Goal: Information Seeking & Learning: Learn about a topic

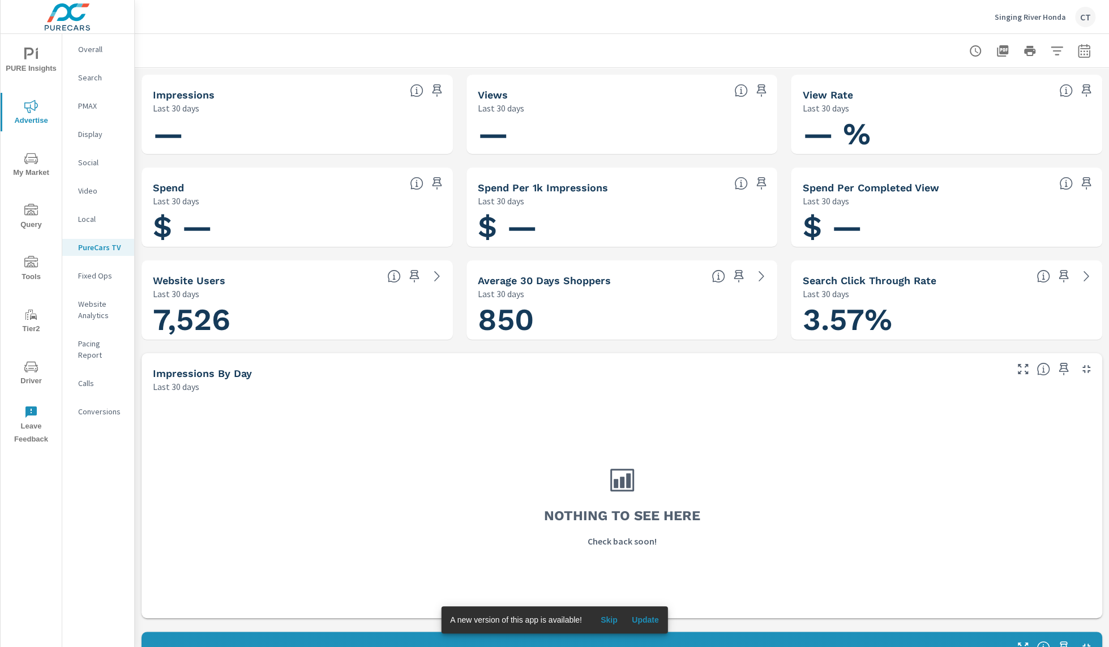
click at [639, 624] on span "Update" at bounding box center [645, 620] width 27 height 10
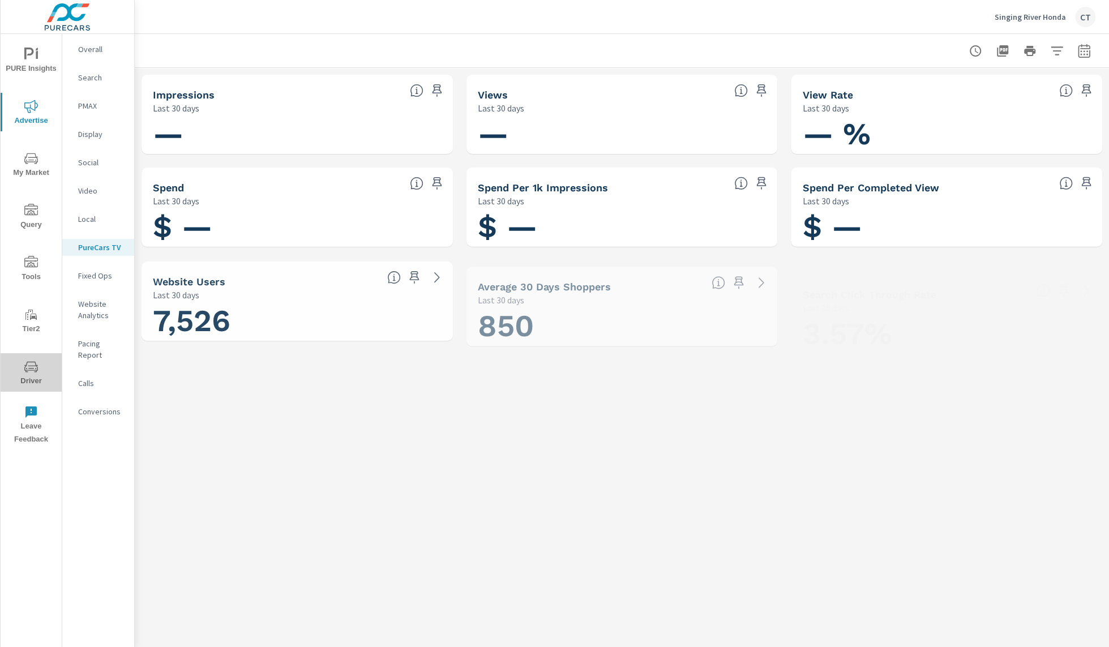
click at [52, 362] on span "Driver" at bounding box center [31, 374] width 54 height 28
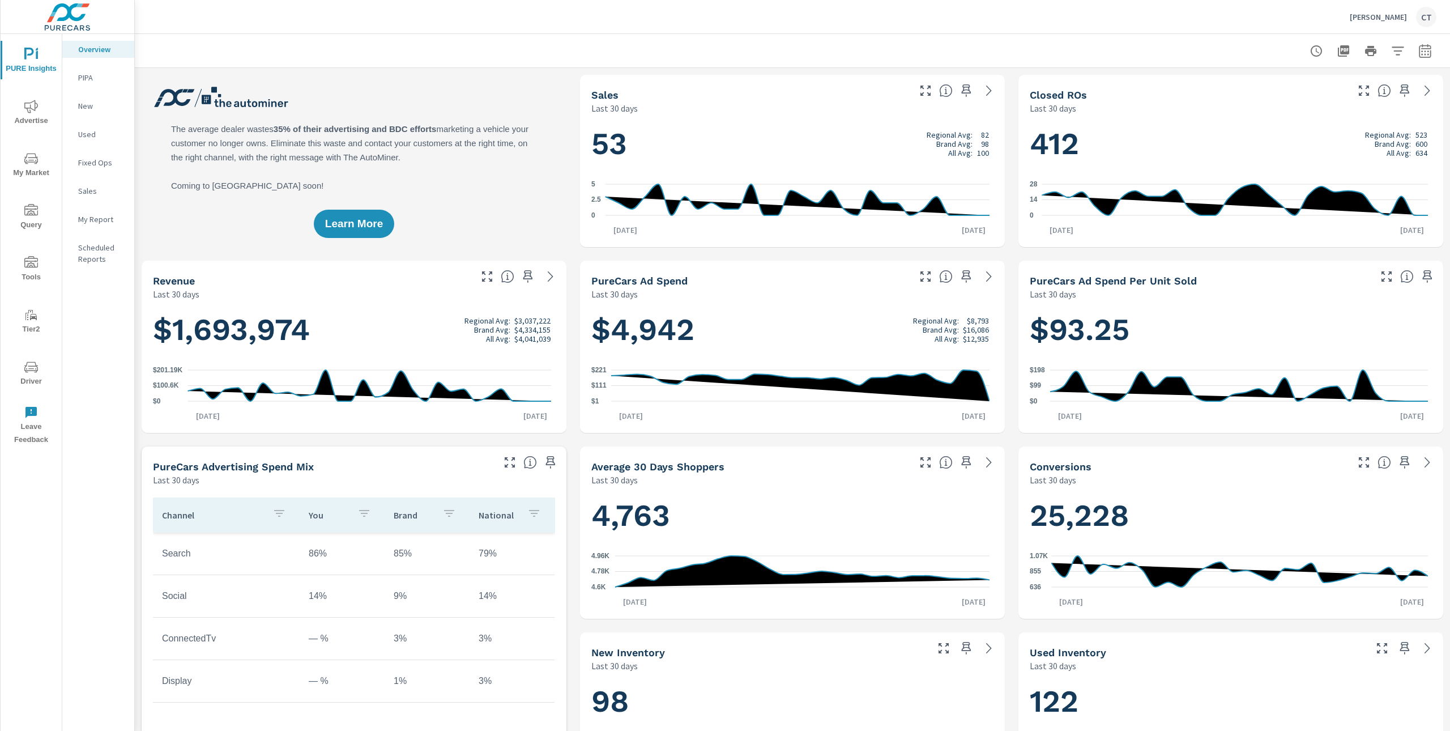
click at [87, 223] on p "My Report" at bounding box center [101, 218] width 47 height 11
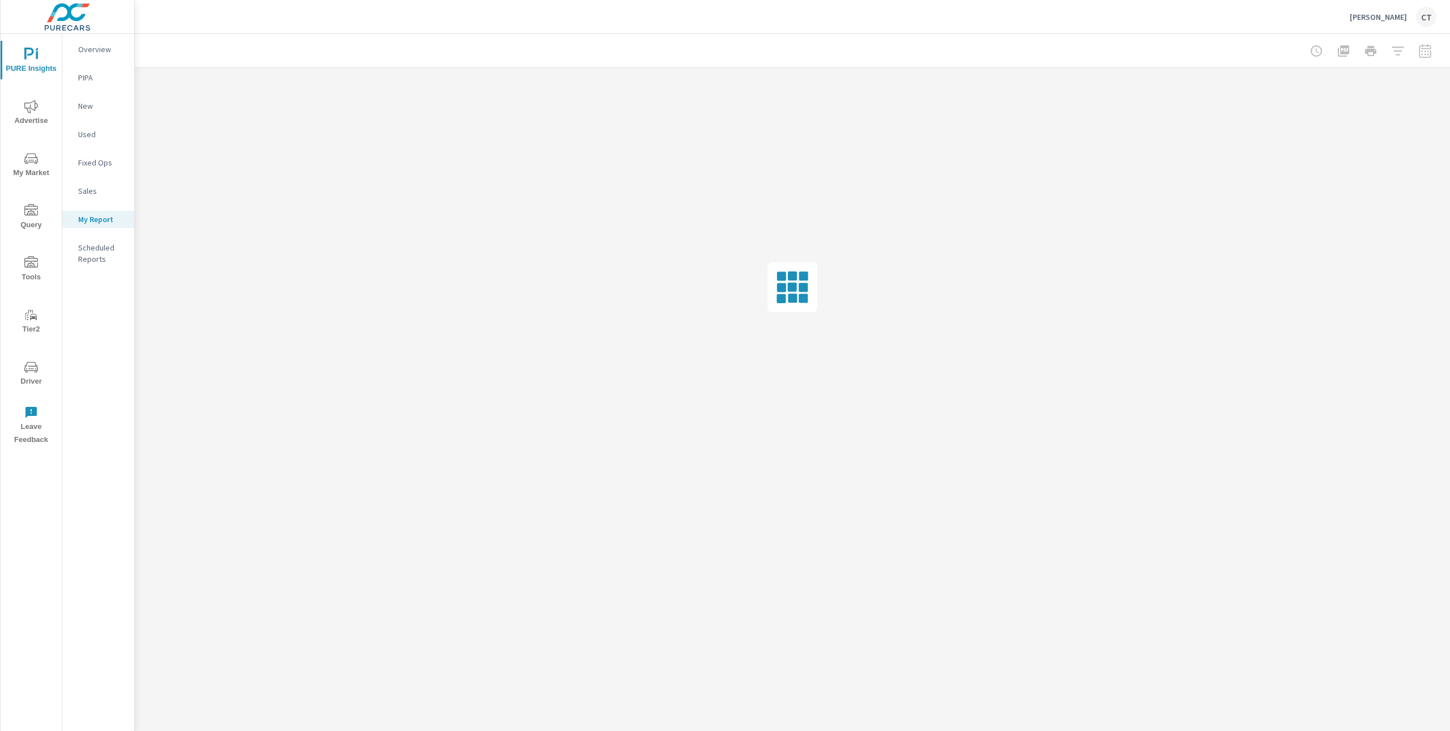
click at [899, 10] on div "Hobson Ford CT" at bounding box center [792, 16] width 1288 height 33
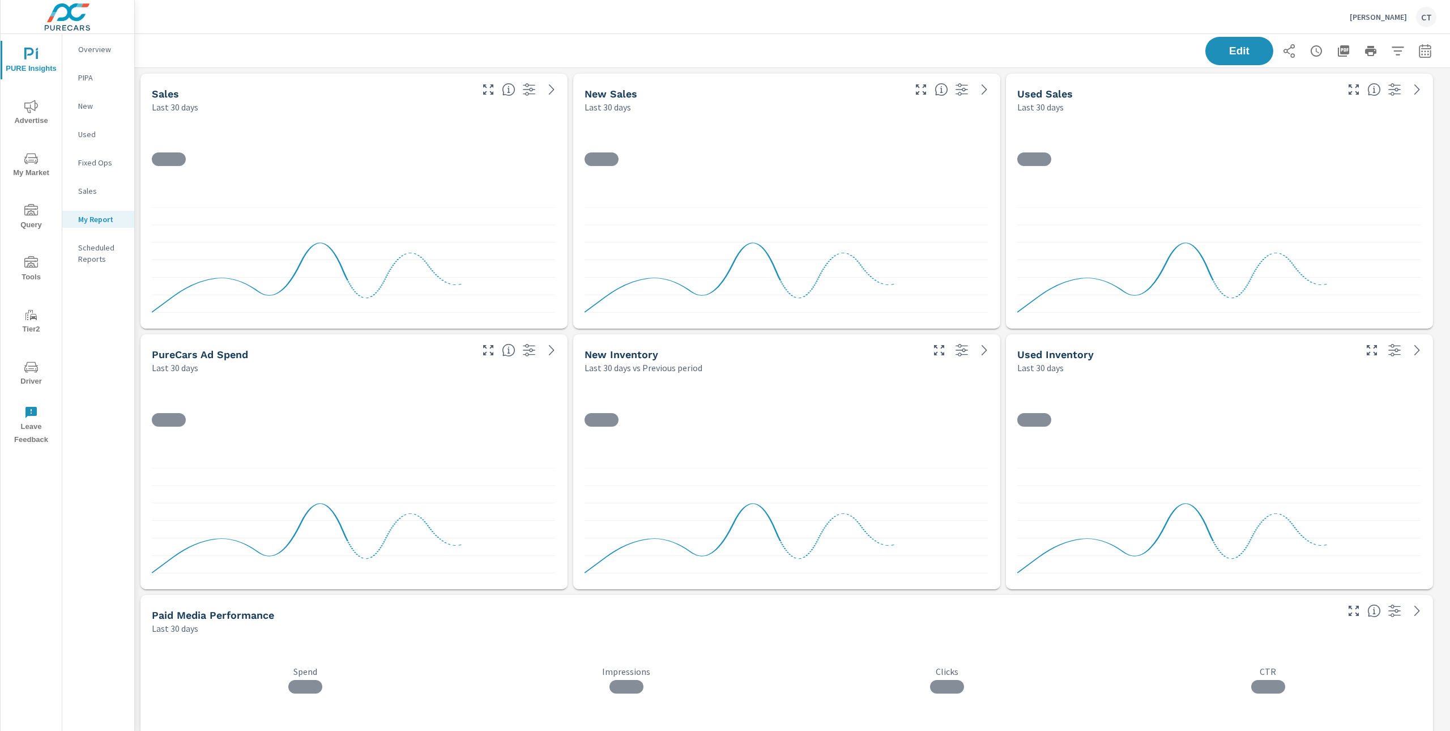
scroll to position [4848, 1327]
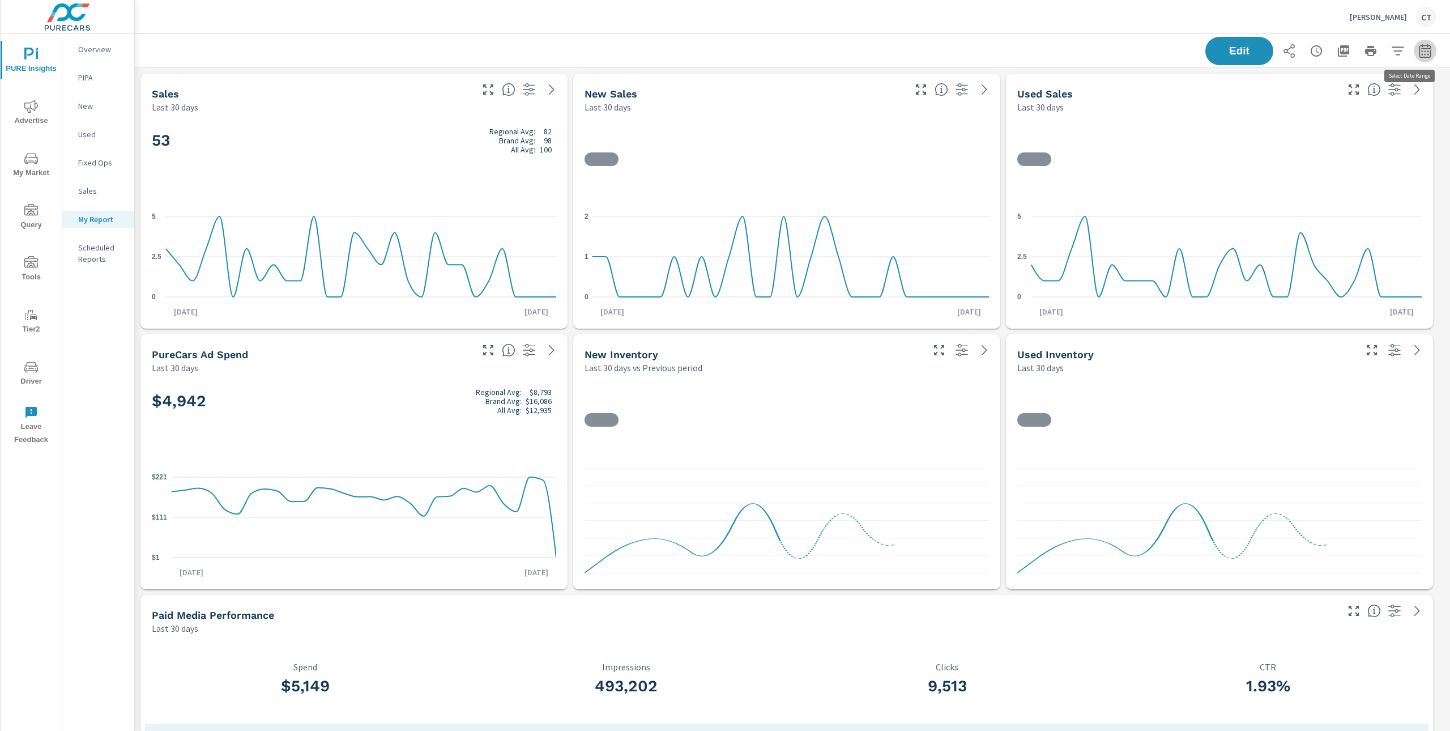
click at [1419, 56] on icon "button" at bounding box center [1425, 51] width 12 height 14
click at [1366, 93] on select "Custom Yesterday Last week Last 7 days Last 14 days Last 30 days Last 45 days L…" at bounding box center [1322, 98] width 113 height 23
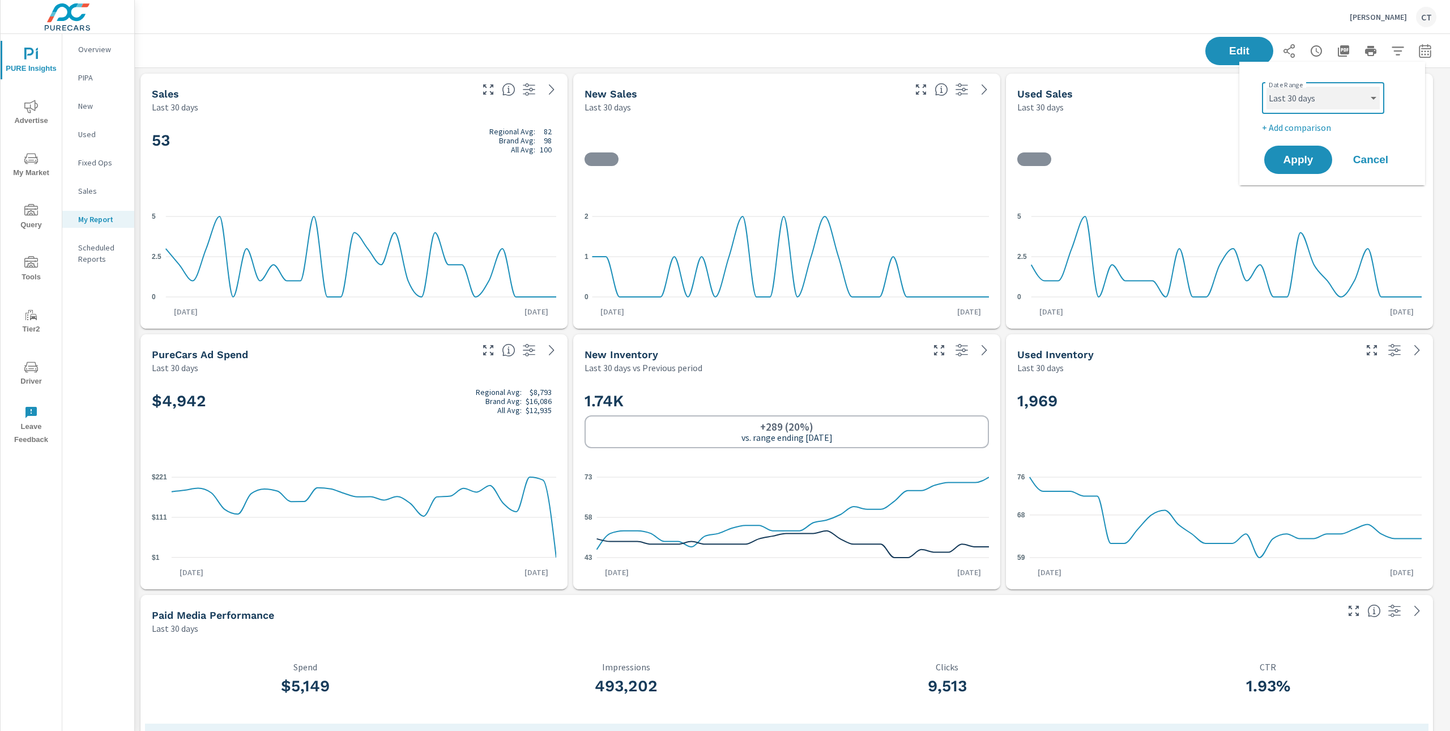
click at [1266, 87] on select "Custom Yesterday Last week Last 7 days Last 14 days Last 30 days Last 45 days L…" at bounding box center [1322, 98] width 113 height 23
select select "Month to date"
click at [1301, 131] on p "+ Add comparison" at bounding box center [1334, 128] width 145 height 14
select select "Previous period"
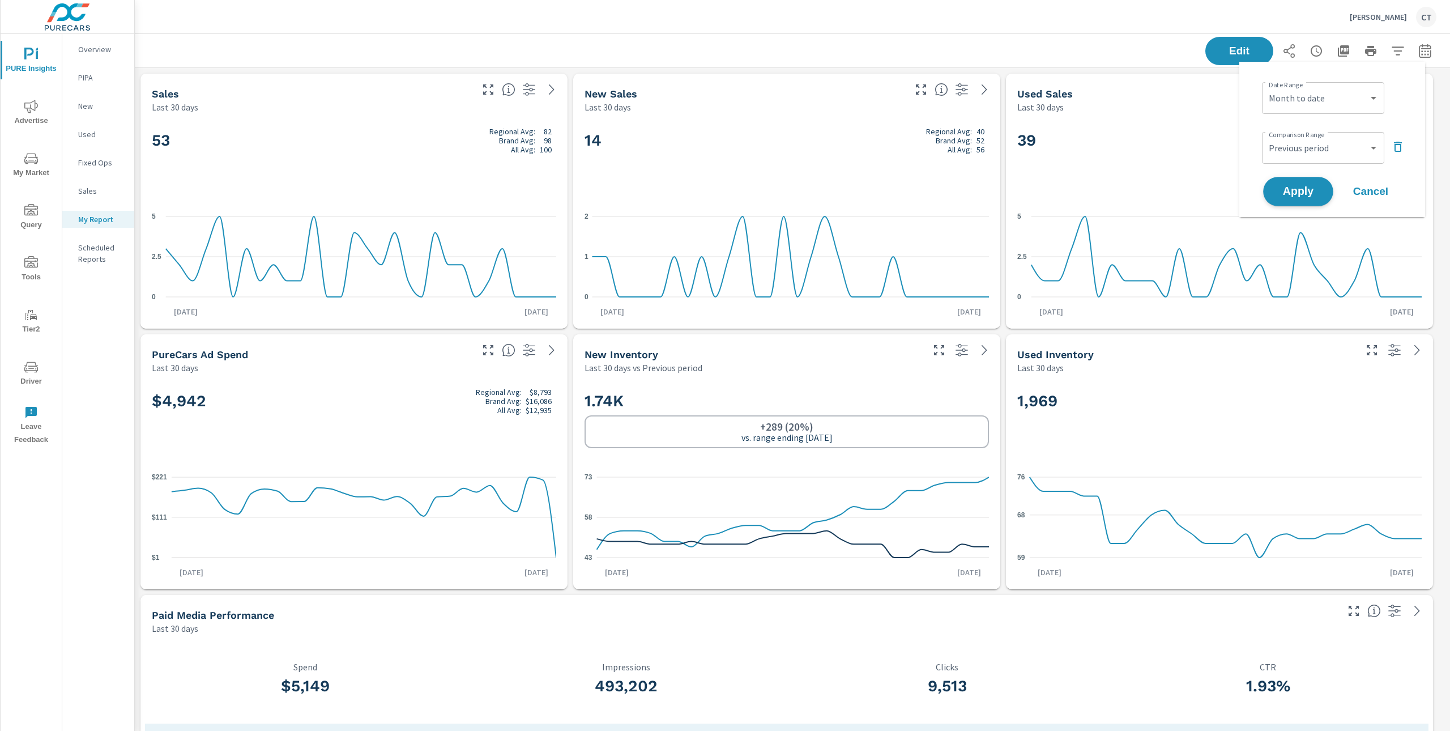
click at [1302, 194] on span "Apply" at bounding box center [1298, 191] width 46 height 11
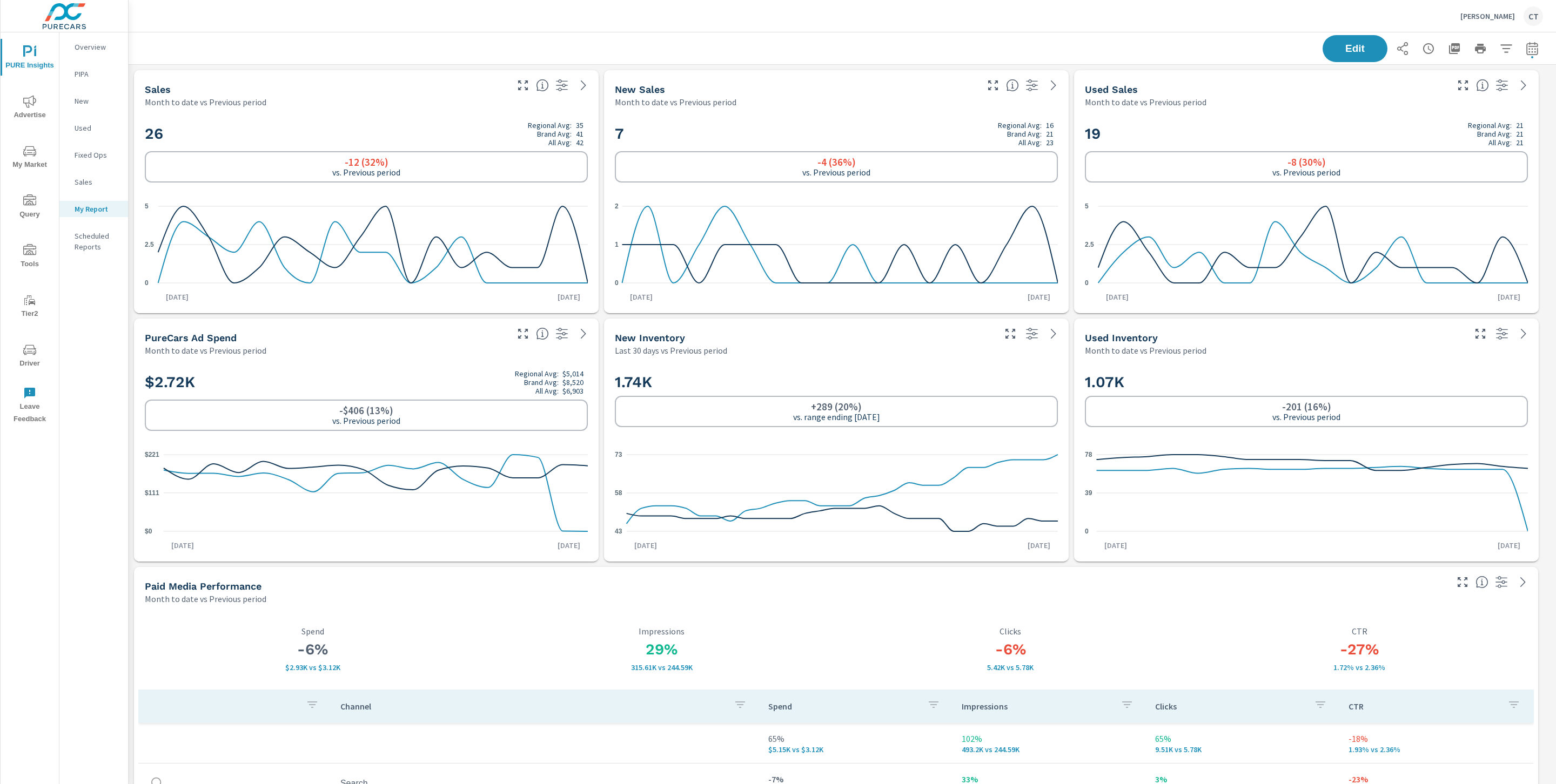
scroll to position [4625, 1437]
click at [754, 432] on div "1.74K +289 (20%) vs. range ending Aug 18" at bounding box center [836, 400] width 443 height 66
click at [646, 50] on div "Edit" at bounding box center [841, 48] width 1401 height 31
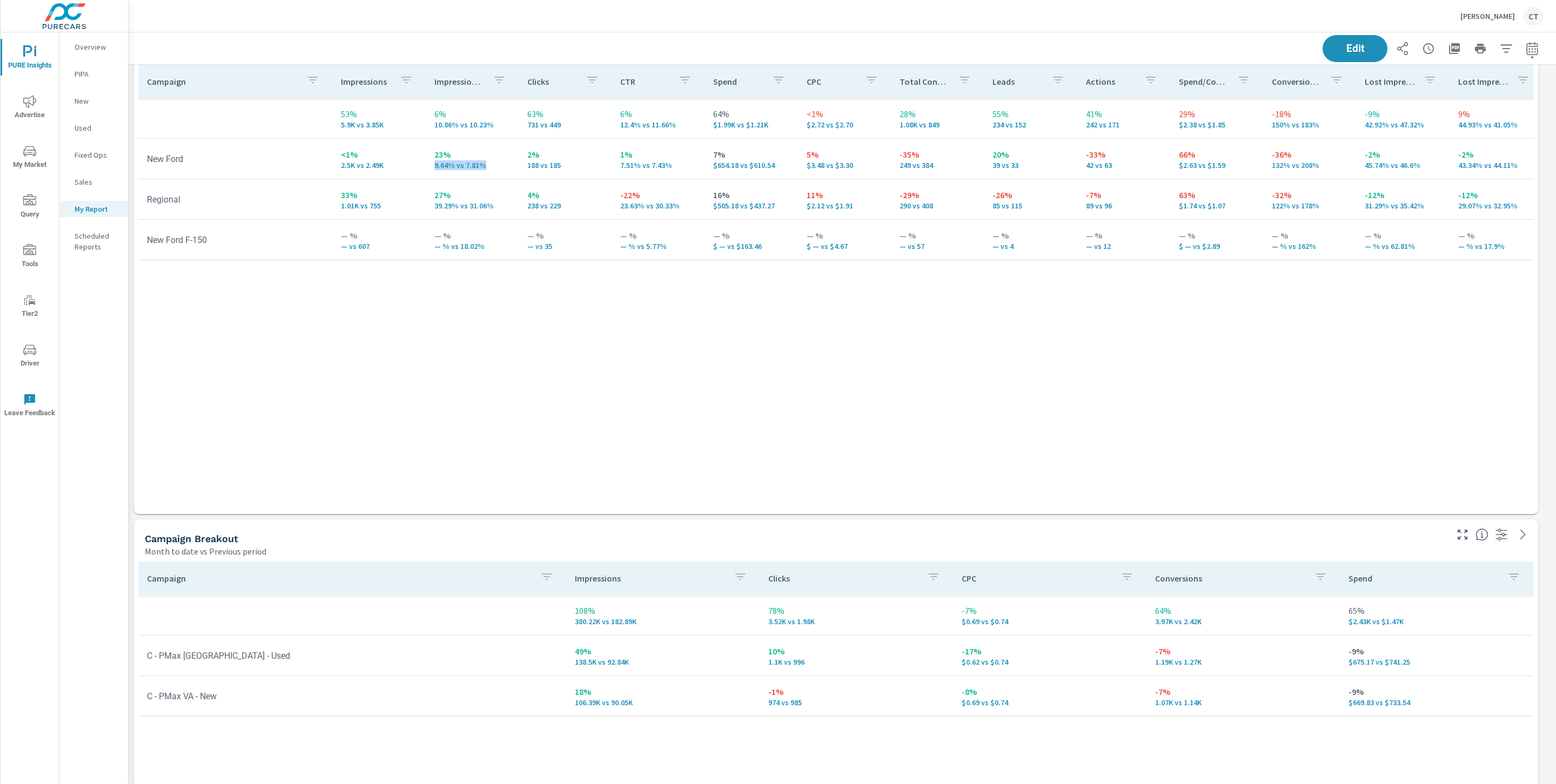
drag, startPoint x: 483, startPoint y: 164, endPoint x: 429, endPoint y: 162, distance: 54.0
click at [429, 162] on td "23% 9.64% vs 7.81%" at bounding box center [471, 158] width 93 height 39
click at [603, 304] on div "Campaign Impressions Impression Share Clicks CTR Spend CPC Total Conversions Le…" at bounding box center [836, 279] width 1396 height 429
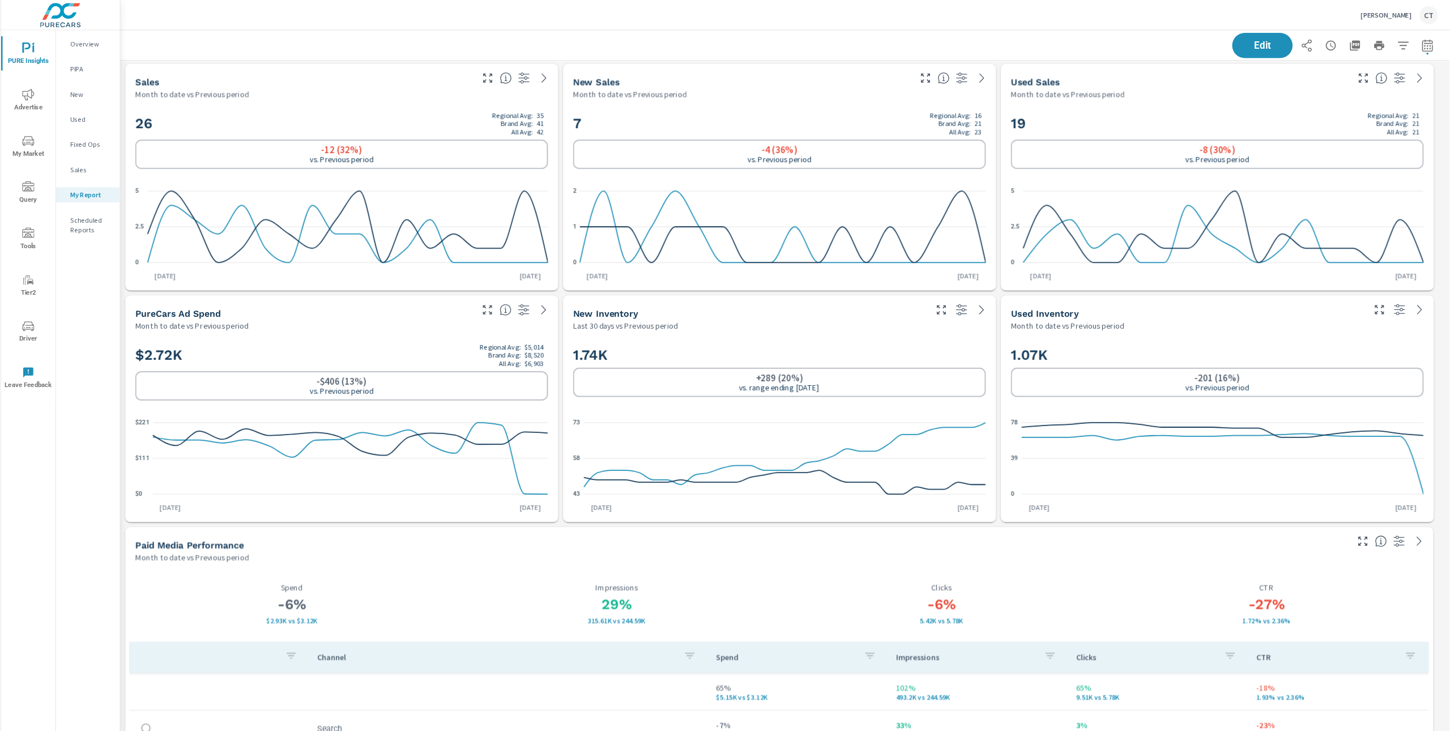
scroll to position [5, 6]
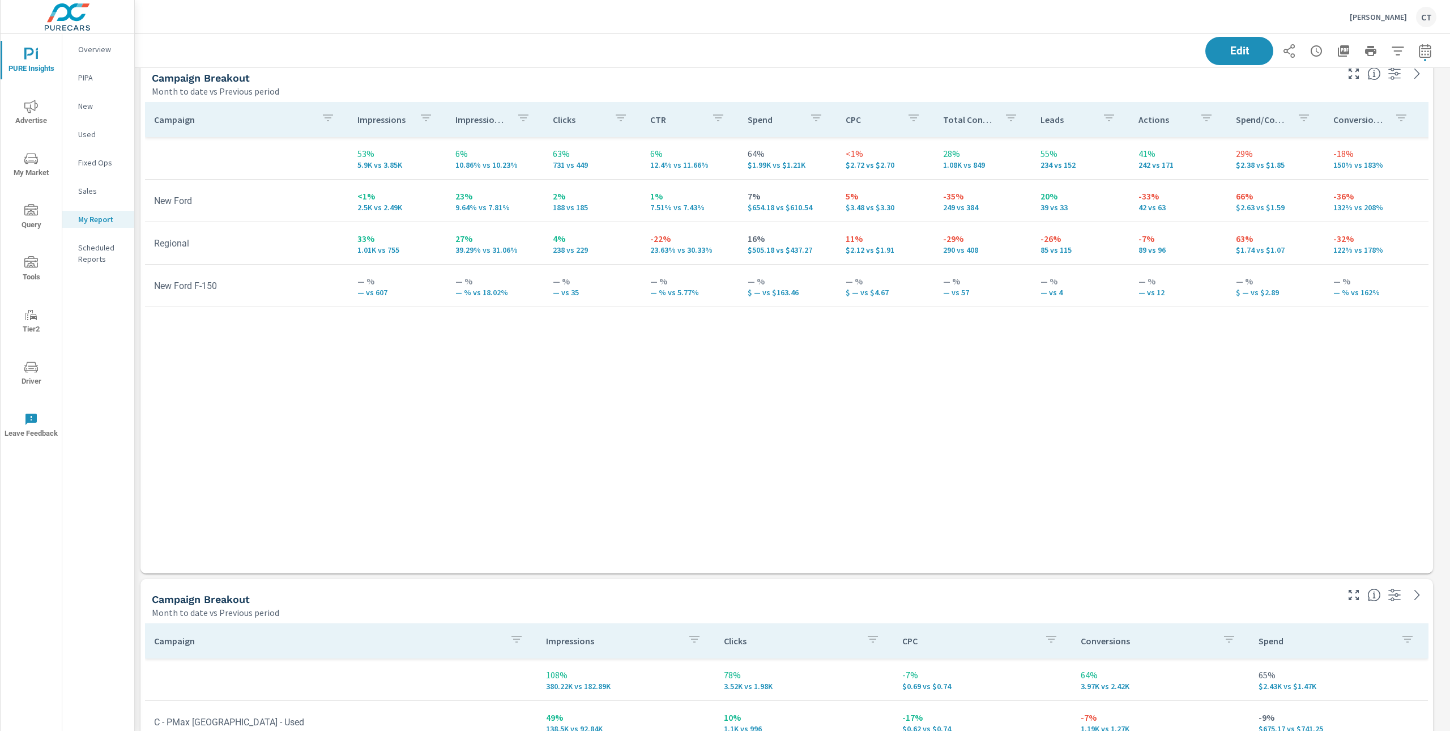
scroll to position [3272, 0]
drag, startPoint x: 510, startPoint y: 211, endPoint x: 454, endPoint y: 207, distance: 56.2
click at [455, 207] on p "9.64% vs 7.81%" at bounding box center [494, 207] width 79 height 9
click at [527, 207] on p "9.64% vs 7.81%" at bounding box center [494, 207] width 79 height 9
drag, startPoint x: 510, startPoint y: 208, endPoint x: 444, endPoint y: 208, distance: 66.3
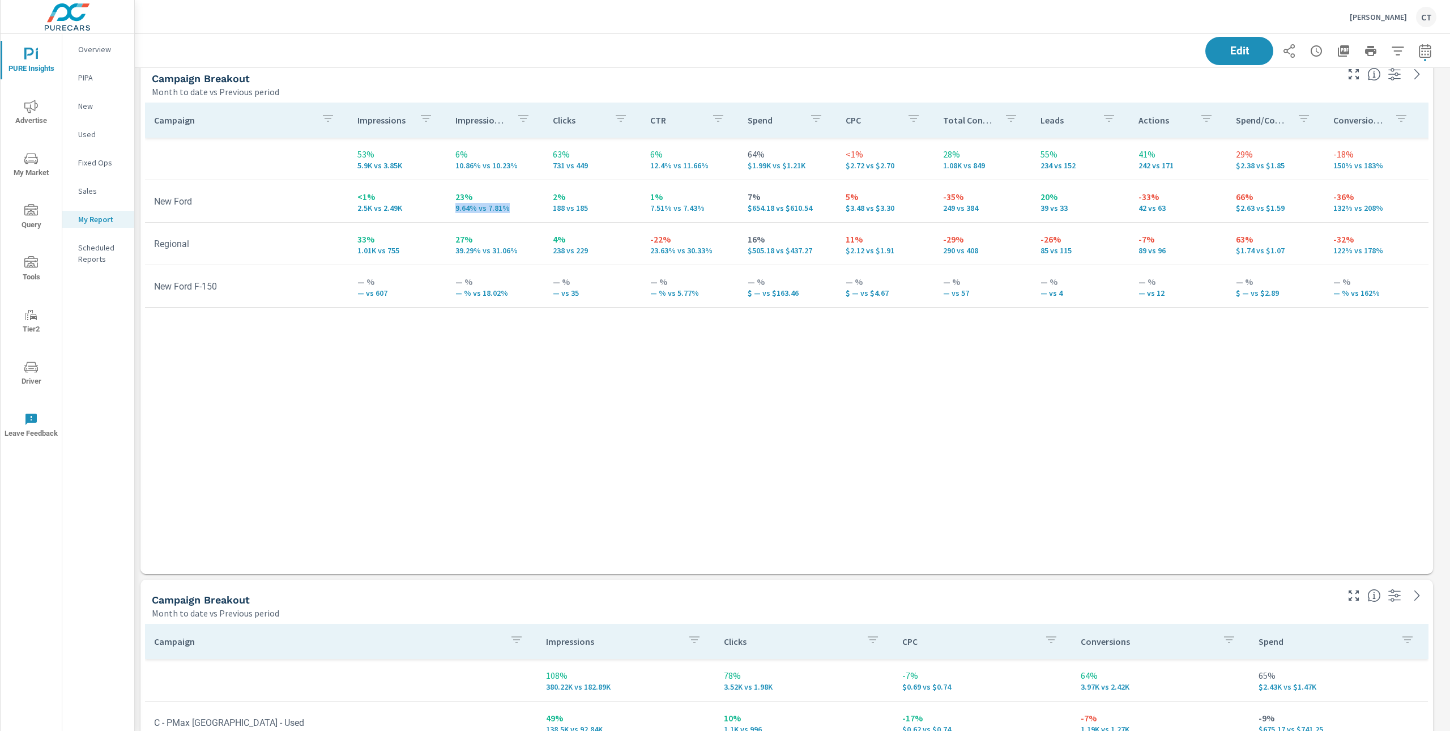
click at [446, 208] on td "23% 9.64% vs 7.81%" at bounding box center [494, 201] width 97 height 41
click at [525, 469] on div "Campaign Impressions Impression Share Clicks CTR Spend CPC Total Conversions Le…" at bounding box center [786, 328] width 1283 height 450
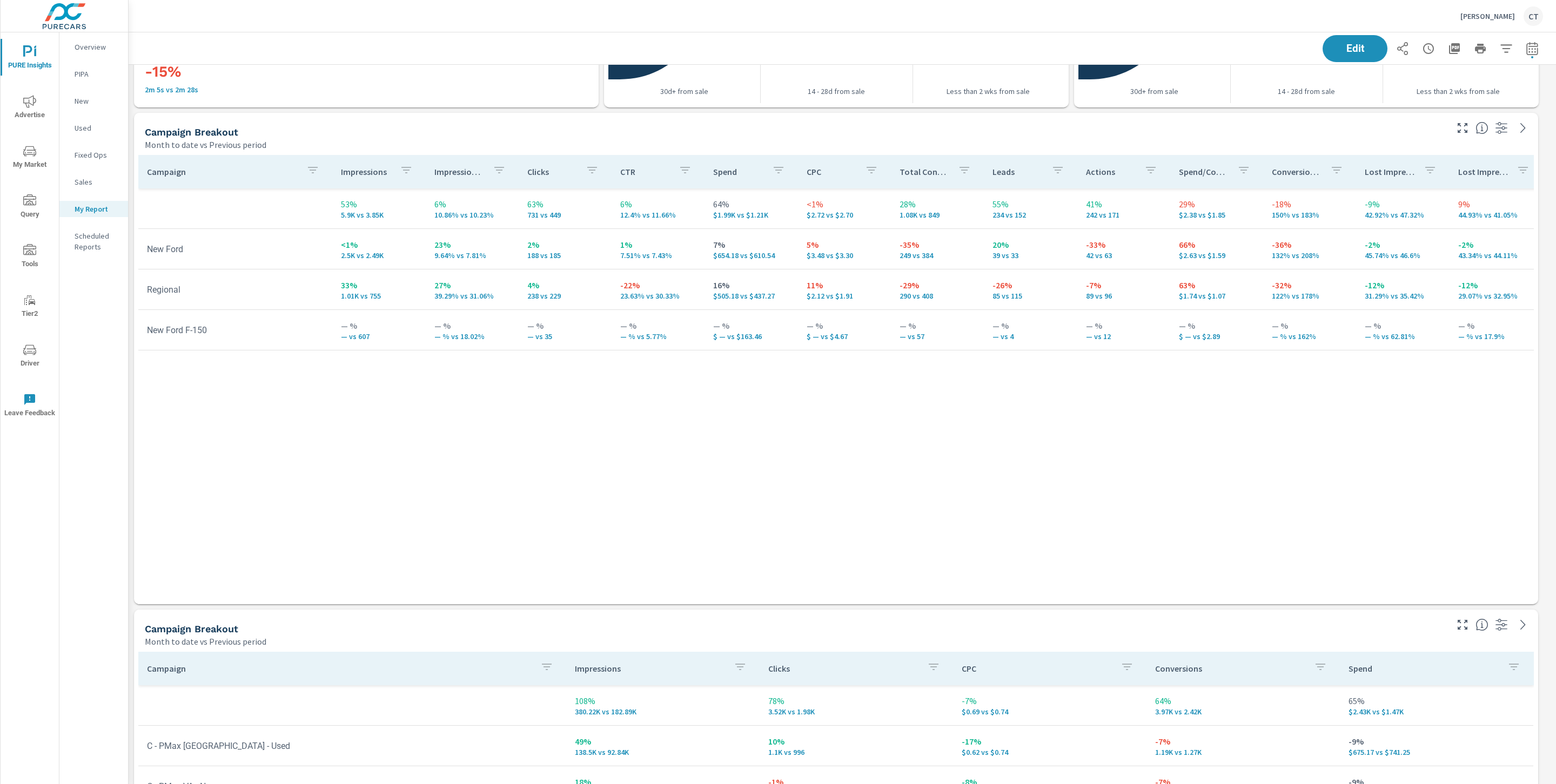
scroll to position [3052, 0]
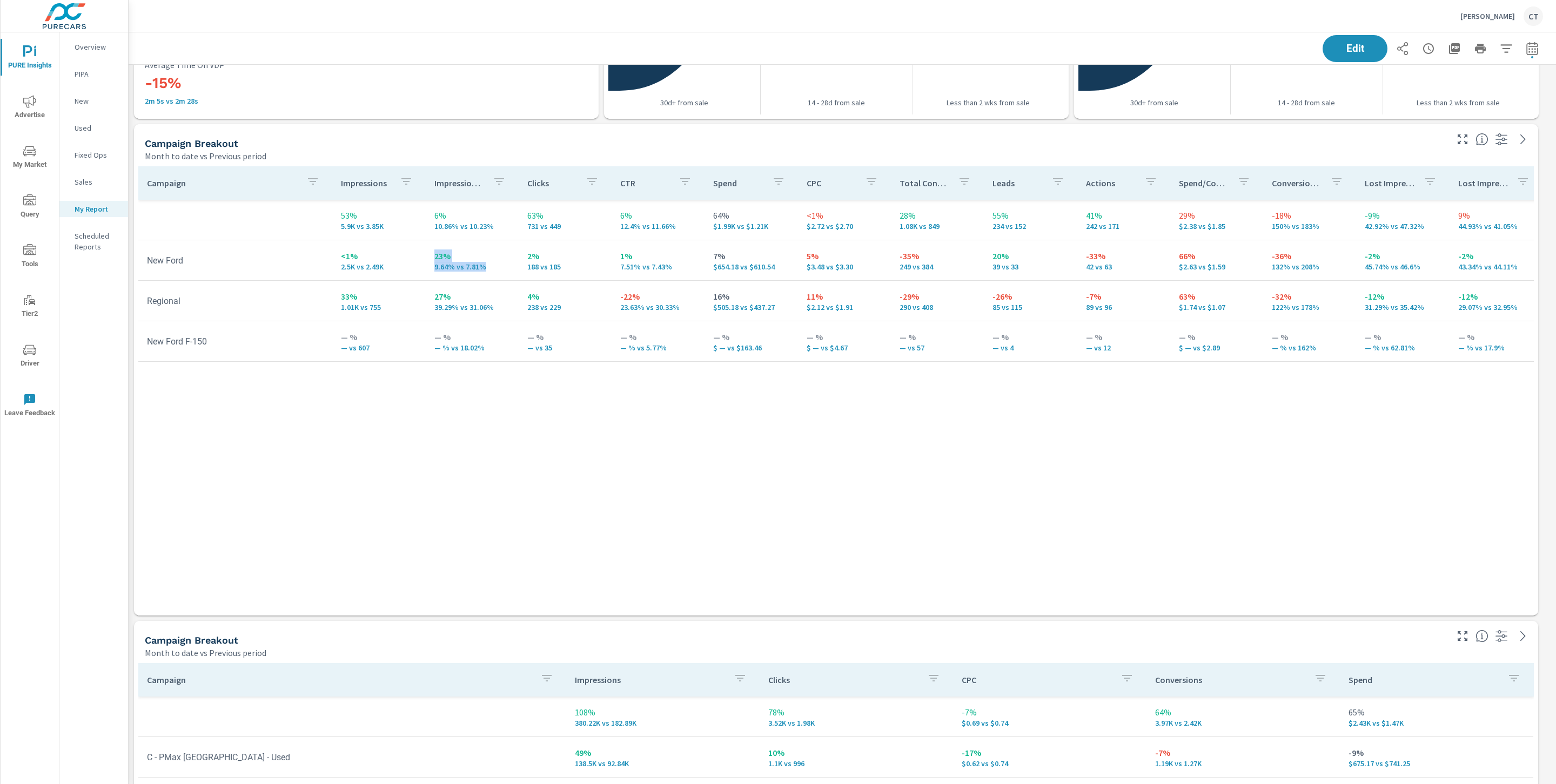
drag, startPoint x: 484, startPoint y: 268, endPoint x: 426, endPoint y: 255, distance: 59.4
click at [426, 255] on td "23% 9.64% vs 7.81%" at bounding box center [471, 260] width 93 height 39
drag, startPoint x: 386, startPoint y: 266, endPoint x: 333, endPoint y: 259, distance: 53.5
click at [333, 259] on td "<1% 2.5K vs 2.49K" at bounding box center [378, 260] width 93 height 39
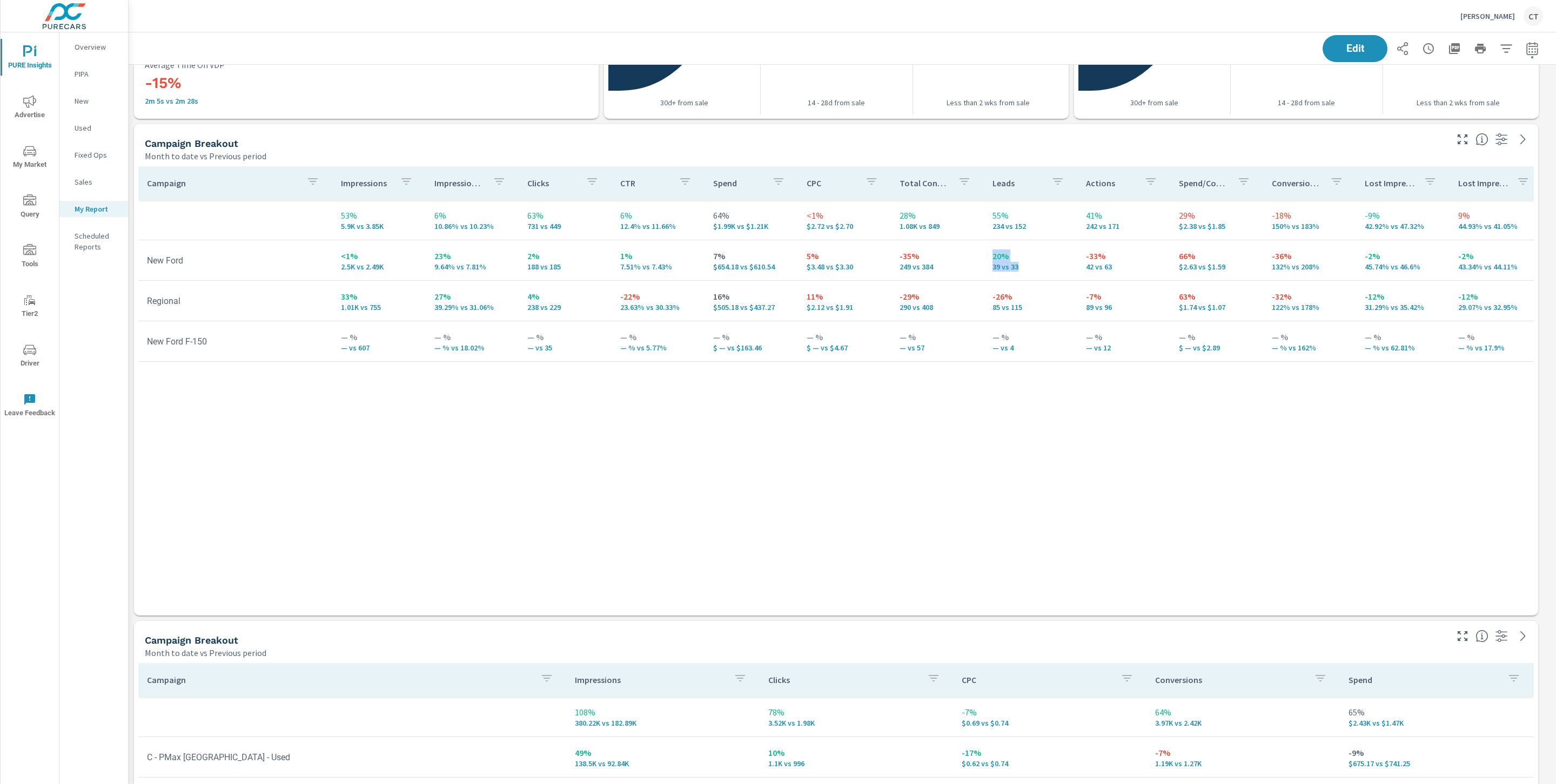
drag, startPoint x: 1018, startPoint y: 268, endPoint x: 965, endPoint y: 305, distance: 64.6
click at [984, 256] on td "20% 39 vs 33" at bounding box center [1029, 260] width 93 height 39
drag, startPoint x: 194, startPoint y: 261, endPoint x: 142, endPoint y: 261, distance: 52.0
click at [142, 261] on td "New Ford" at bounding box center [235, 260] width 194 height 28
drag, startPoint x: 487, startPoint y: 266, endPoint x: 470, endPoint y: 278, distance: 20.8
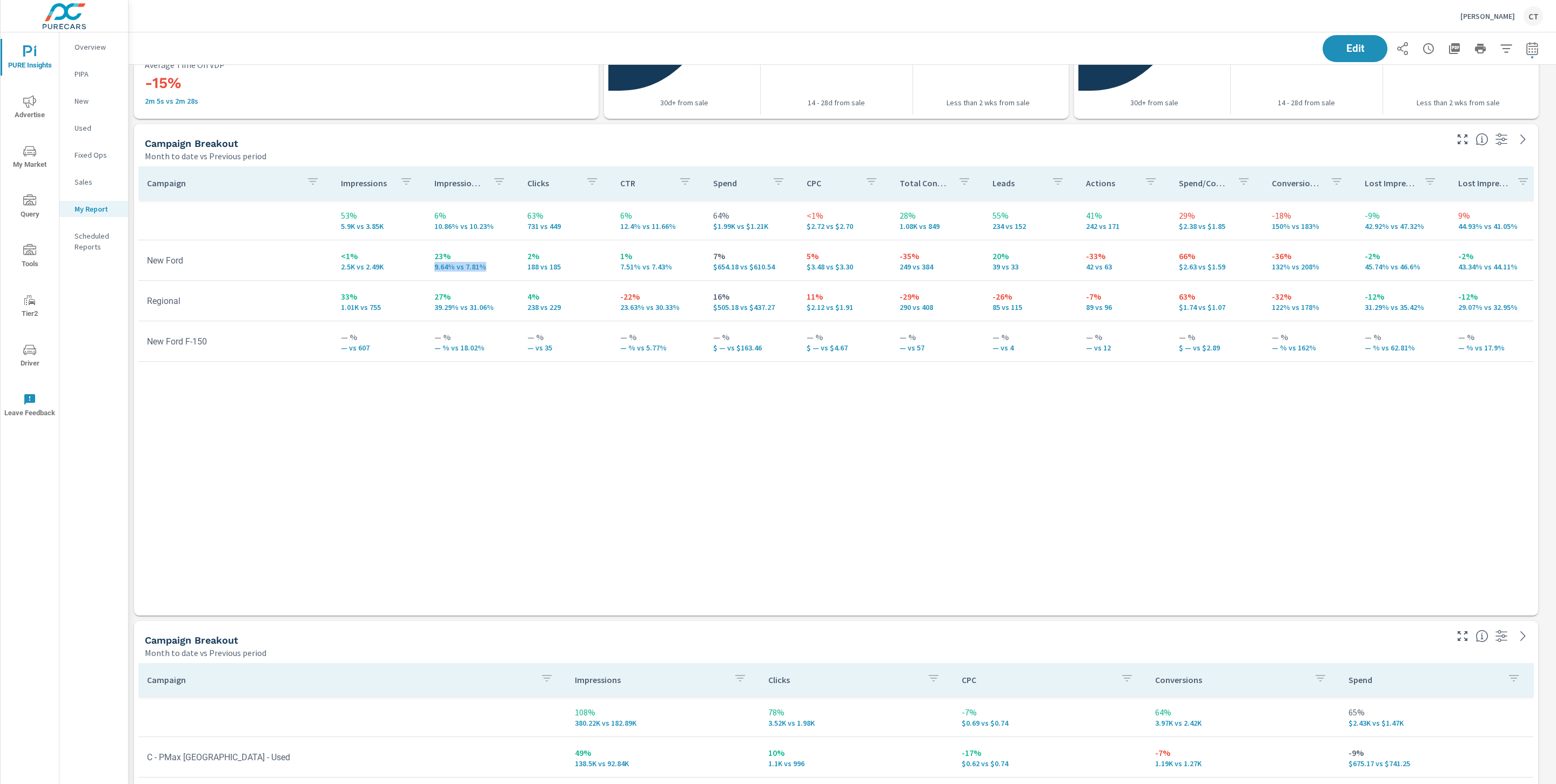
click at [428, 262] on td "23% 9.64% vs 7.81%" at bounding box center [471, 260] width 93 height 39
click at [616, 432] on div "Campaign Impressions Impression Share Clicks CTR Spend CPC Total Conversions Le…" at bounding box center [836, 381] width 1396 height 429
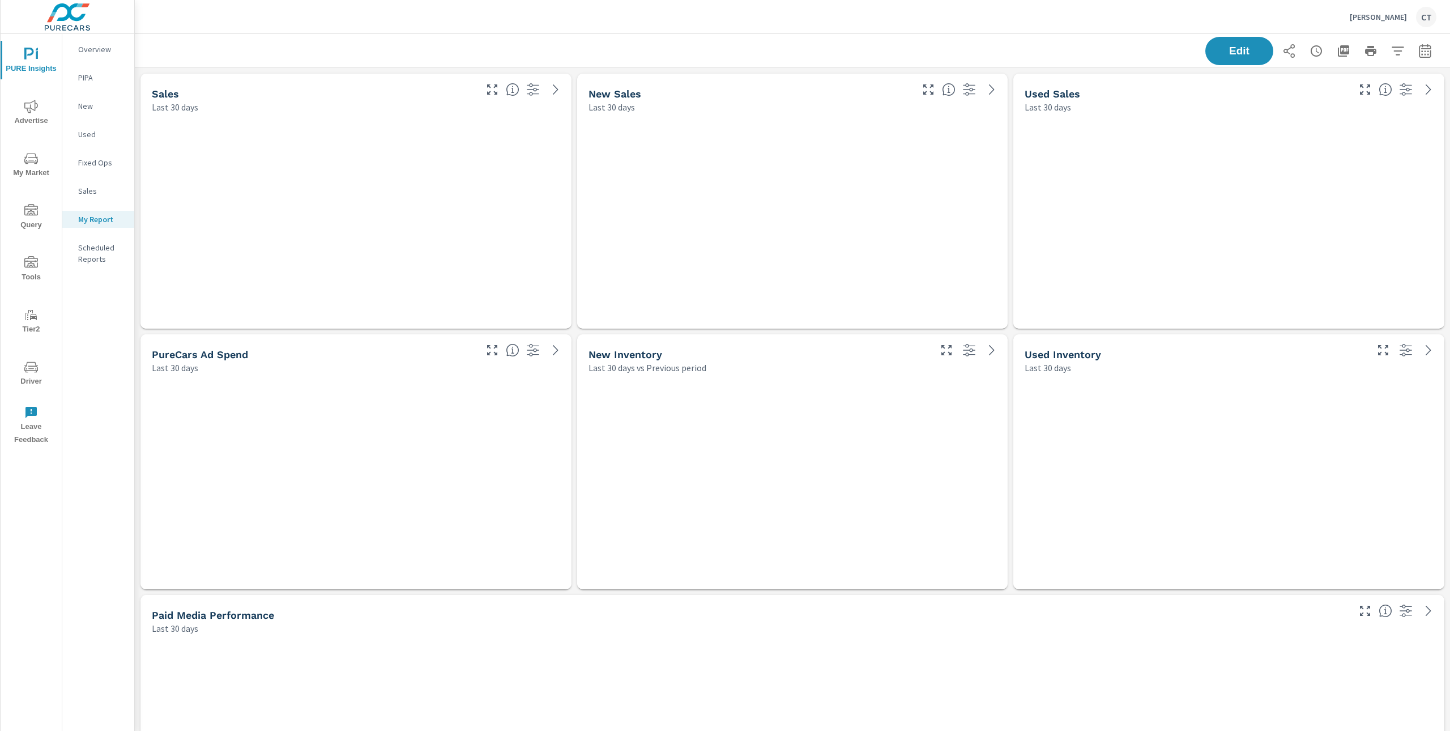
scroll to position [4848, 1327]
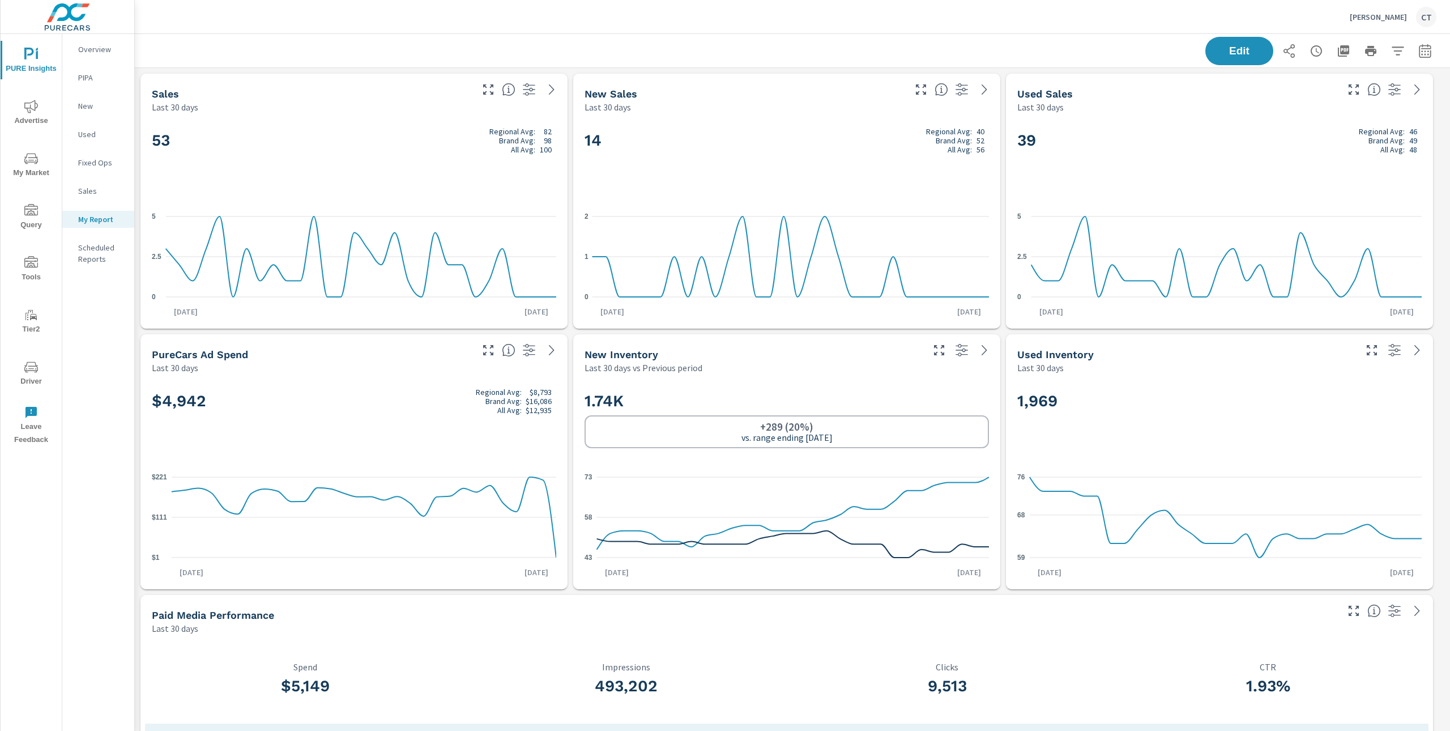
click at [1400, 12] on p "[PERSON_NAME]" at bounding box center [1378, 17] width 57 height 10
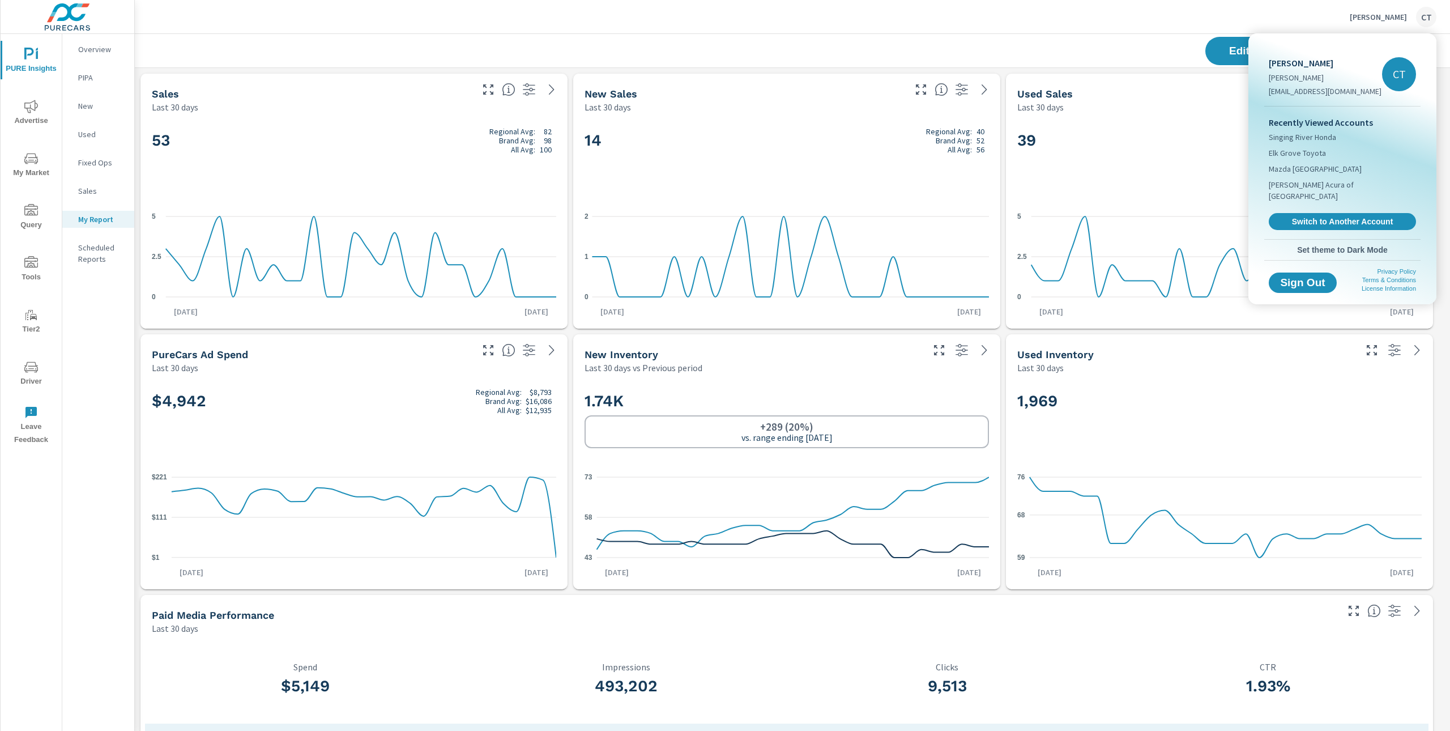
drag, startPoint x: 1145, startPoint y: 48, endPoint x: 1126, endPoint y: 1, distance: 50.3
click at [1145, 46] on div at bounding box center [725, 365] width 1450 height 731
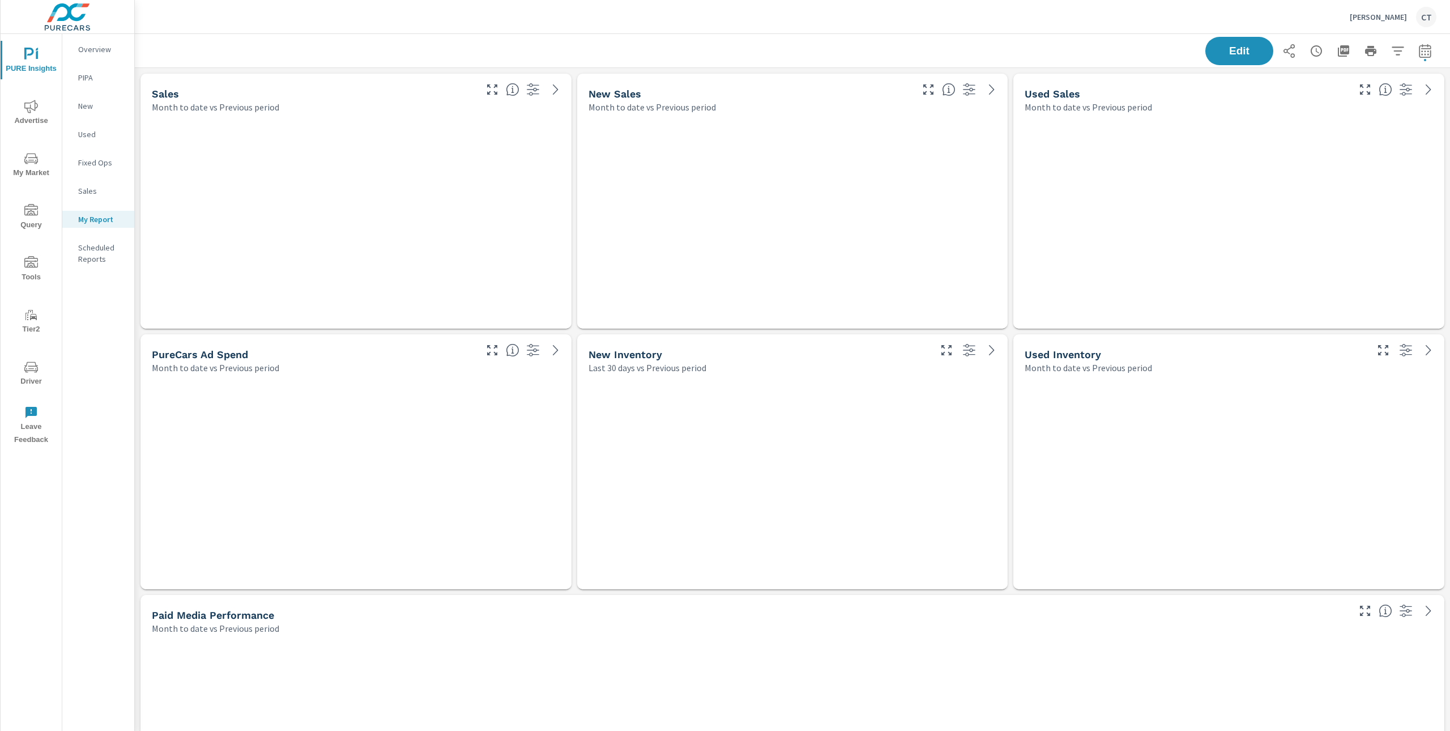
scroll to position [4848, 1327]
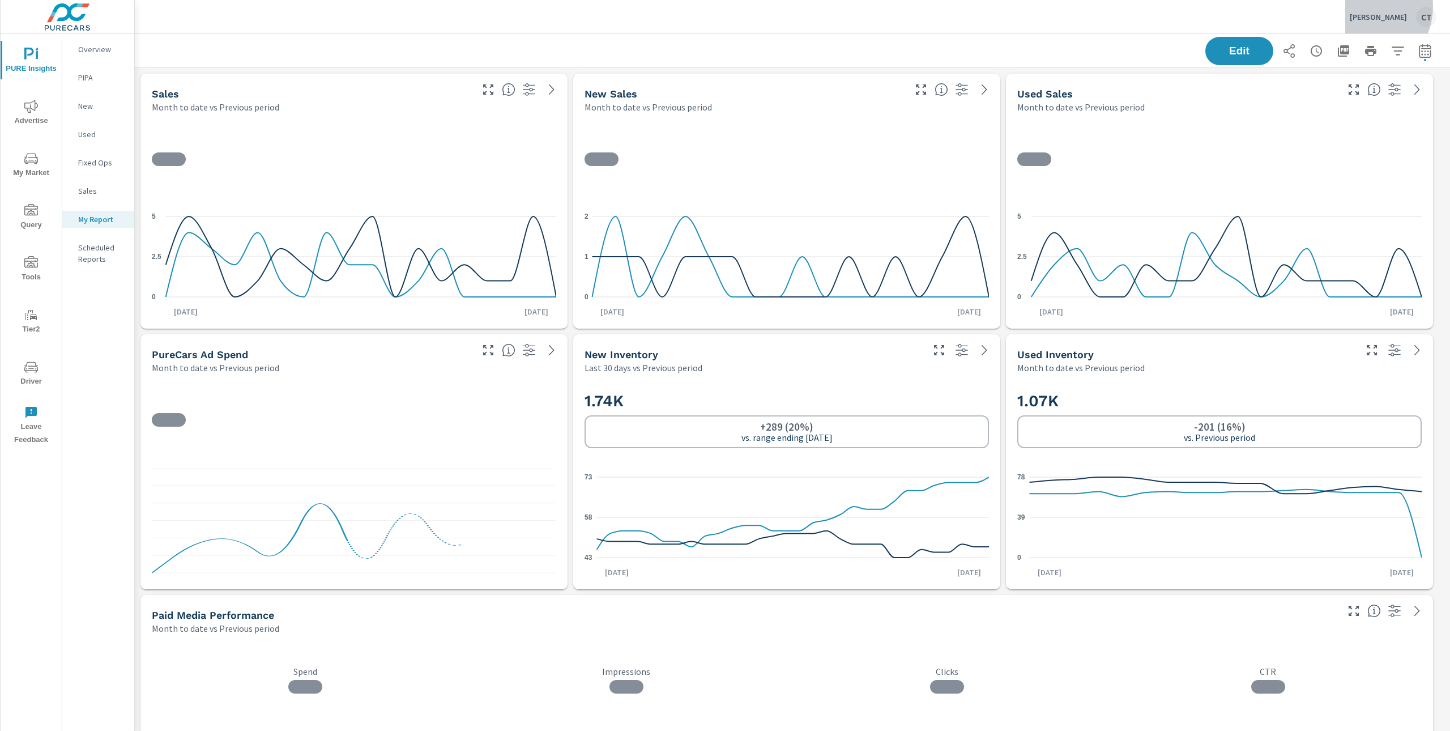
click at [1371, 7] on div "Hobson Ford CT" at bounding box center [1393, 17] width 87 height 20
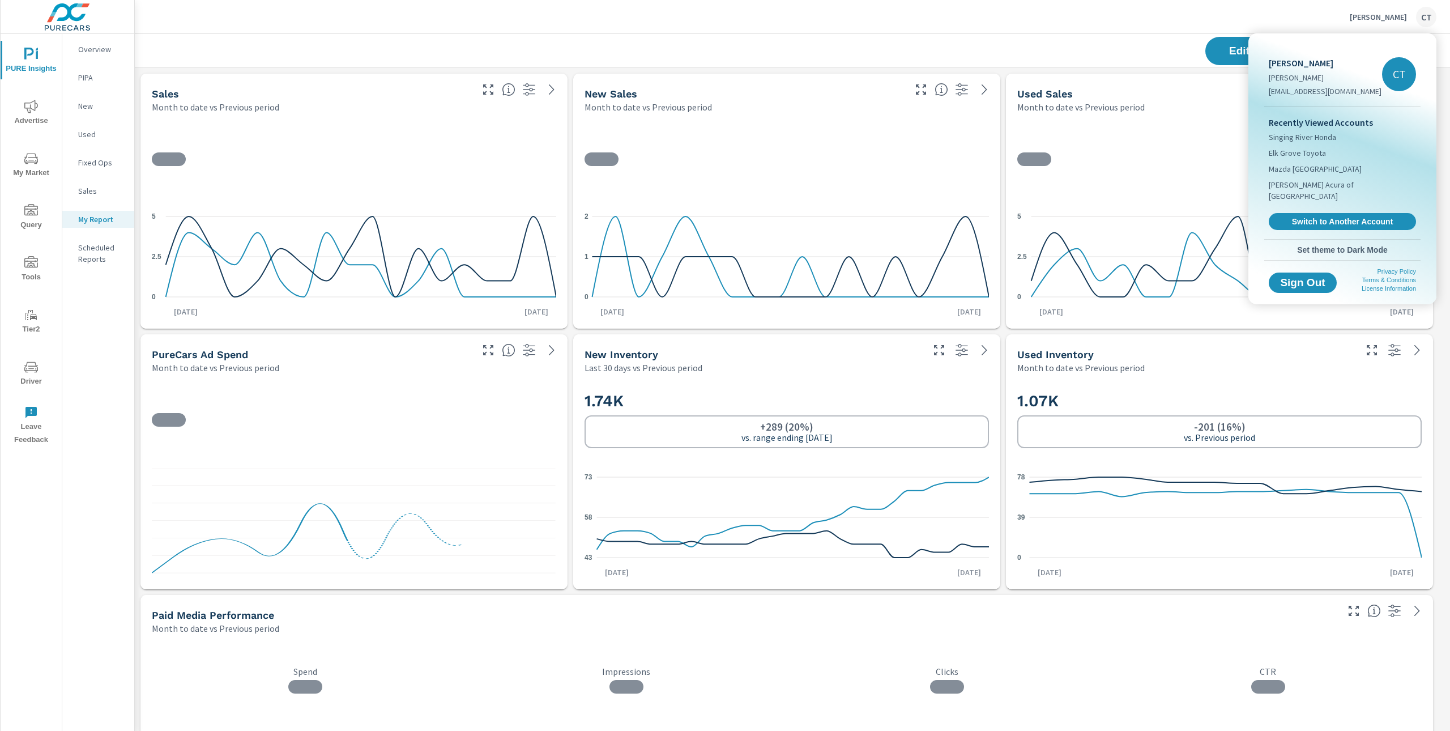
click at [1351, 200] on div "Recently Viewed Accounts Singing River Honda Elk Grove Toyota Mazda San Francis…" at bounding box center [1342, 172] width 156 height 133
click at [1351, 216] on span "Switch to Another Account" at bounding box center [1342, 221] width 135 height 10
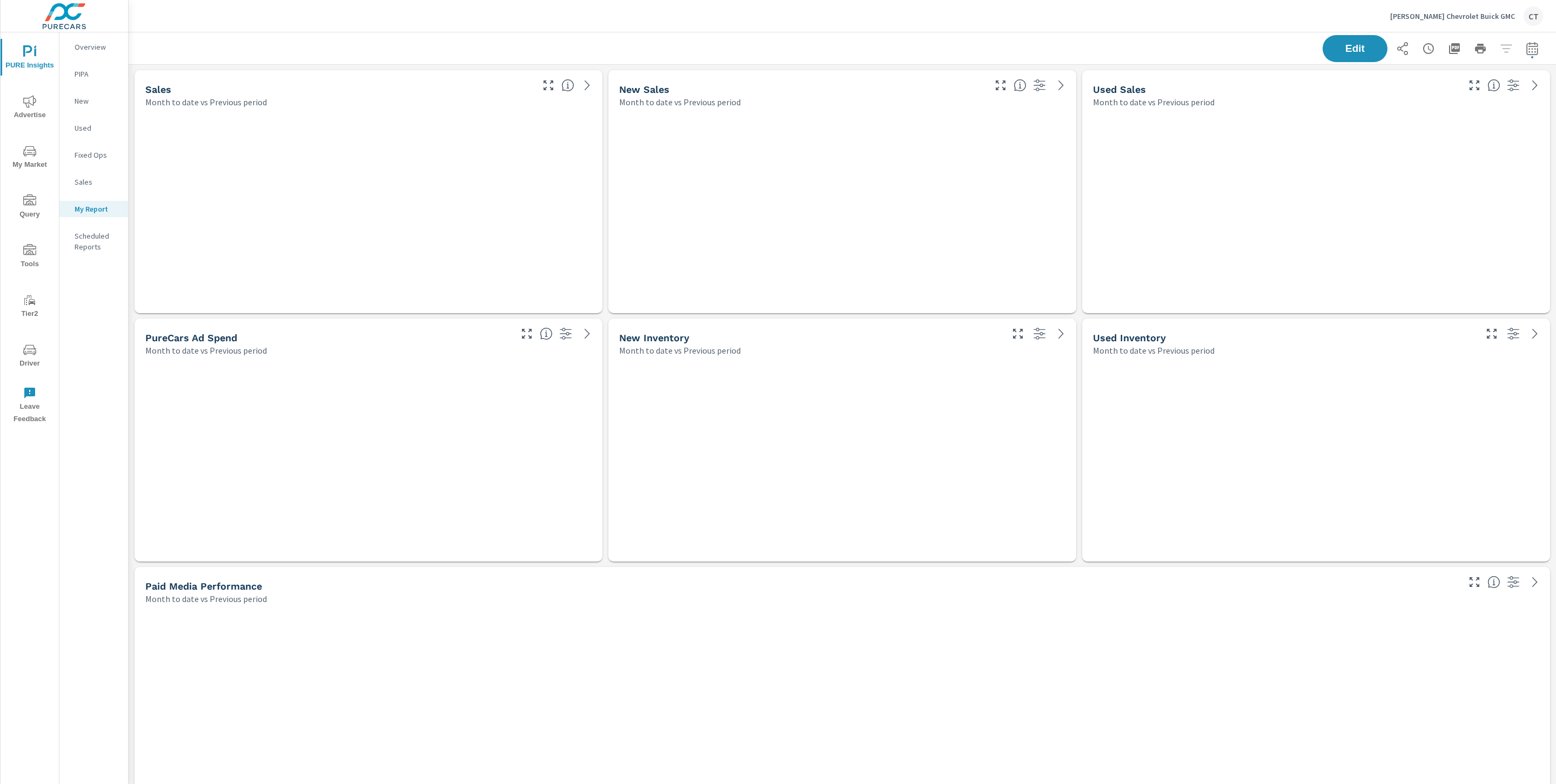
scroll to position [4625, 1437]
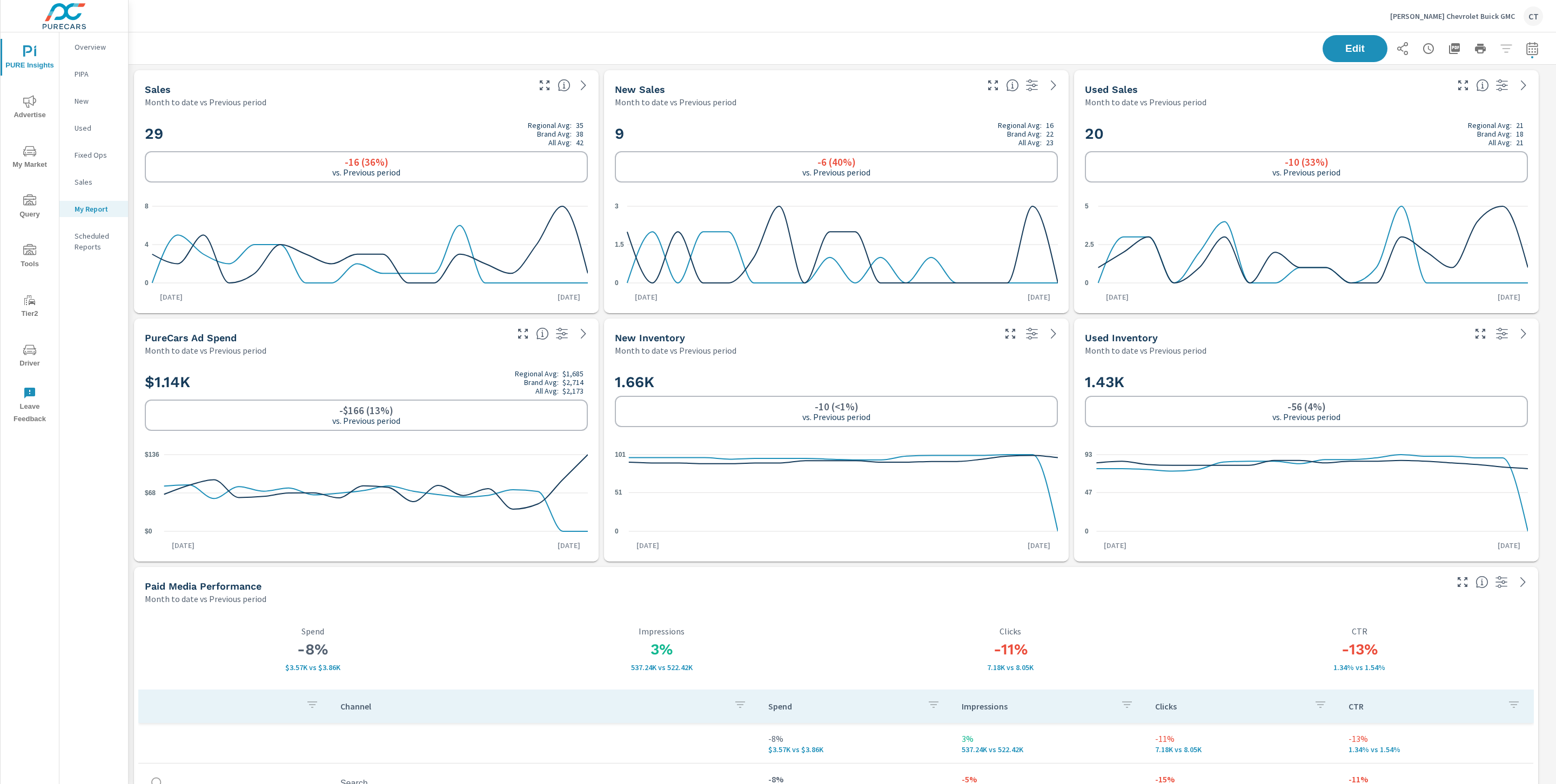
scroll to position [4625, 1437]
drag, startPoint x: 1036, startPoint y: 31, endPoint x: 1042, endPoint y: 27, distance: 7.2
click at [1042, 26] on div "Hobson Chevrolet Buick GMC CT" at bounding box center [841, 15] width 1401 height 31
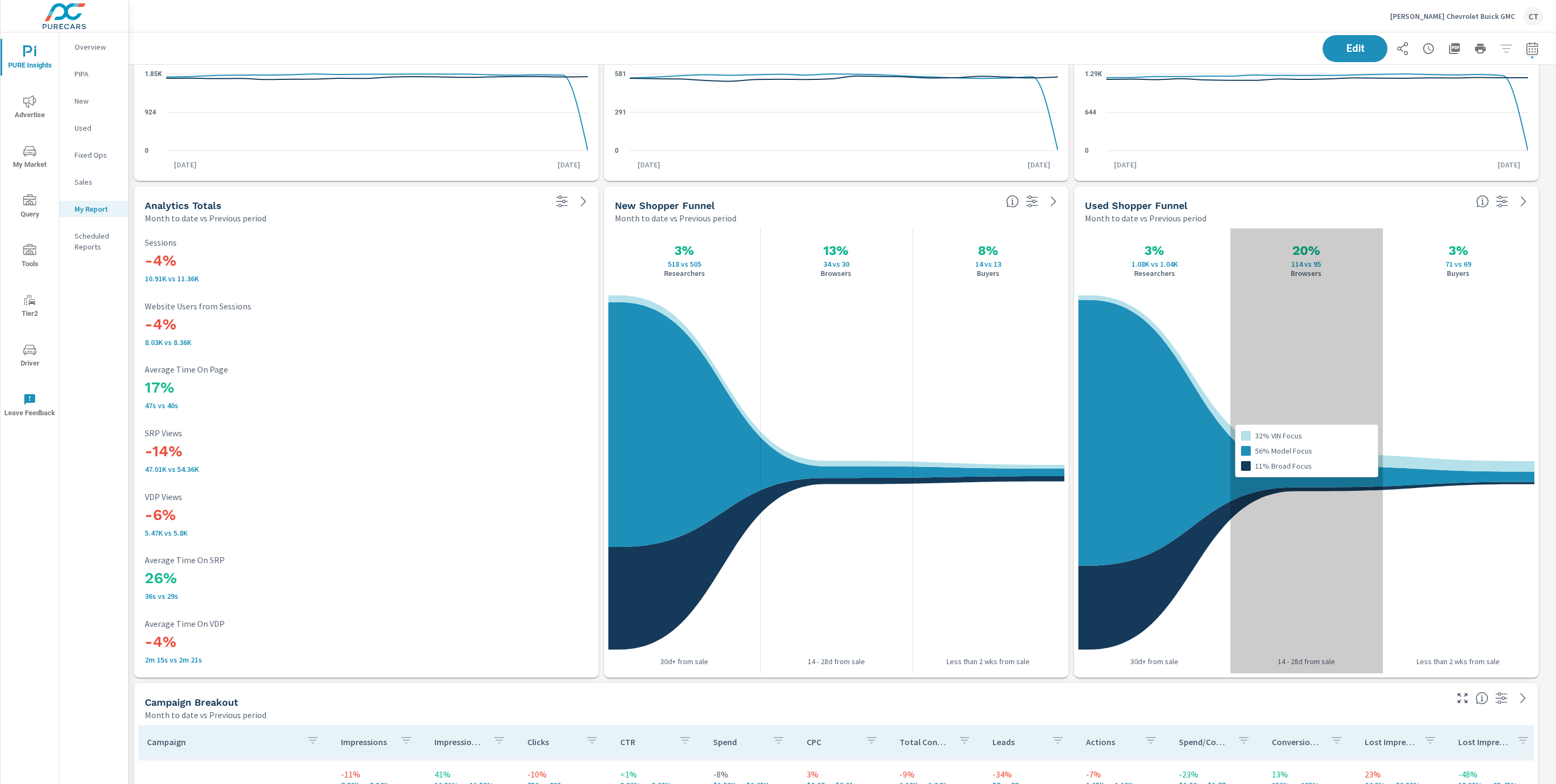
scroll to position [2504, 0]
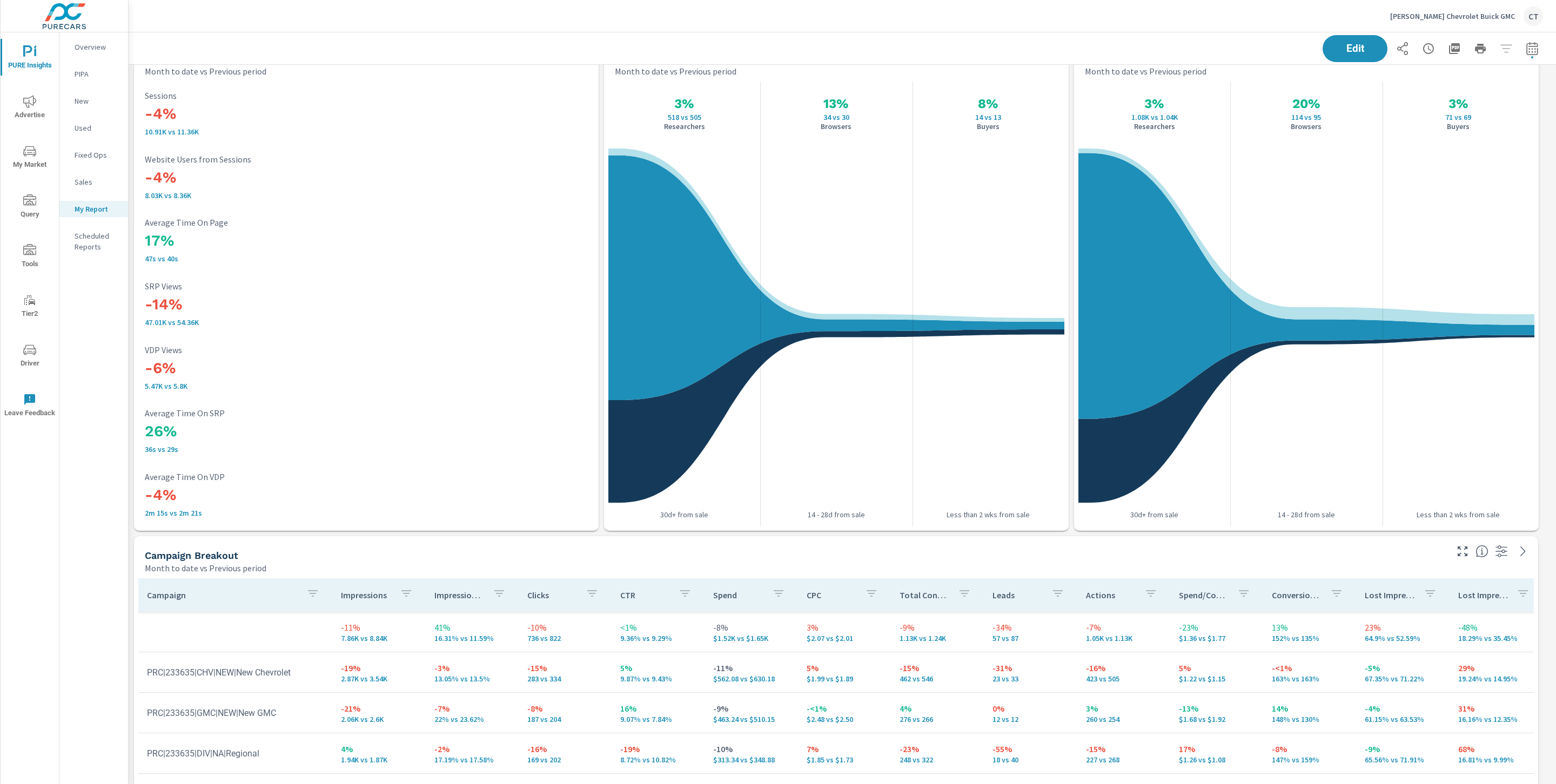
scroll to position [3126, 0]
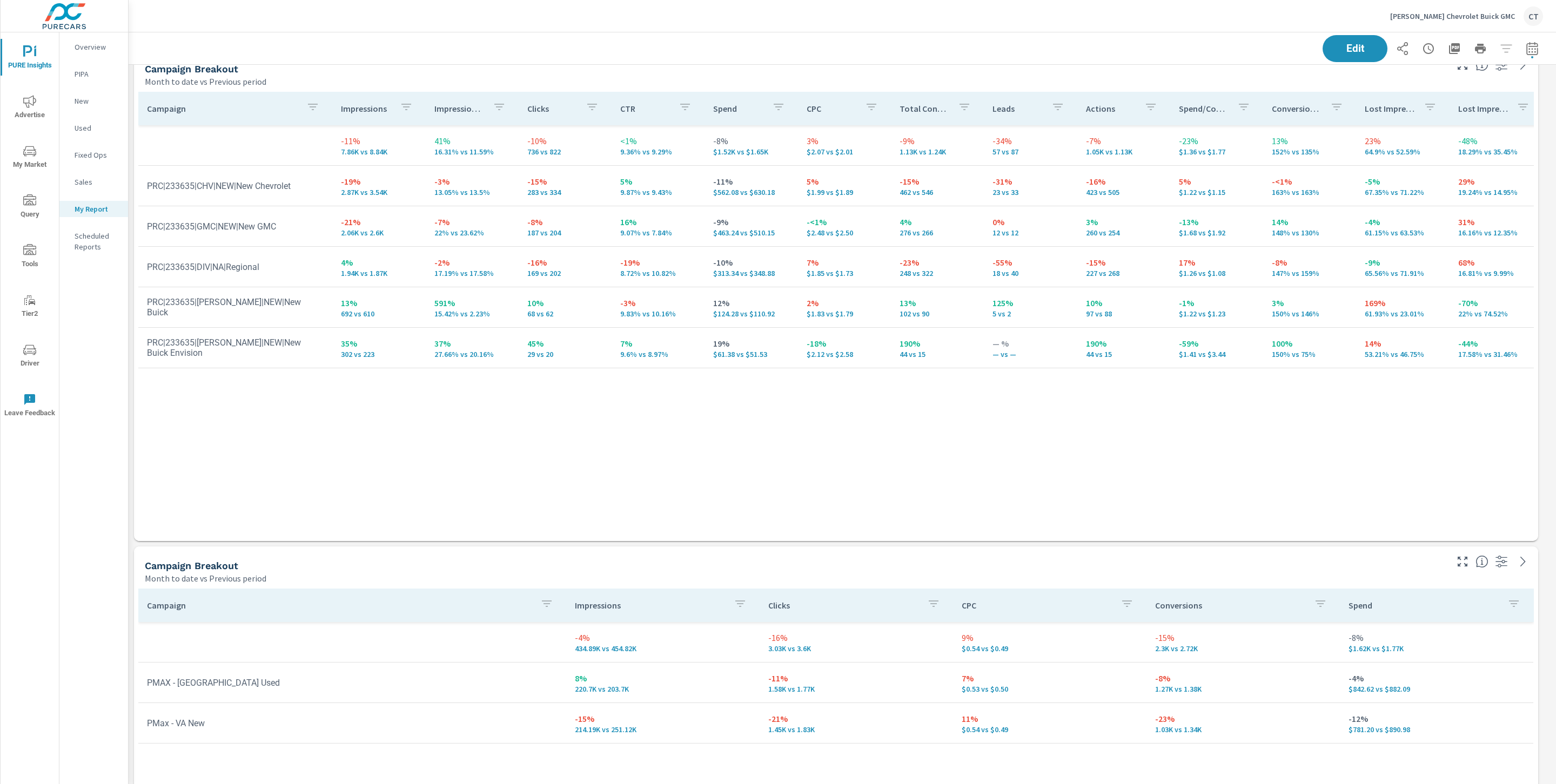
click at [413, 473] on div "Campaign Impressions Impression Share Clicks CTR Spend CPC Total Conversions Le…" at bounding box center [836, 306] width 1396 height 429
click at [950, 487] on div "Campaign Impressions Impression Share Clicks CTR Spend CPC Total Conversions Le…" at bounding box center [836, 306] width 1396 height 429
drag, startPoint x: 487, startPoint y: 194, endPoint x: 442, endPoint y: 185, distance: 45.9
click at [442, 185] on div "-3% 13.05% vs 13.5%" at bounding box center [471, 185] width 75 height 22
click at [491, 237] on td "-7% 22% vs 23.62%" at bounding box center [471, 226] width 93 height 39
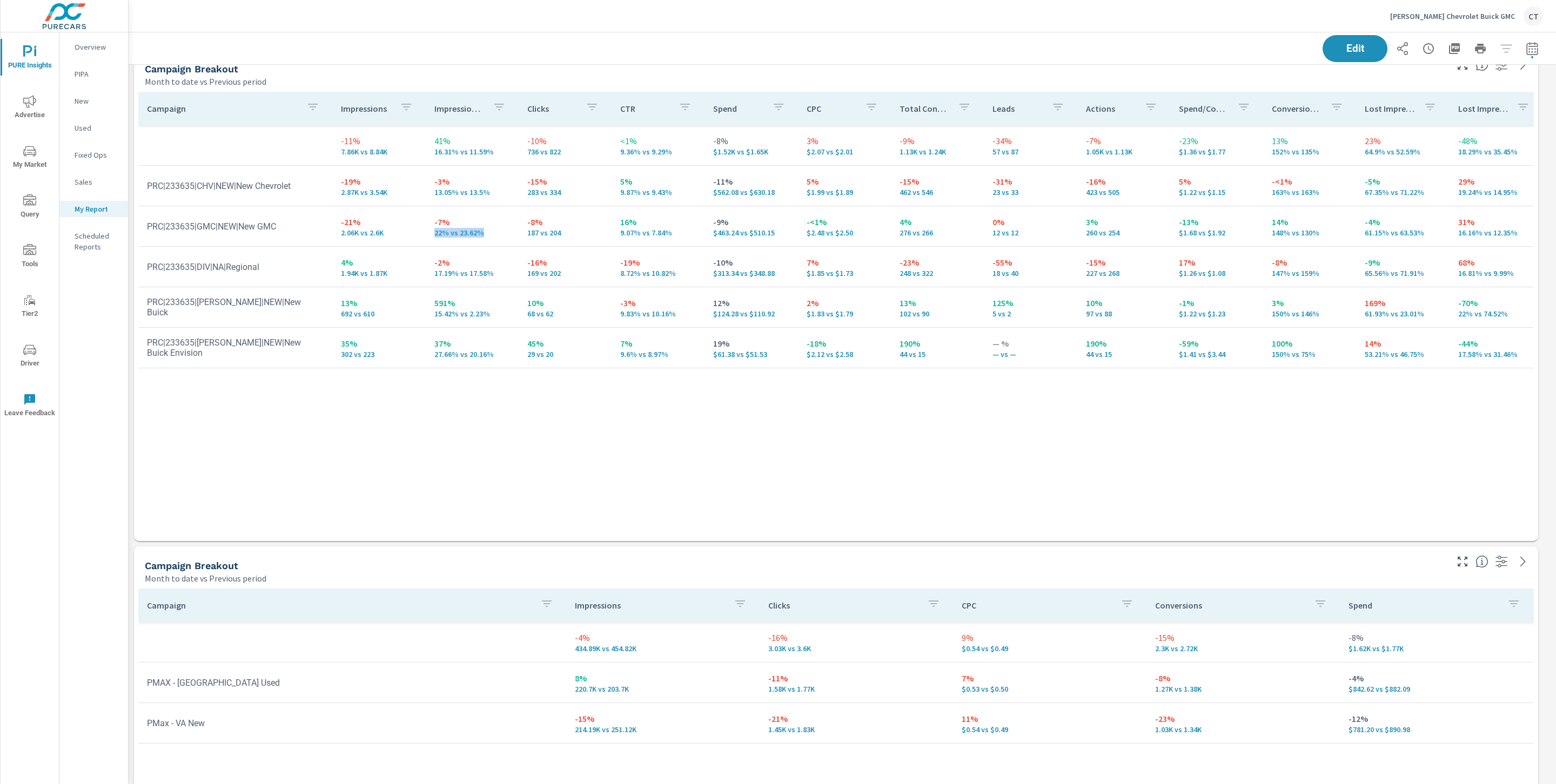
drag, startPoint x: 493, startPoint y: 234, endPoint x: 425, endPoint y: 235, distance: 68.0
click at [425, 231] on td "-7% 22% vs 23.62%" at bounding box center [471, 226] width 93 height 39
drag, startPoint x: 502, startPoint y: 196, endPoint x: 412, endPoint y: 192, distance: 90.1
click at [412, 192] on tr "PRC|233635|CHV|NEW|New Chevrolet -19% 2.87K vs 3.54K -3% 13.05% vs 13.5% -15% 2…" at bounding box center [840, 186] width 1404 height 40
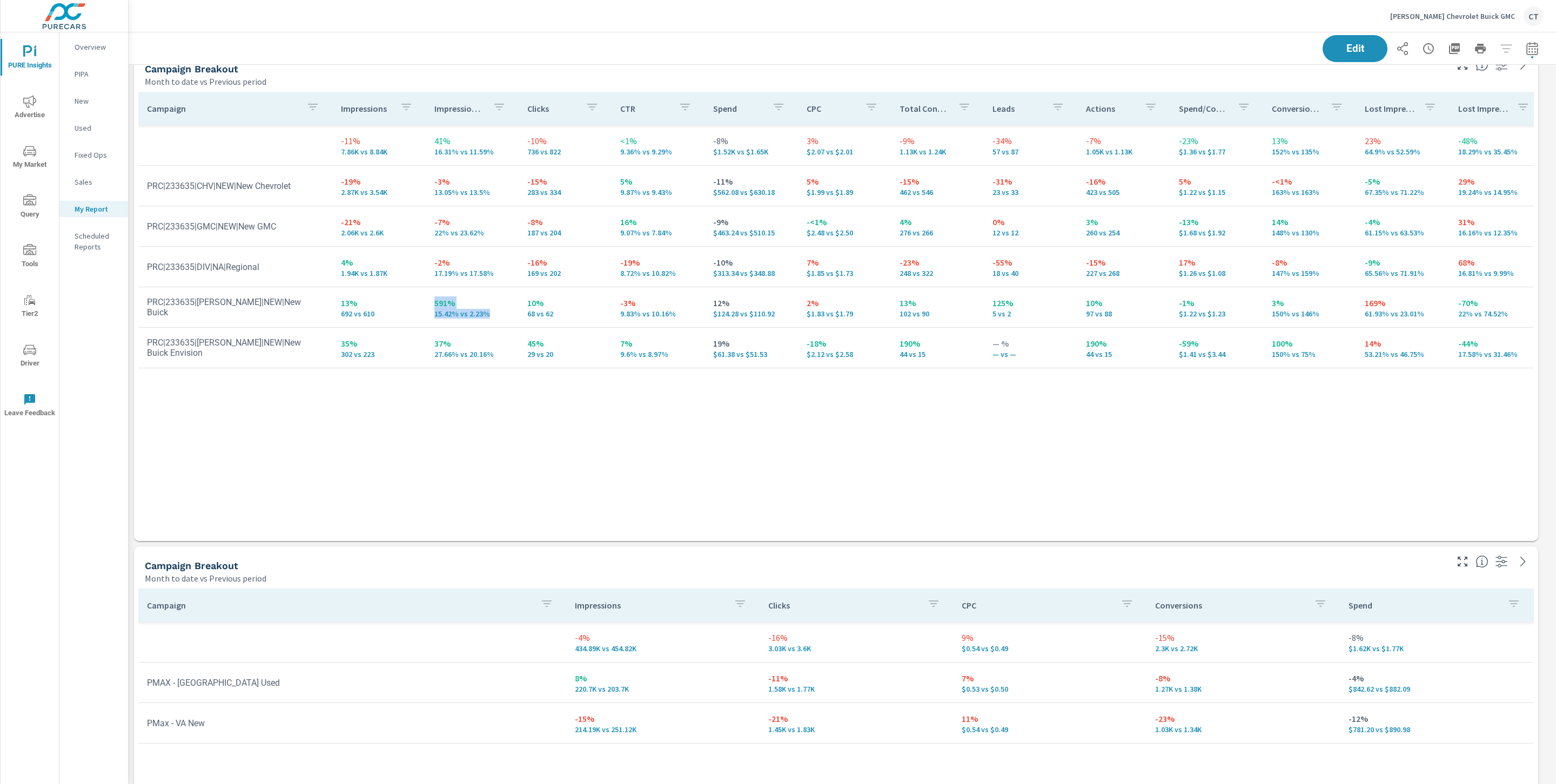
drag, startPoint x: 490, startPoint y: 315, endPoint x: 422, endPoint y: 316, distance: 68.0
click at [422, 316] on tr "PRC|233635|BUI|NEW|New Buick 13% 692 vs 610 591% 15.42% vs 2.23% 10% 68 vs 62 -…" at bounding box center [840, 307] width 1404 height 40
click at [489, 227] on div "-7% 22% vs 23.62%" at bounding box center [471, 226] width 75 height 22
drag, startPoint x: 490, startPoint y: 231, endPoint x: 425, endPoint y: 229, distance: 65.0
click at [425, 229] on td "-7% 22% vs 23.62%" at bounding box center [471, 226] width 93 height 39
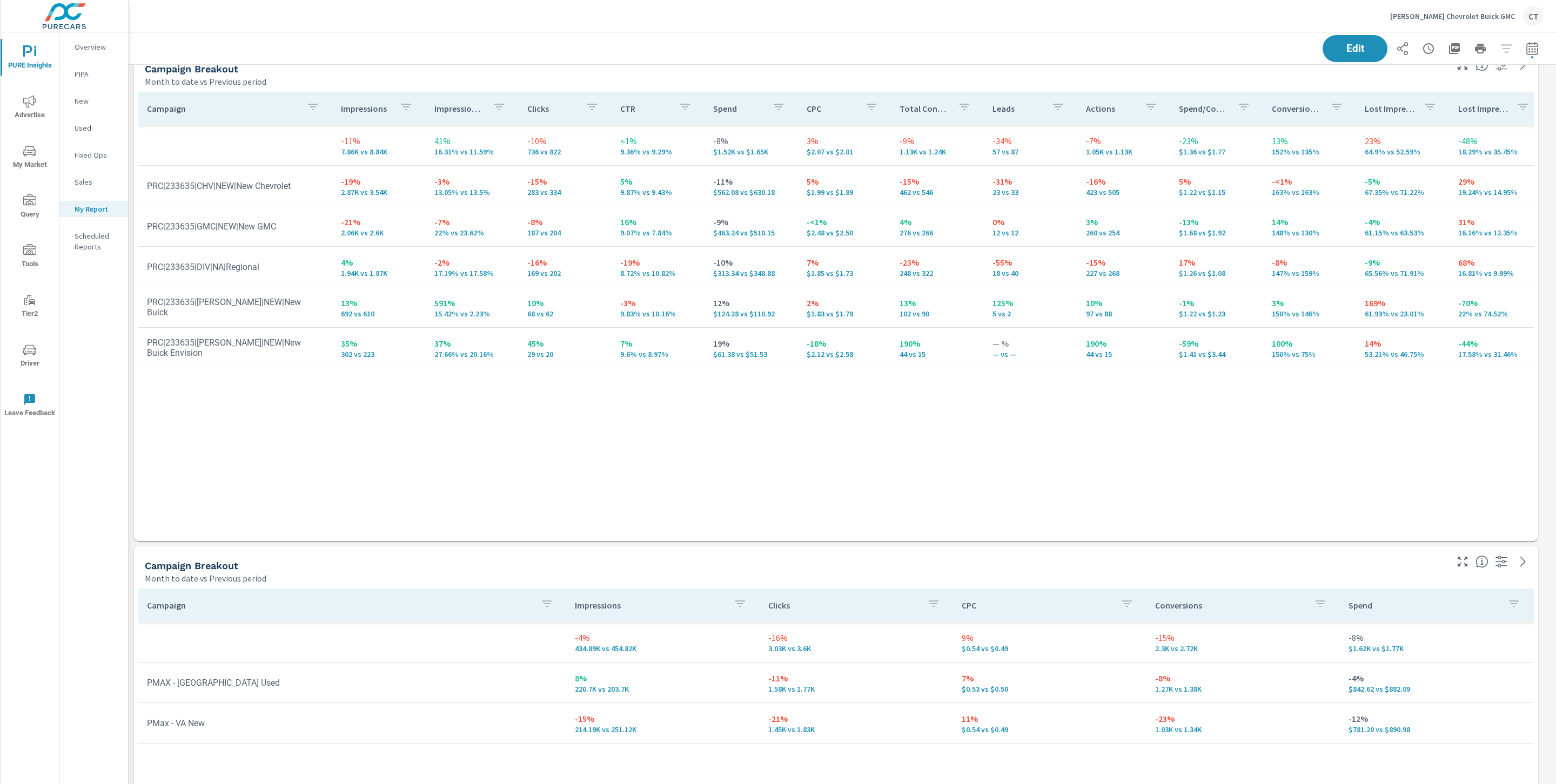
click at [495, 406] on div "Campaign Impressions Impression Share Clicks CTR Spend CPC Total Conversions Le…" at bounding box center [836, 306] width 1396 height 429
click at [844, 430] on div "Campaign Impressions Impression Share Clicks CTR Spend CPC Total Conversions Le…" at bounding box center [836, 306] width 1396 height 429
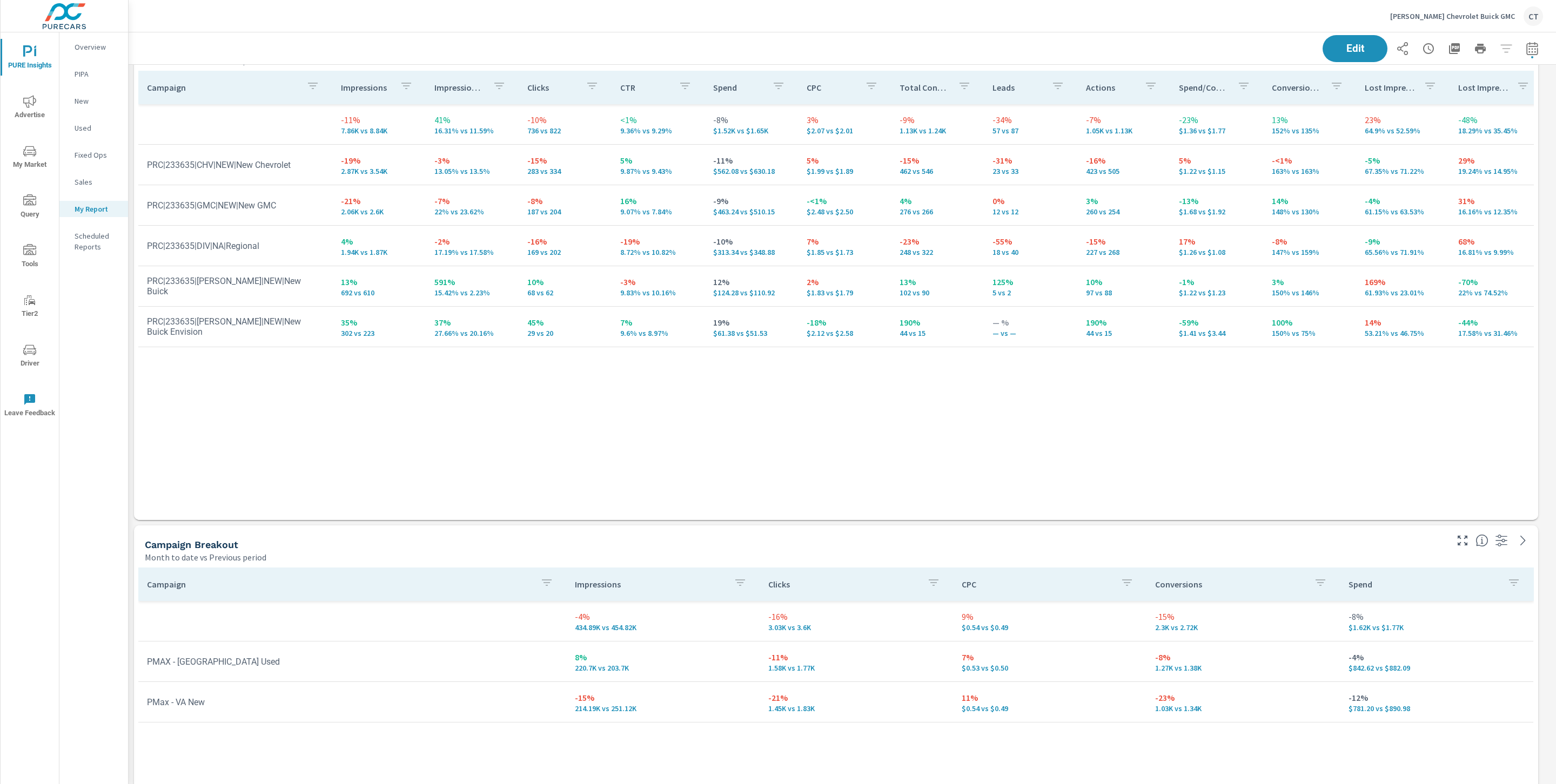
scroll to position [3148, 0]
drag, startPoint x: 305, startPoint y: 166, endPoint x: 241, endPoint y: 166, distance: 64.0
click at [241, 166] on td "PRC|233635|CHV|NEW|New Chevrolet" at bounding box center [235, 163] width 194 height 28
click at [271, 445] on div "Campaign Impressions Impression Share Clicks CTR Spend CPC Total Conversions Le…" at bounding box center [836, 284] width 1396 height 429
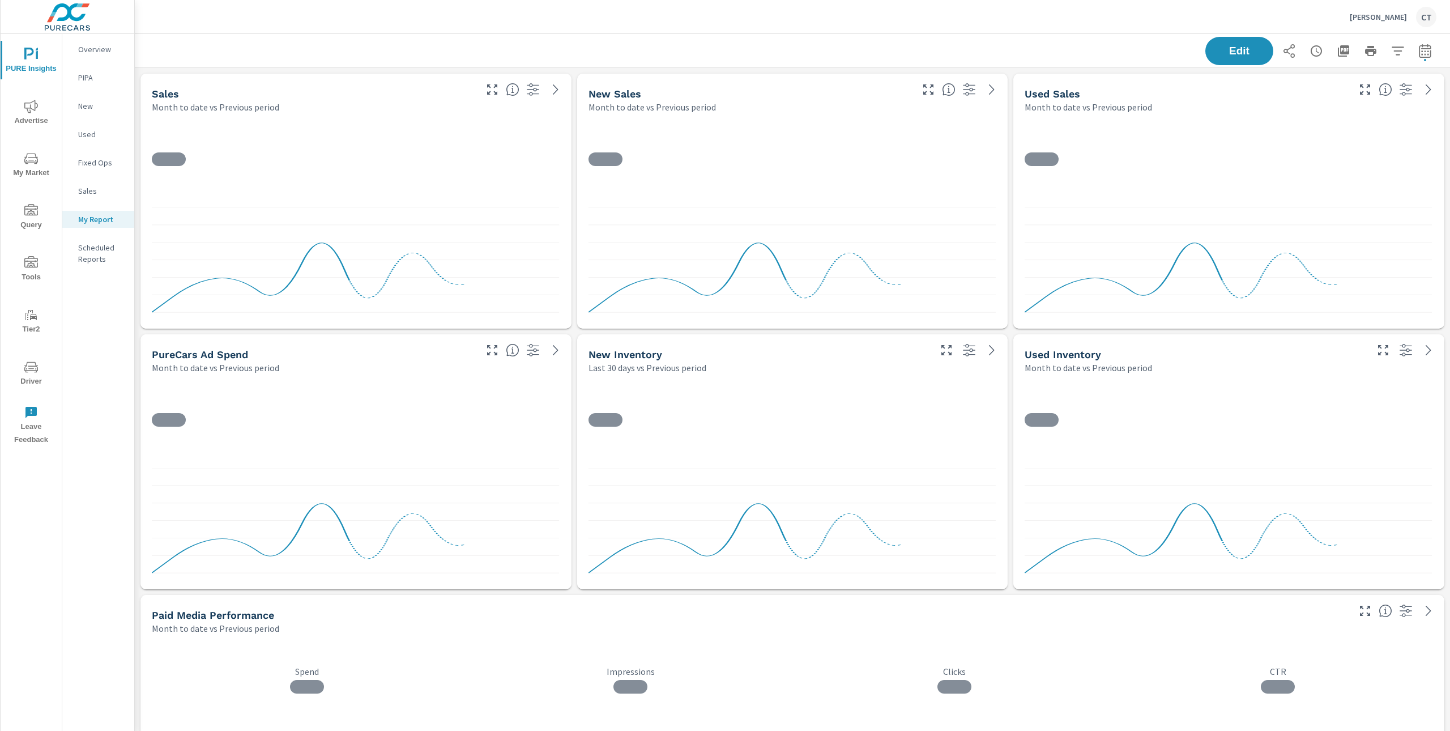
scroll to position [4848, 1327]
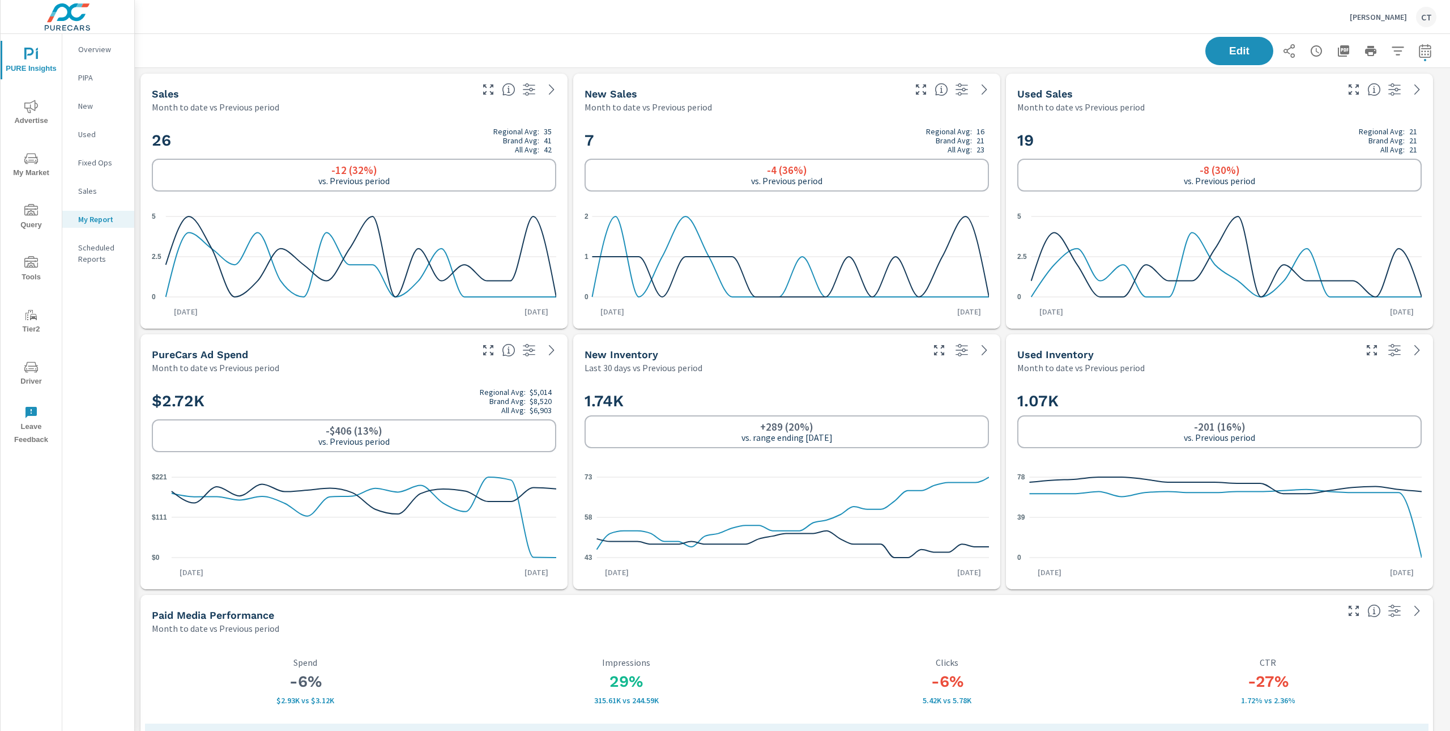
click at [1385, 12] on p "[PERSON_NAME]" at bounding box center [1378, 17] width 57 height 10
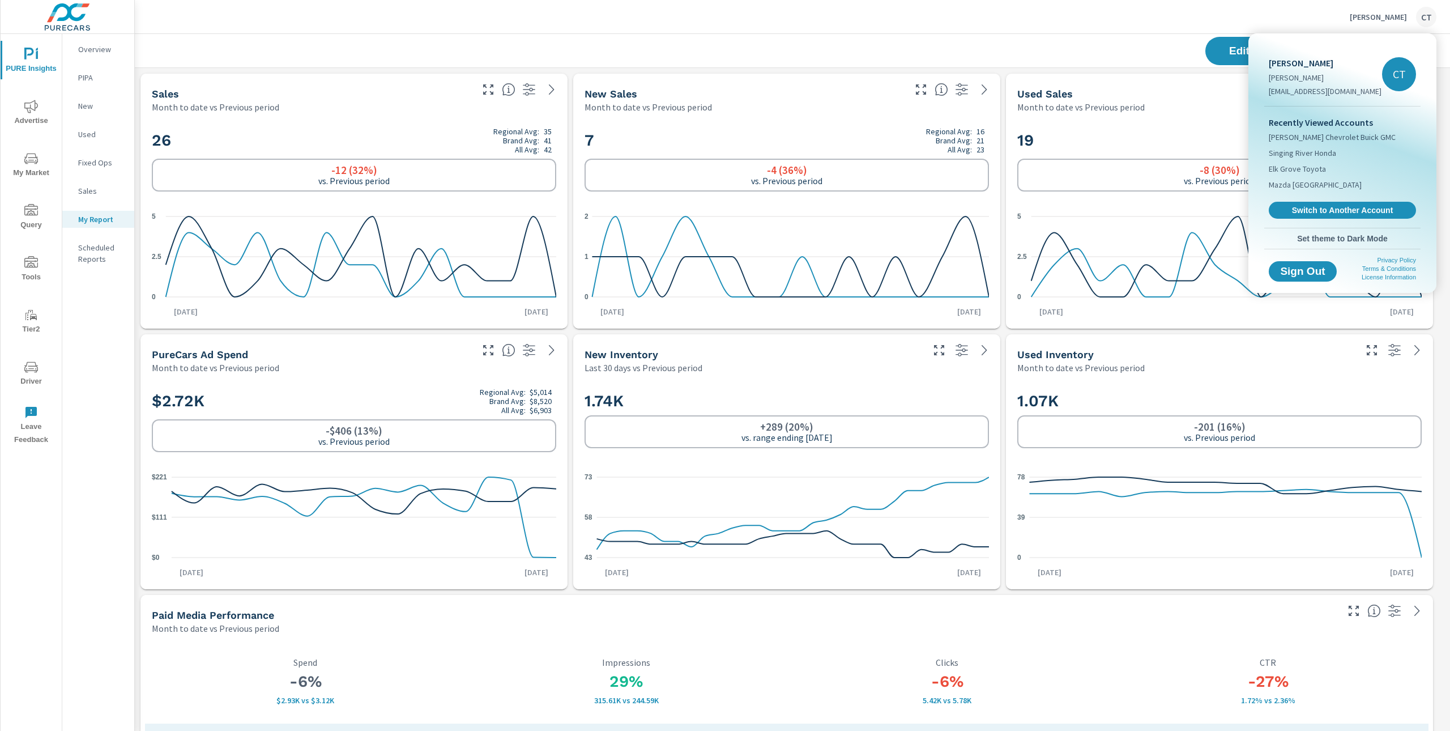
click at [1335, 203] on link "Switch to Another Account" at bounding box center [1342, 210] width 147 height 17
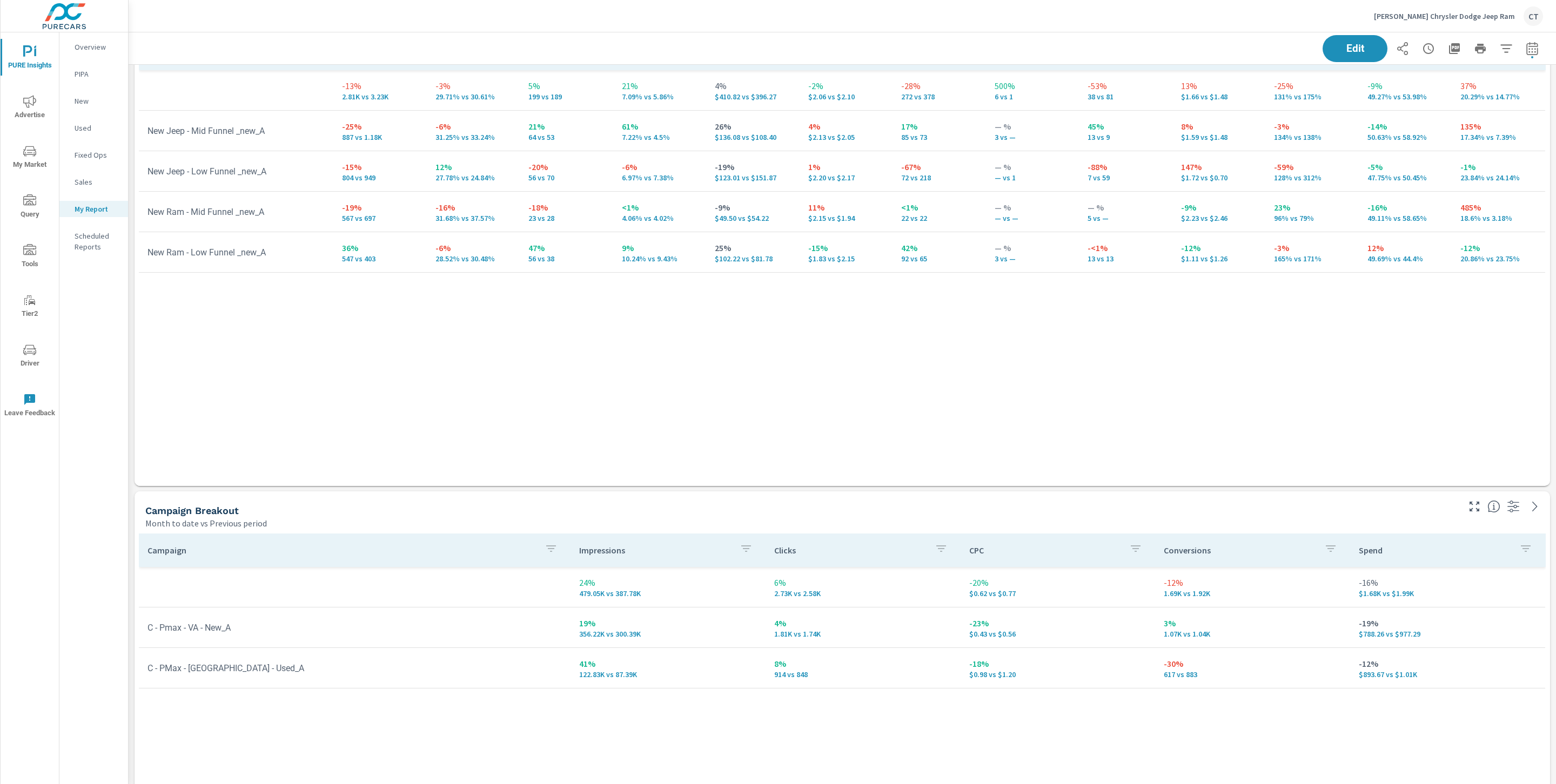
scroll to position [4002, 1437]
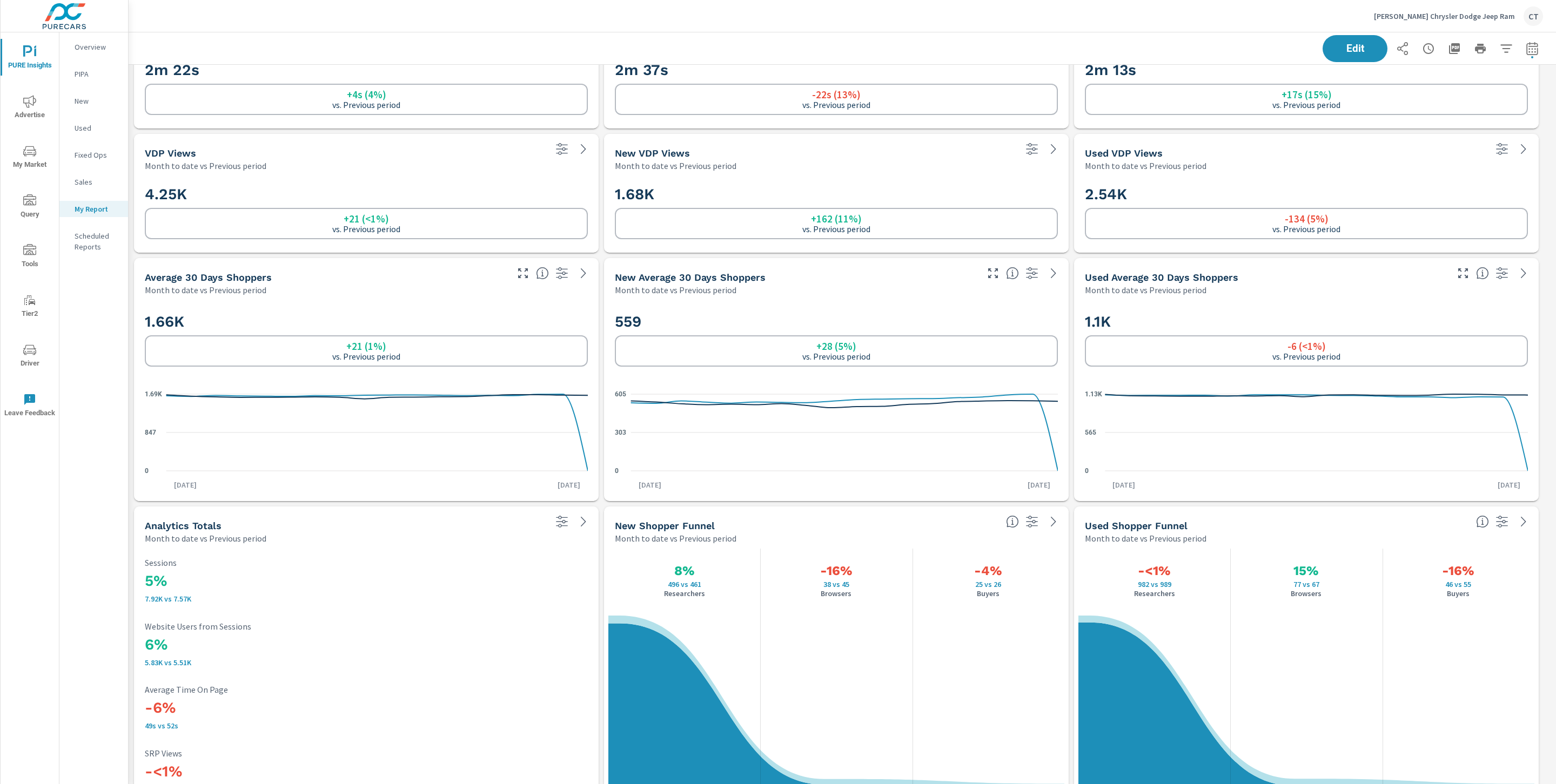
scroll to position [4002, 1437]
click at [1316, 263] on div "Used Average 30 Days Shoppers Month to date vs Previous period" at bounding box center [1262, 278] width 376 height 38
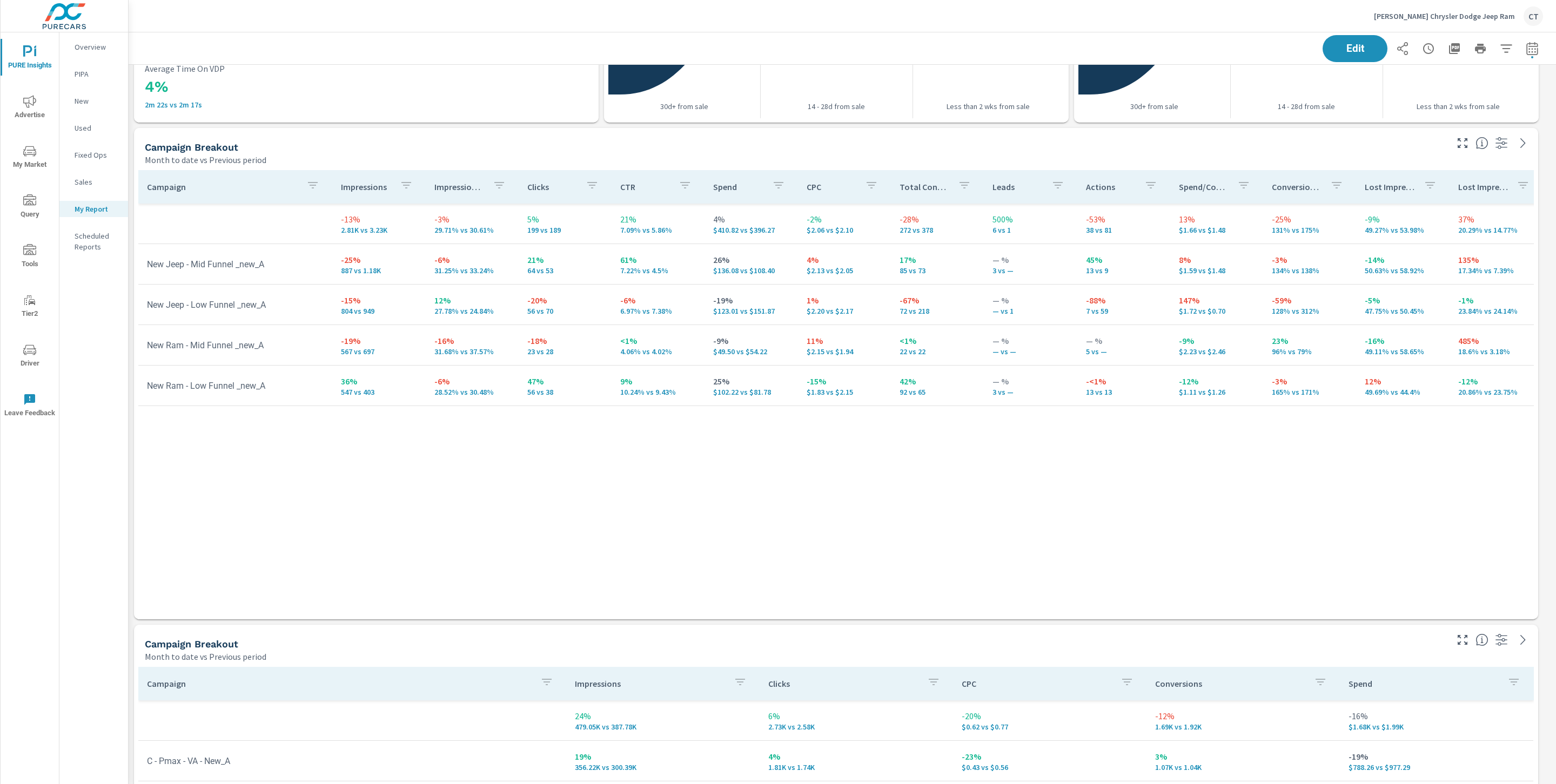
scroll to position [2922, 0]
click at [533, 530] on div "Campaign Impressions Impression Share Clicks CTR Spend CPC Total Conversions Le…" at bounding box center [836, 386] width 1396 height 429
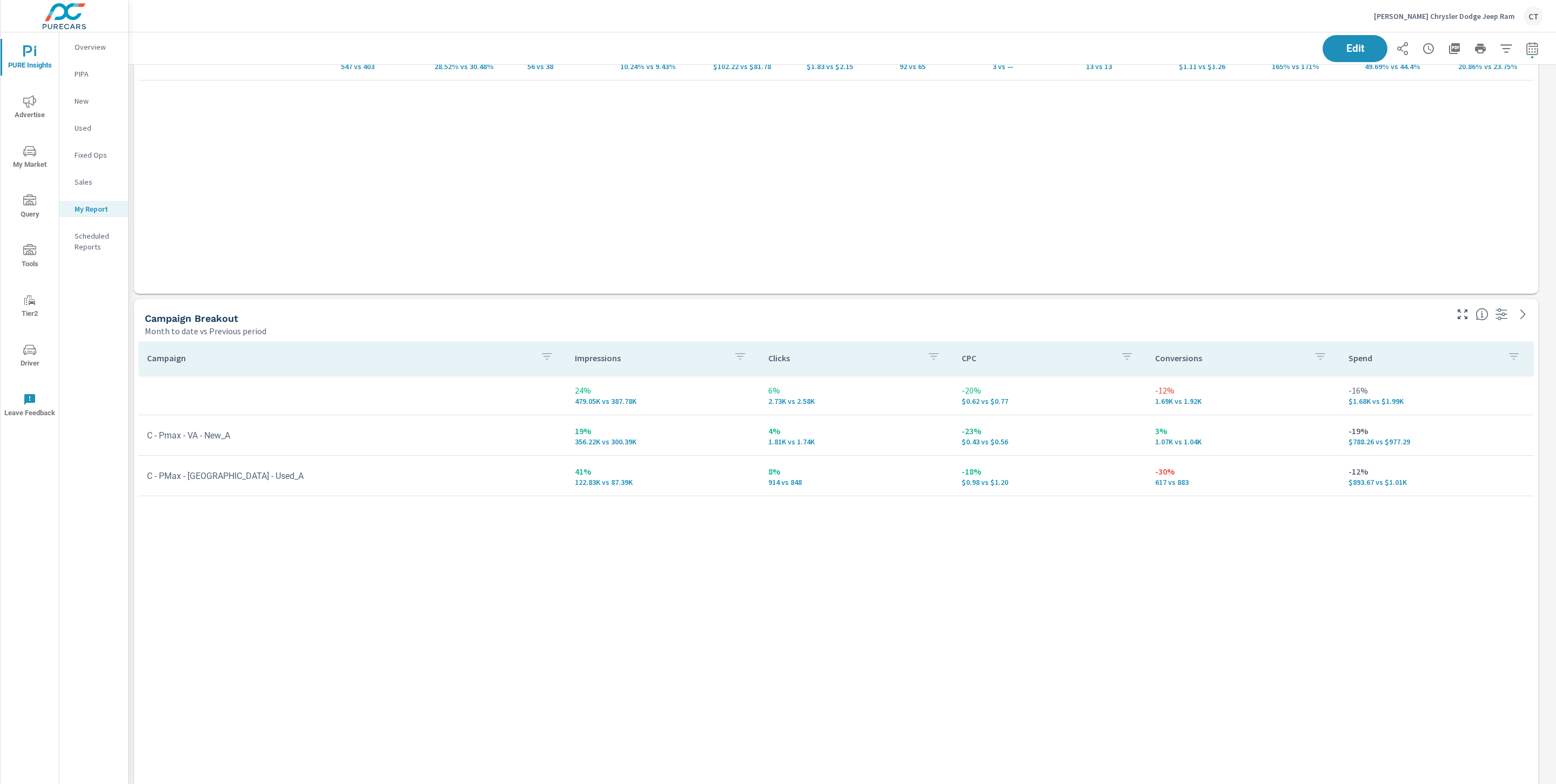
scroll to position [3261, 0]
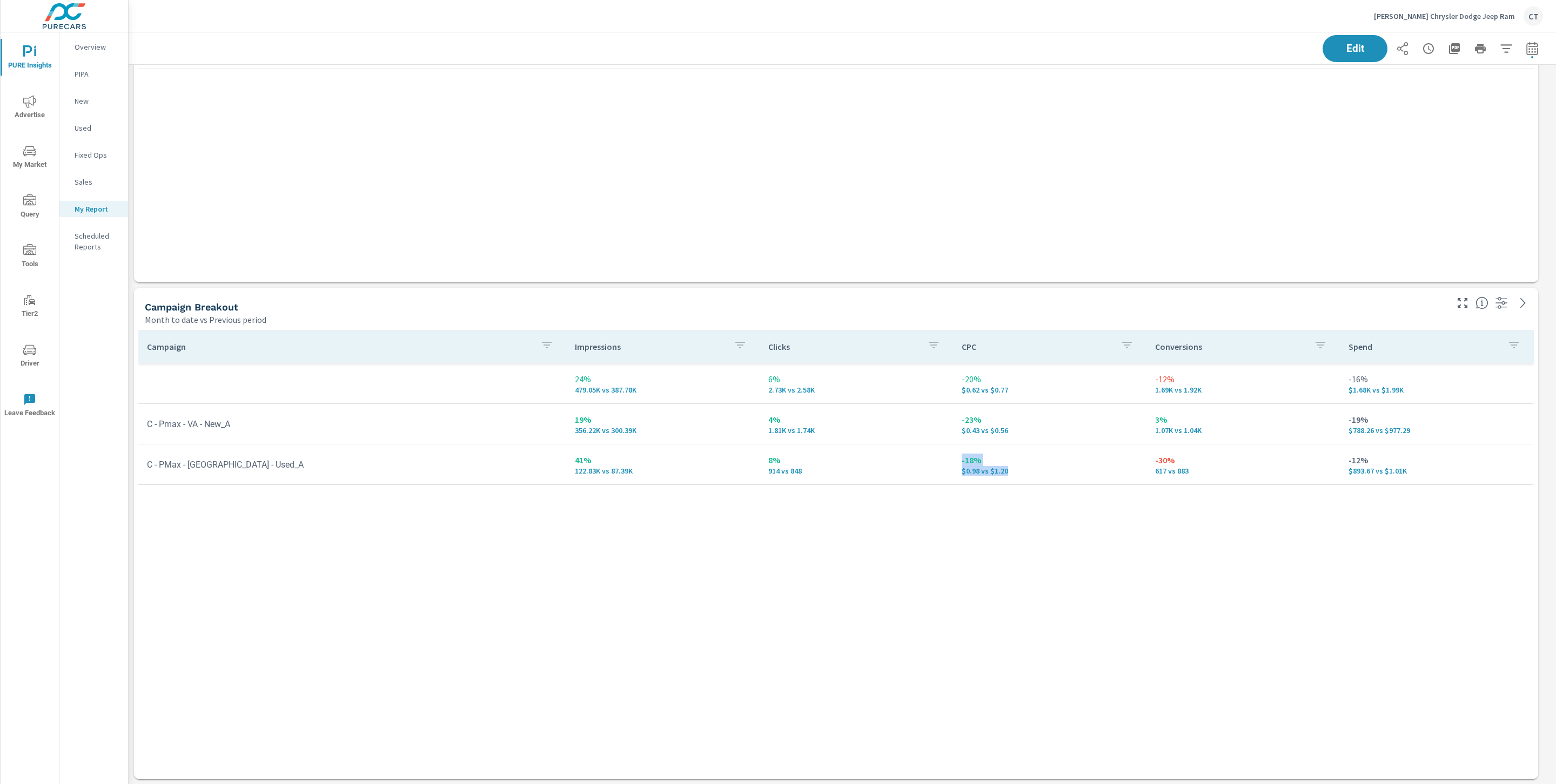
drag, startPoint x: 1017, startPoint y: 471, endPoint x: 950, endPoint y: 473, distance: 67.0
click at [950, 473] on tr "C - PMax - VA - Used_A 41% 122.83K vs 87.39K 8% 914 vs 848 -18% $0.98 vs $1.20 …" at bounding box center [836, 464] width 1395 height 40
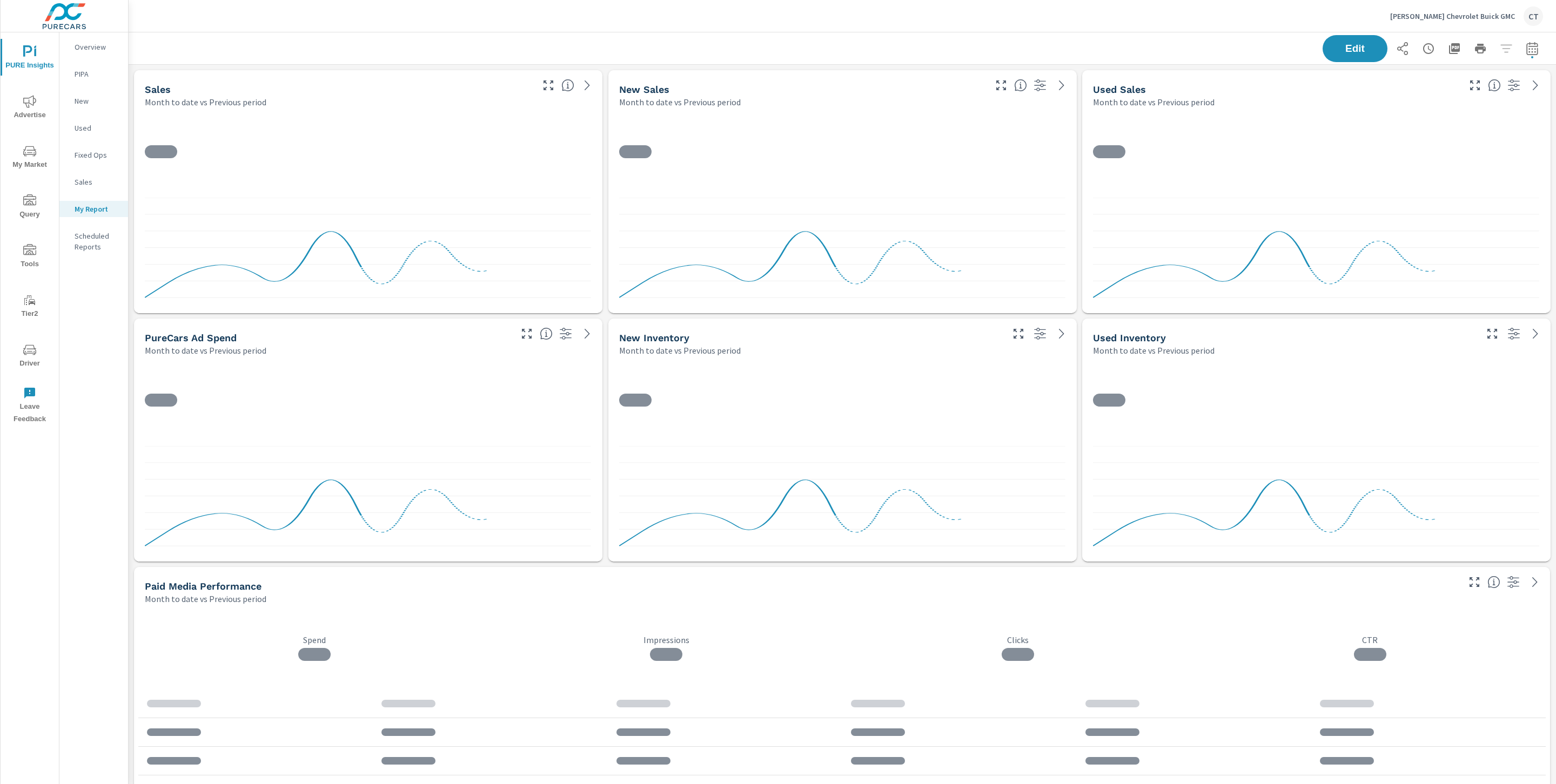
scroll to position [4628, 1440]
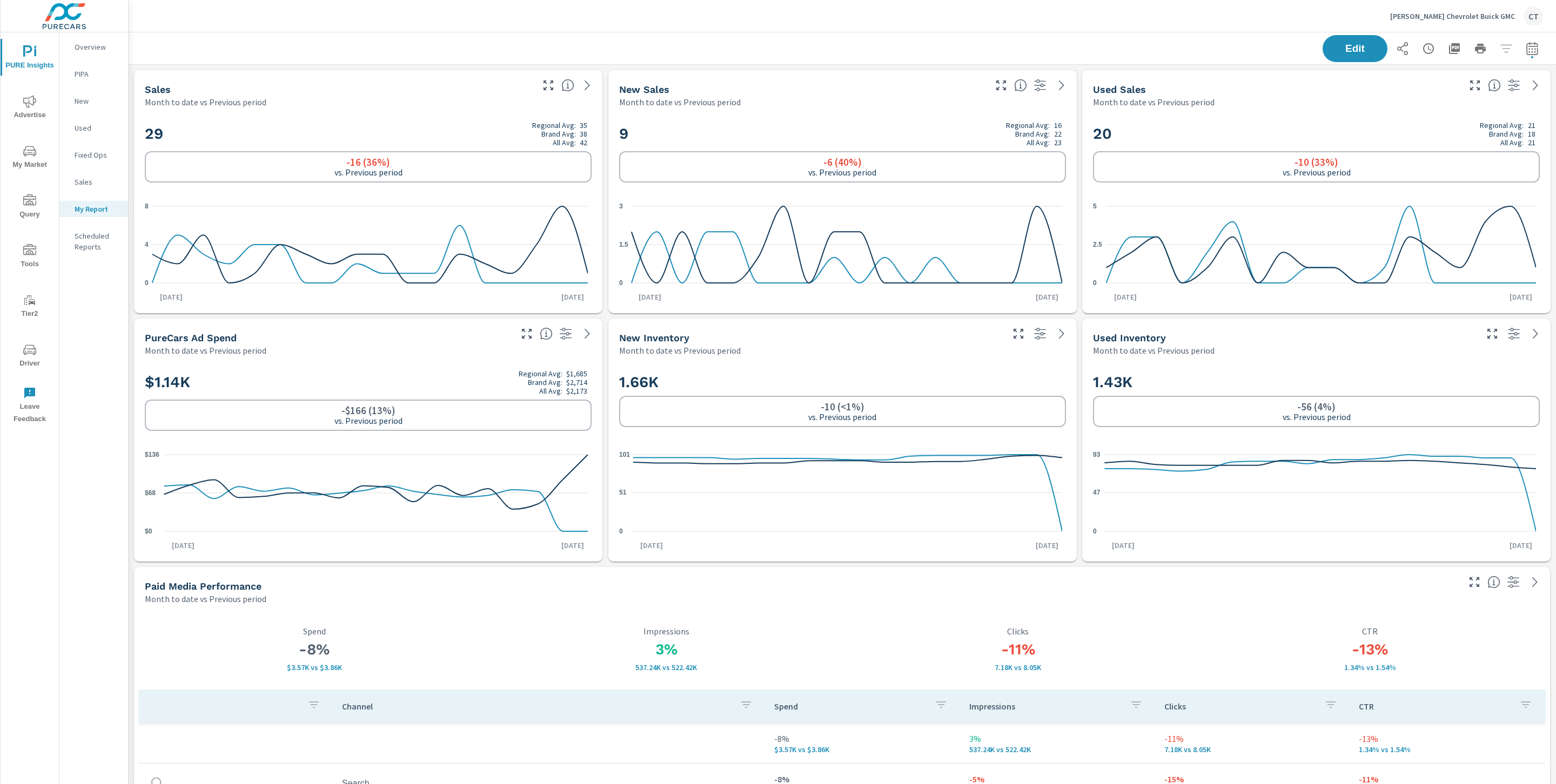
click at [29, 157] on span "My Market" at bounding box center [30, 158] width 52 height 27
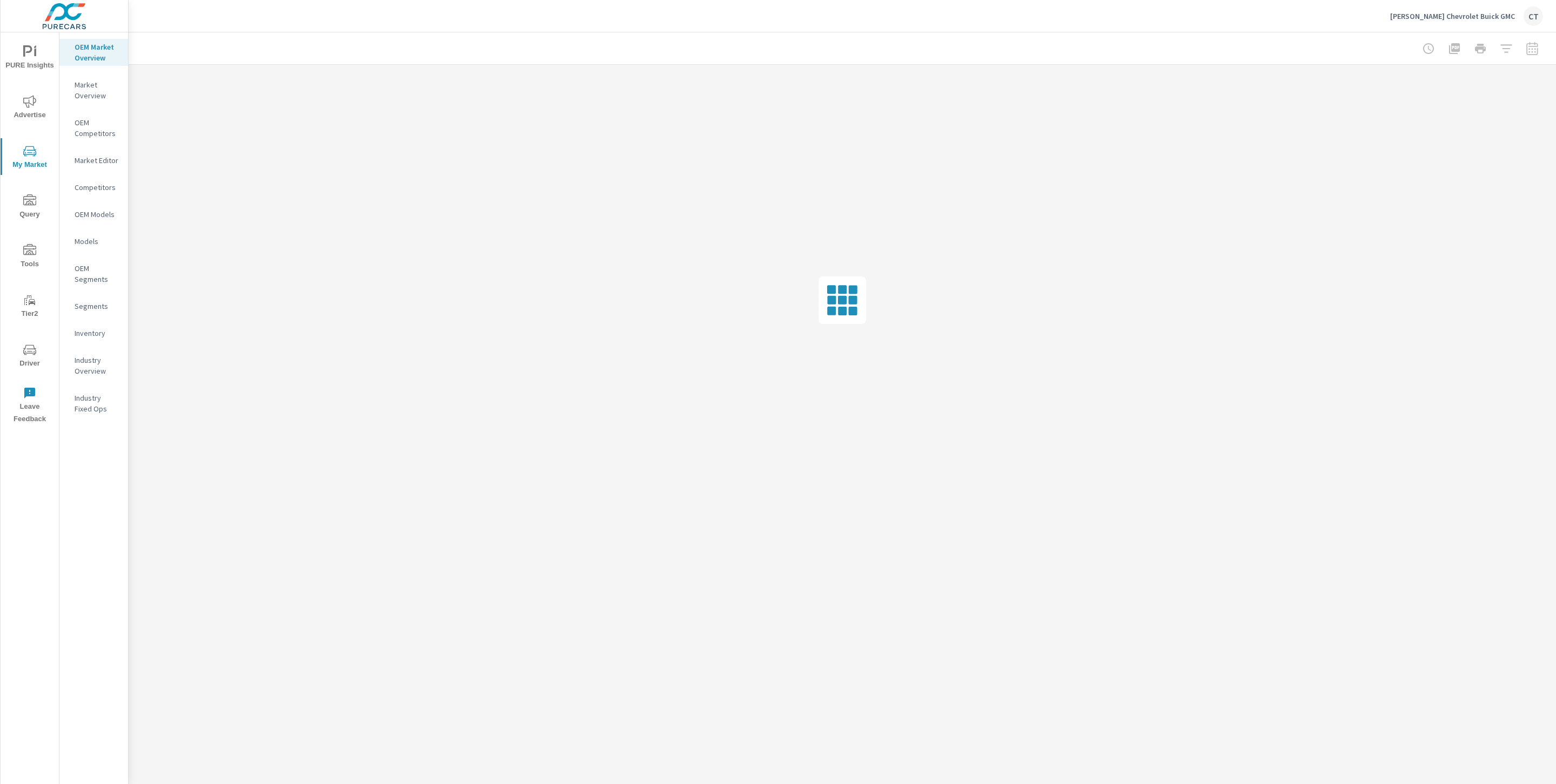
click at [87, 325] on div "Inventory" at bounding box center [93, 333] width 69 height 16
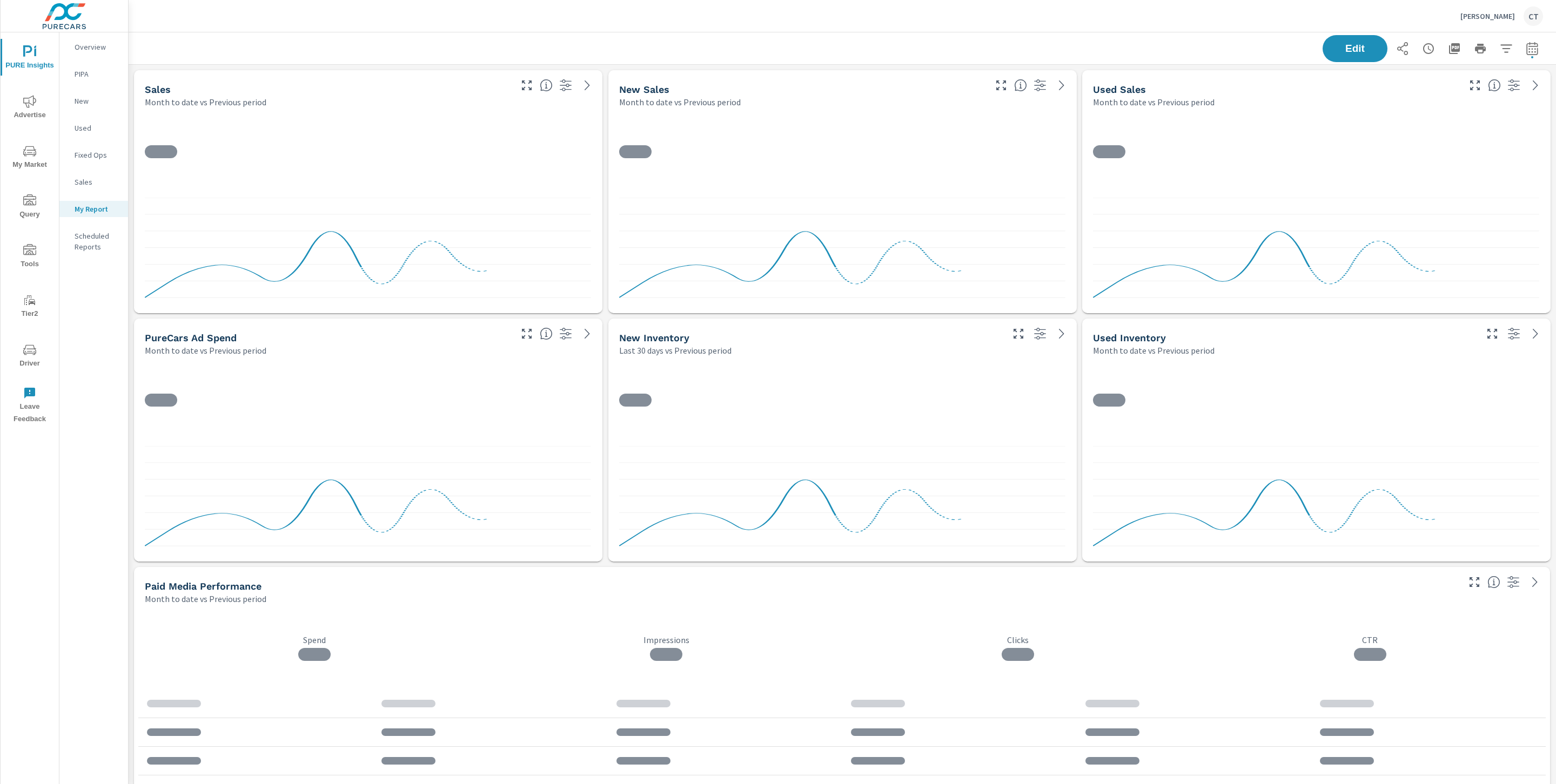
scroll to position [4628, 1440]
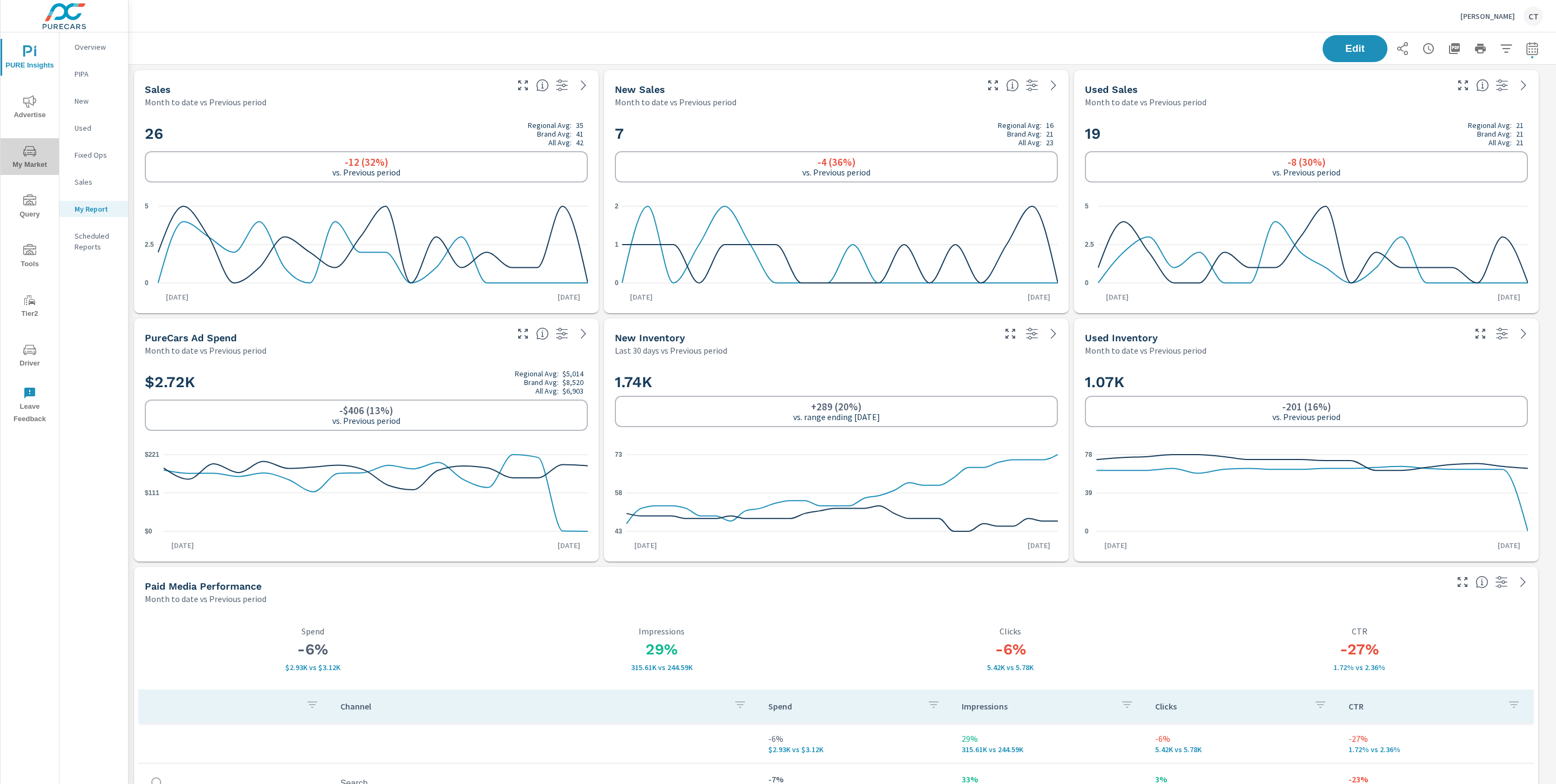
click at [26, 158] on span "My Market" at bounding box center [30, 158] width 52 height 27
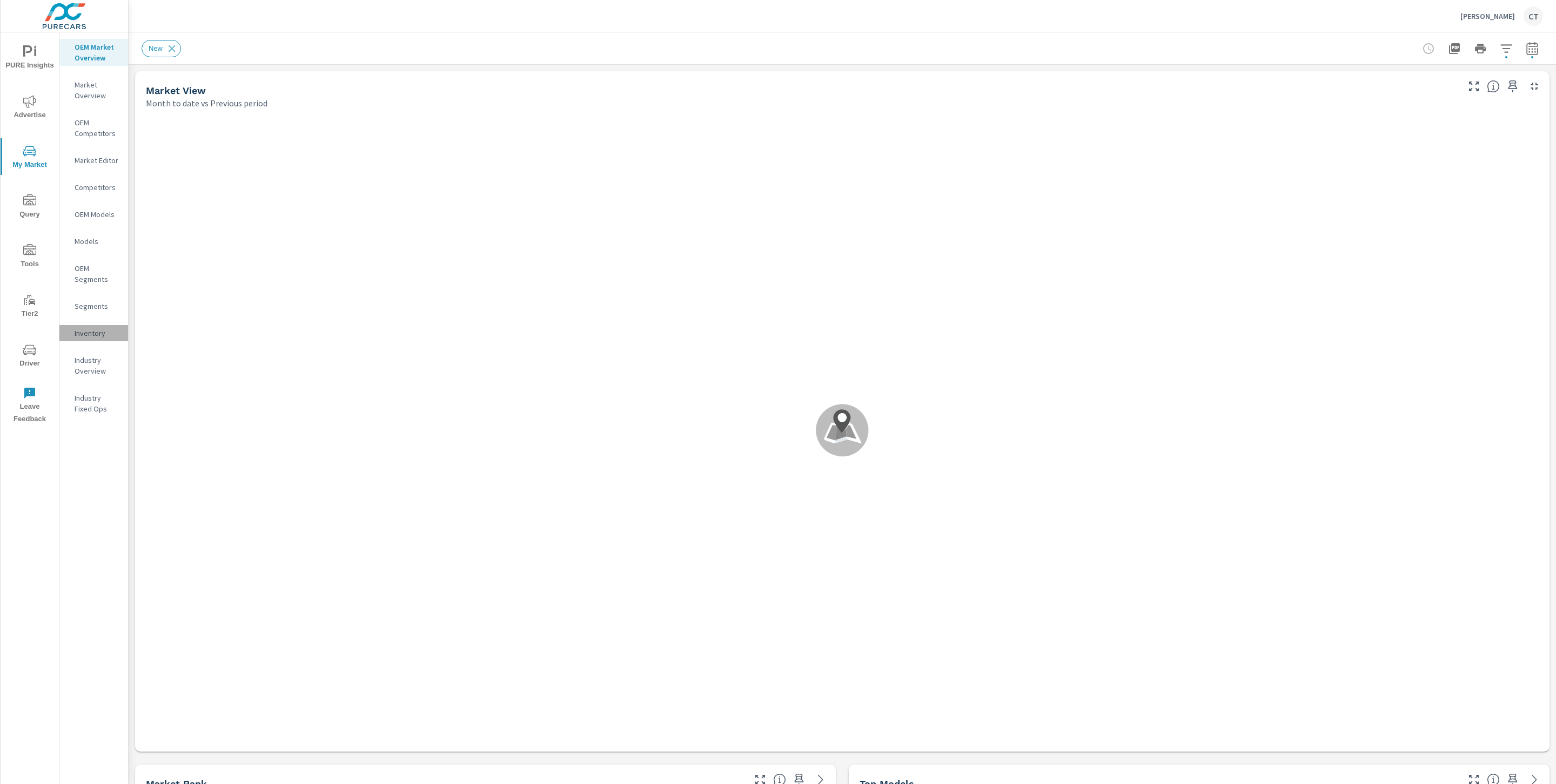
click at [97, 325] on div "Inventory" at bounding box center [93, 333] width 69 height 16
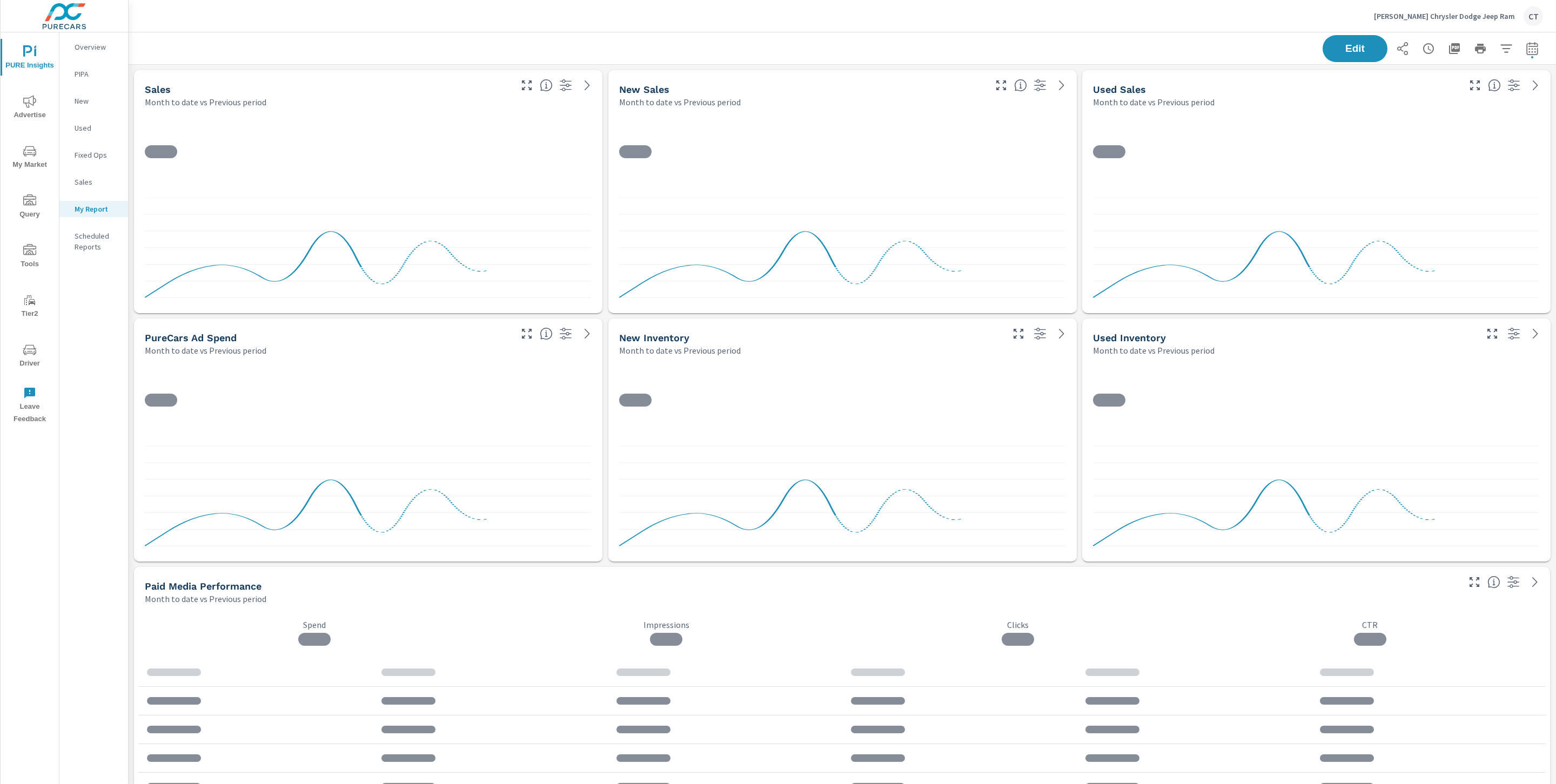
scroll to position [4006, 1440]
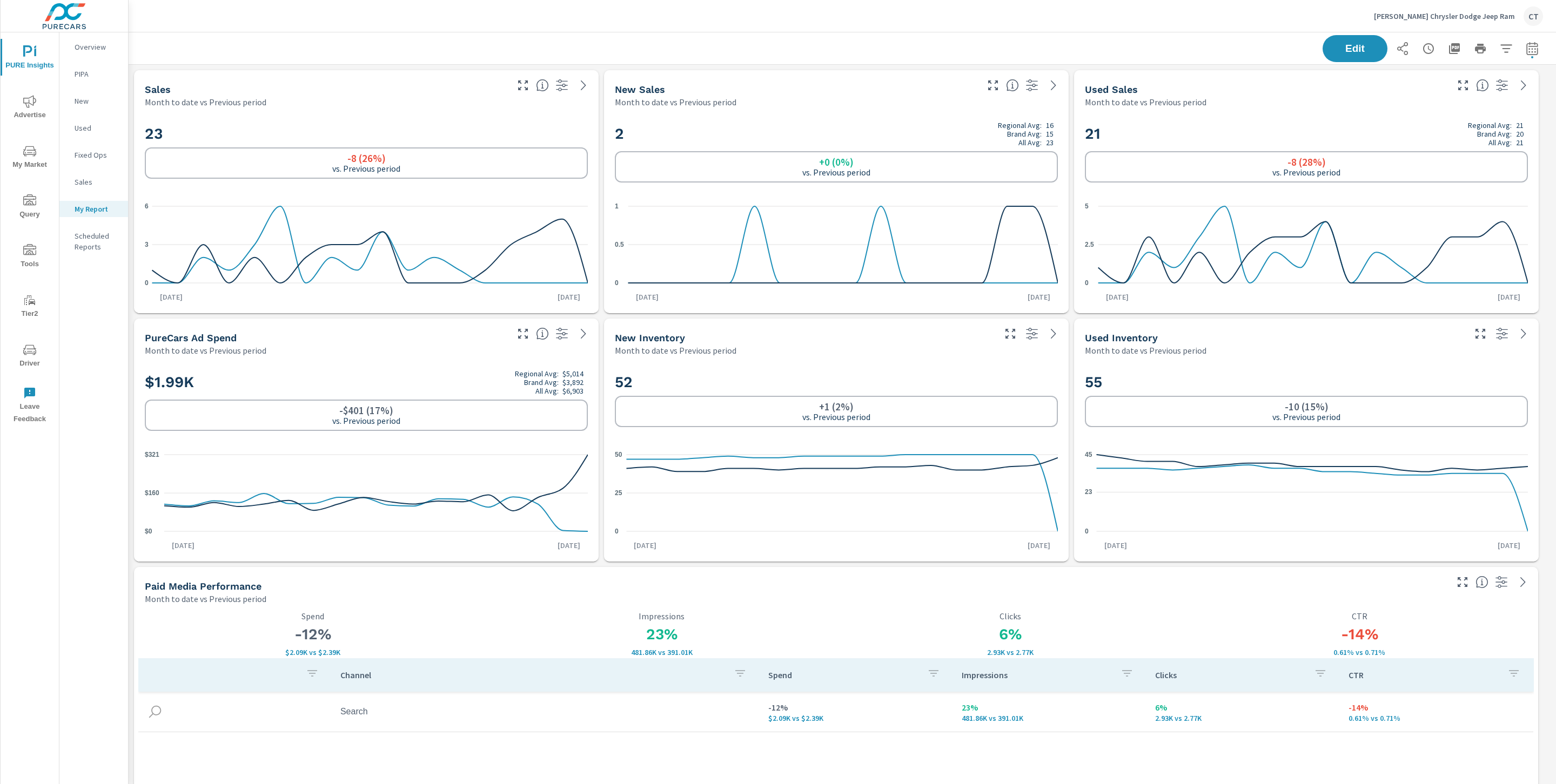
click at [22, 161] on span "My Market" at bounding box center [30, 158] width 52 height 27
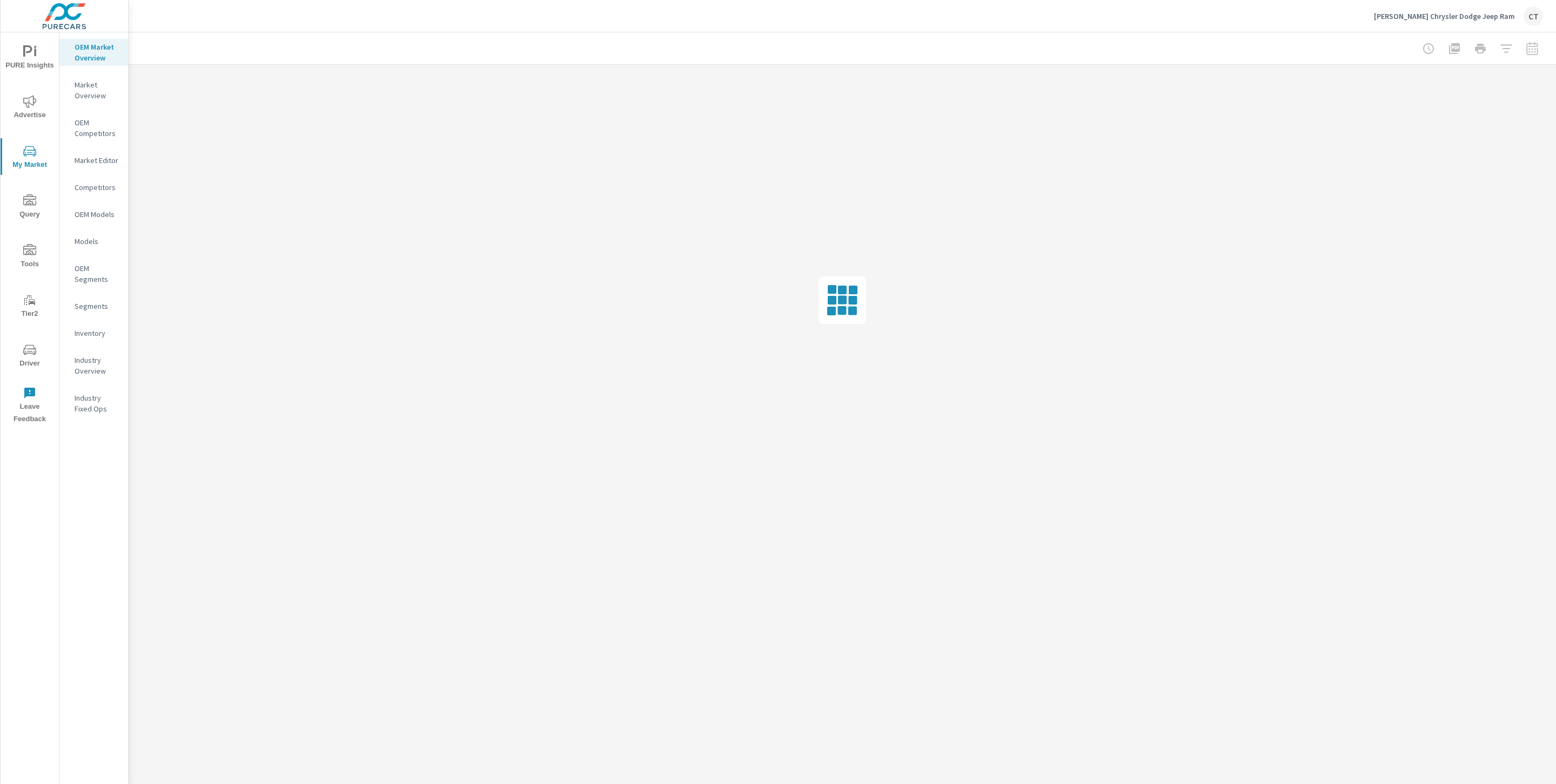
click at [96, 331] on p "Inventory" at bounding box center [96, 333] width 45 height 10
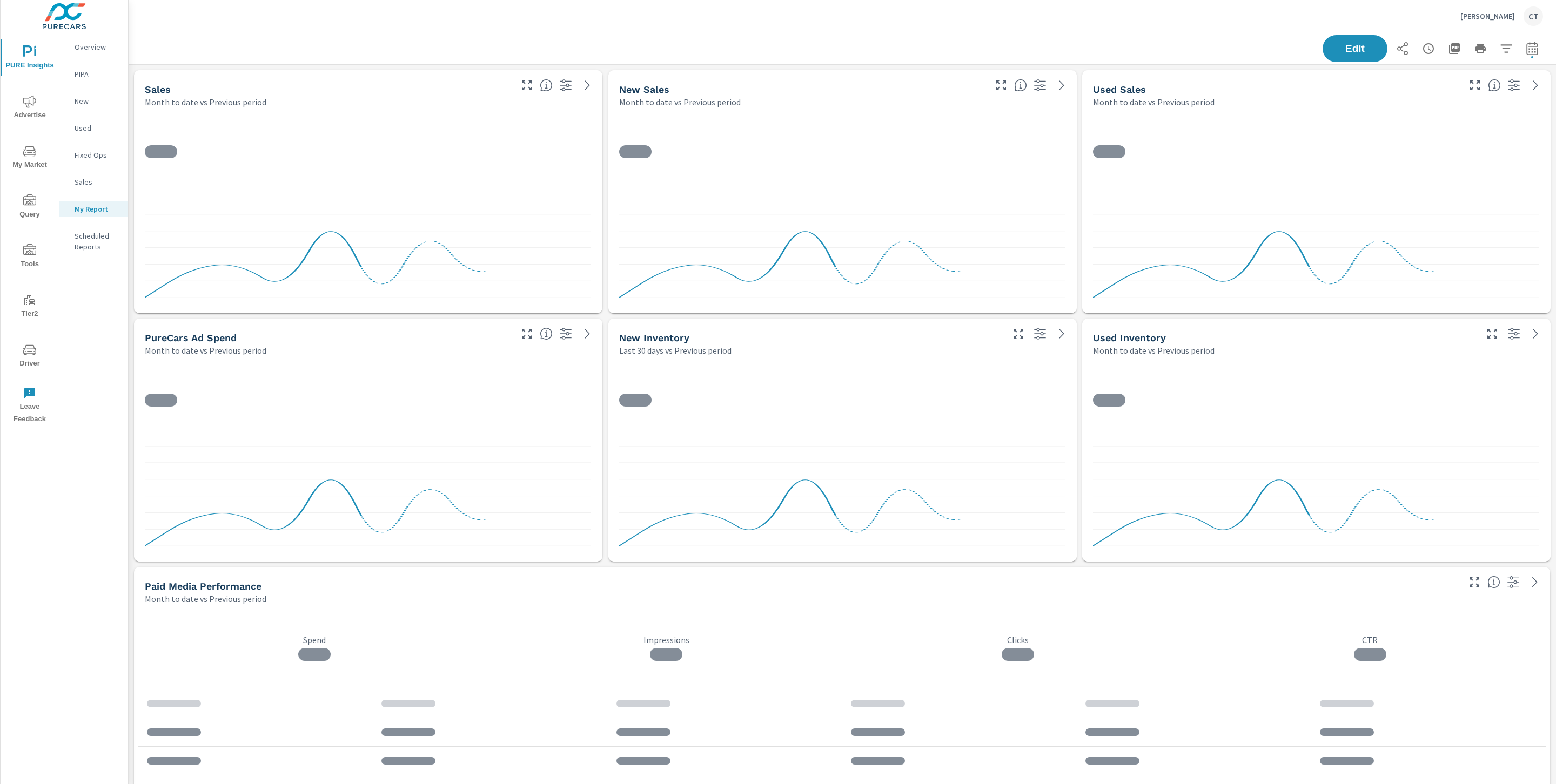
scroll to position [4628, 1440]
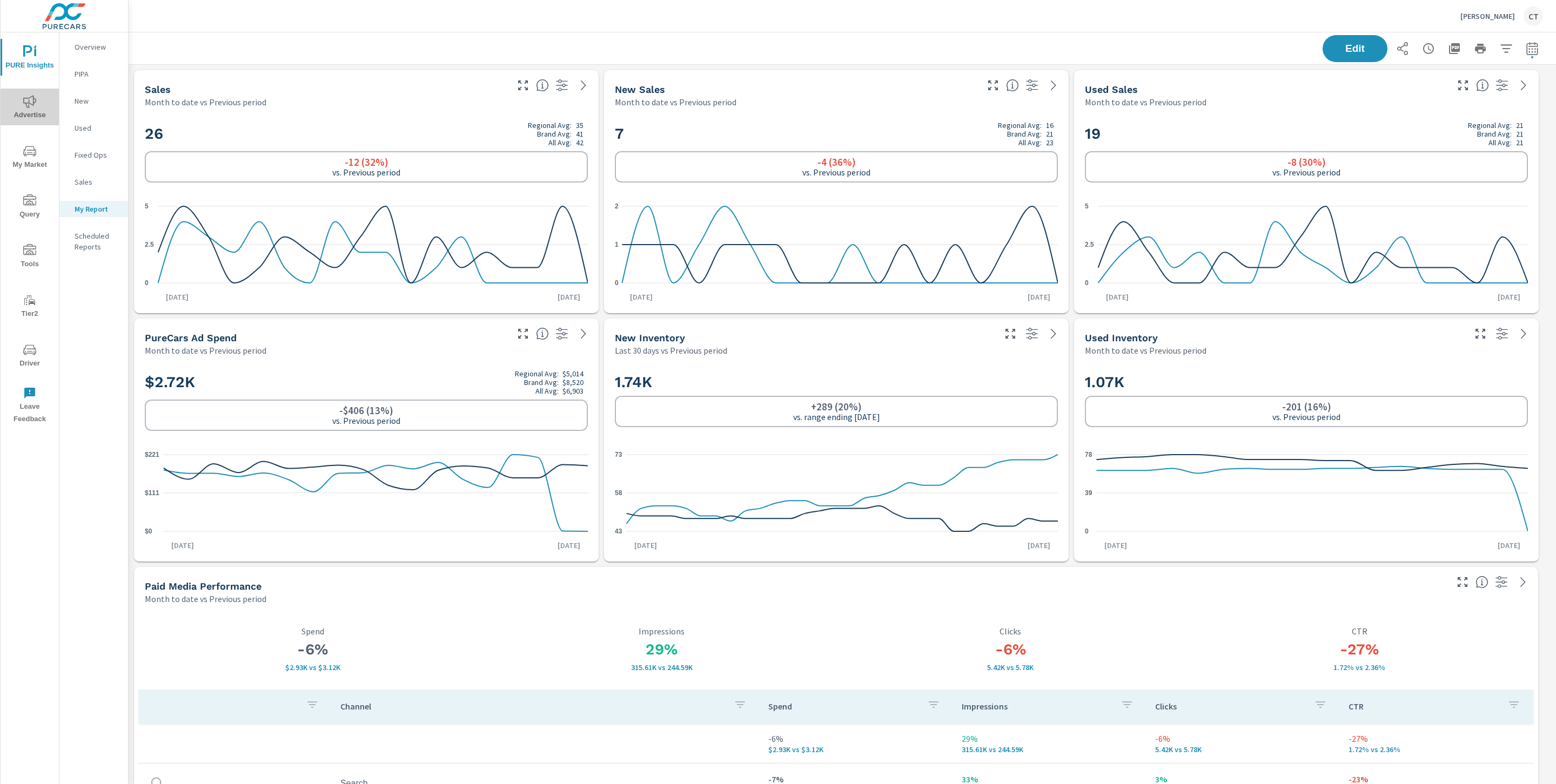
click at [27, 107] on icon "nav menu" at bounding box center [30, 101] width 13 height 12
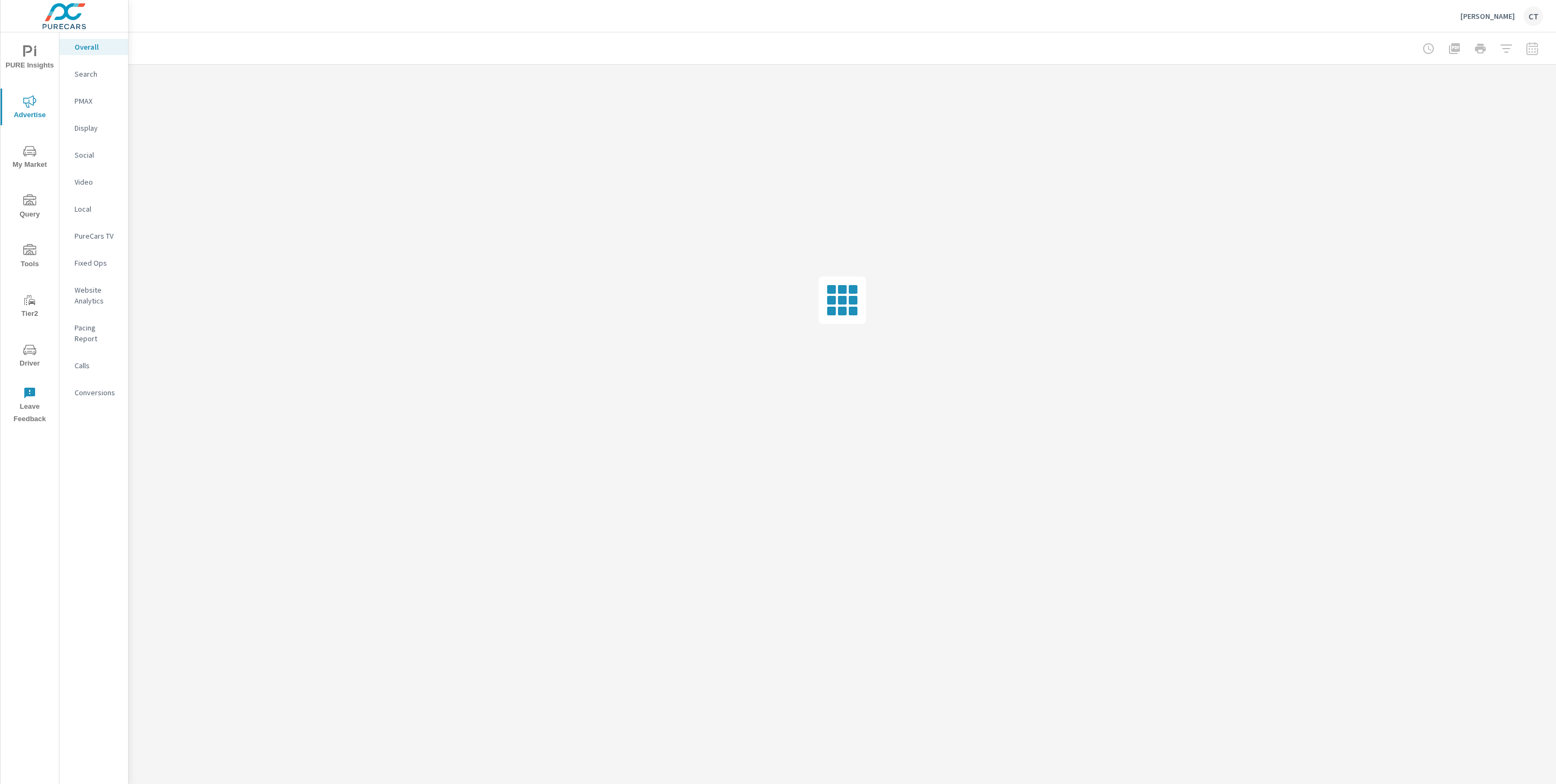
click at [85, 295] on p "Website Analytics" at bounding box center [96, 295] width 45 height 22
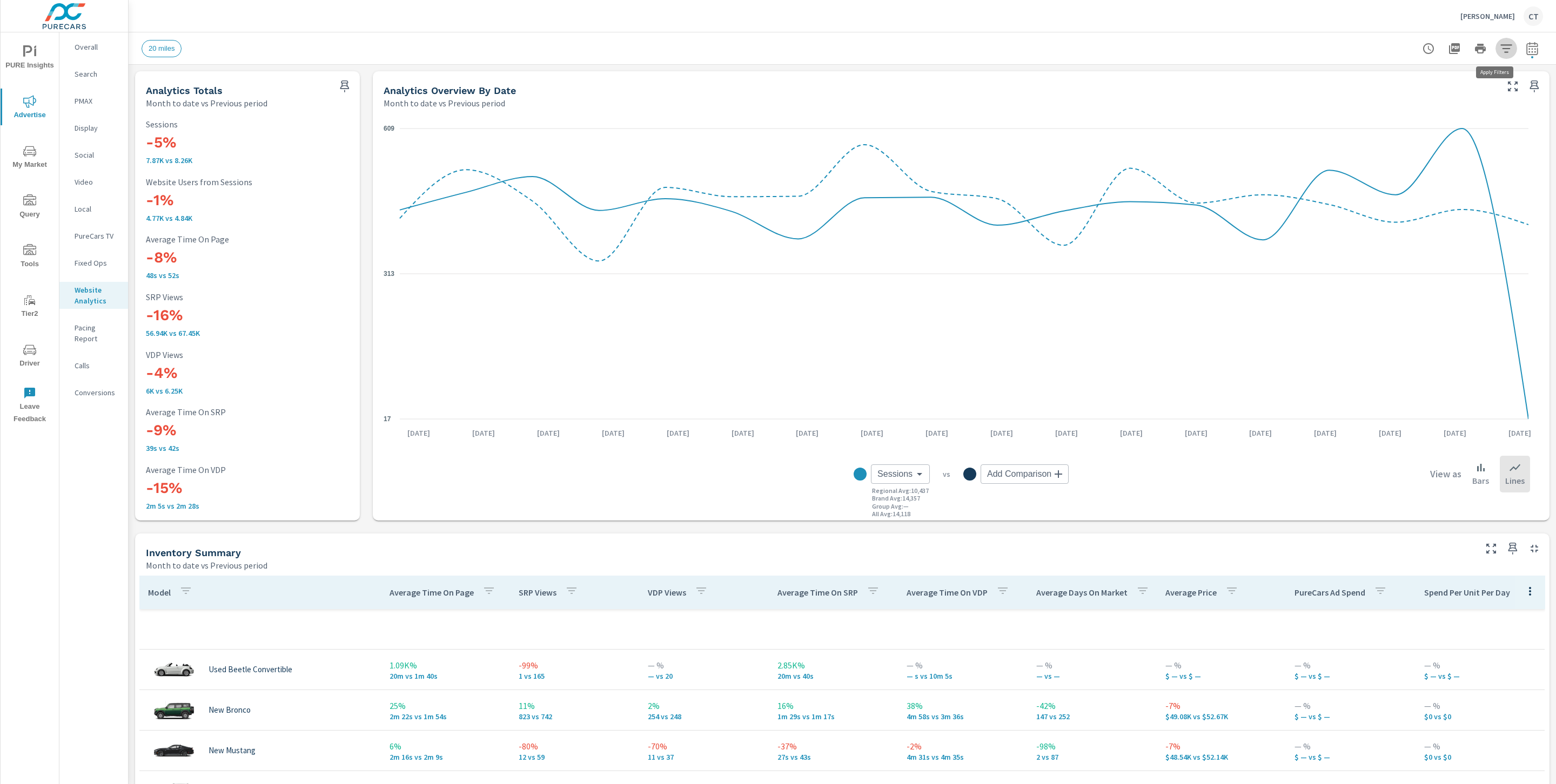
click at [1500, 50] on icon "button" at bounding box center [1506, 49] width 13 height 13
click at [1412, 159] on li "Make" at bounding box center [1423, 163] width 164 height 27
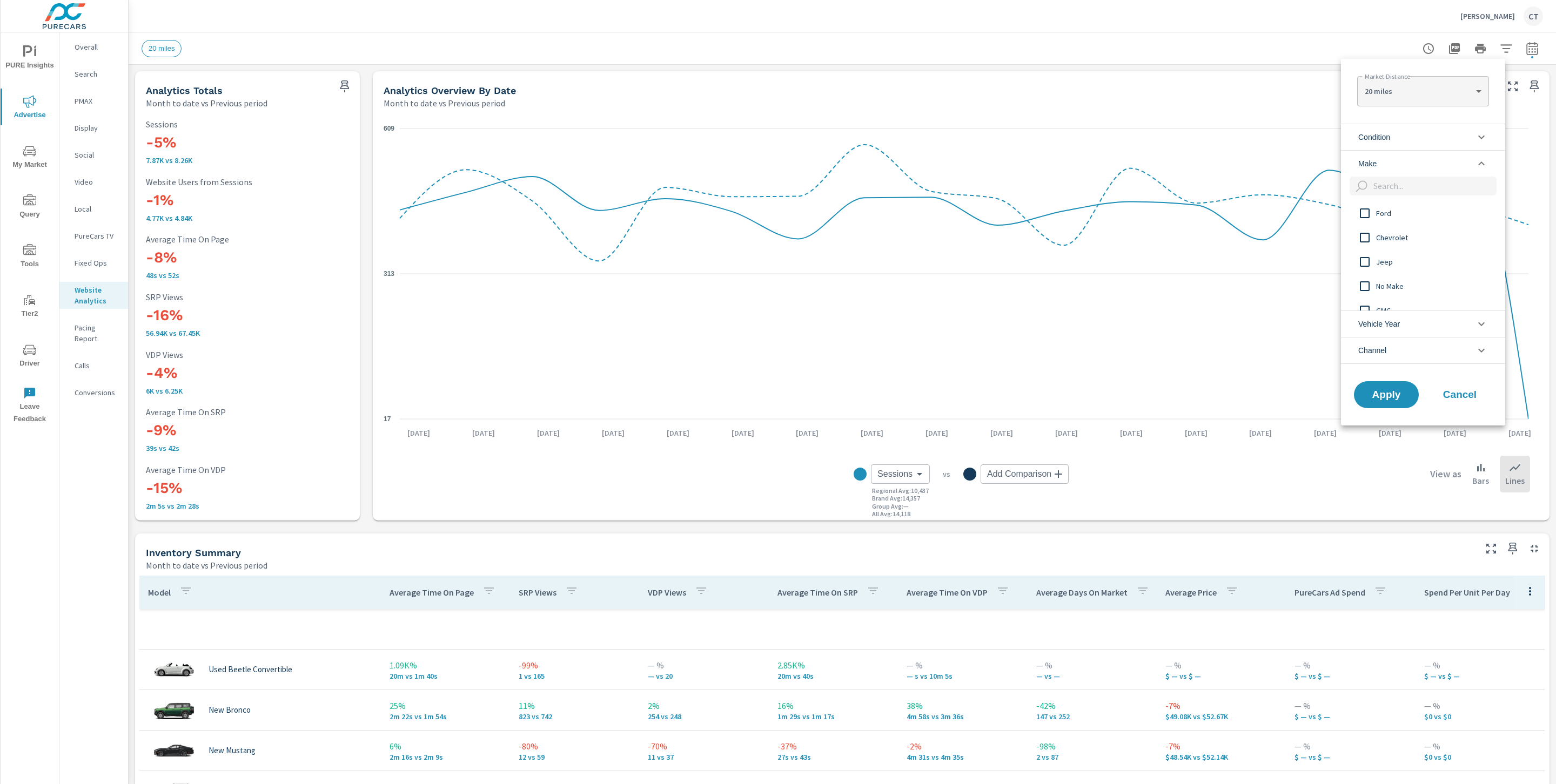
click at [1416, 143] on li "Condition" at bounding box center [1423, 137] width 164 height 27
click at [1406, 159] on span "New" at bounding box center [1435, 163] width 118 height 13
click at [1405, 491] on span "Apply" at bounding box center [1386, 491] width 44 height 10
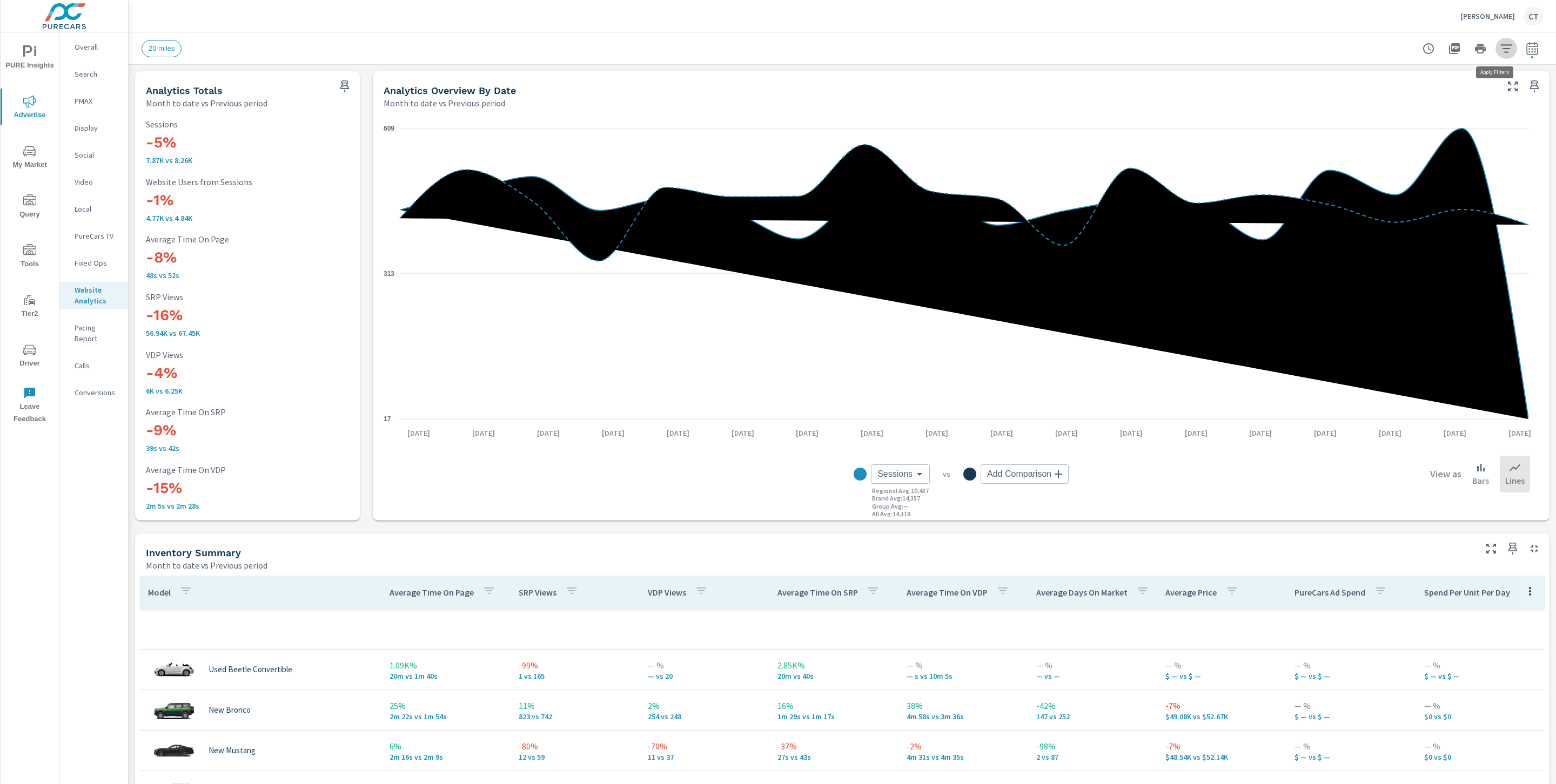
click at [1500, 42] on icon "button" at bounding box center [1506, 49] width 13 height 13
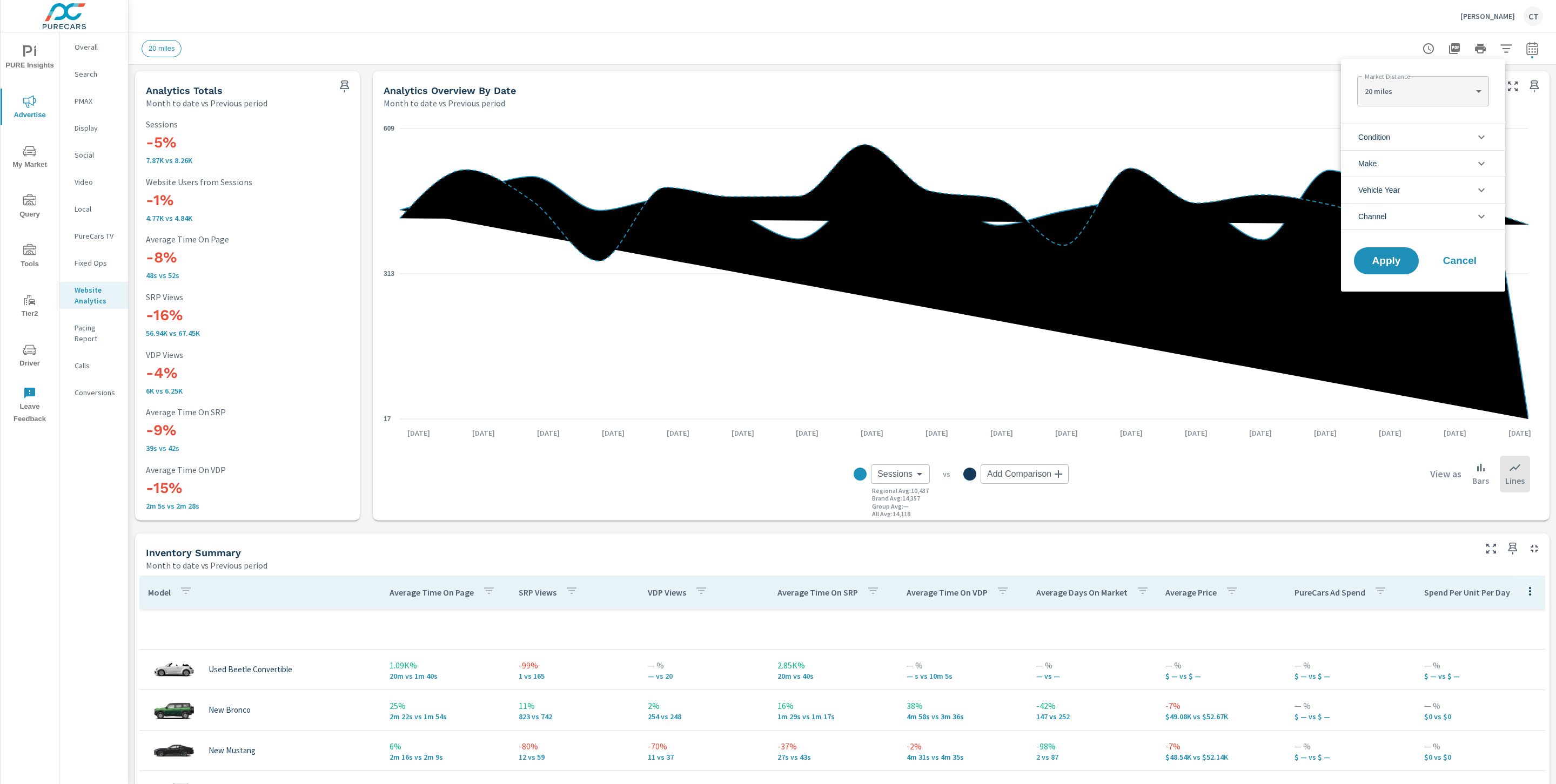
click at [1441, 134] on li "Condition" at bounding box center [1423, 137] width 164 height 27
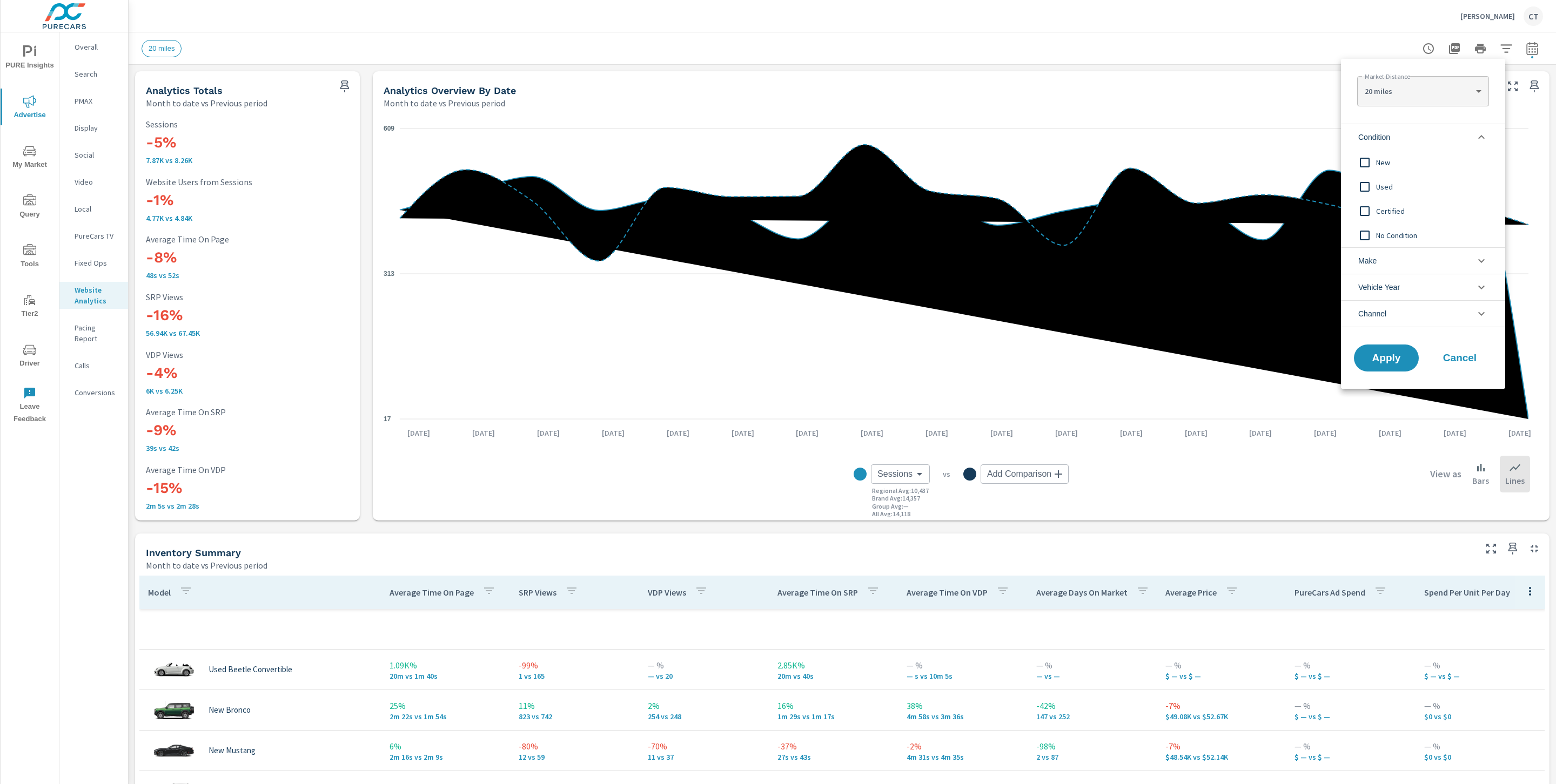
click at [1397, 186] on span "Used" at bounding box center [1435, 187] width 118 height 13
click at [1379, 214] on span "Certified" at bounding box center [1435, 212] width 118 height 13
click at [1384, 362] on span "Apply" at bounding box center [1386, 358] width 44 height 10
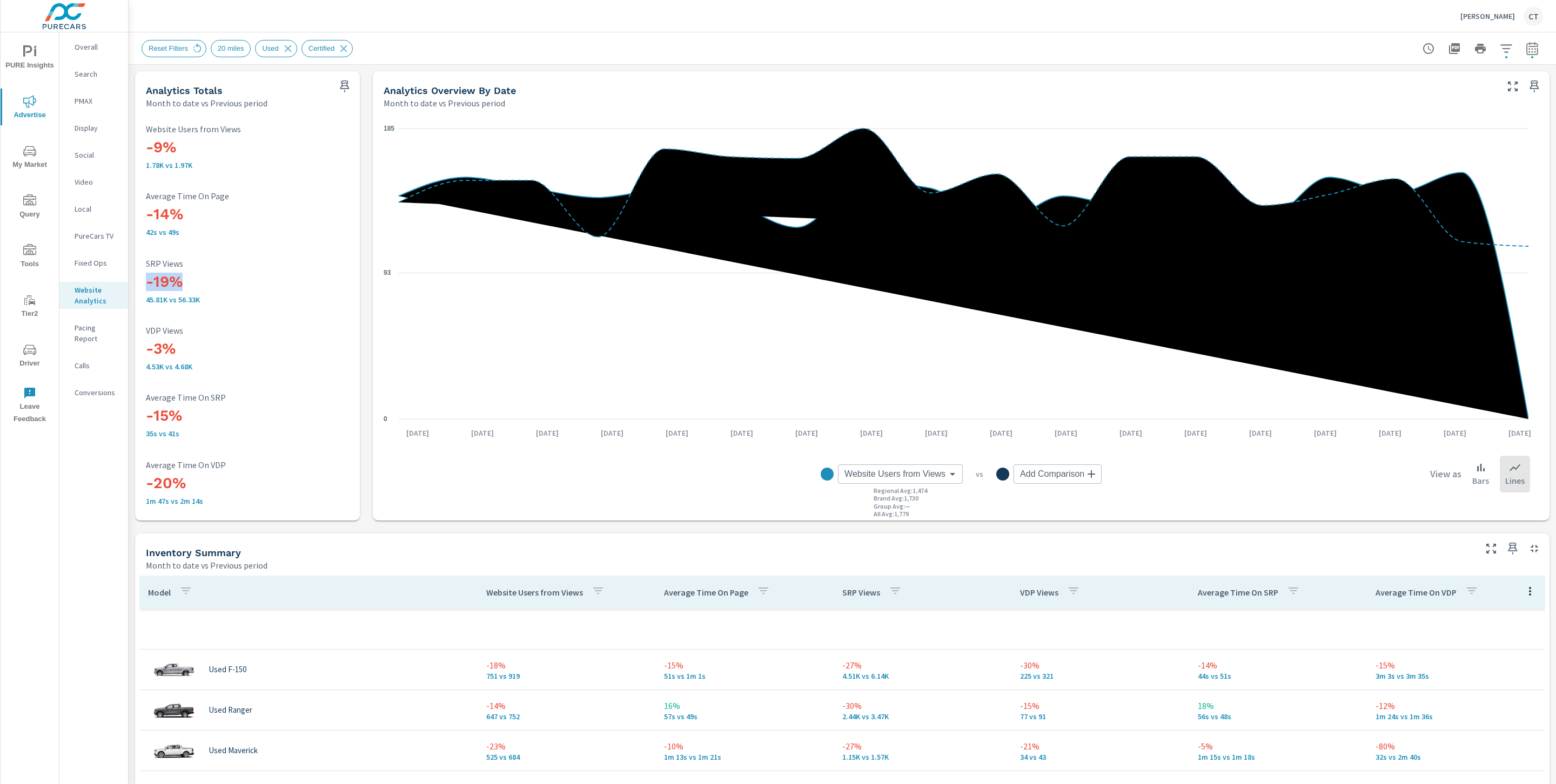
drag, startPoint x: 197, startPoint y: 280, endPoint x: 134, endPoint y: 286, distance: 63.3
click at [646, 72] on div "Analytics Overview By Date Month to date vs Previous period" at bounding box center [936, 91] width 1127 height 38
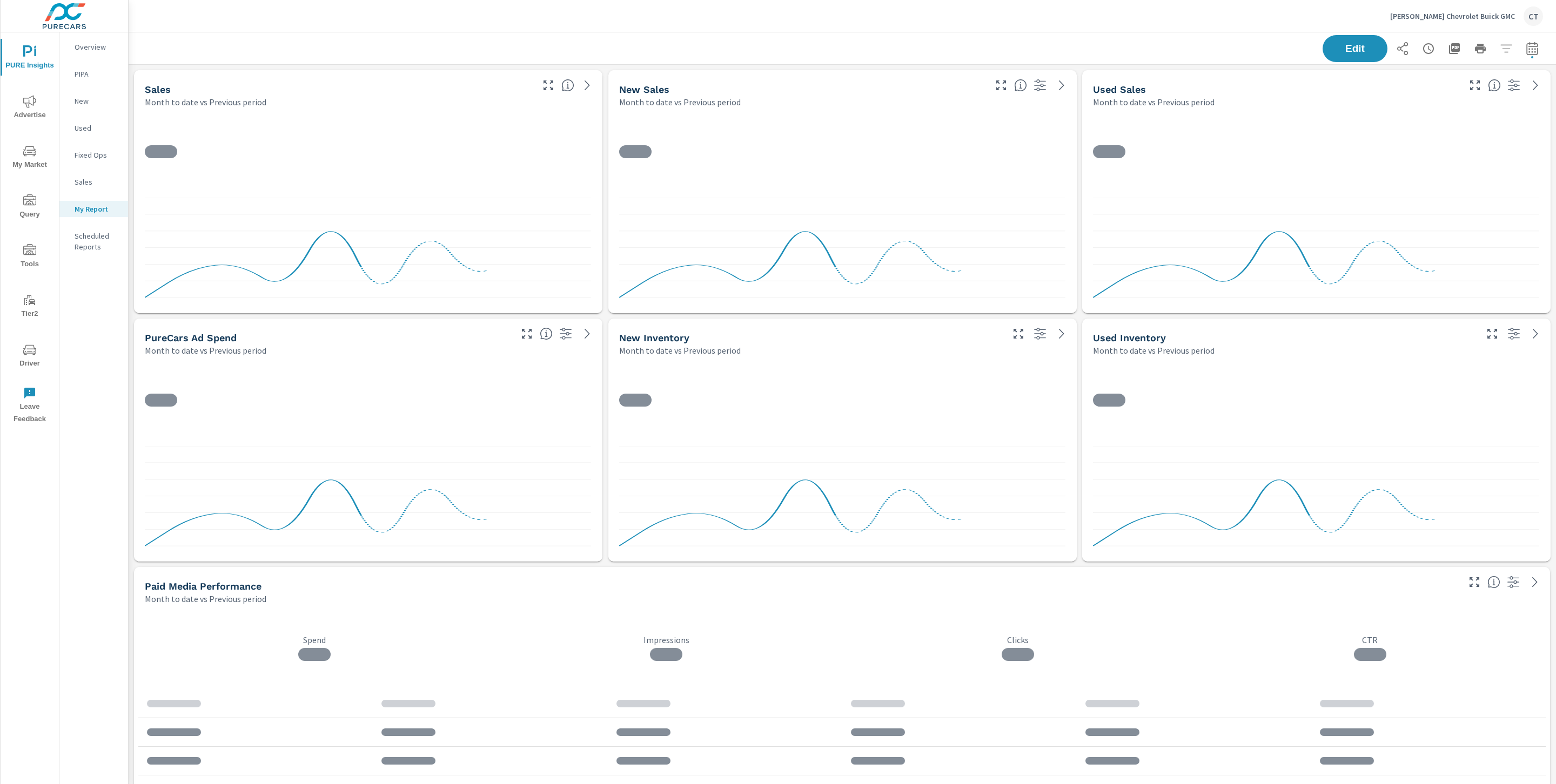
scroll to position [4628, 1440]
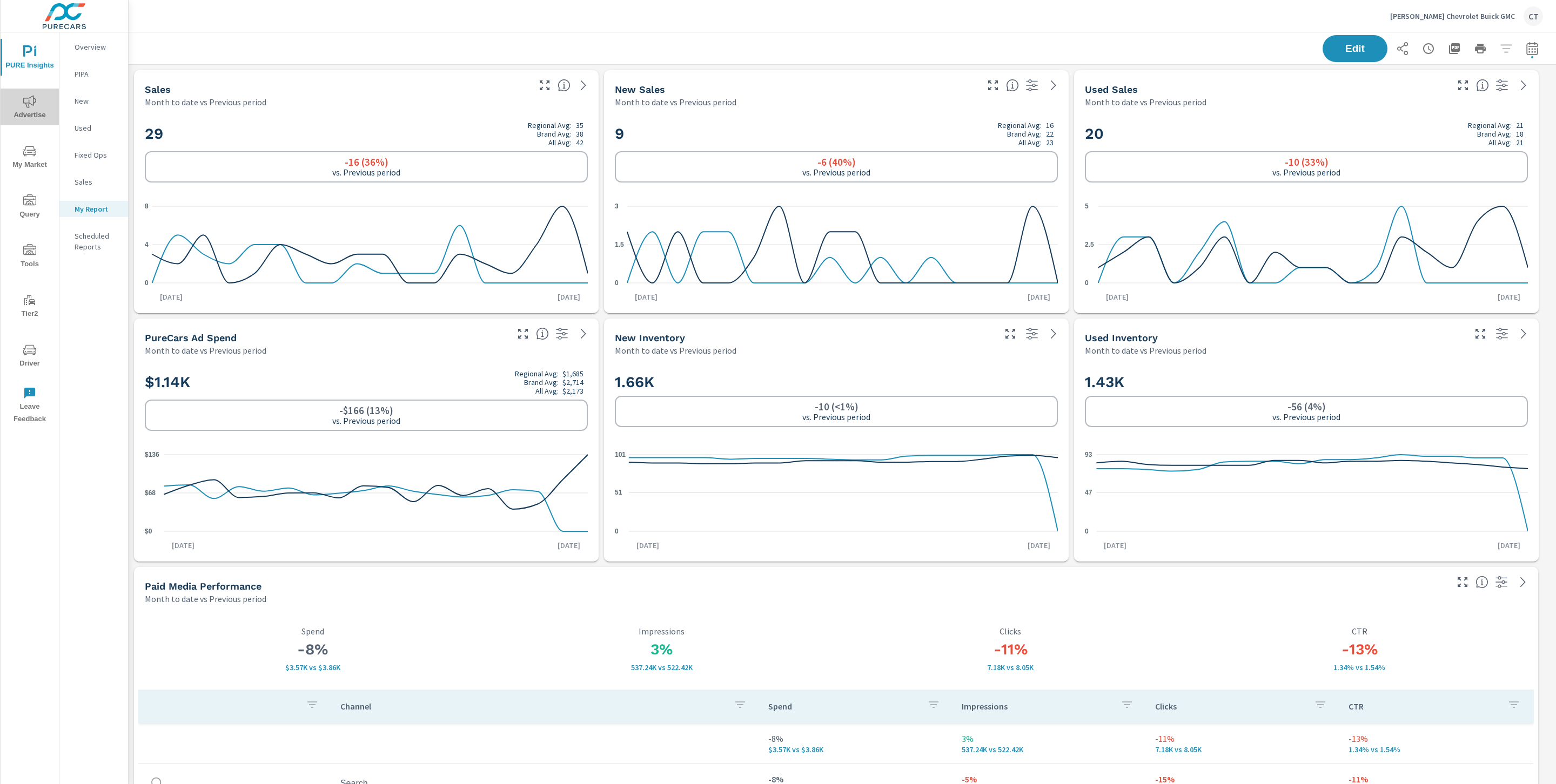
click at [33, 93] on button "Advertise" at bounding box center [30, 107] width 58 height 37
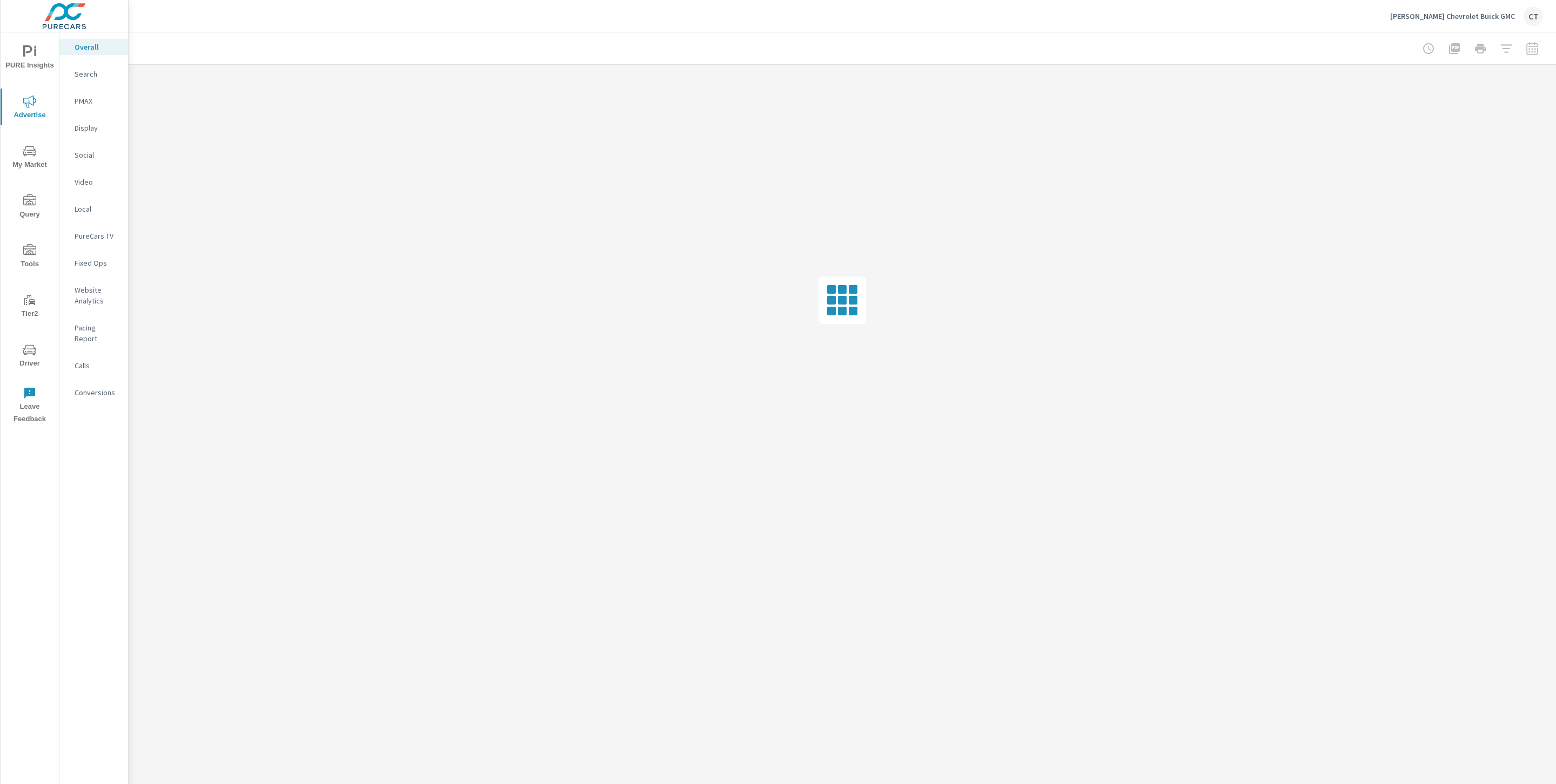
click at [98, 293] on p "Website Analytics" at bounding box center [96, 295] width 45 height 22
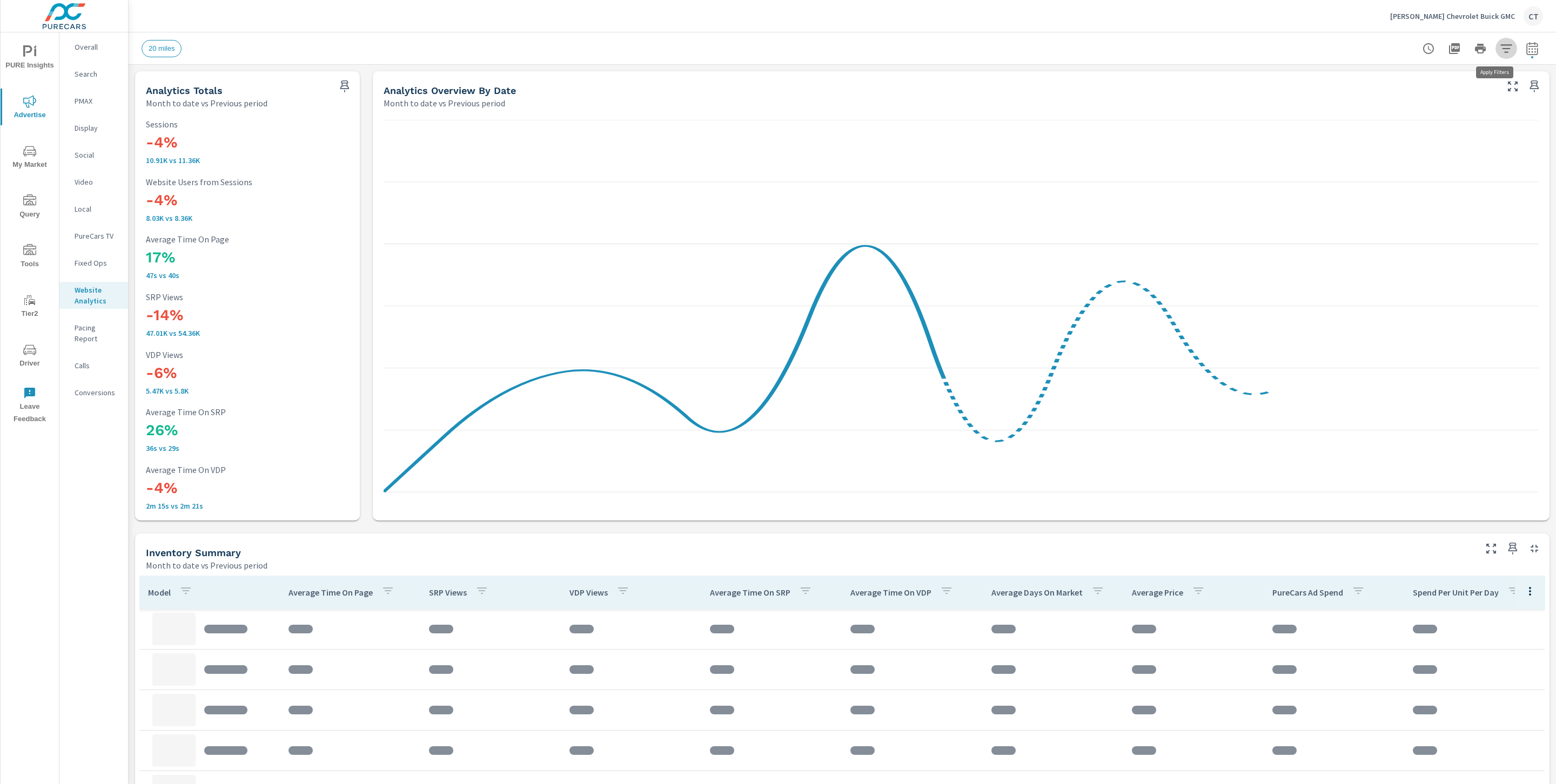
click at [1500, 47] on icon "button" at bounding box center [1506, 49] width 13 height 13
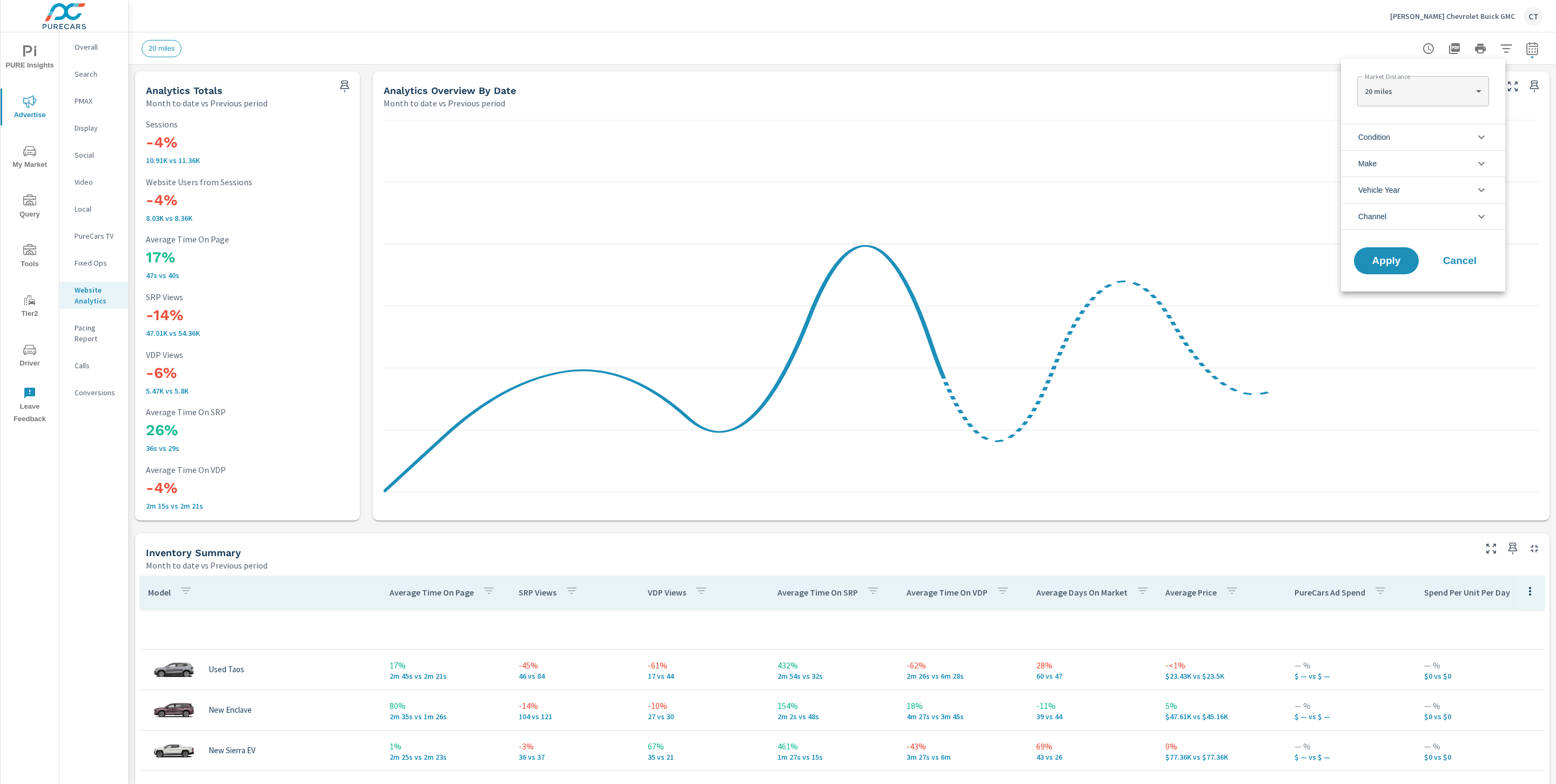
click at [1427, 156] on li "Make" at bounding box center [1423, 163] width 164 height 27
click at [1426, 157] on li "Make" at bounding box center [1423, 163] width 164 height 27
click at [1431, 133] on li "Condition" at bounding box center [1423, 137] width 164 height 27
click at [1413, 161] on span "New" at bounding box center [1435, 163] width 118 height 13
click at [1388, 354] on span "Apply" at bounding box center [1386, 358] width 44 height 10
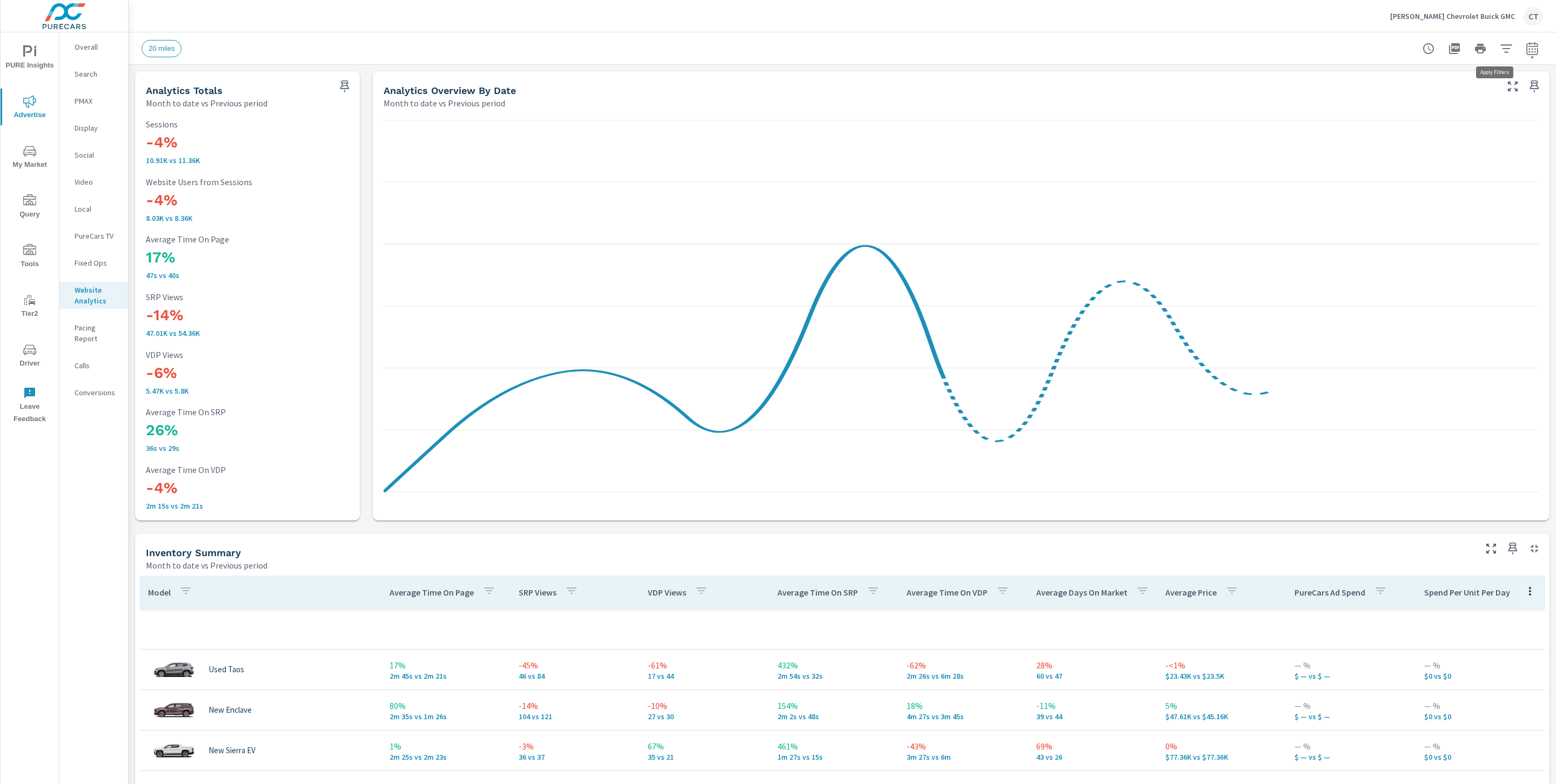
click at [1500, 51] on icon "button" at bounding box center [1506, 49] width 13 height 13
click at [1402, 132] on li "Condition" at bounding box center [1423, 137] width 164 height 27
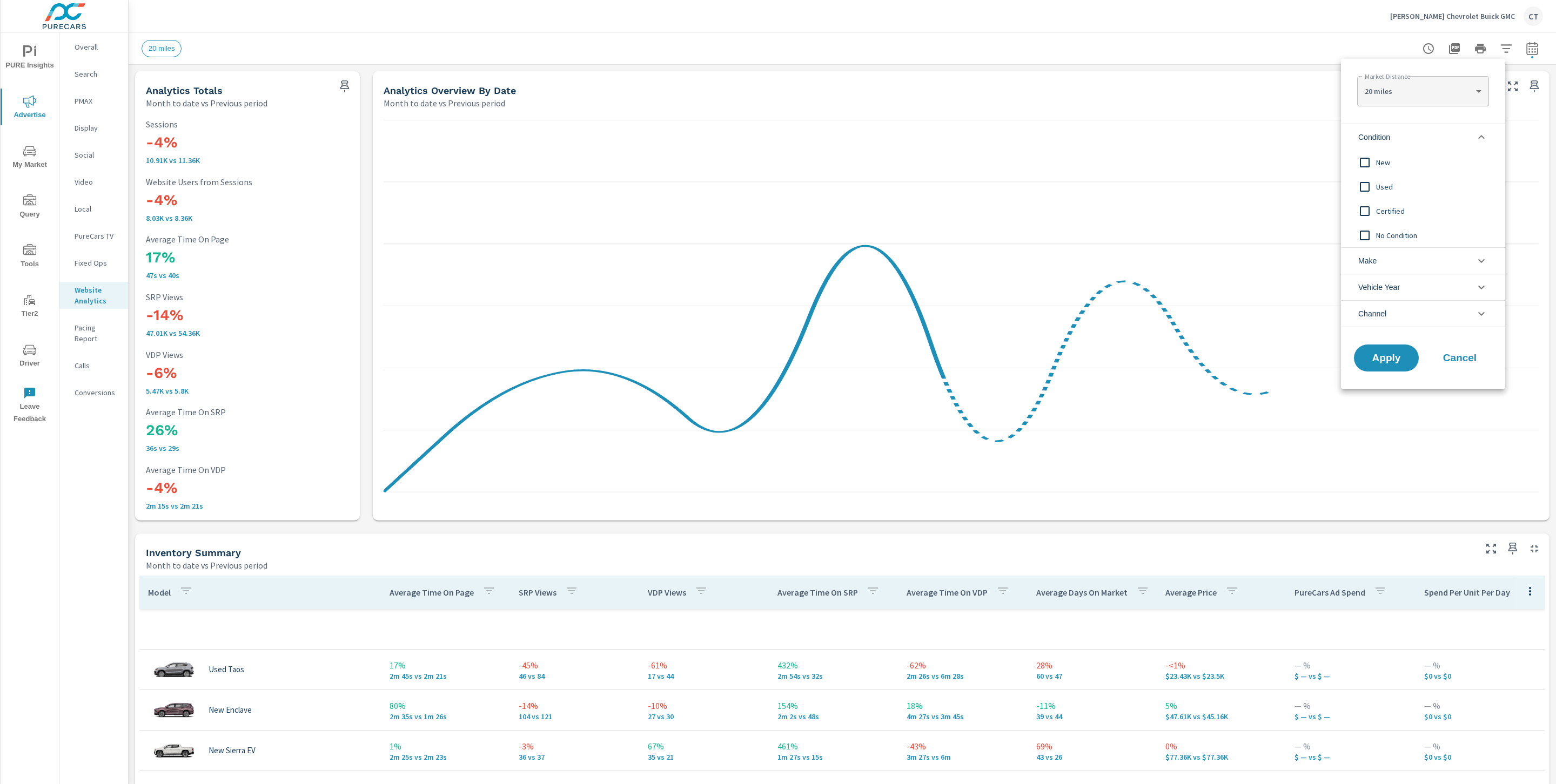
click at [1388, 191] on span "Used" at bounding box center [1435, 187] width 118 height 13
click at [1384, 213] on span "Certified" at bounding box center [1435, 212] width 118 height 13
click at [1393, 353] on button "Apply" at bounding box center [1386, 358] width 67 height 28
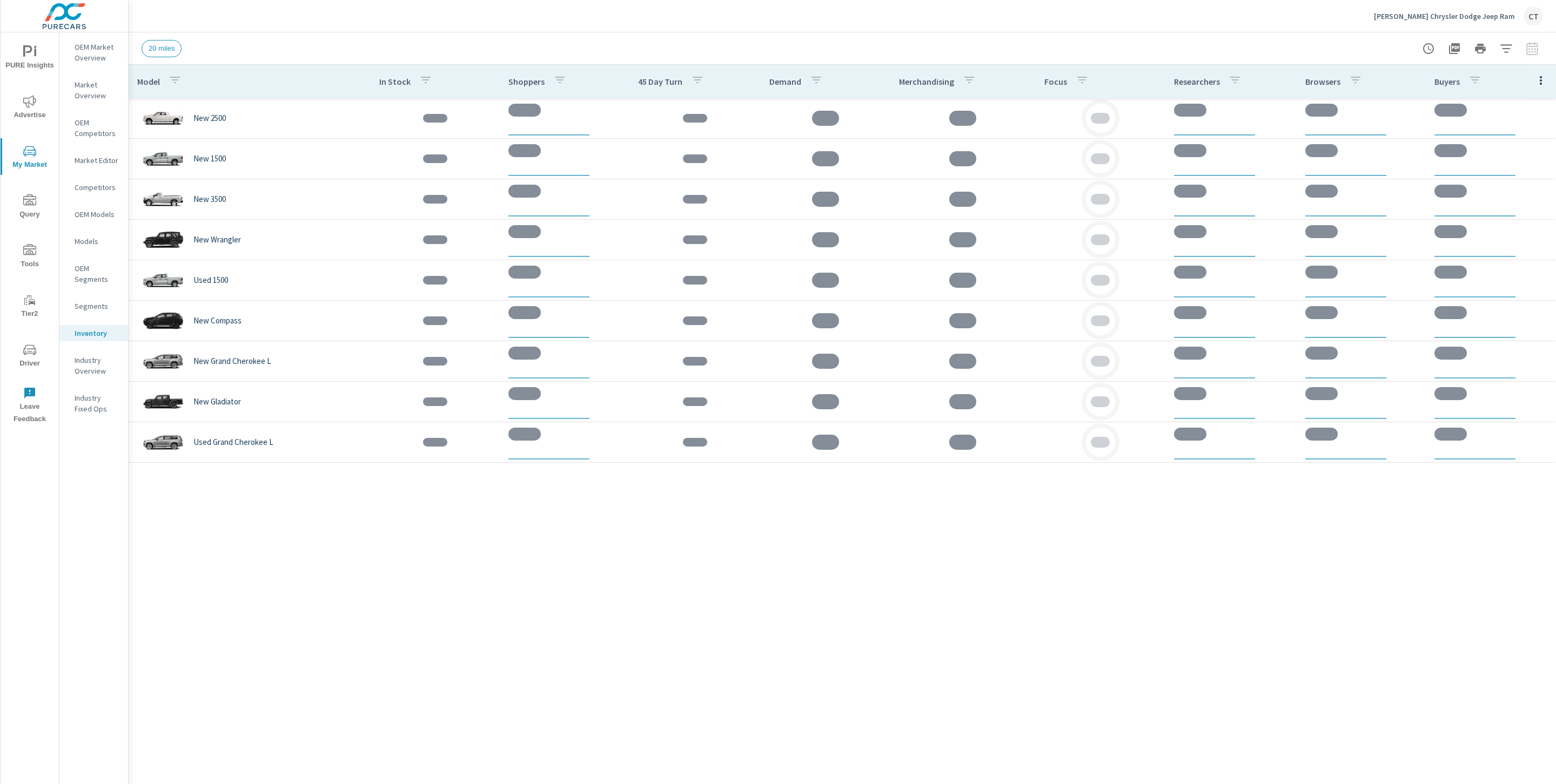
click at [30, 107] on icon "nav menu" at bounding box center [30, 102] width 13 height 13
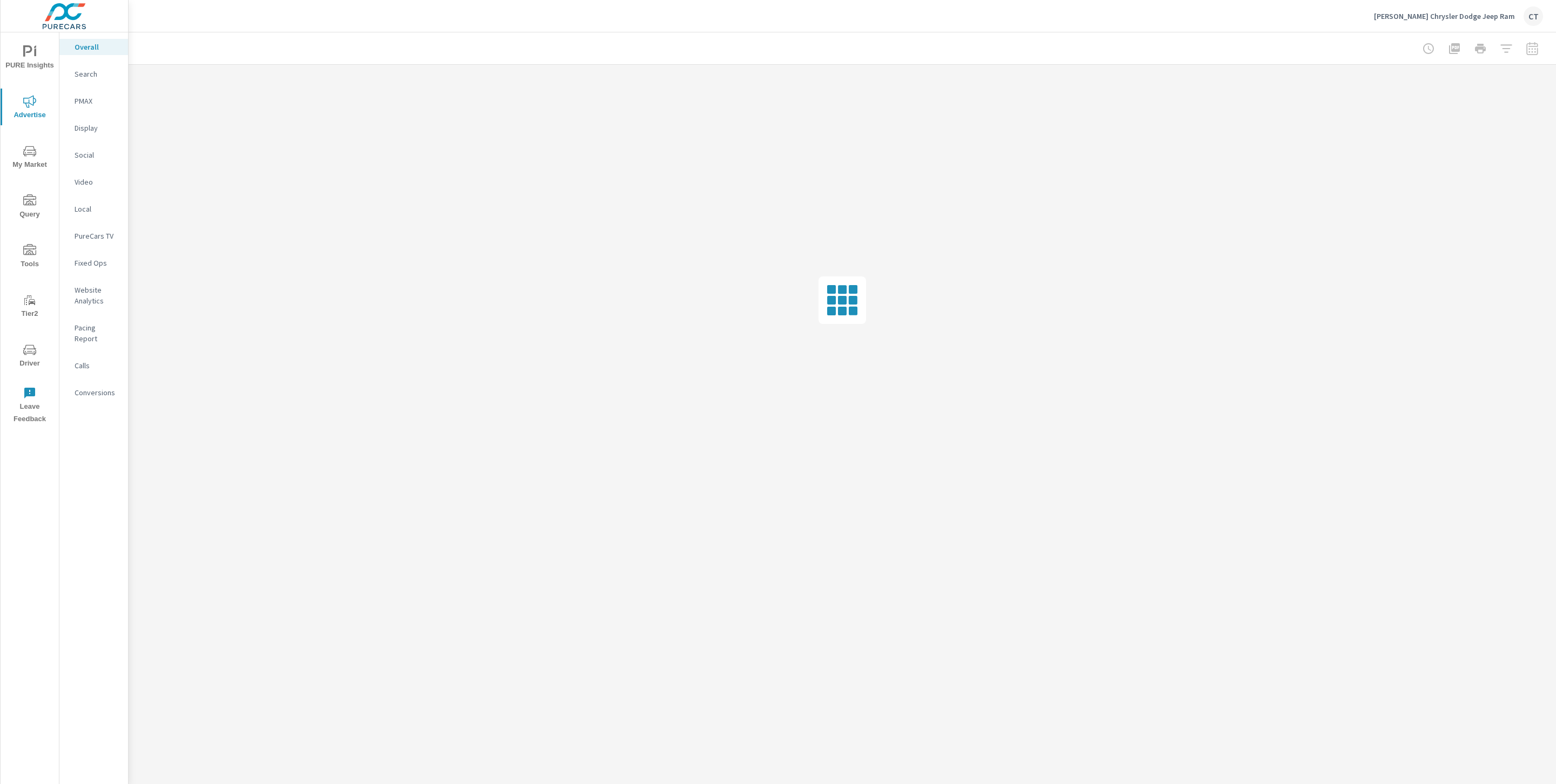
click at [94, 287] on p "Website Analytics" at bounding box center [96, 295] width 45 height 22
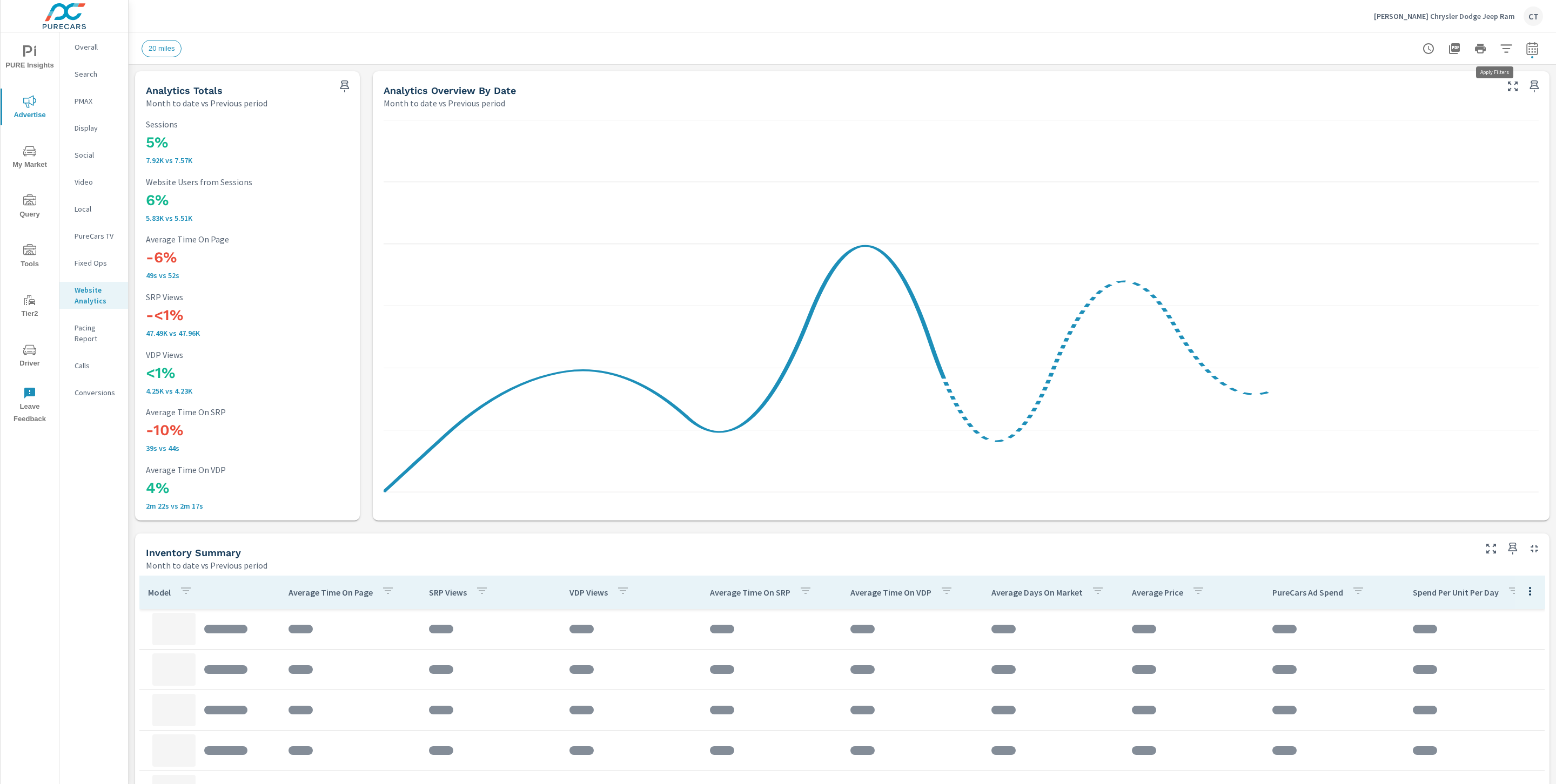
click at [1500, 49] on icon "button" at bounding box center [1506, 49] width 13 height 13
click at [1396, 165] on li "Make" at bounding box center [1423, 163] width 164 height 27
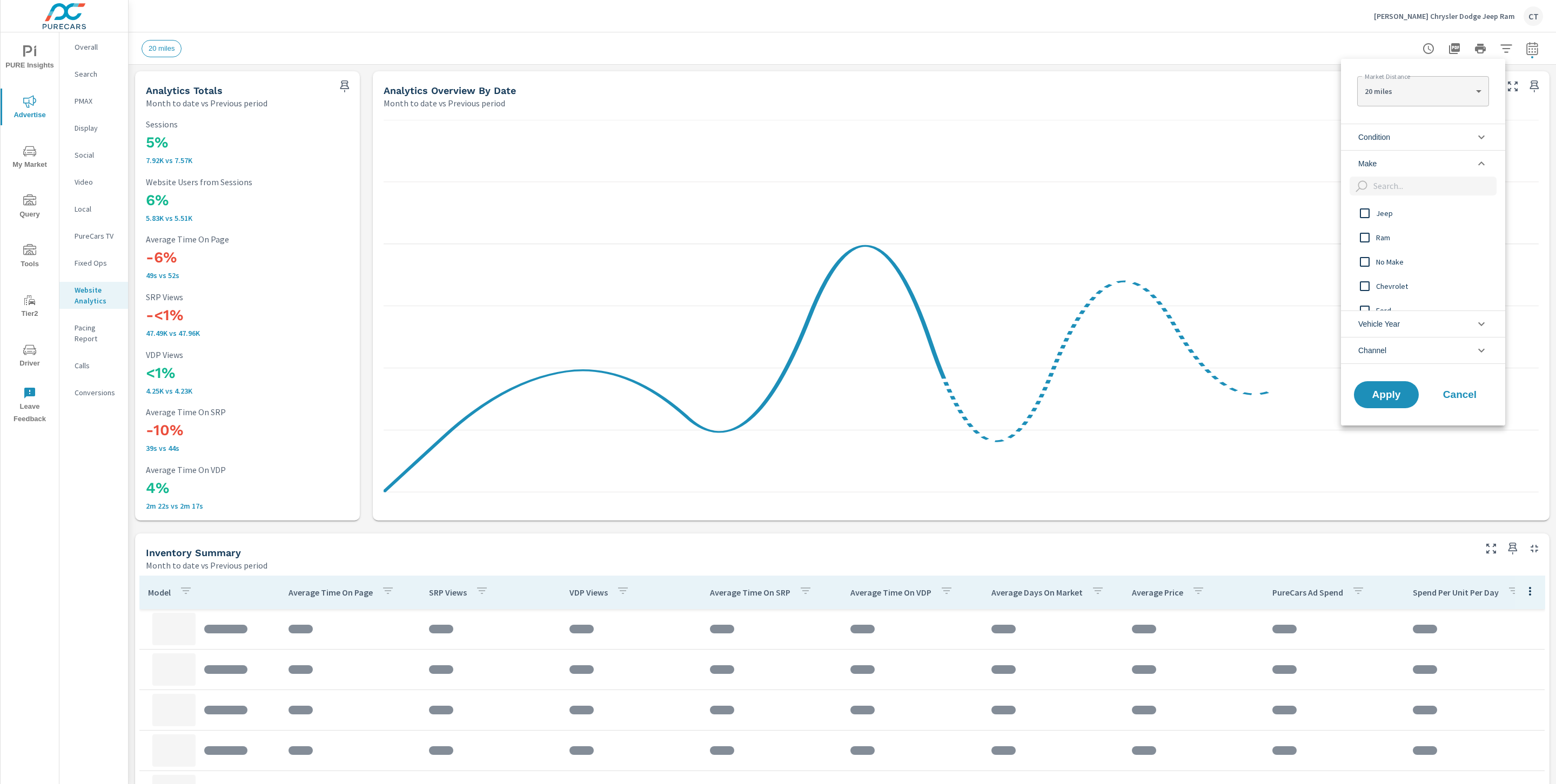
click at [1408, 124] on li "Condition" at bounding box center [1423, 137] width 164 height 27
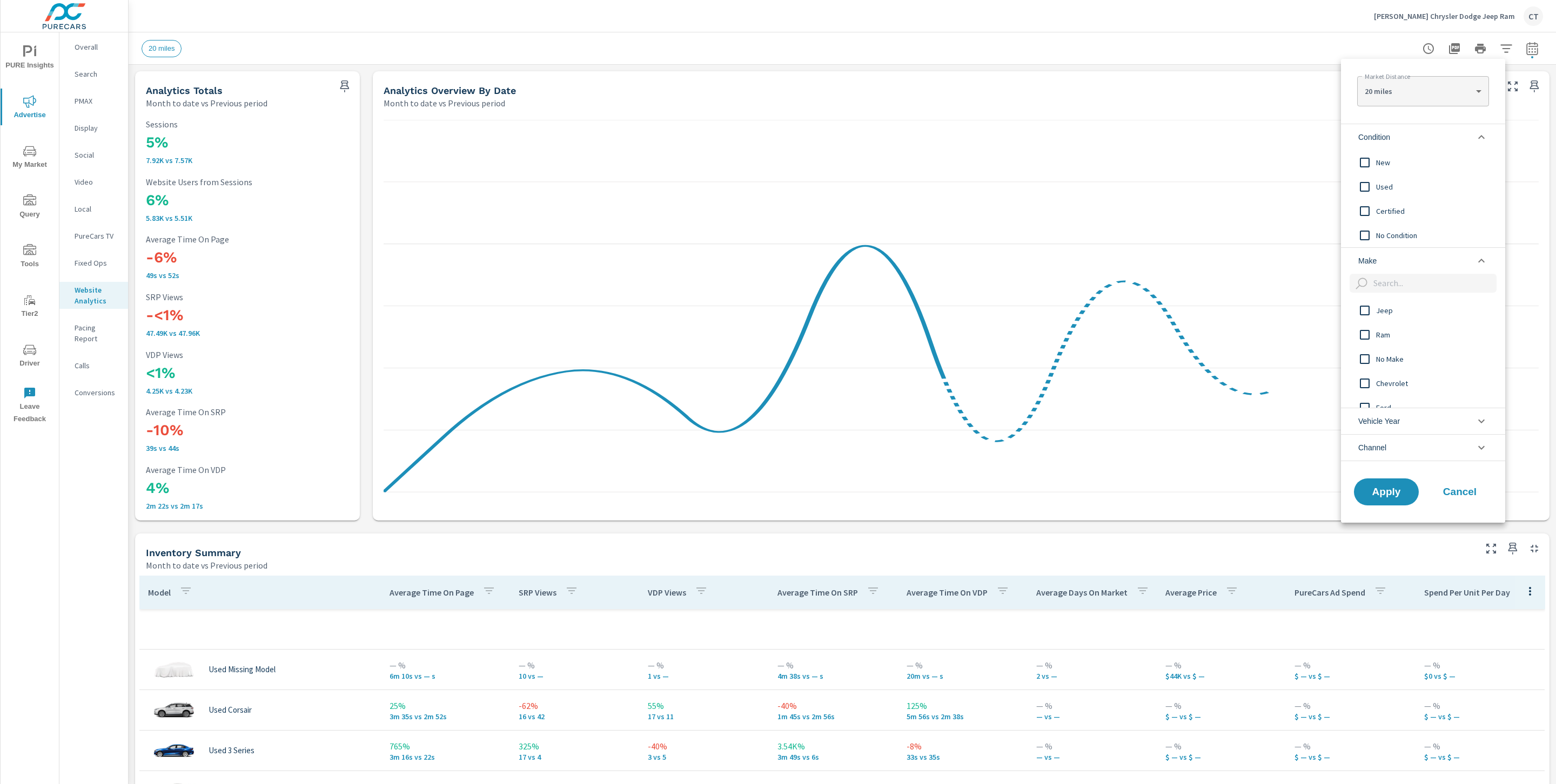
click at [1398, 160] on span "New" at bounding box center [1435, 163] width 118 height 13
click at [1400, 487] on span "Apply" at bounding box center [1386, 491] width 44 height 10
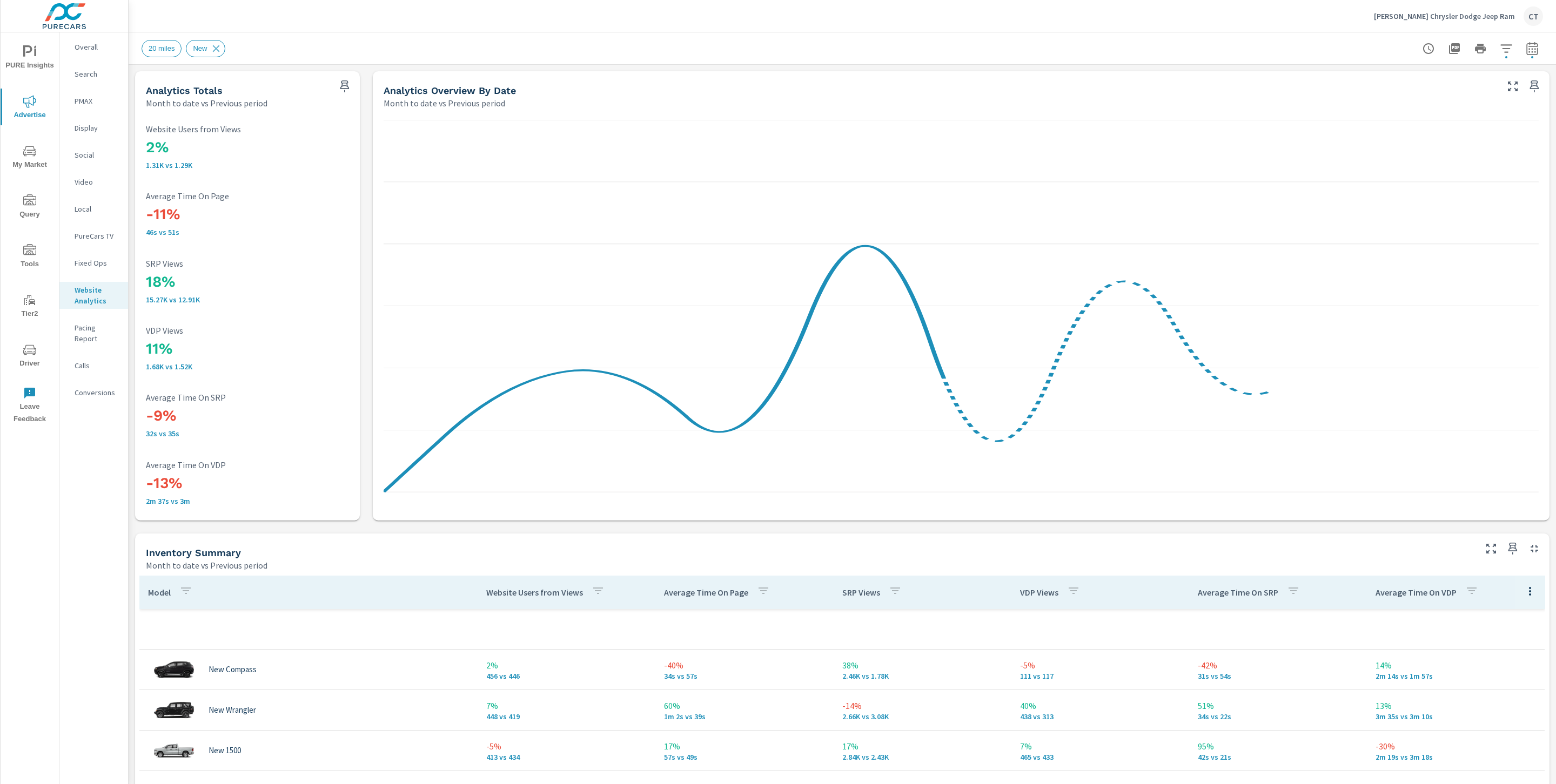
click at [1500, 50] on icon "button" at bounding box center [1506, 49] width 13 height 13
click at [1440, 133] on li "Condition" at bounding box center [1423, 137] width 164 height 27
click at [1400, 181] on span "Used" at bounding box center [1435, 187] width 118 height 13
click at [1386, 210] on span "Certified" at bounding box center [1435, 212] width 118 height 13
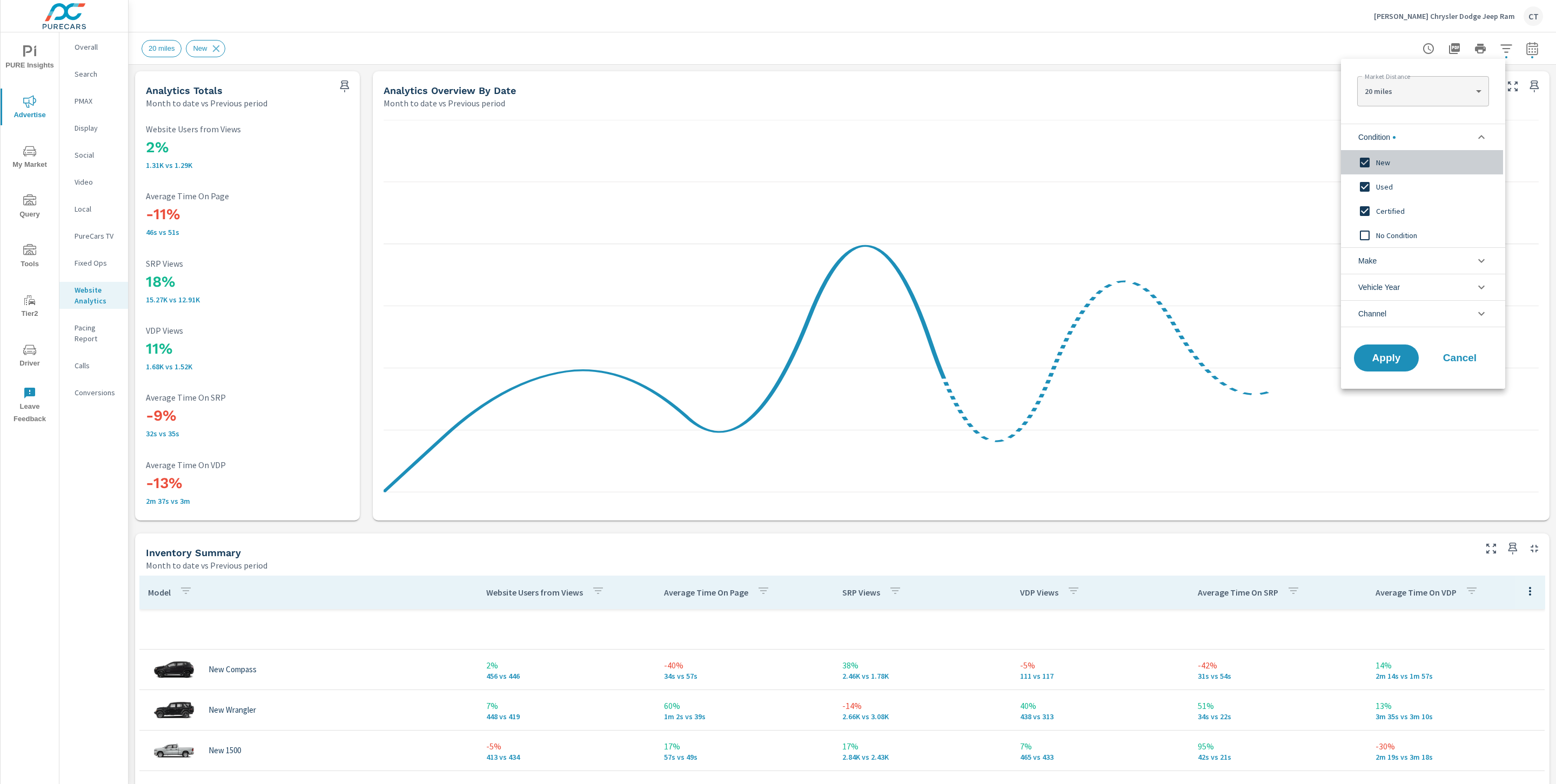
click at [1383, 157] on span "New" at bounding box center [1435, 163] width 118 height 13
click at [1400, 360] on span "Apply" at bounding box center [1386, 358] width 44 height 10
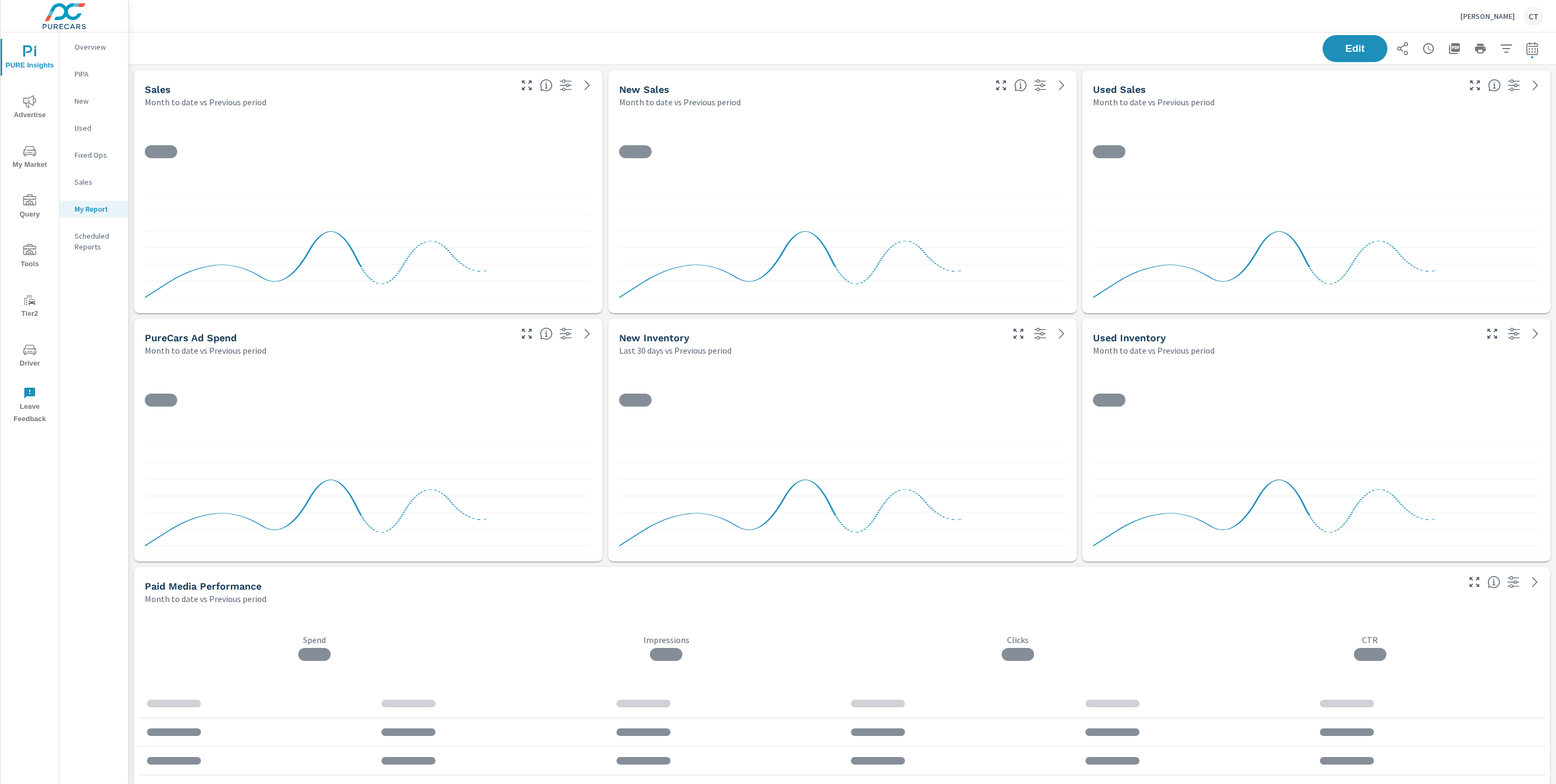
scroll to position [4628, 1440]
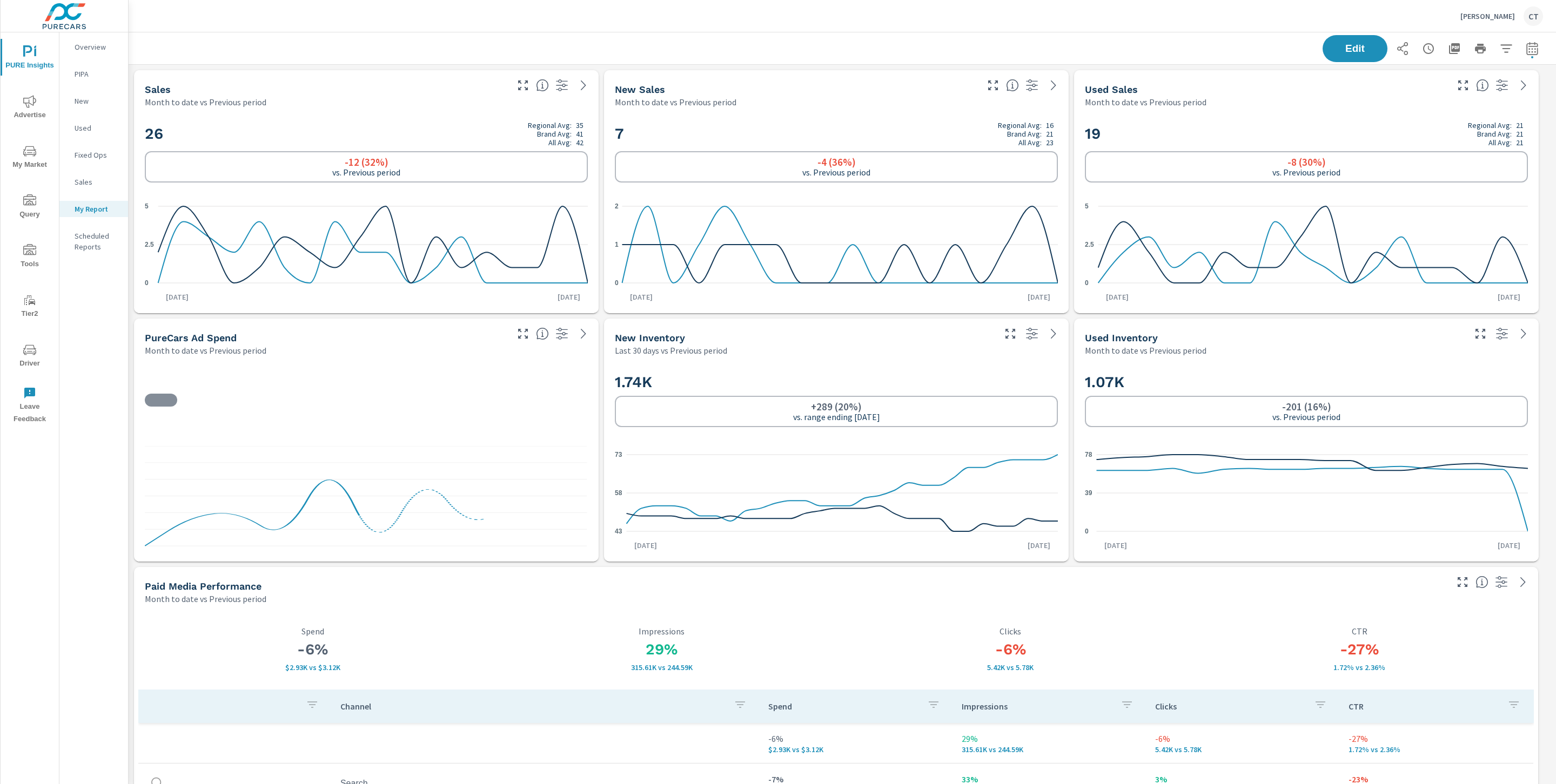
click at [1531, 45] on div "Edit" at bounding box center [842, 48] width 1427 height 31
click at [1526, 49] on button "button" at bounding box center [1532, 49] width 22 height 22
select select "Month to date"
click at [1446, 139] on select "Custom Previous period Previous month Previous year" at bounding box center [1433, 140] width 108 height 22
click at [1380, 130] on select "Custom Previous period Previous month Previous year" at bounding box center [1433, 140] width 108 height 22
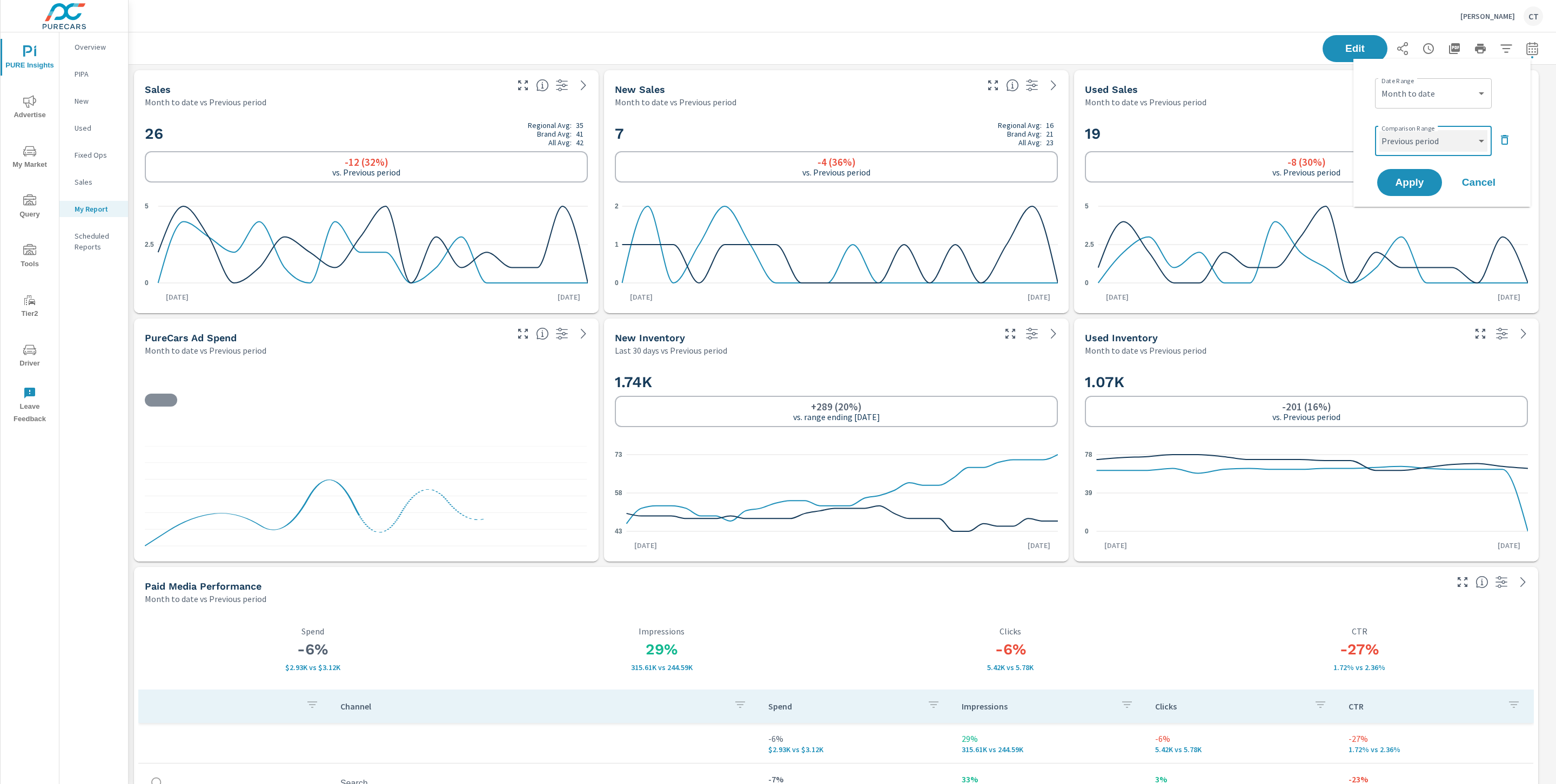
select select "Previous year"
click at [1406, 179] on span "Apply" at bounding box center [1409, 182] width 44 height 10
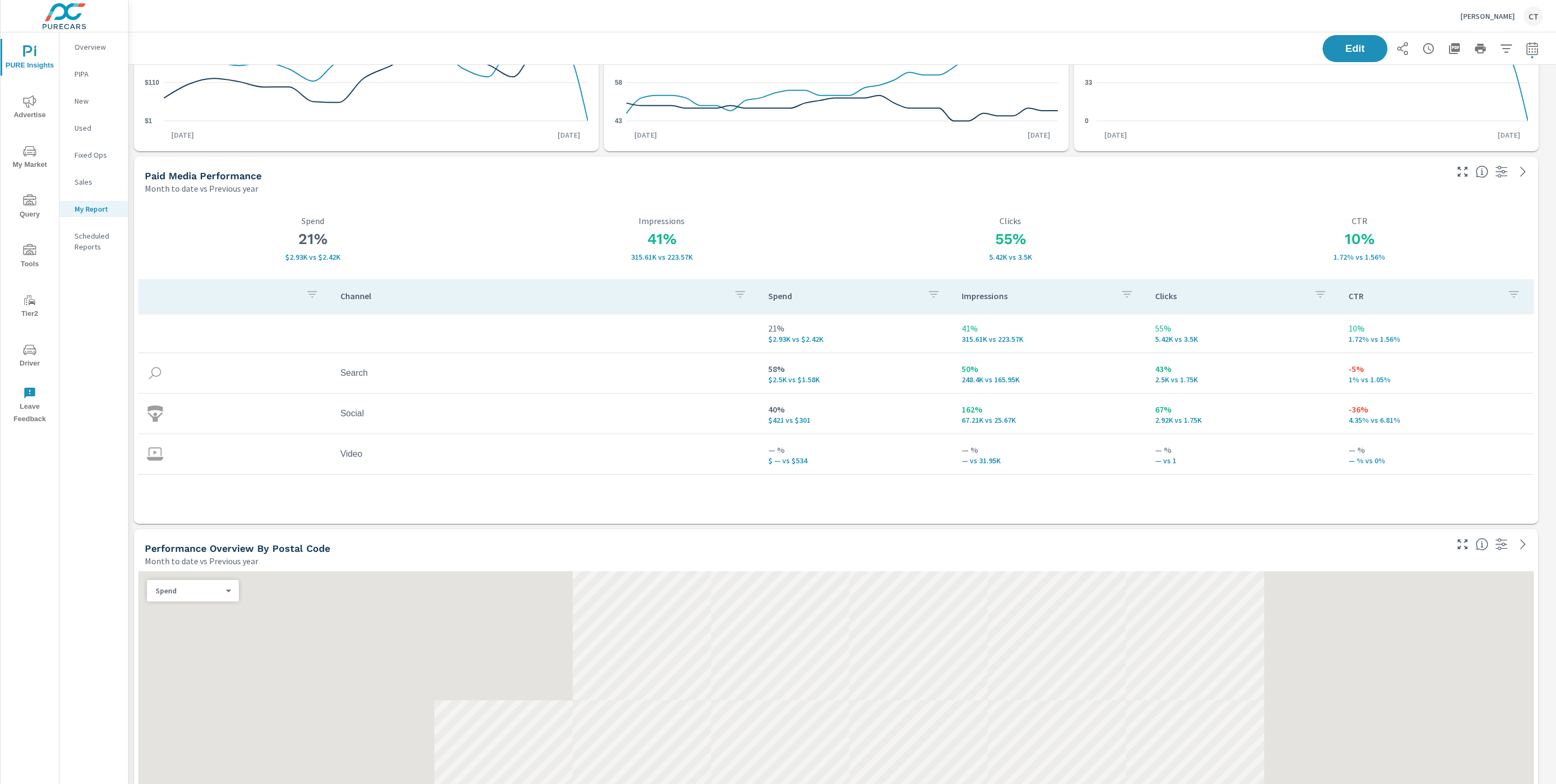
scroll to position [471, 0]
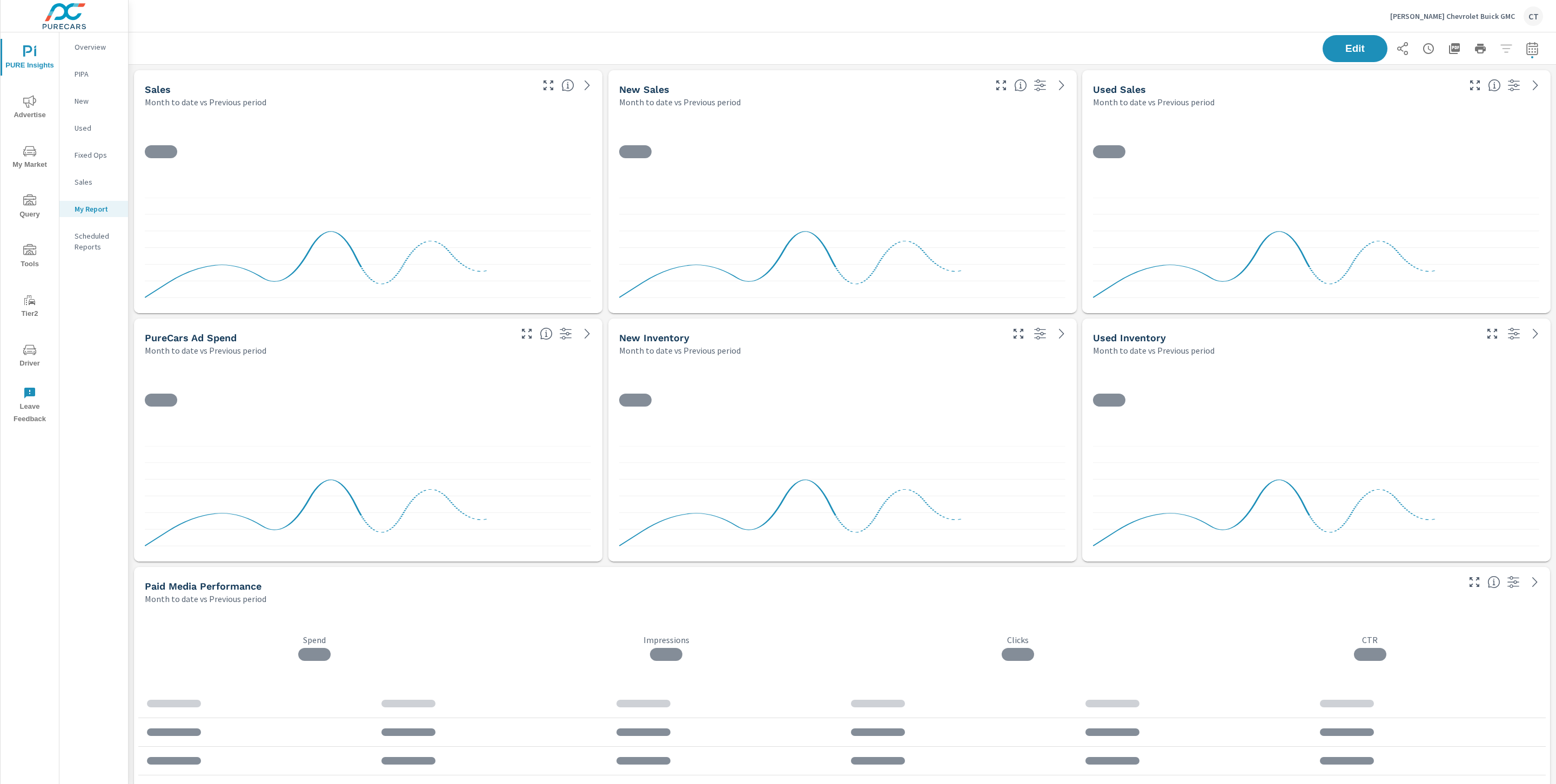
scroll to position [4628, 1440]
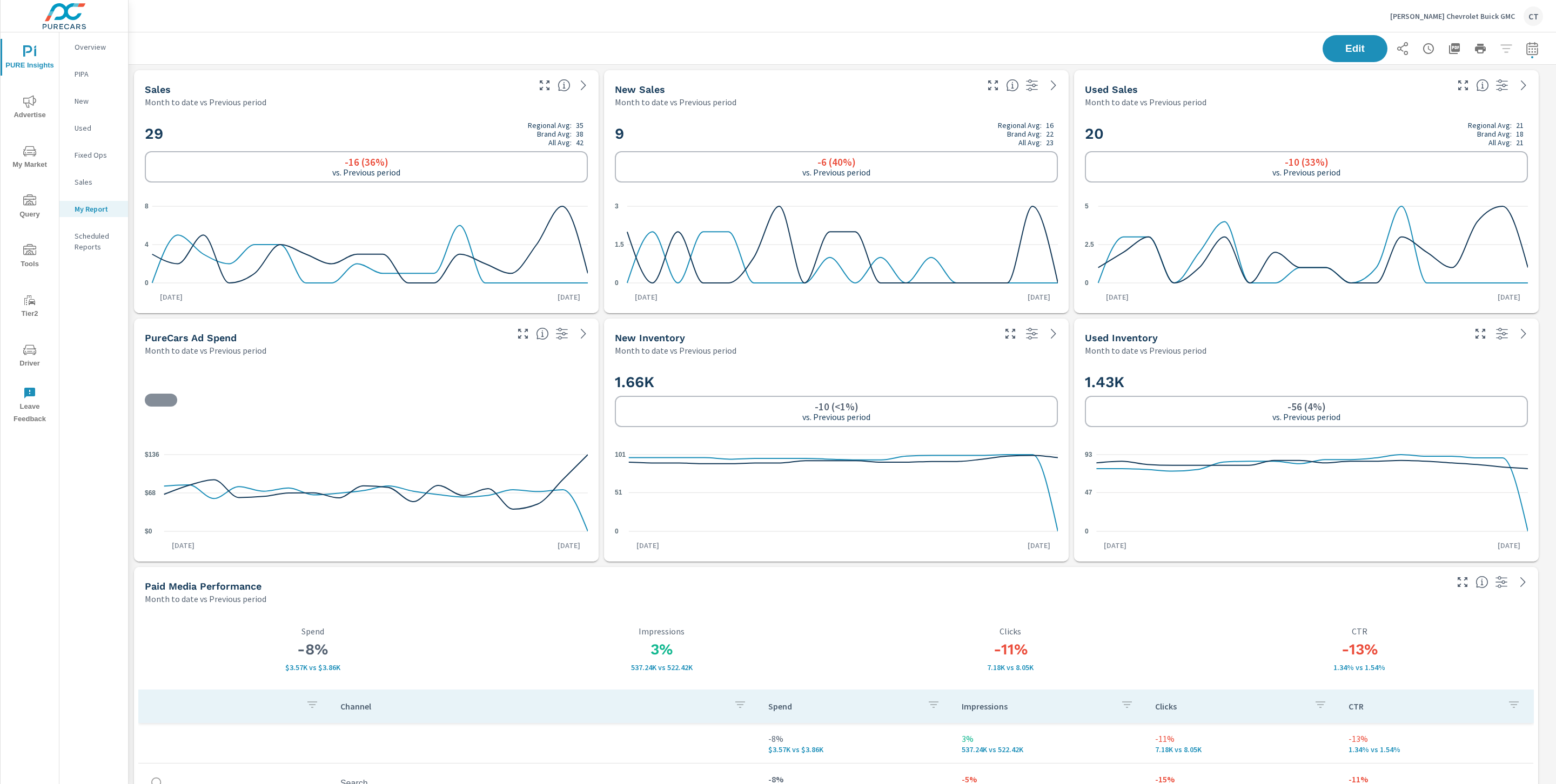
click at [1525, 45] on icon "button" at bounding box center [1532, 49] width 13 height 13
select select "Month to date"
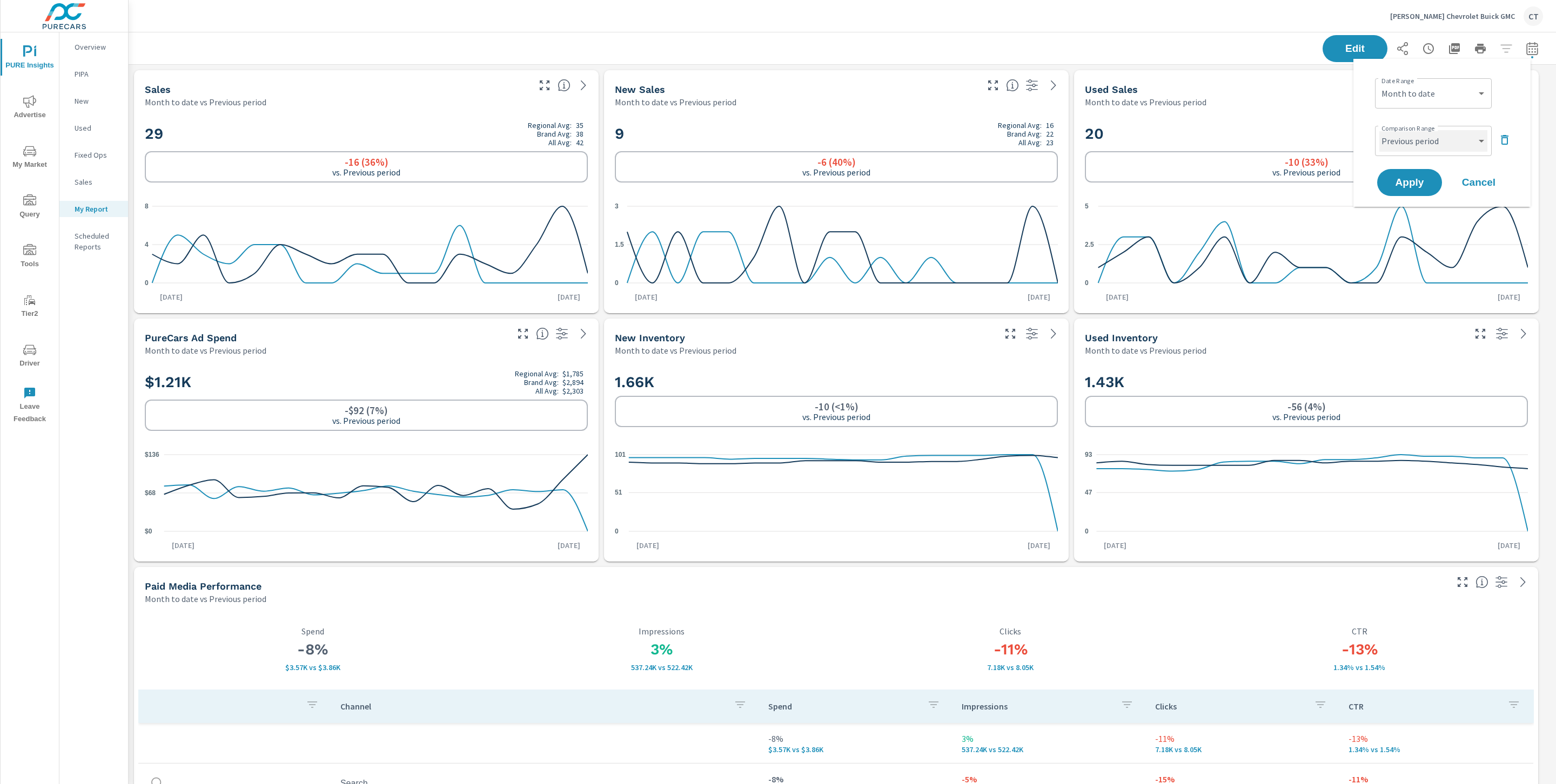
click at [1439, 136] on select "Custom Previous period Previous month Previous year" at bounding box center [1433, 140] width 108 height 22
click at [1380, 130] on select "Custom Previous period Previous month Previous year" at bounding box center [1433, 140] width 108 height 22
select select "Previous year"
click at [1427, 179] on span "Apply" at bounding box center [1409, 182] width 44 height 10
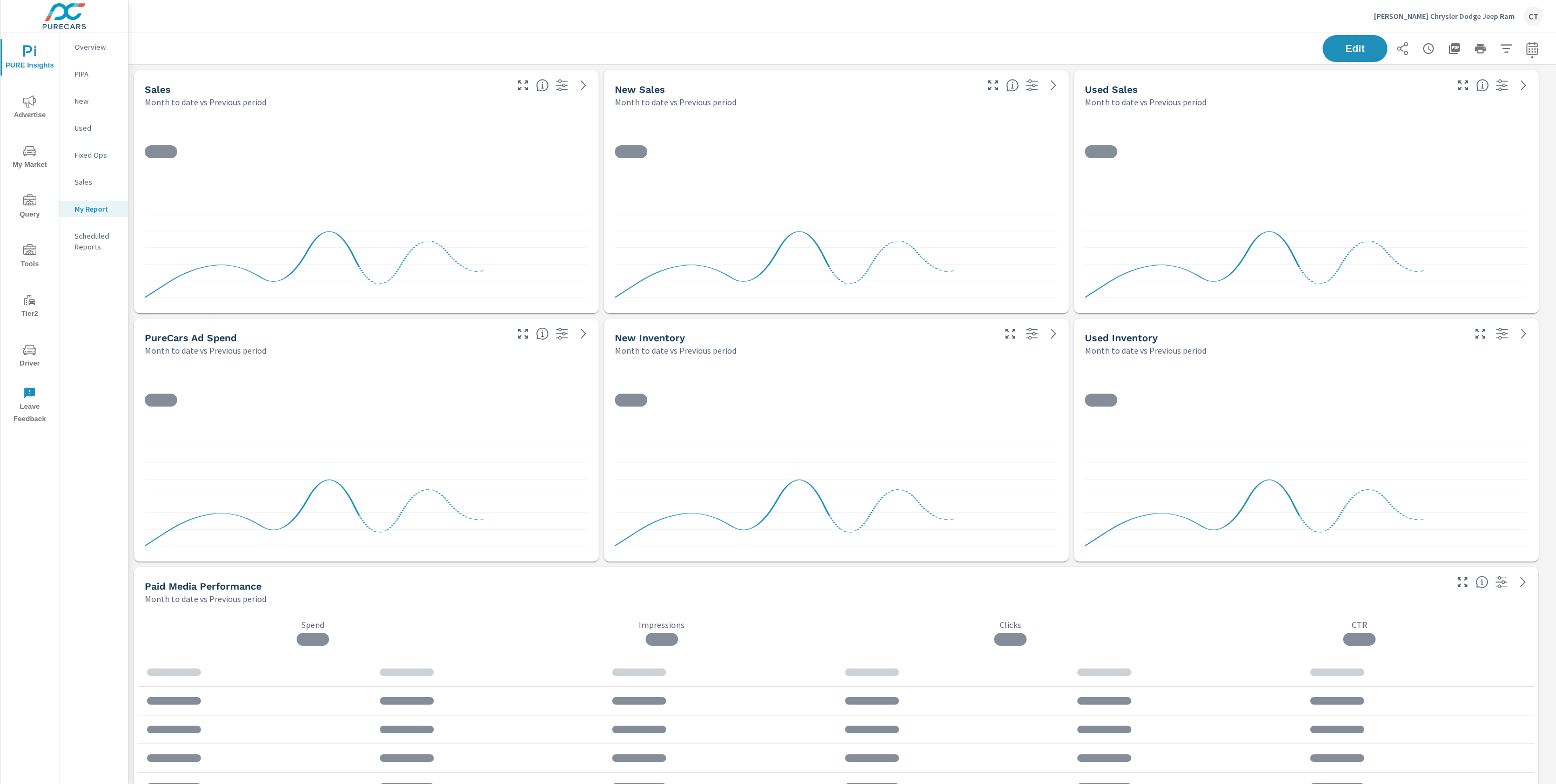
scroll to position [5, 5]
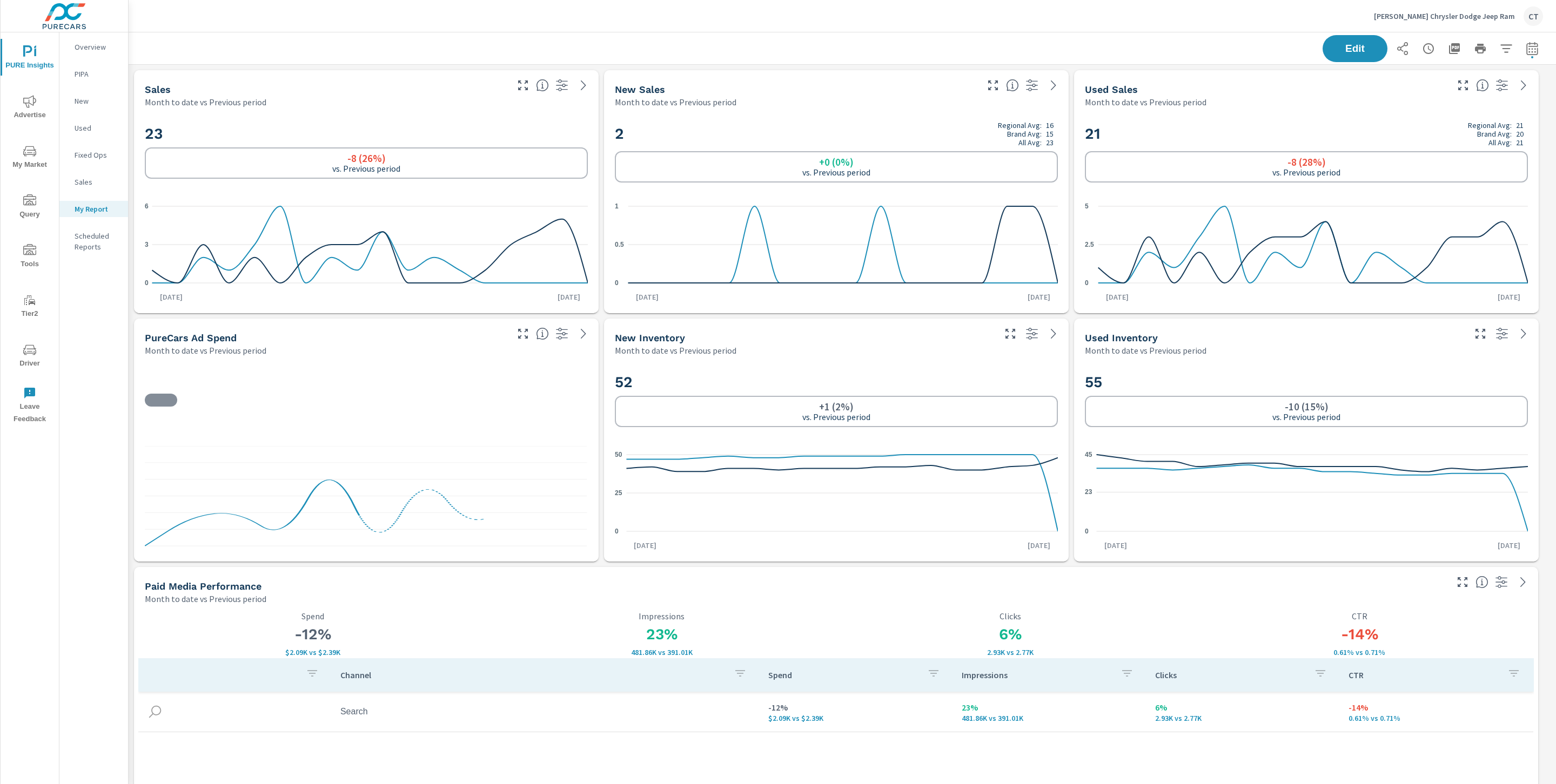
click at [1526, 46] on icon "button" at bounding box center [1532, 49] width 11 height 13
select select "Month to date"
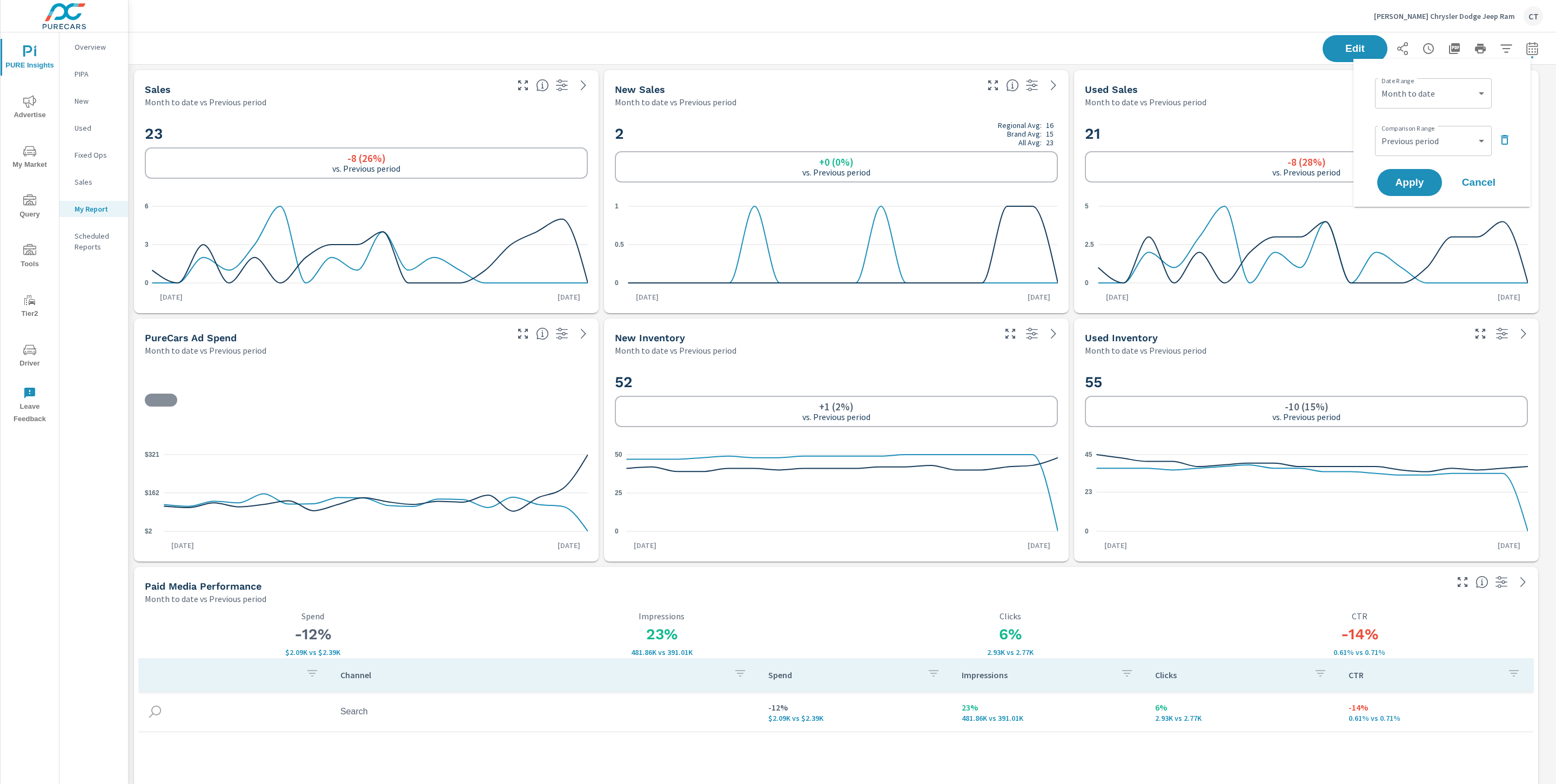
scroll to position [4006, 1440]
click at [1467, 136] on select "Custom Previous period Previous month Previous year" at bounding box center [1433, 140] width 108 height 22
click at [1380, 130] on select "Custom Previous period Previous month Previous year" at bounding box center [1433, 140] width 108 height 22
select select "Previous year"
drag, startPoint x: 1399, startPoint y: 180, endPoint x: 1392, endPoint y: 180, distance: 7.0
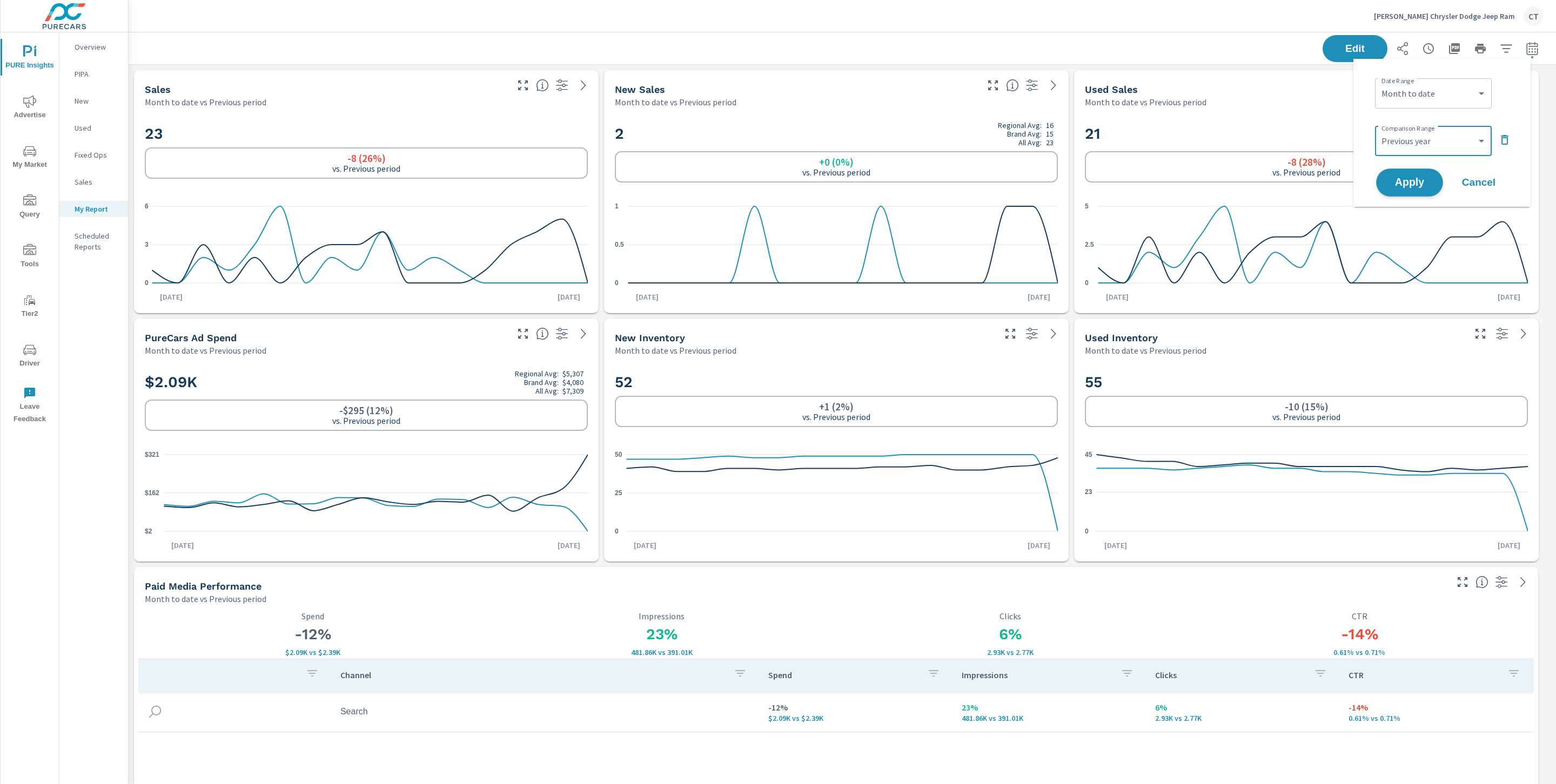
click at [1399, 180] on span "Apply" at bounding box center [1409, 182] width 44 height 10
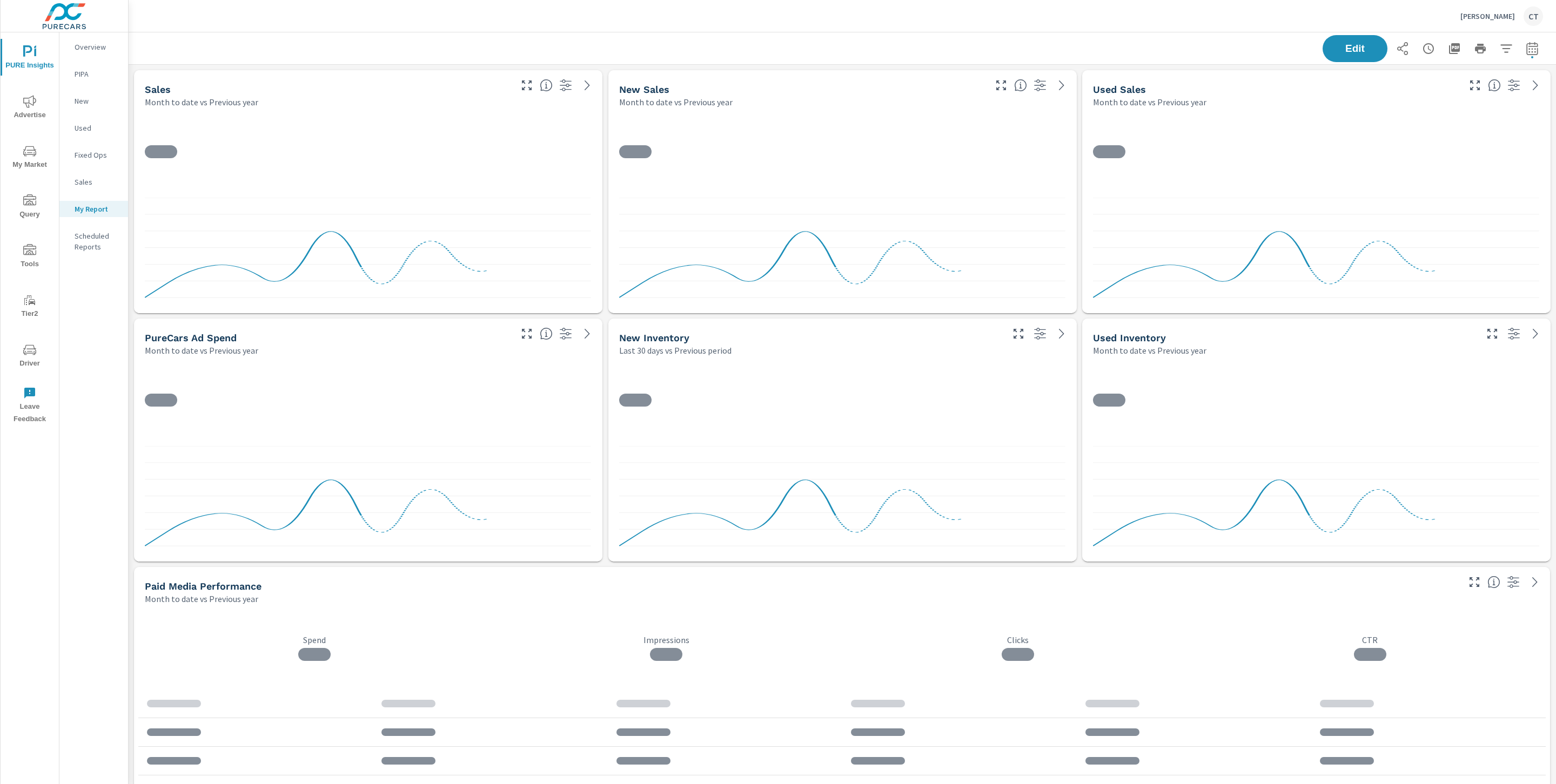
scroll to position [4628, 1440]
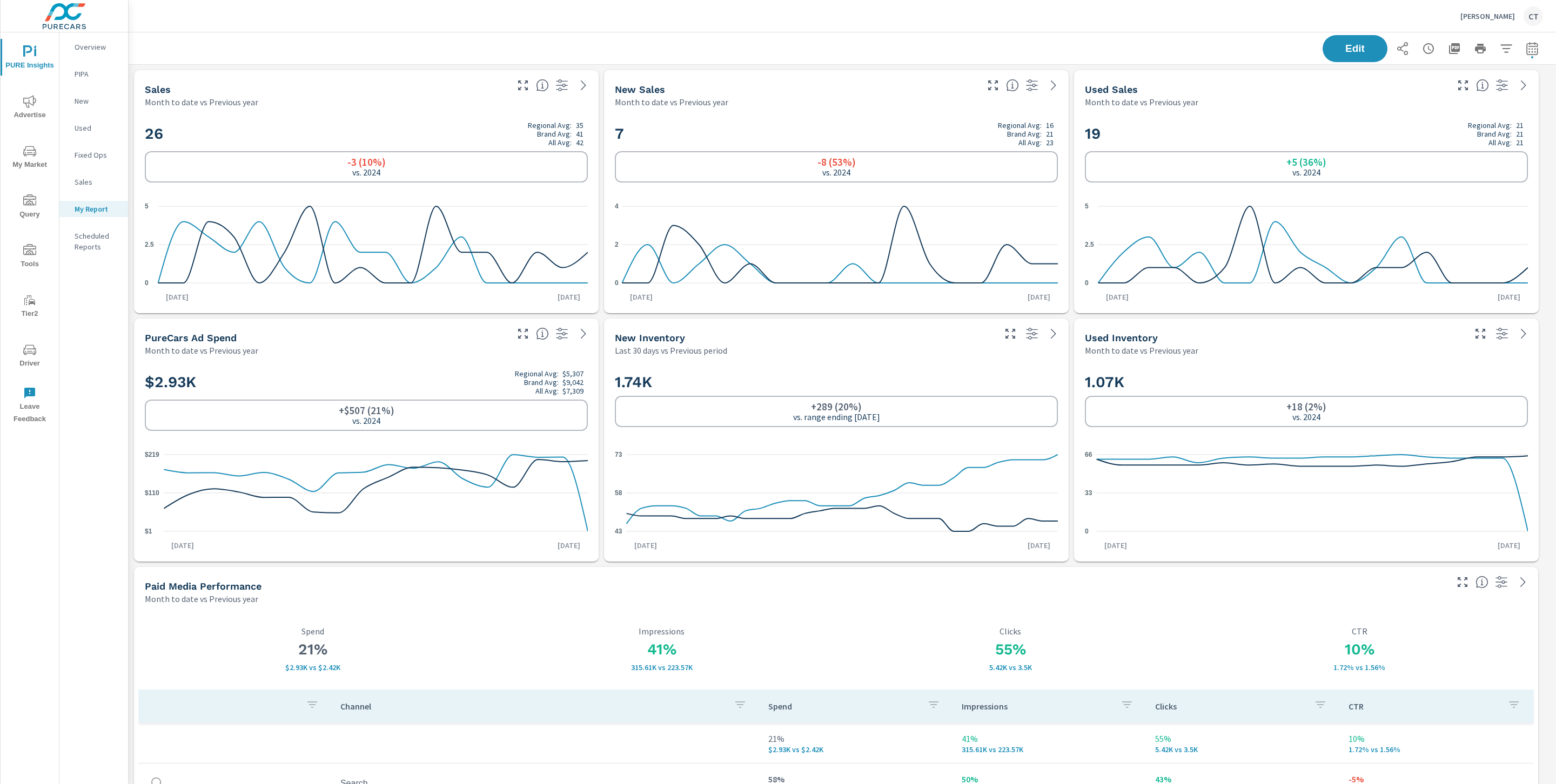
click at [27, 93] on button "Advertise" at bounding box center [30, 107] width 58 height 37
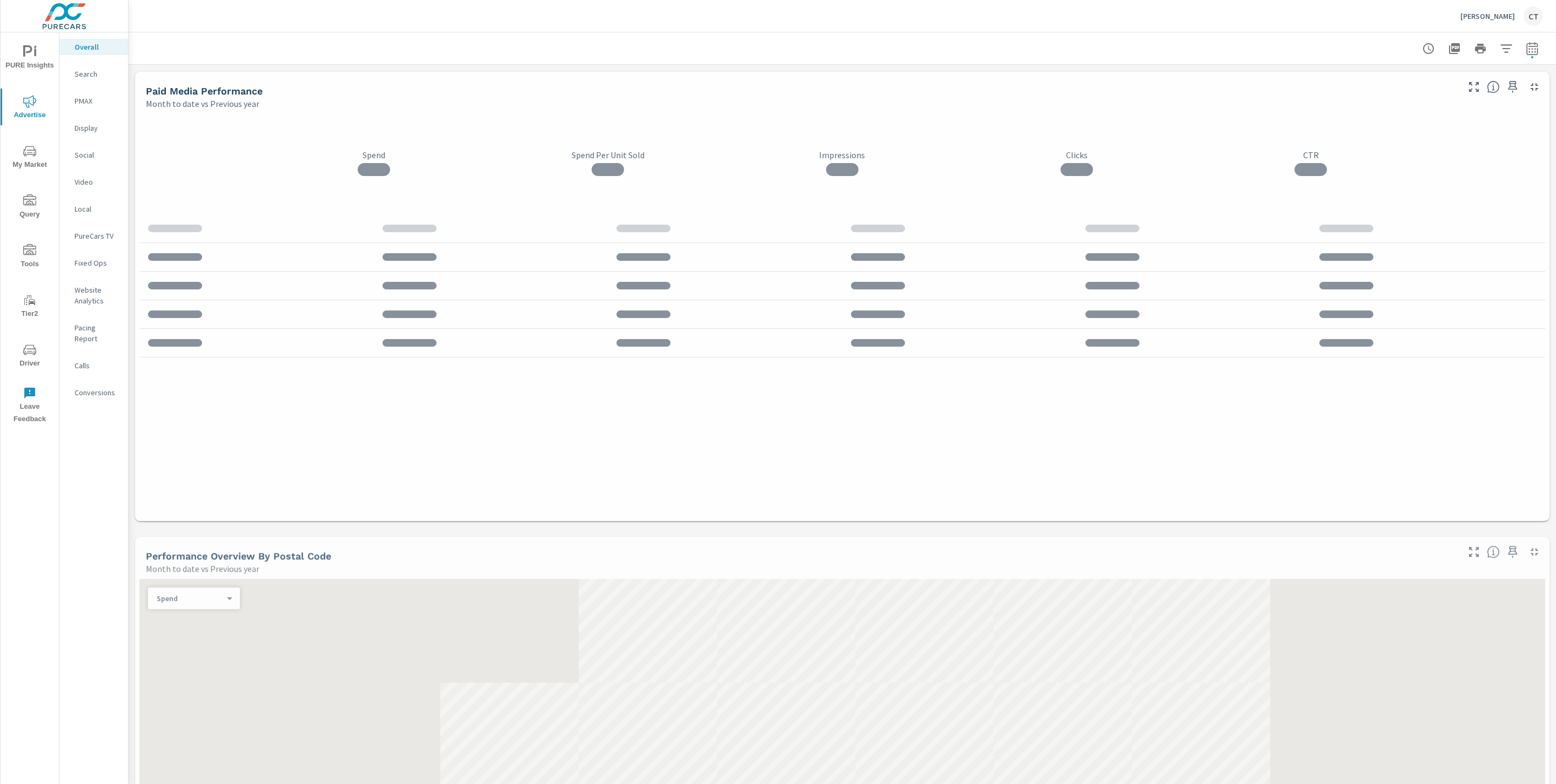
click at [75, 361] on p "Calls" at bounding box center [96, 365] width 45 height 10
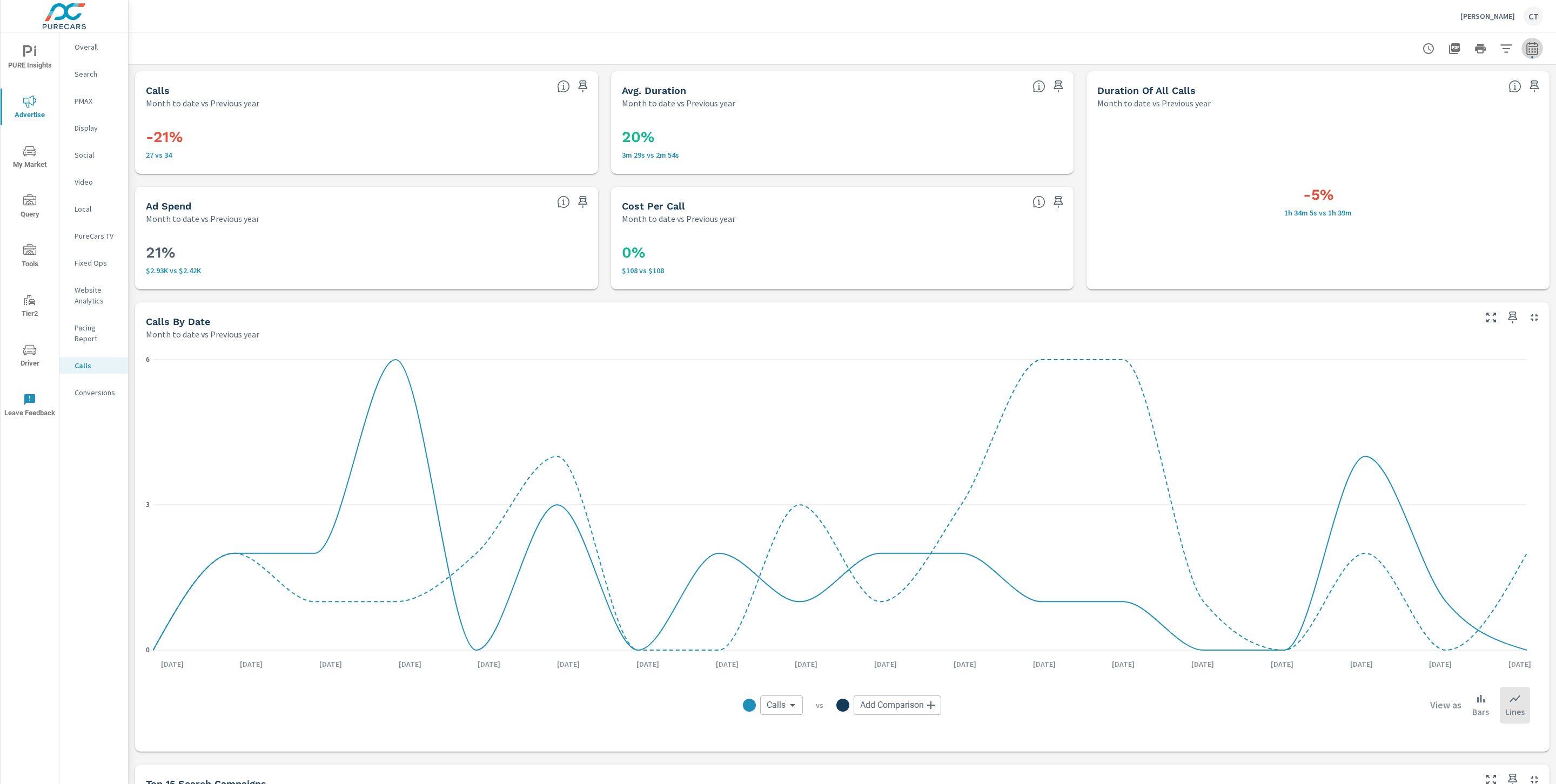
click at [1526, 46] on icon "button" at bounding box center [1532, 49] width 11 height 13
select select "Month to date"
click at [1463, 133] on select "Custom Previous period Previous month Previous year" at bounding box center [1433, 140] width 108 height 22
click at [1380, 130] on select "Custom Previous period Previous month Previous year" at bounding box center [1433, 140] width 108 height 22
select select "Previous period"
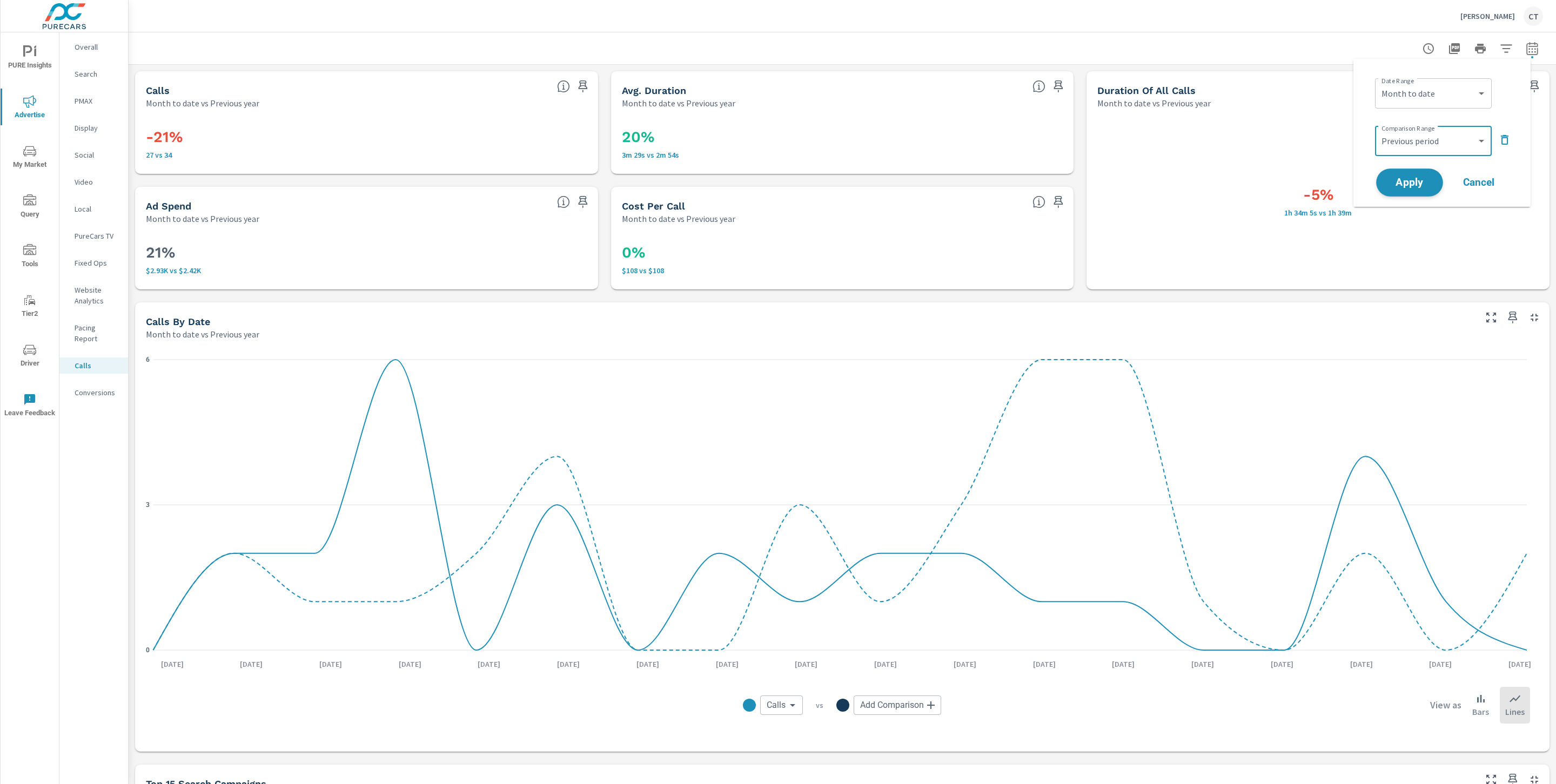
click at [1417, 191] on button "Apply" at bounding box center [1409, 182] width 67 height 28
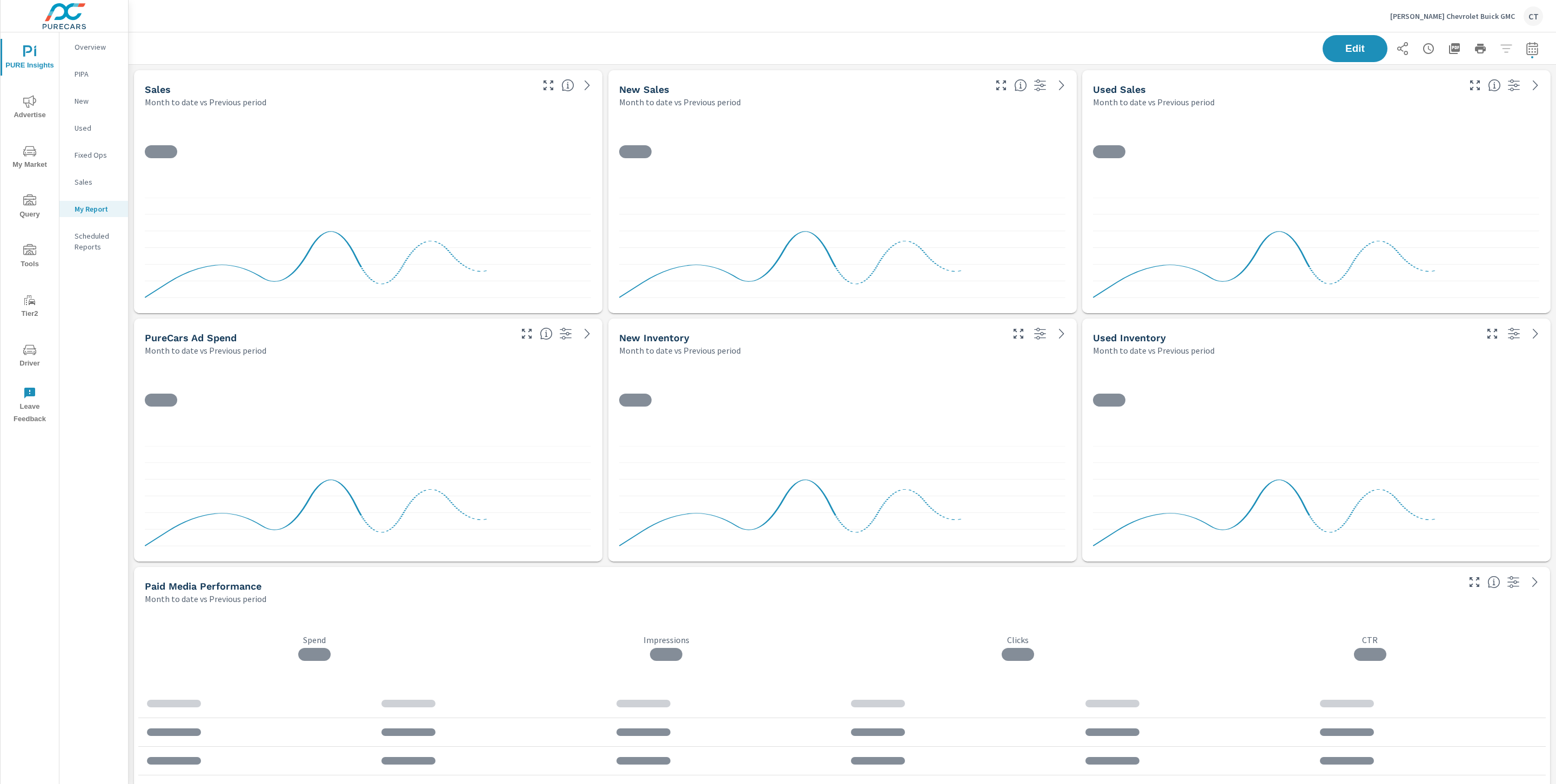
scroll to position [4628, 1440]
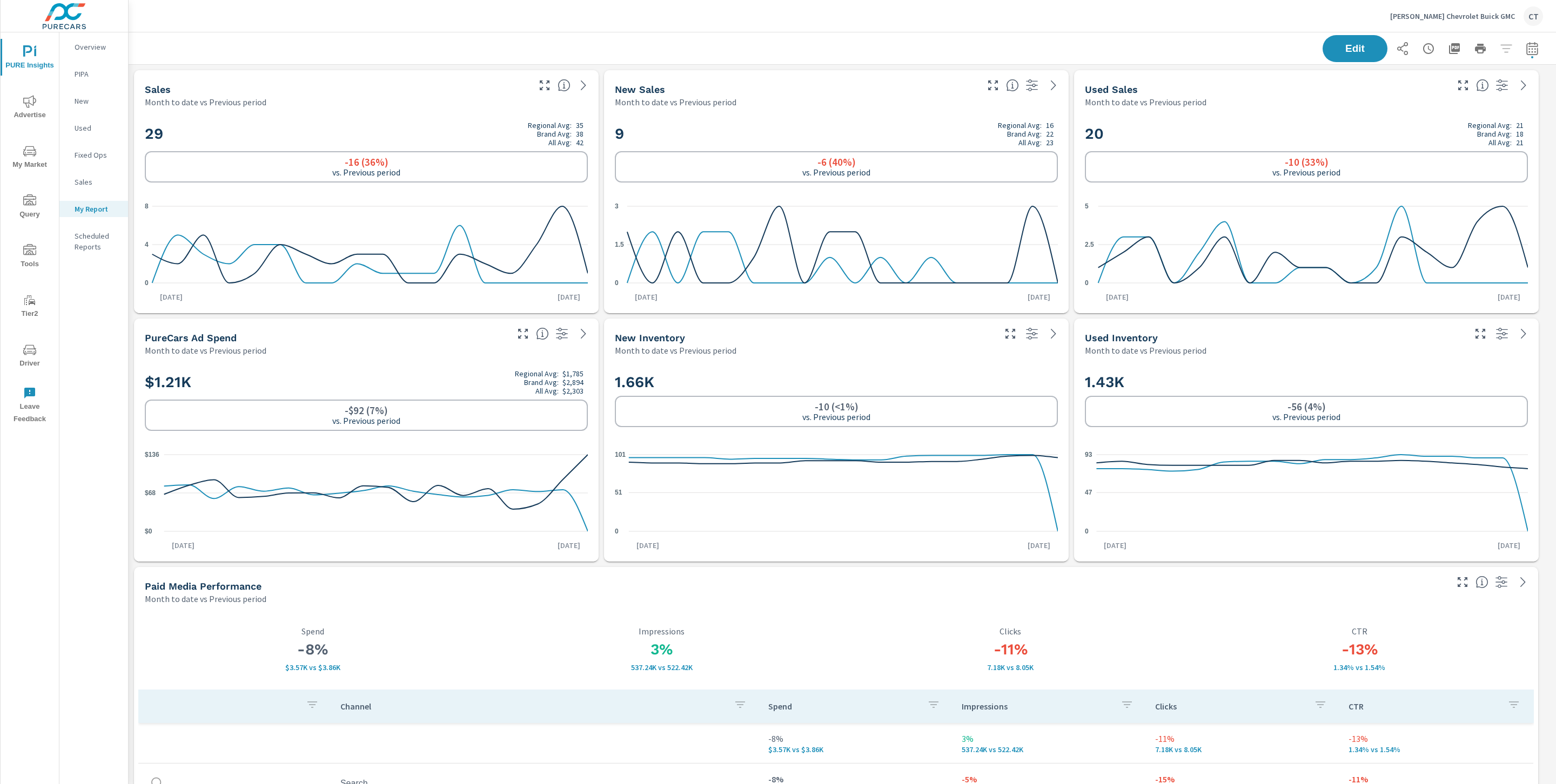
click at [33, 113] on span "Advertise" at bounding box center [30, 109] width 52 height 27
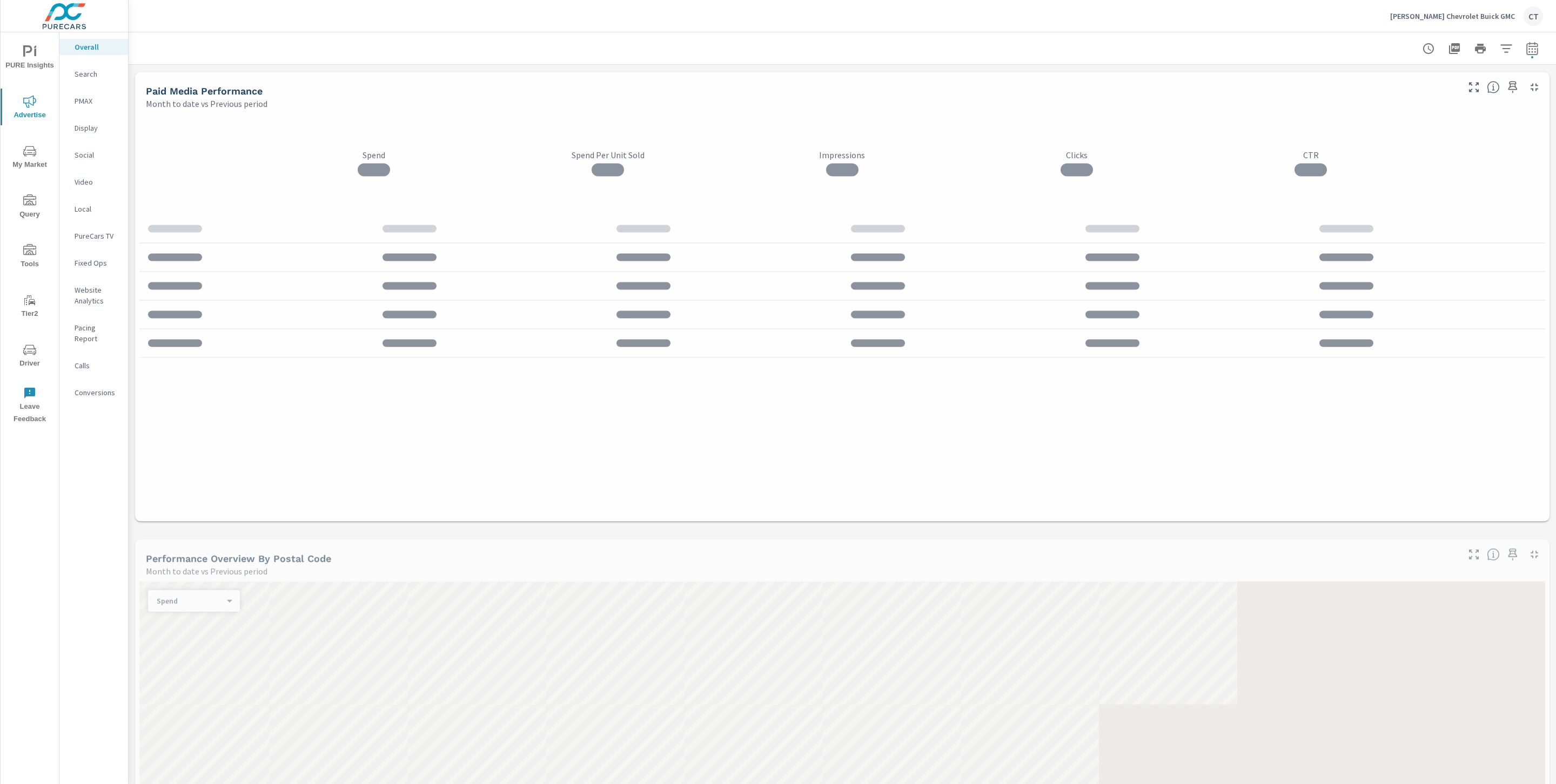
click at [94, 361] on p "Calls" at bounding box center [96, 365] width 45 height 10
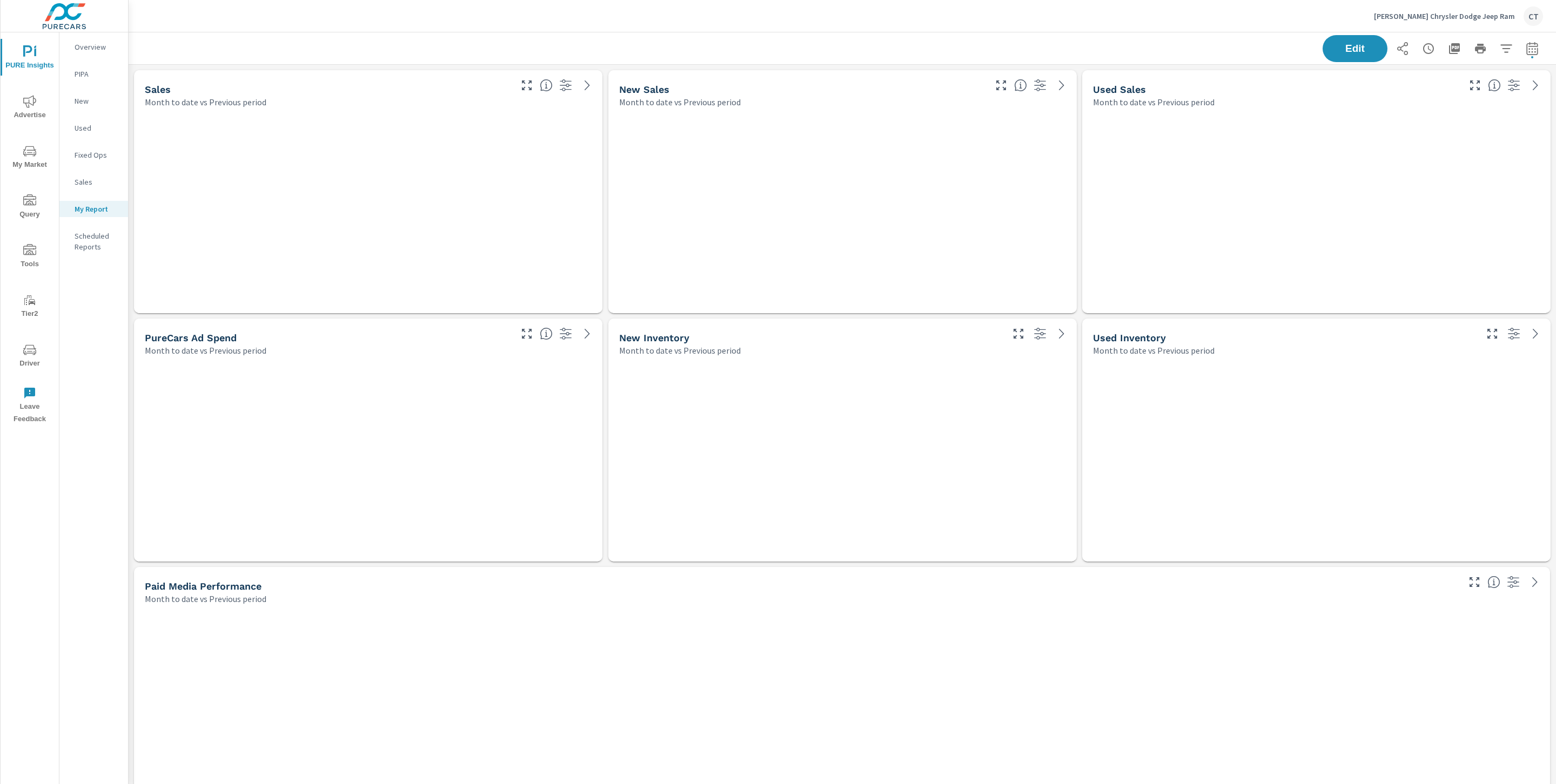
scroll to position [4006, 1440]
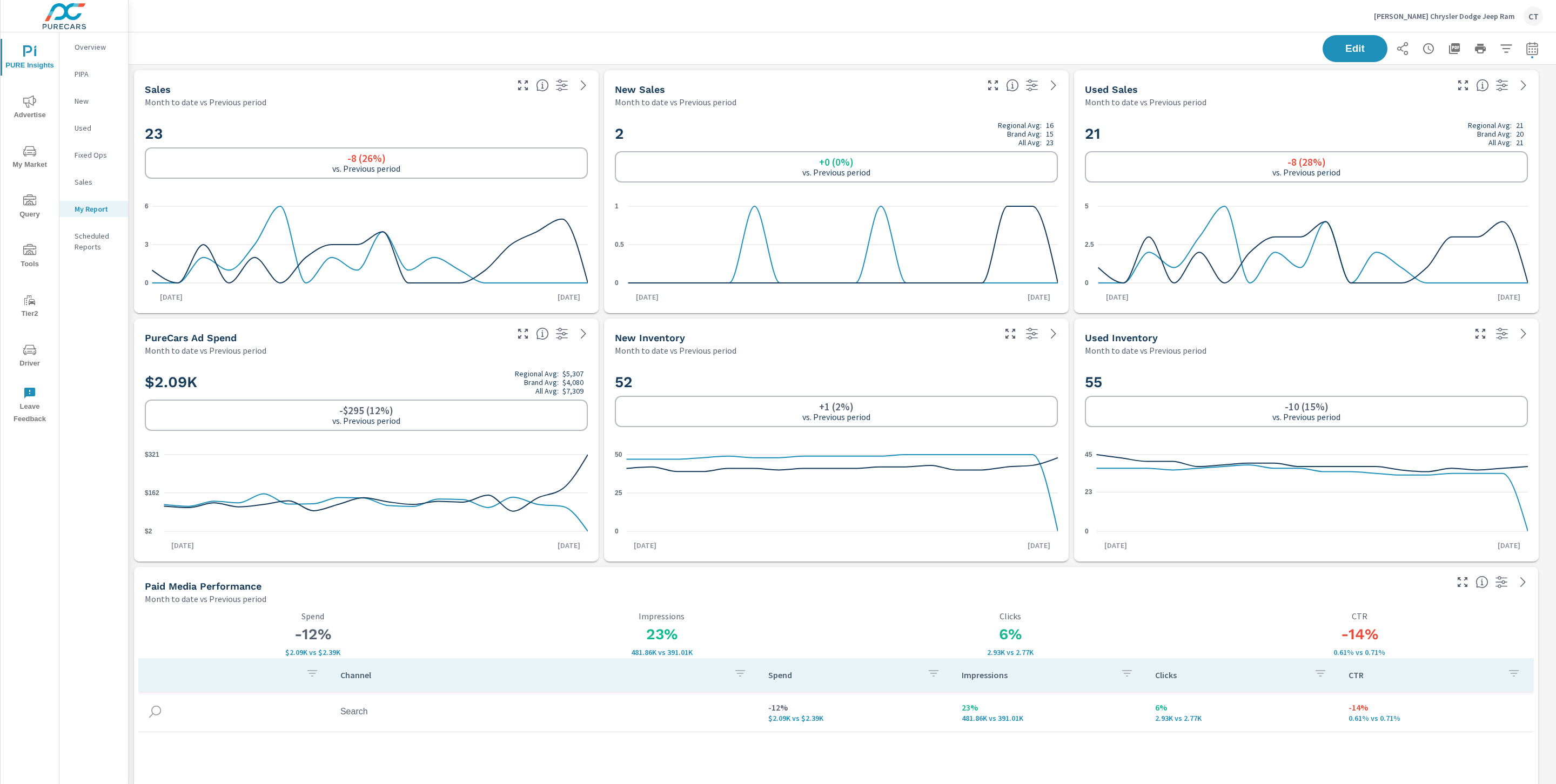
click at [34, 99] on icon "nav menu" at bounding box center [30, 102] width 13 height 13
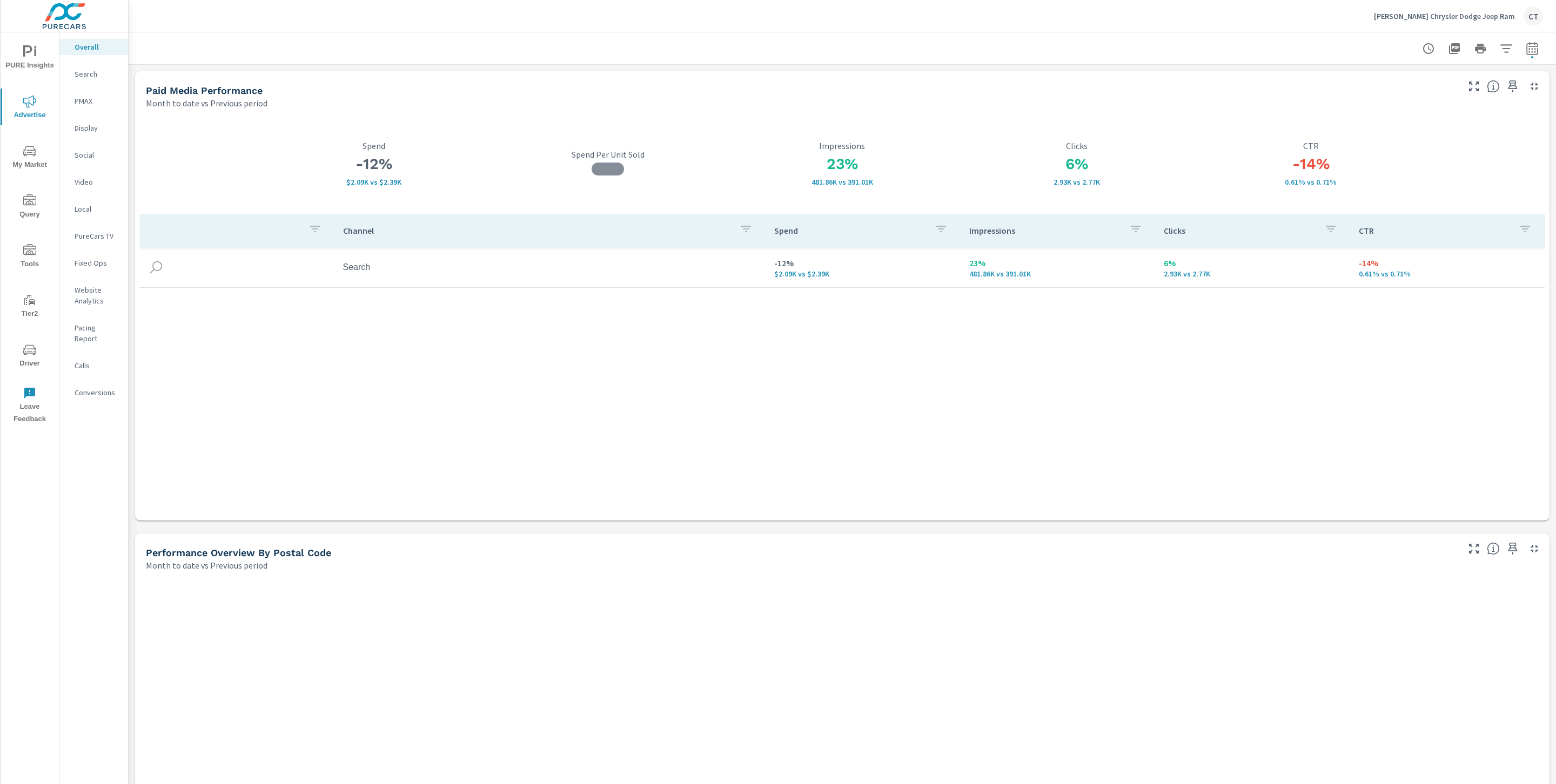
click at [92, 361] on p "Calls" at bounding box center [96, 365] width 45 height 10
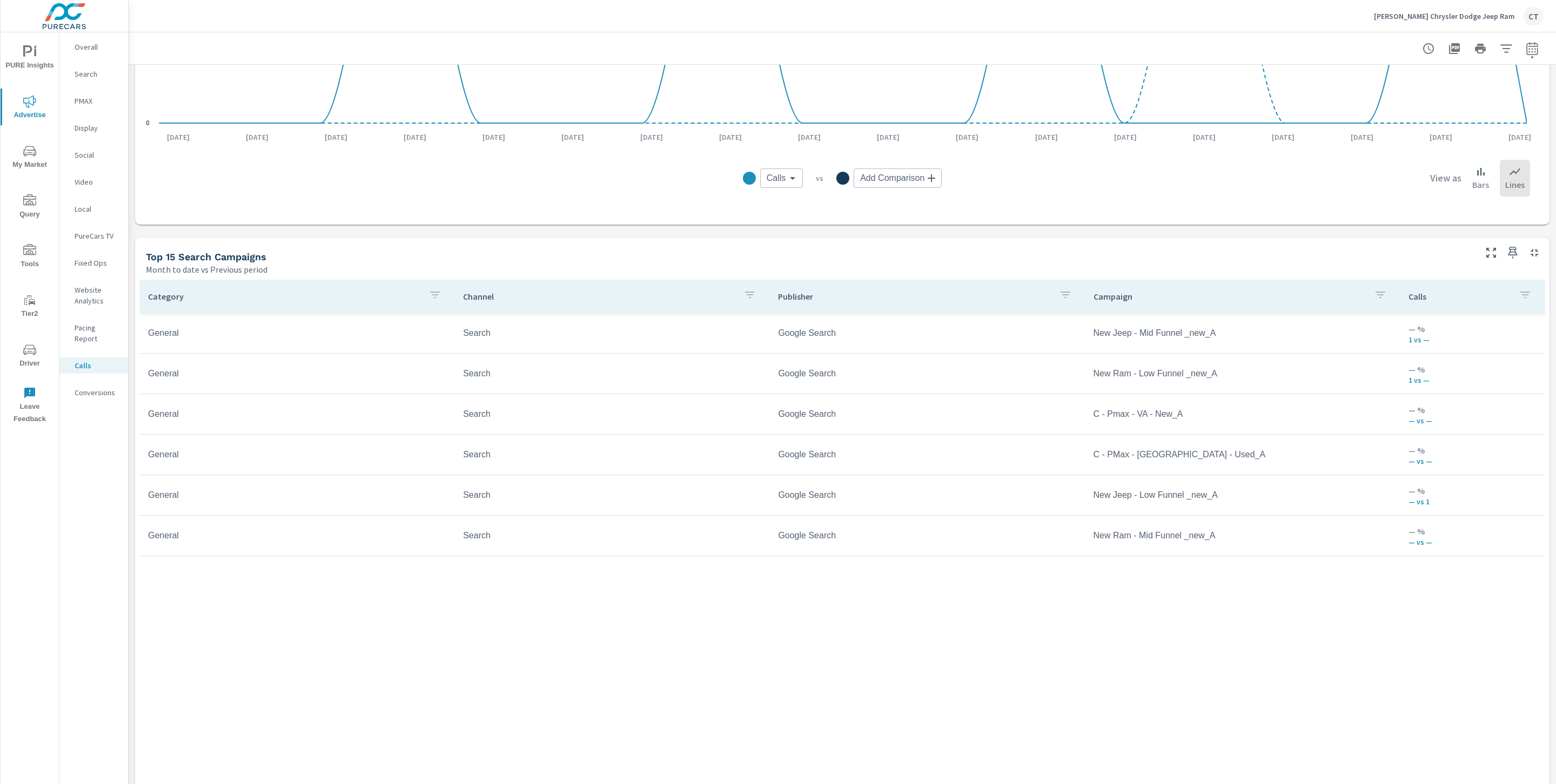
scroll to position [668, 0]
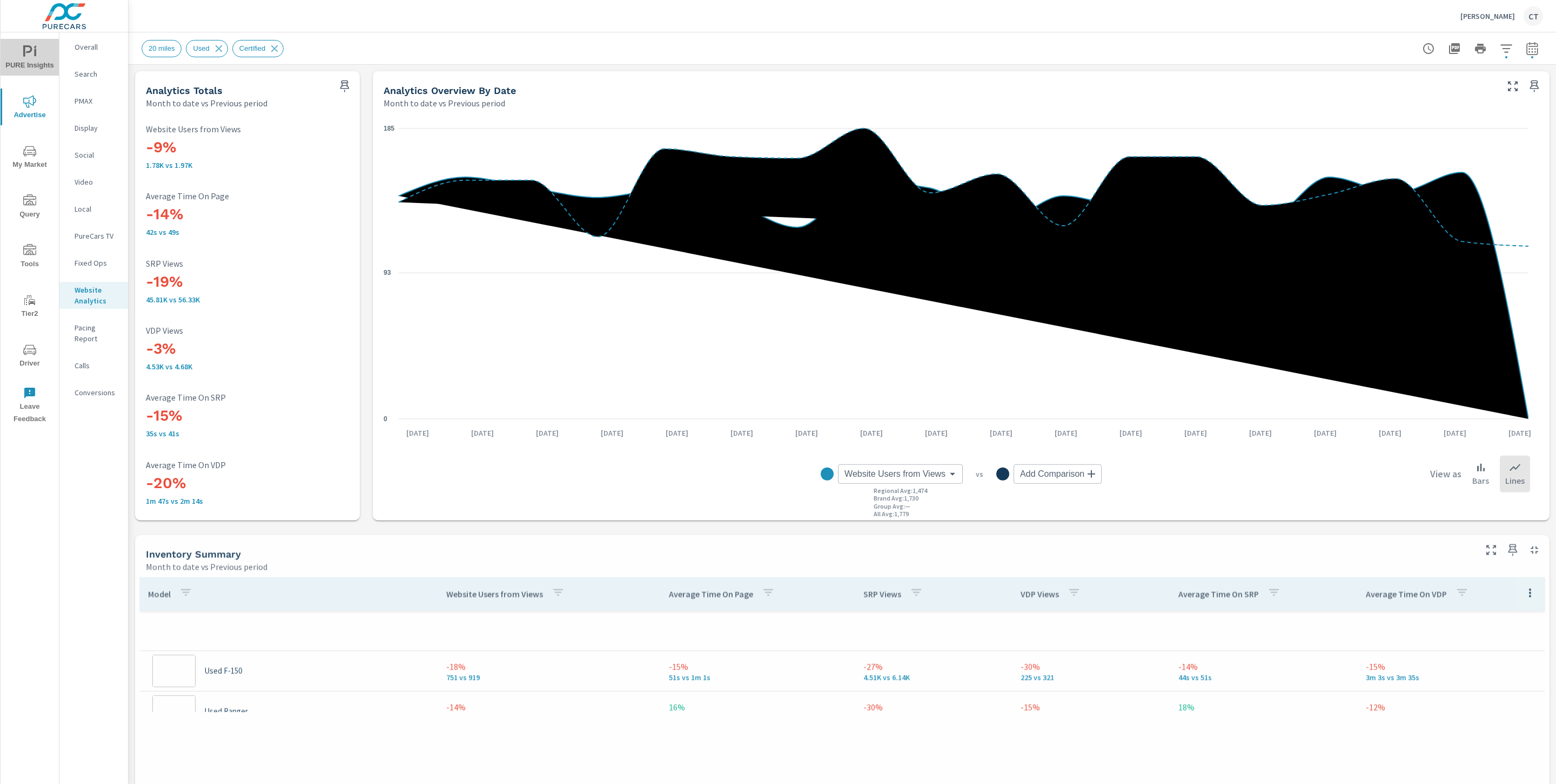
click at [40, 55] on span "PURE Insights" at bounding box center [30, 59] width 52 height 27
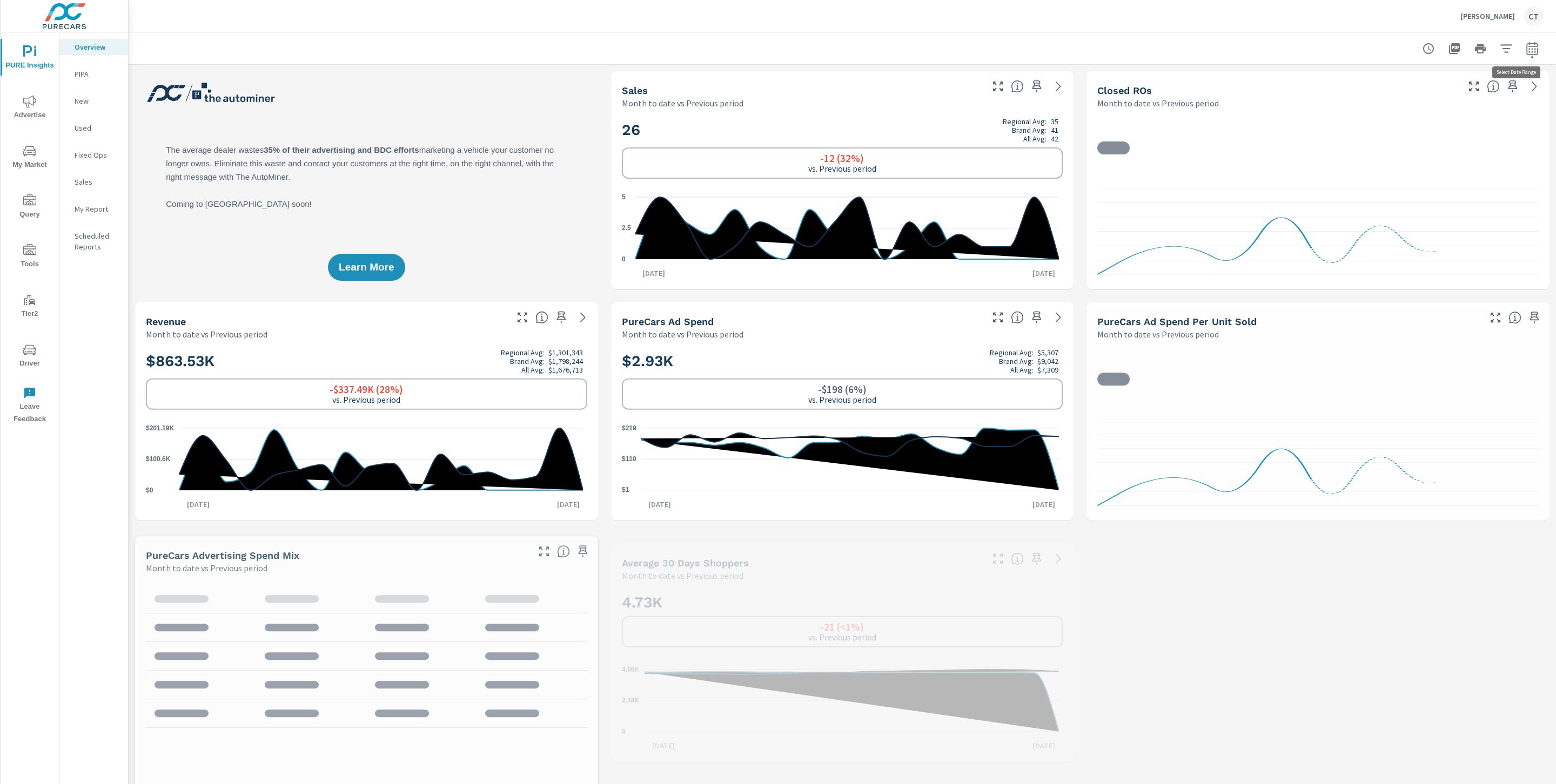
click at [1525, 50] on icon "button" at bounding box center [1532, 49] width 13 height 13
select select "Month to date"
select select "Previous period"
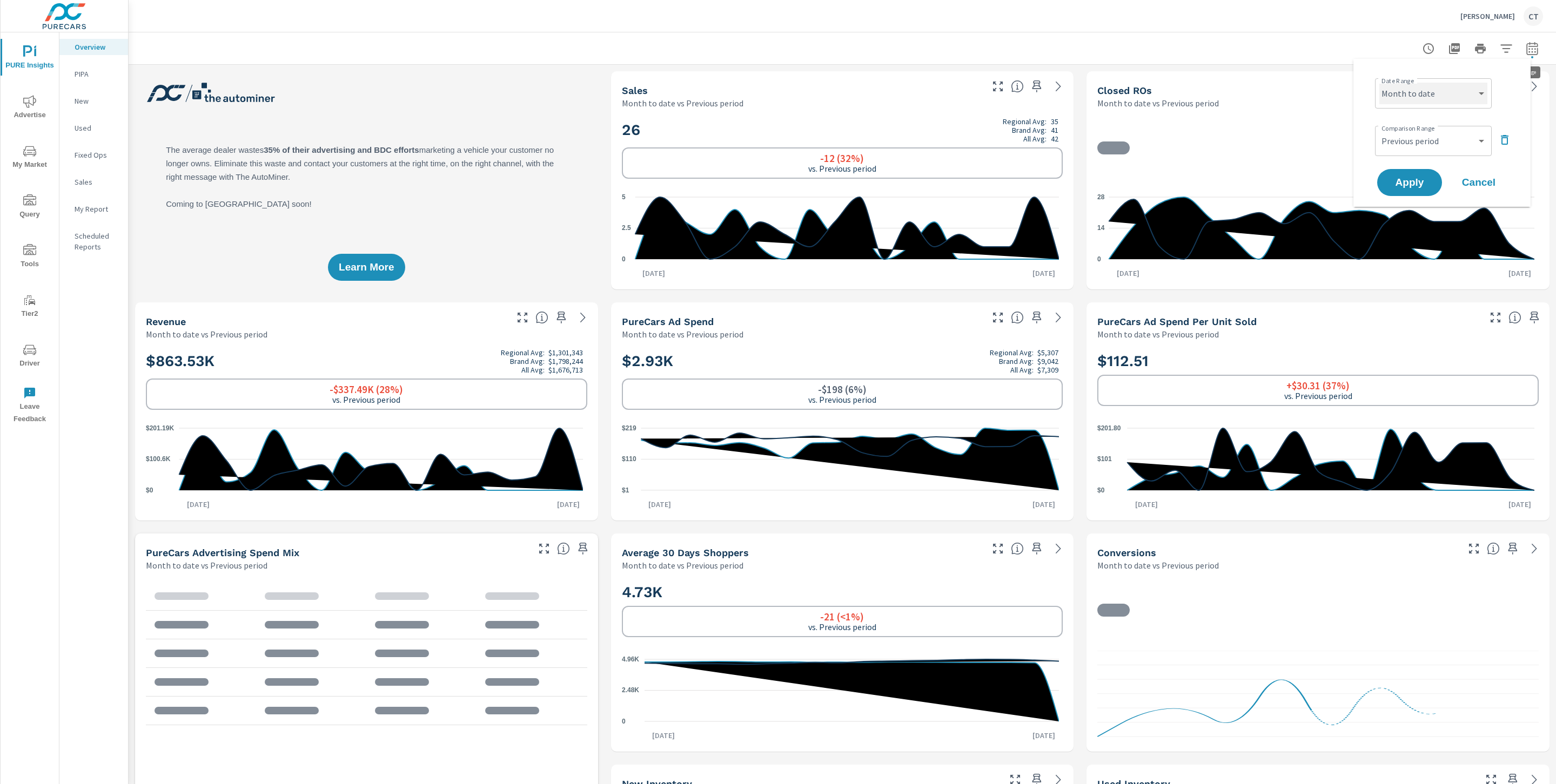
click at [1449, 95] on select "Custom Yesterday Last week Last 7 days Last 14 days Last 30 days Last 45 days L…" at bounding box center [1433, 93] width 108 height 22
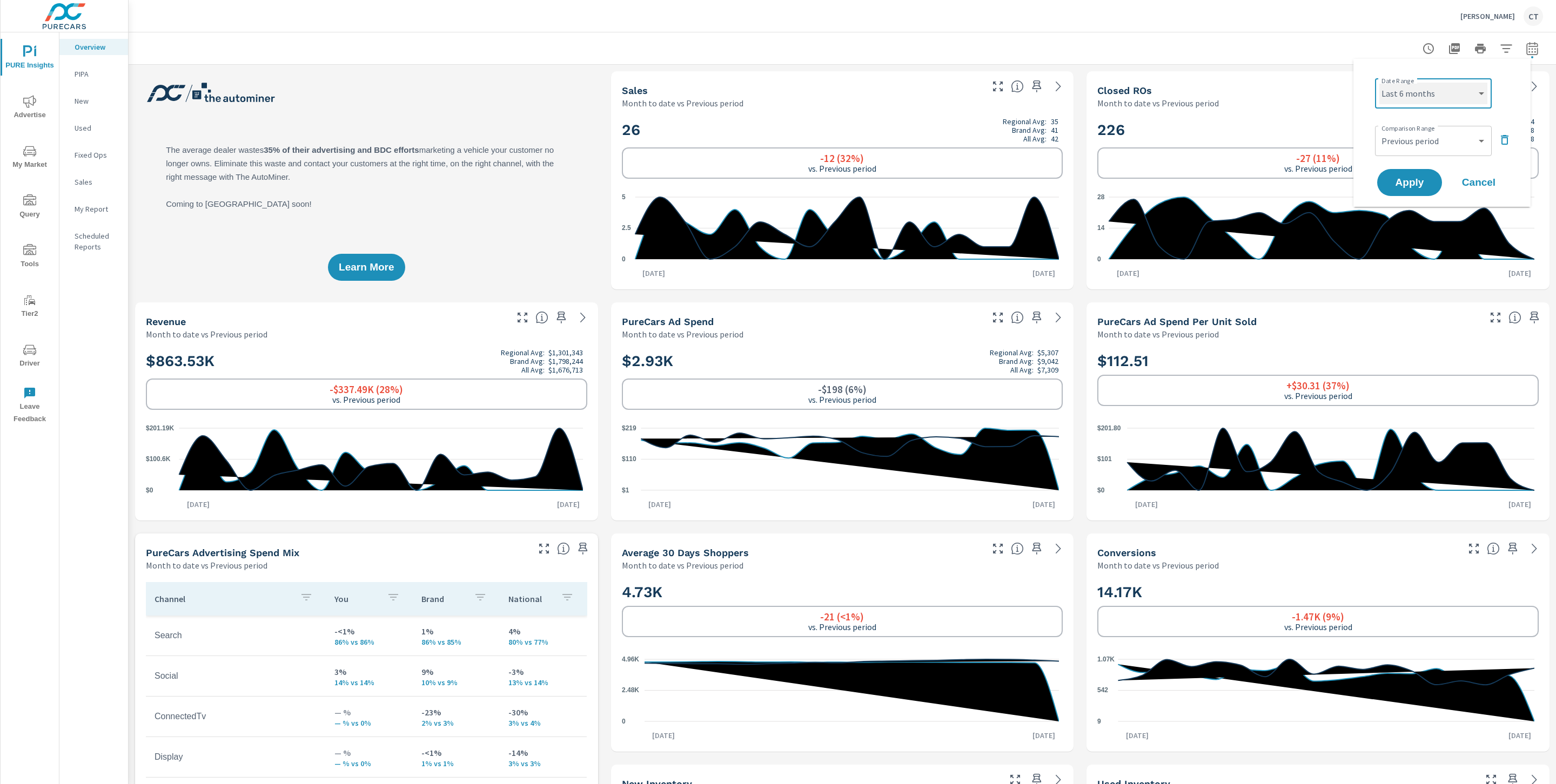
click at [1380, 83] on select "Custom Yesterday Last week Last 7 days Last 14 days Last 30 days Last 45 days L…" at bounding box center [1433, 93] width 108 height 22
select select "Last 6 months"
click at [1406, 172] on button "Apply" at bounding box center [1409, 182] width 67 height 28
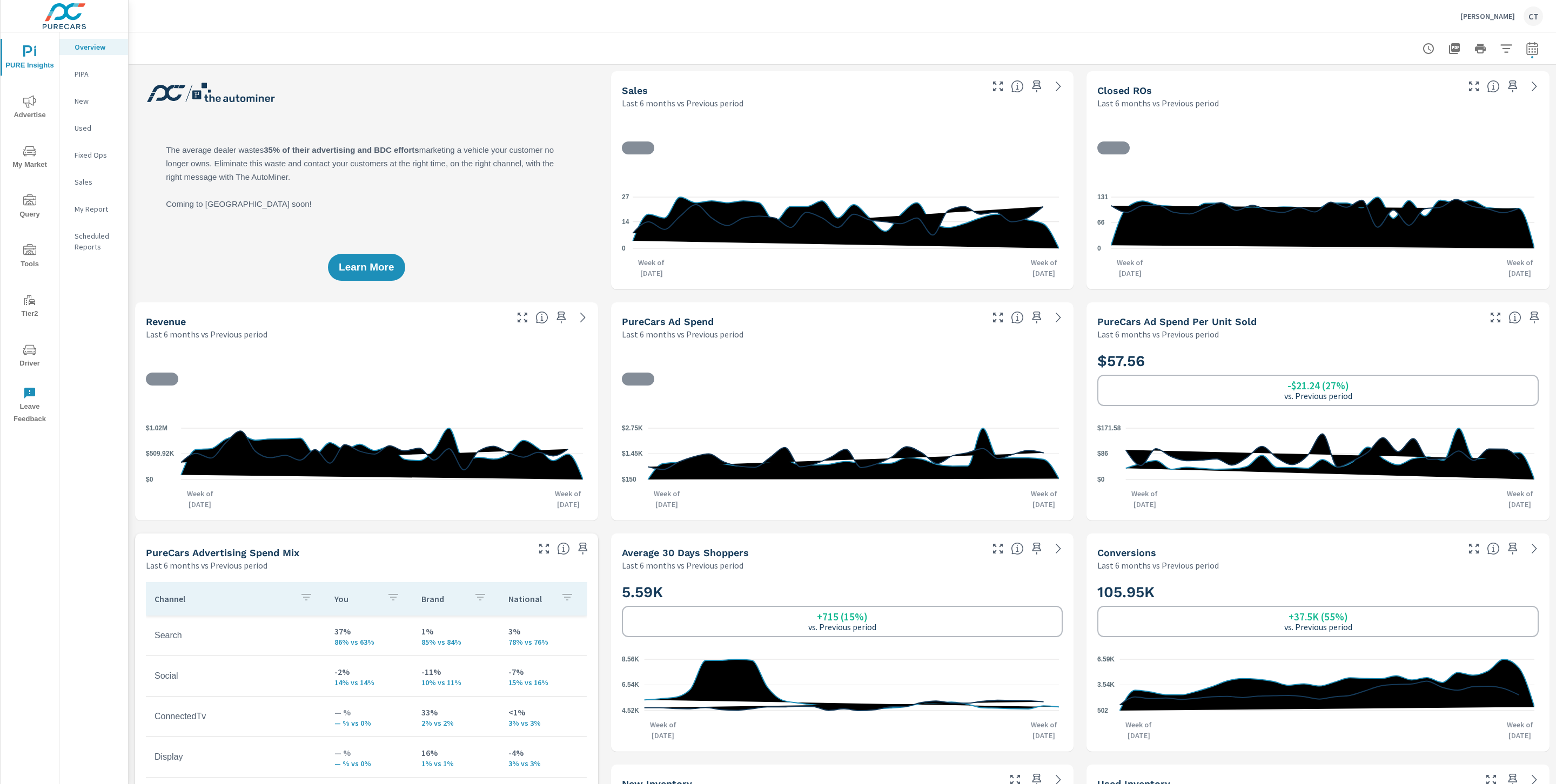
click at [25, 154] on icon "nav menu" at bounding box center [30, 152] width 13 height 13
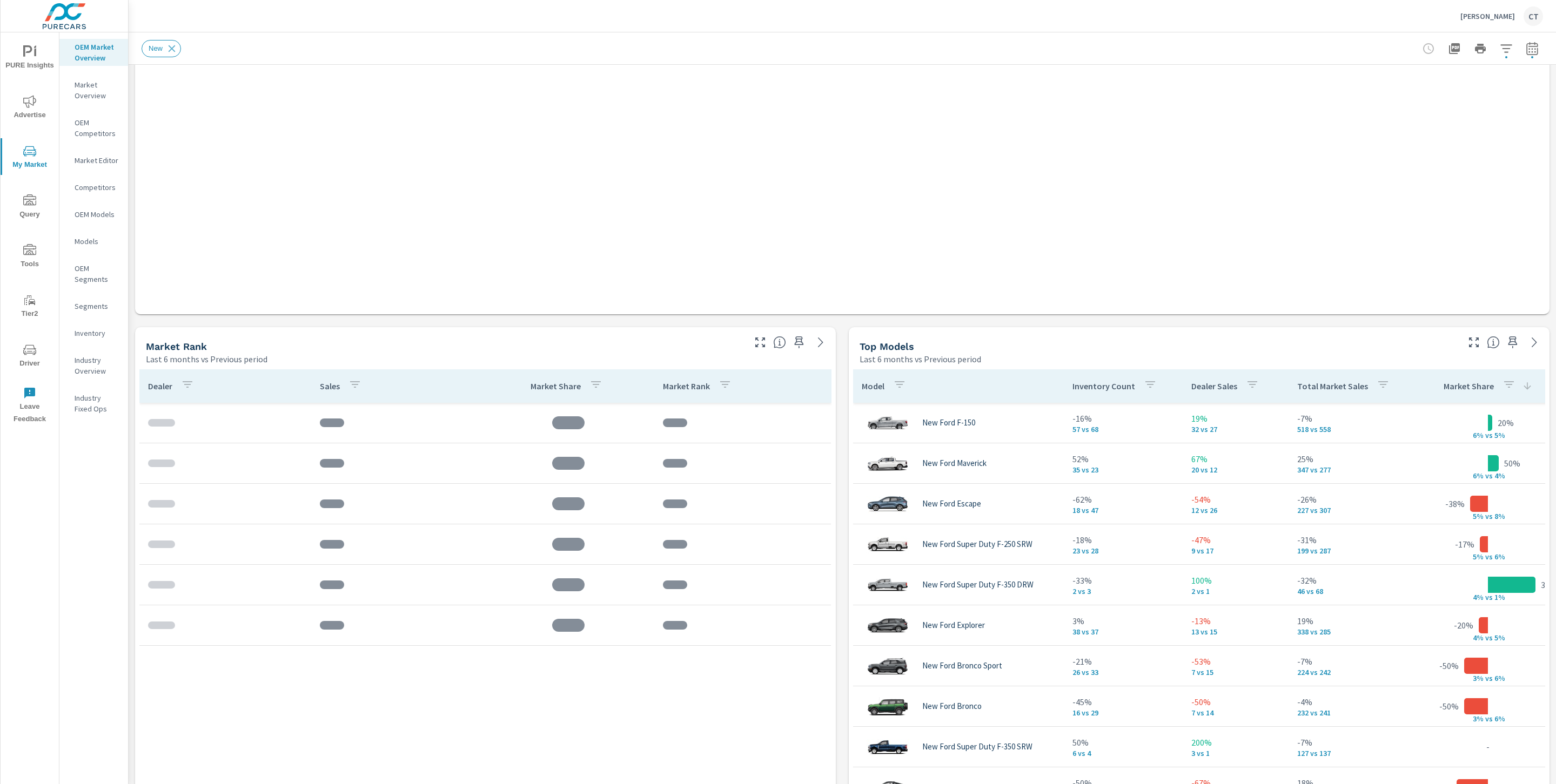
scroll to position [443, 0]
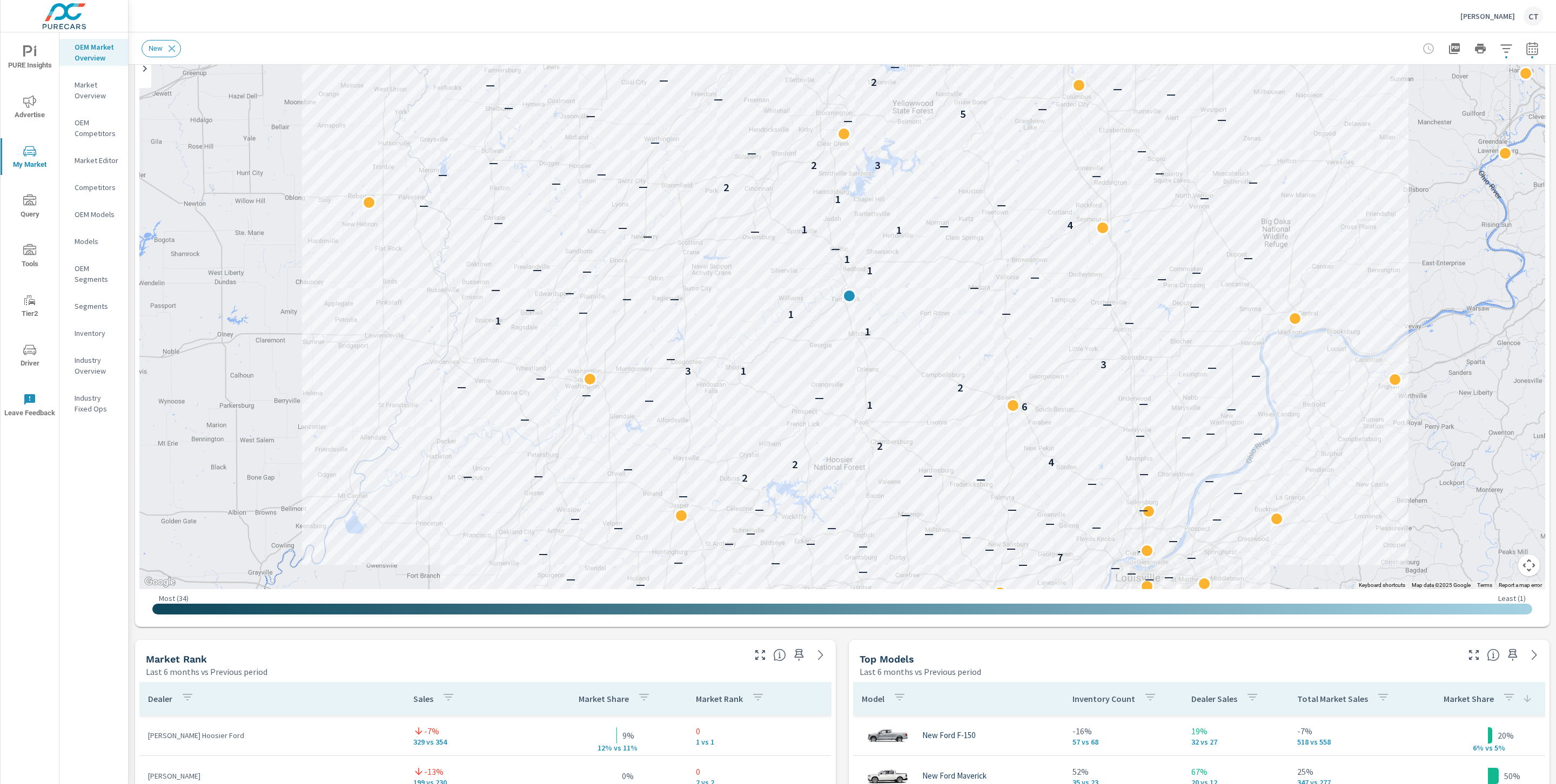
scroll to position [102, 0]
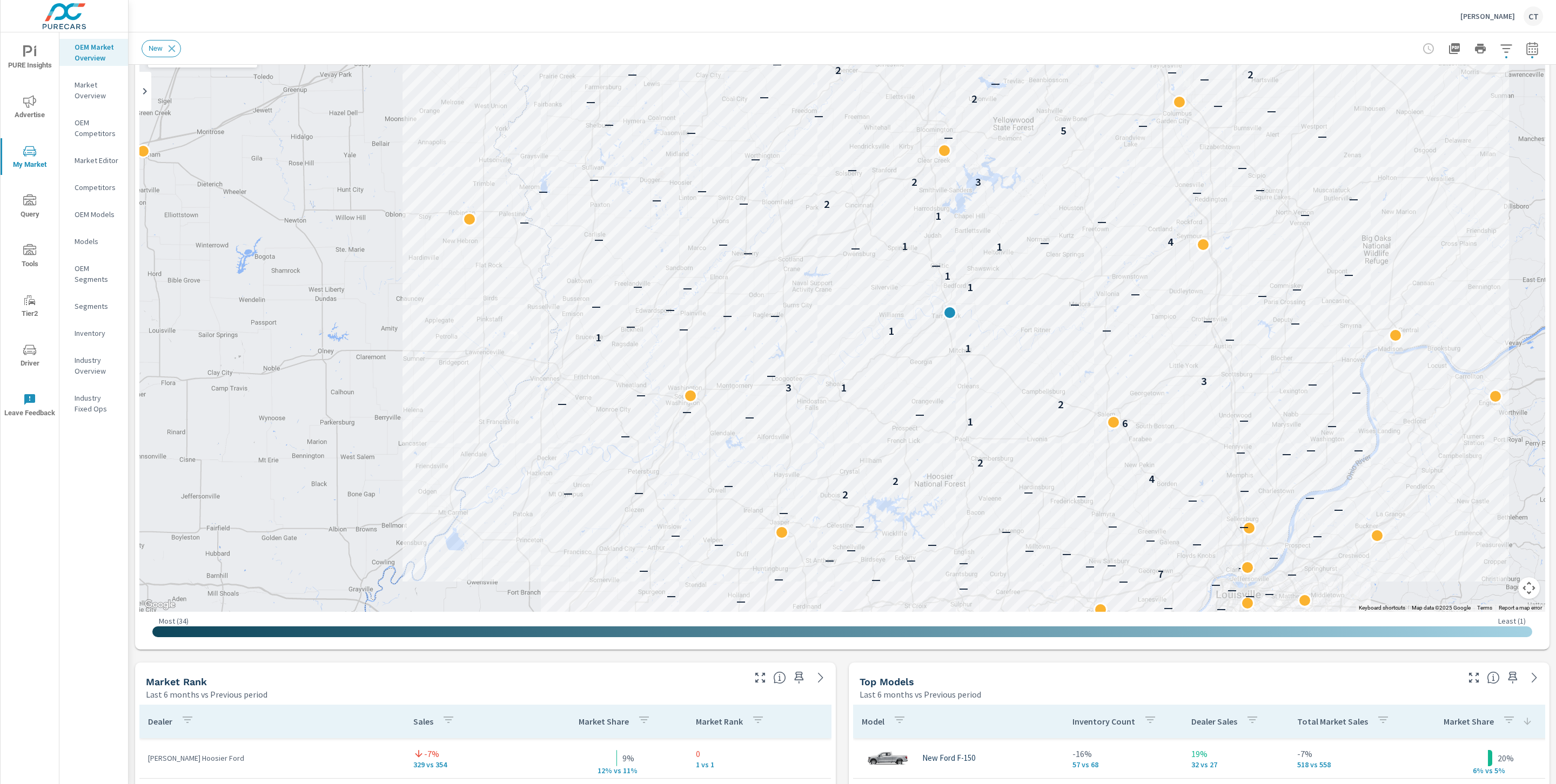
drag, startPoint x: 1031, startPoint y: 303, endPoint x: 1104, endPoint y: 292, distance: 73.8
click at [1104, 292] on div "— — — — — — — — — — — — — — — — — — — — — — — — — — — — — — — — — — — — — — — —…" at bounding box center [842, 312] width 1406 height 601
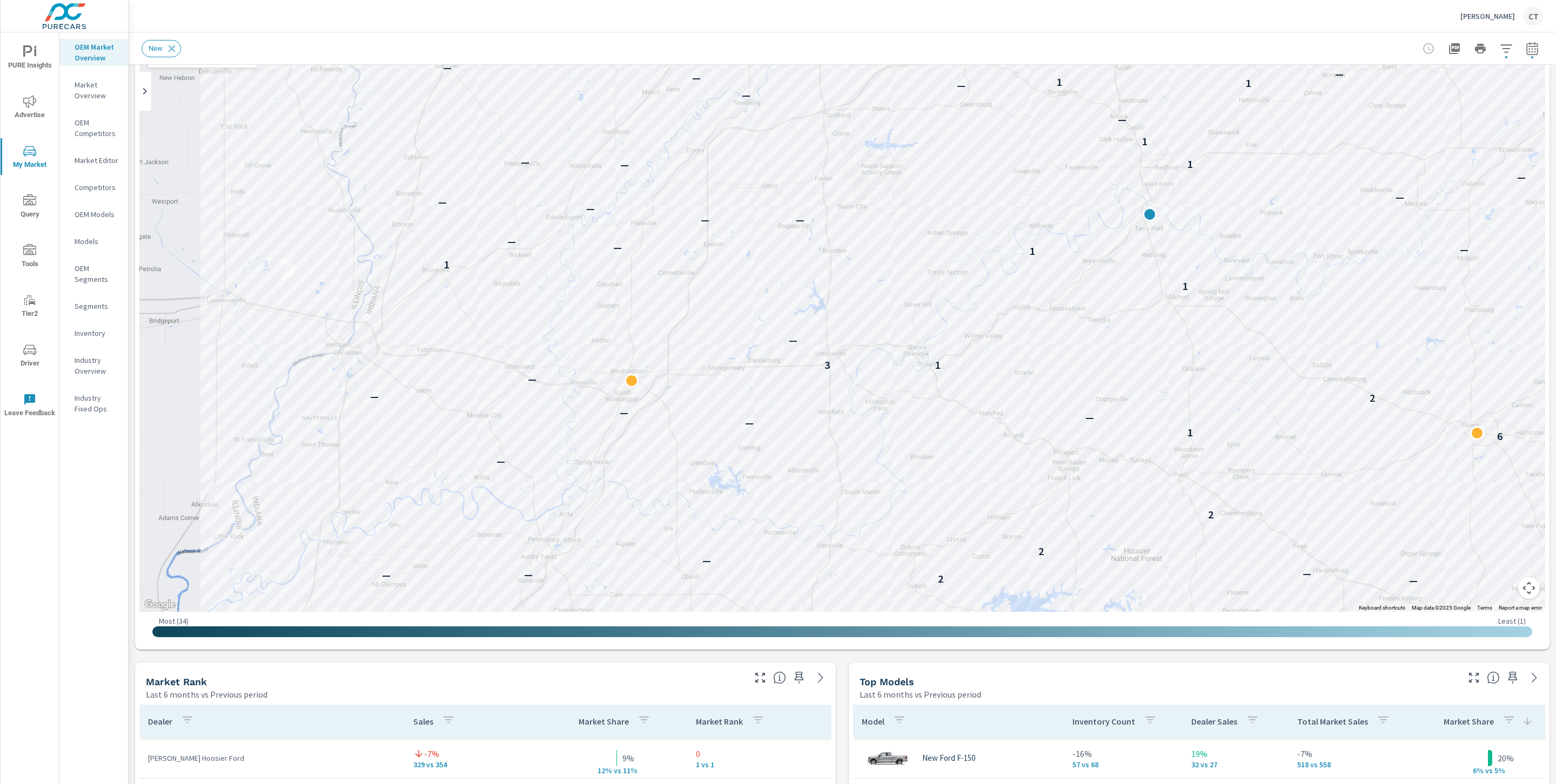
drag, startPoint x: 912, startPoint y: 471, endPoint x: 867, endPoint y: 468, distance: 45.1
click at [866, 467] on div "— — — — — — — — — — — — — — — — — — — — — — — — — — — — — — — — — — — — — — — —…" at bounding box center [1312, 603] width 1037 height 584
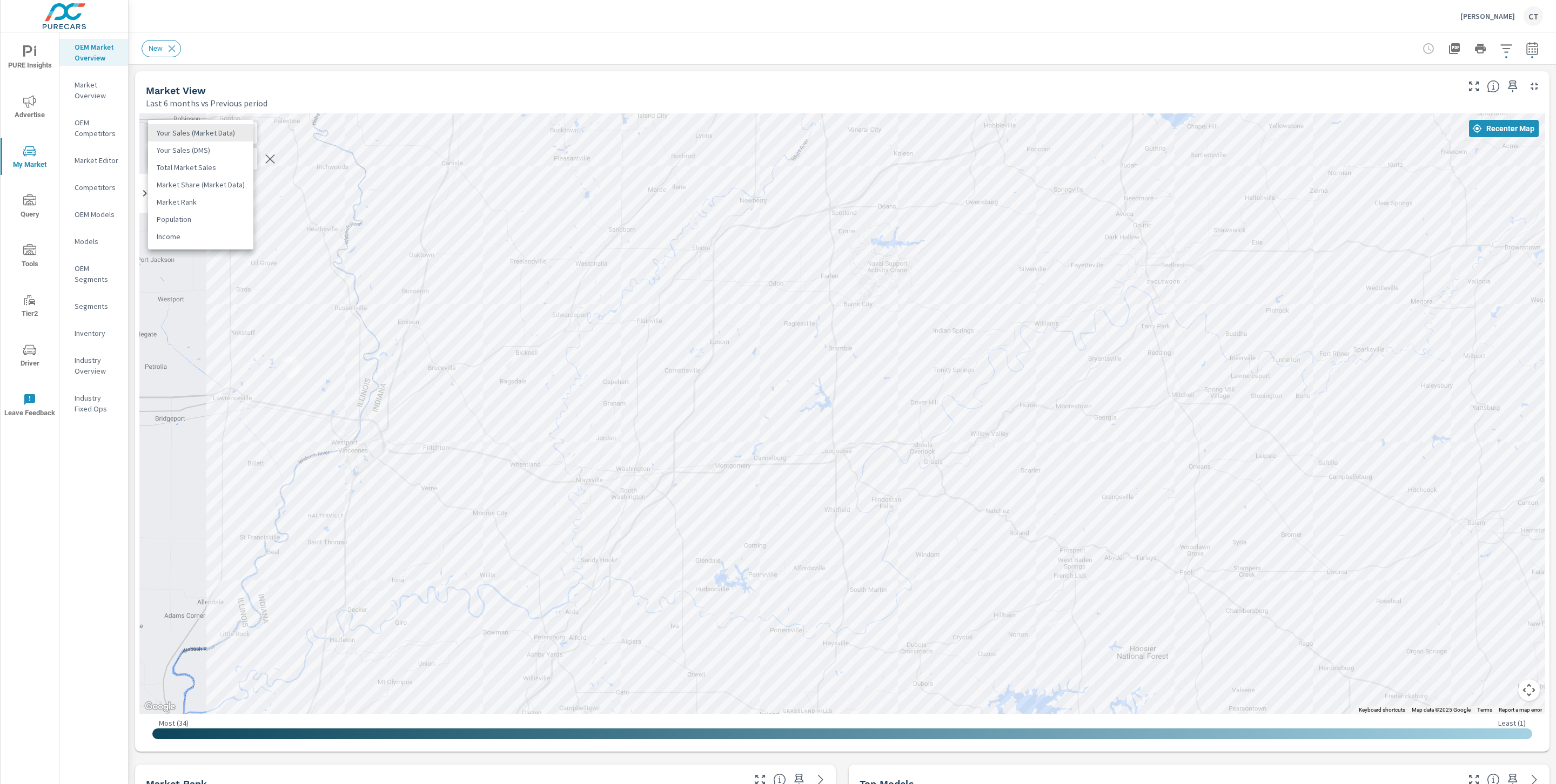
click at [197, 130] on body "PURE Insights Advertise My Market Query Tools Tier2 Driver Leave Feedback OEM M…" at bounding box center [778, 392] width 1556 height 784
click at [225, 144] on li "Your Sales (DMS)" at bounding box center [200, 150] width 105 height 17
drag, startPoint x: 984, startPoint y: 560, endPoint x: 971, endPoint y: 464, distance: 96.9
click at [972, 464] on div "— — — — — — — — — — — — — — — — — — — — — — — — — — — — — — — — — — — — — — — —…" at bounding box center [1359, 694] width 1037 height 584
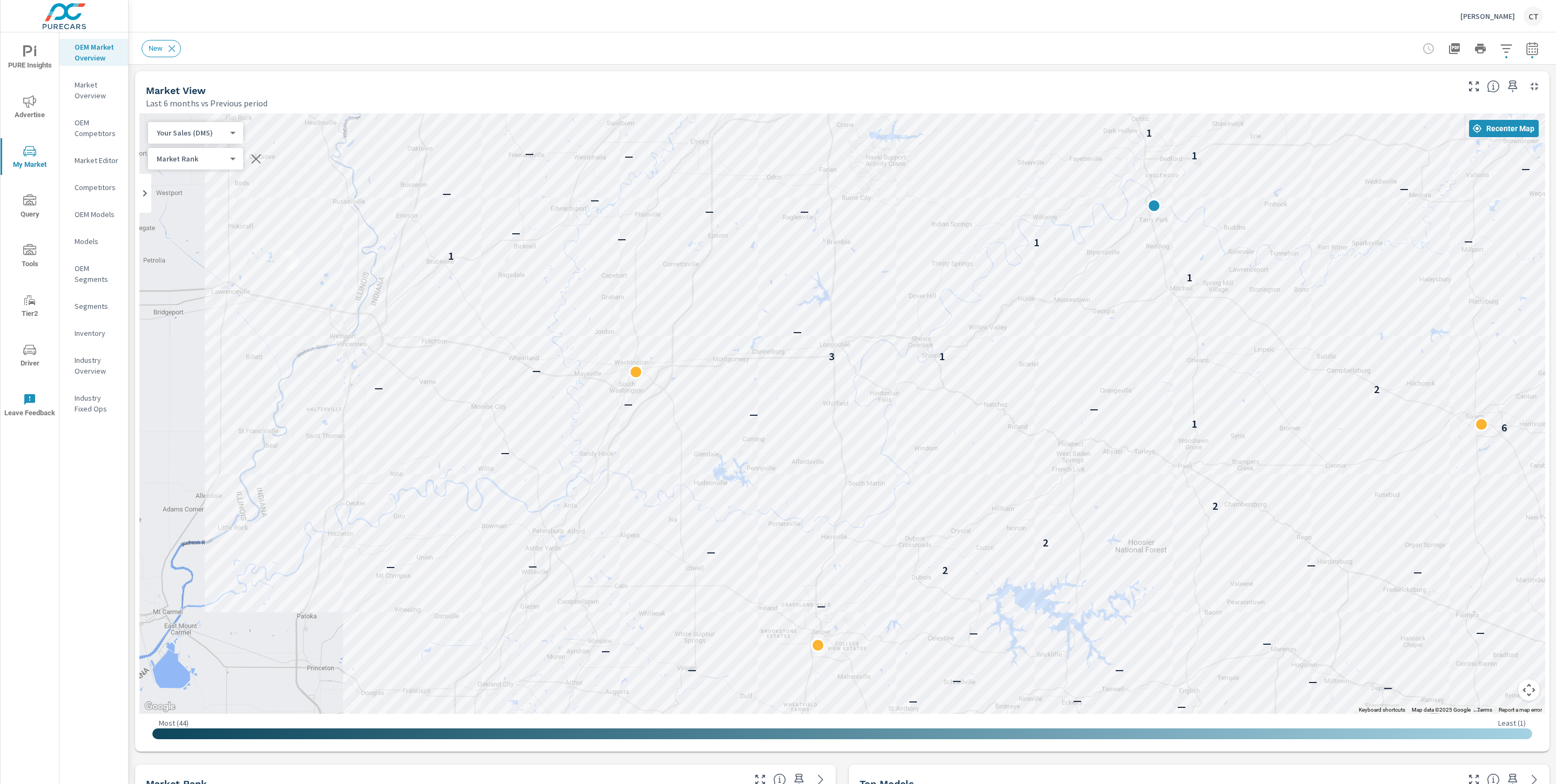
drag, startPoint x: 643, startPoint y: 403, endPoint x: 654, endPoint y: 445, distance: 43.4
click at [654, 445] on div "— — — — — — — — — — — — — — — — — — — — — — — — — — — — — — — — — — — — — — — —…" at bounding box center [842, 414] width 1406 height 601
click at [1497, 61] on div "New" at bounding box center [841, 48] width 1401 height 31
click at [1497, 60] on div "New" at bounding box center [841, 48] width 1401 height 31
click at [1500, 51] on icon "button" at bounding box center [1506, 49] width 13 height 13
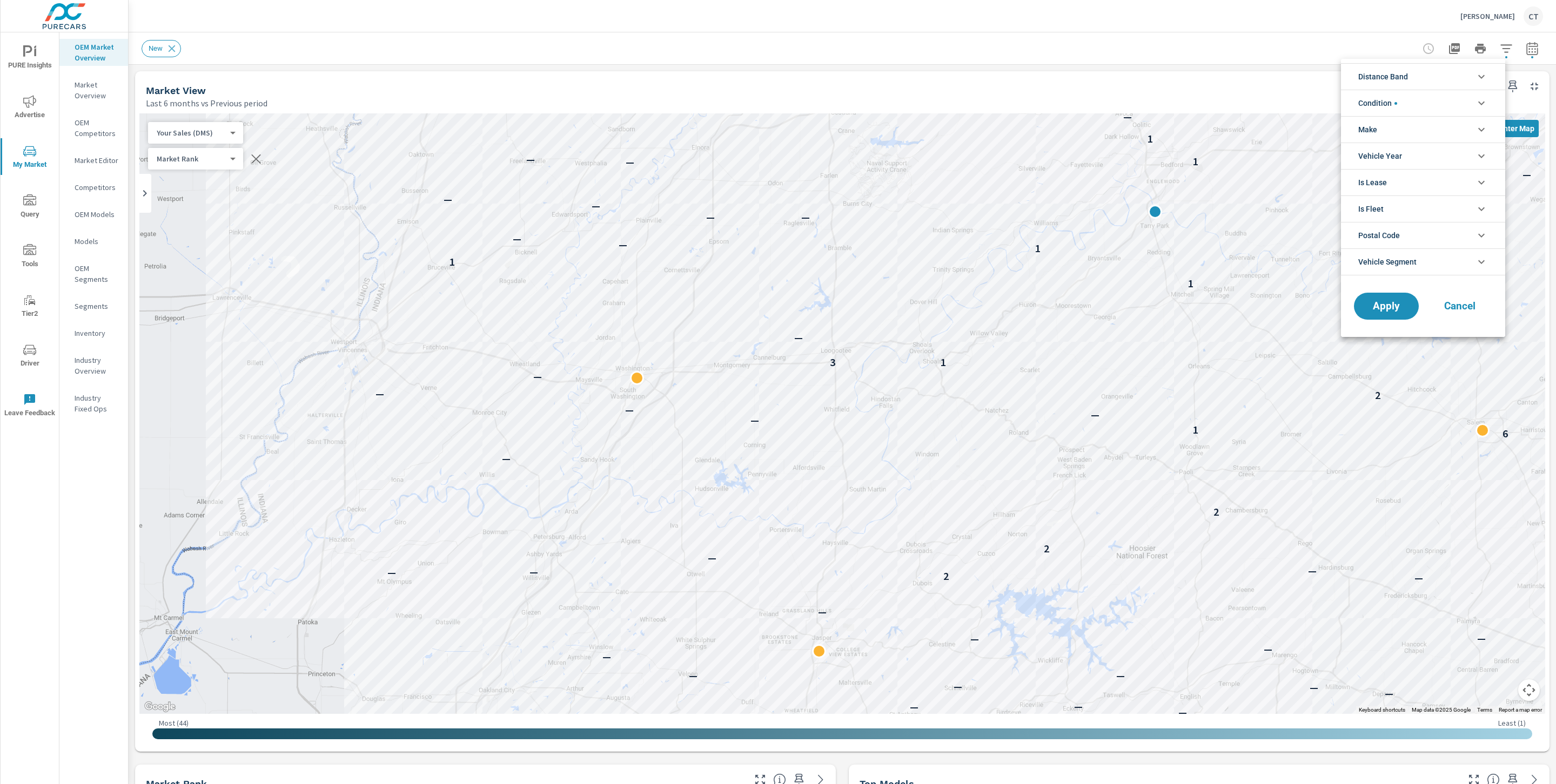
click at [1421, 234] on li "Postal Code" at bounding box center [1423, 236] width 164 height 27
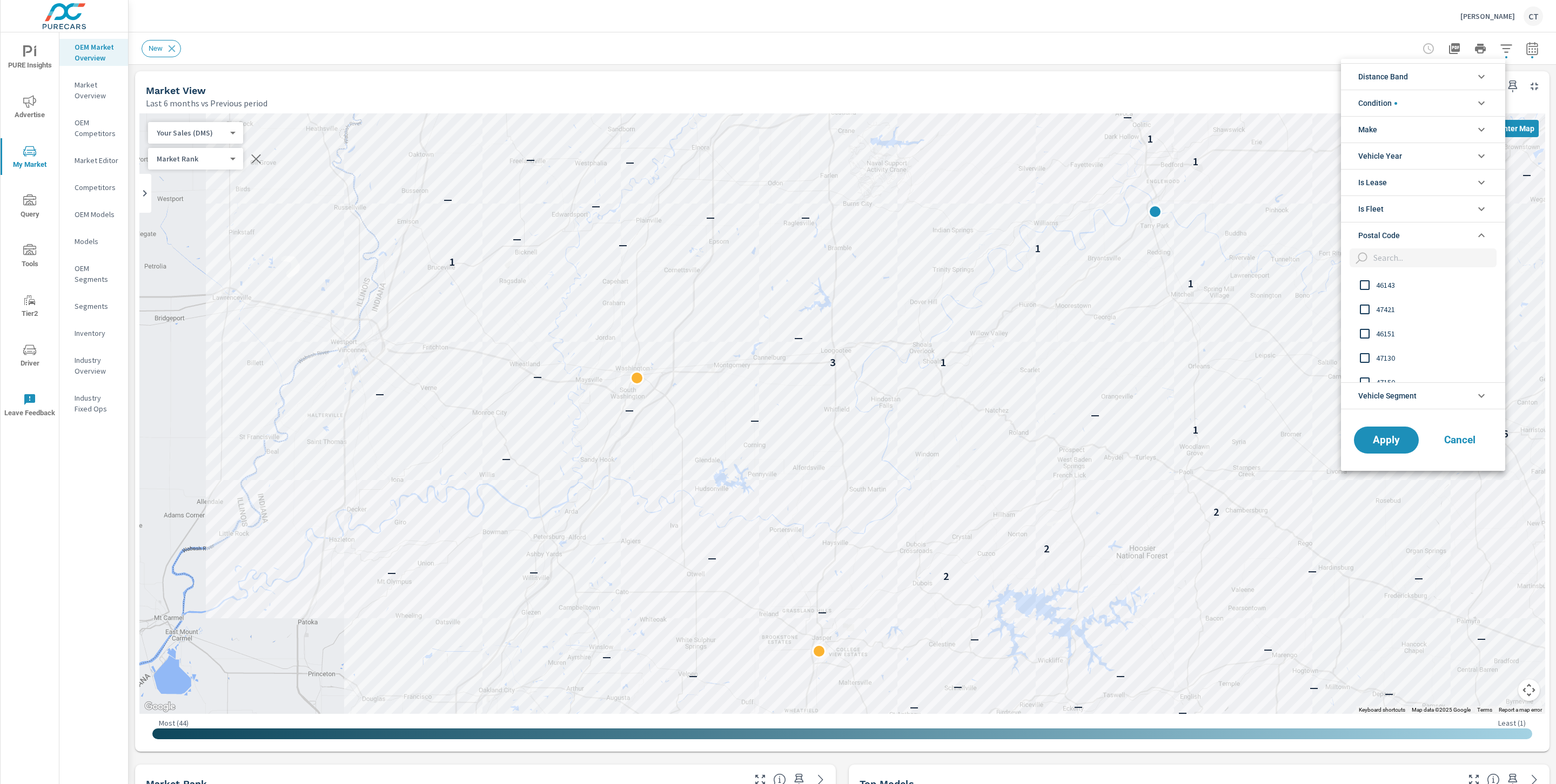
click at [1421, 260] on input "filter options" at bounding box center [1433, 258] width 128 height 19
type input "47501"
click at [1397, 286] on span "47501" at bounding box center [1435, 285] width 118 height 13
click at [1387, 443] on span "Apply" at bounding box center [1386, 440] width 44 height 10
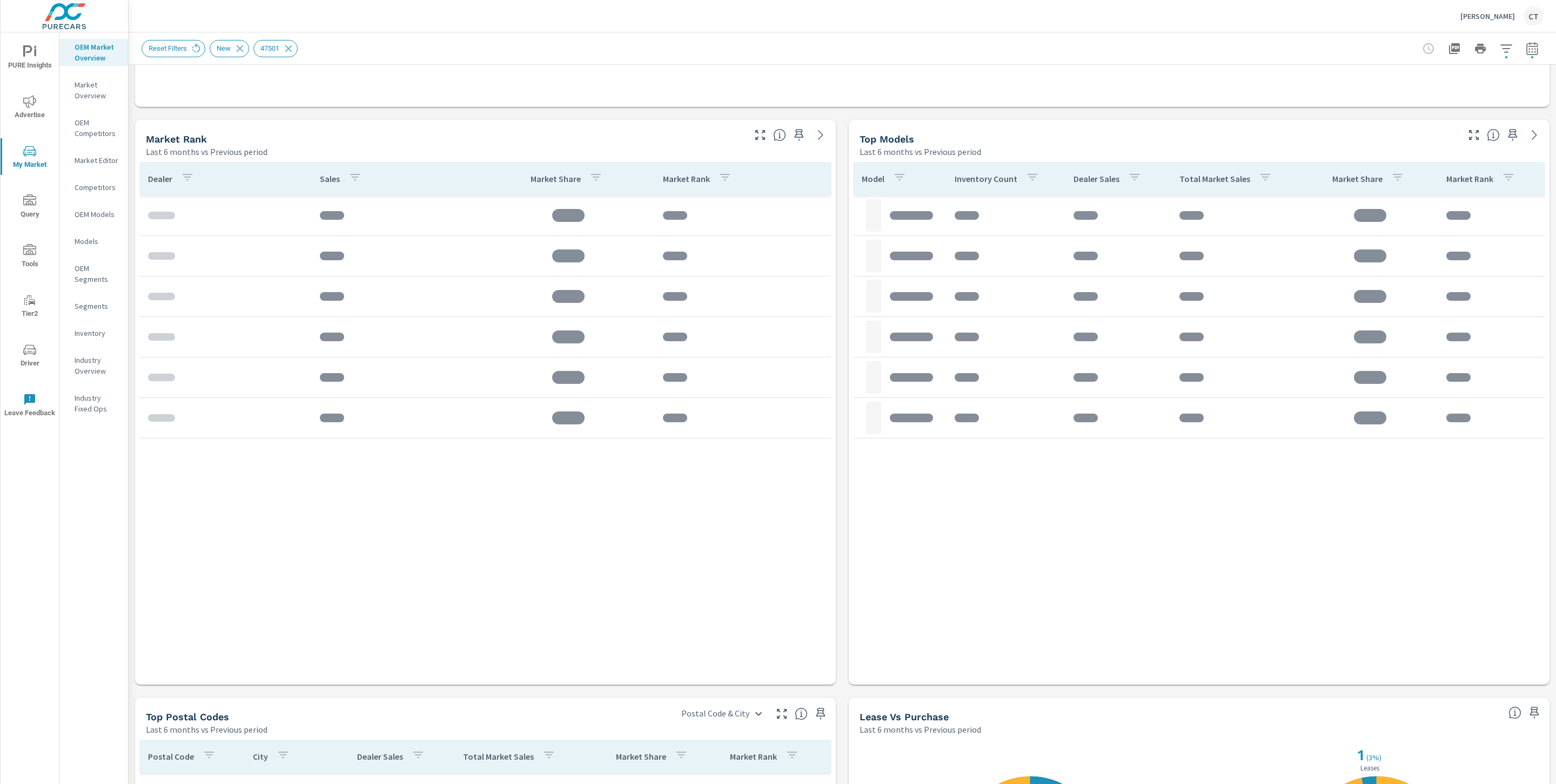
scroll to position [647, 0]
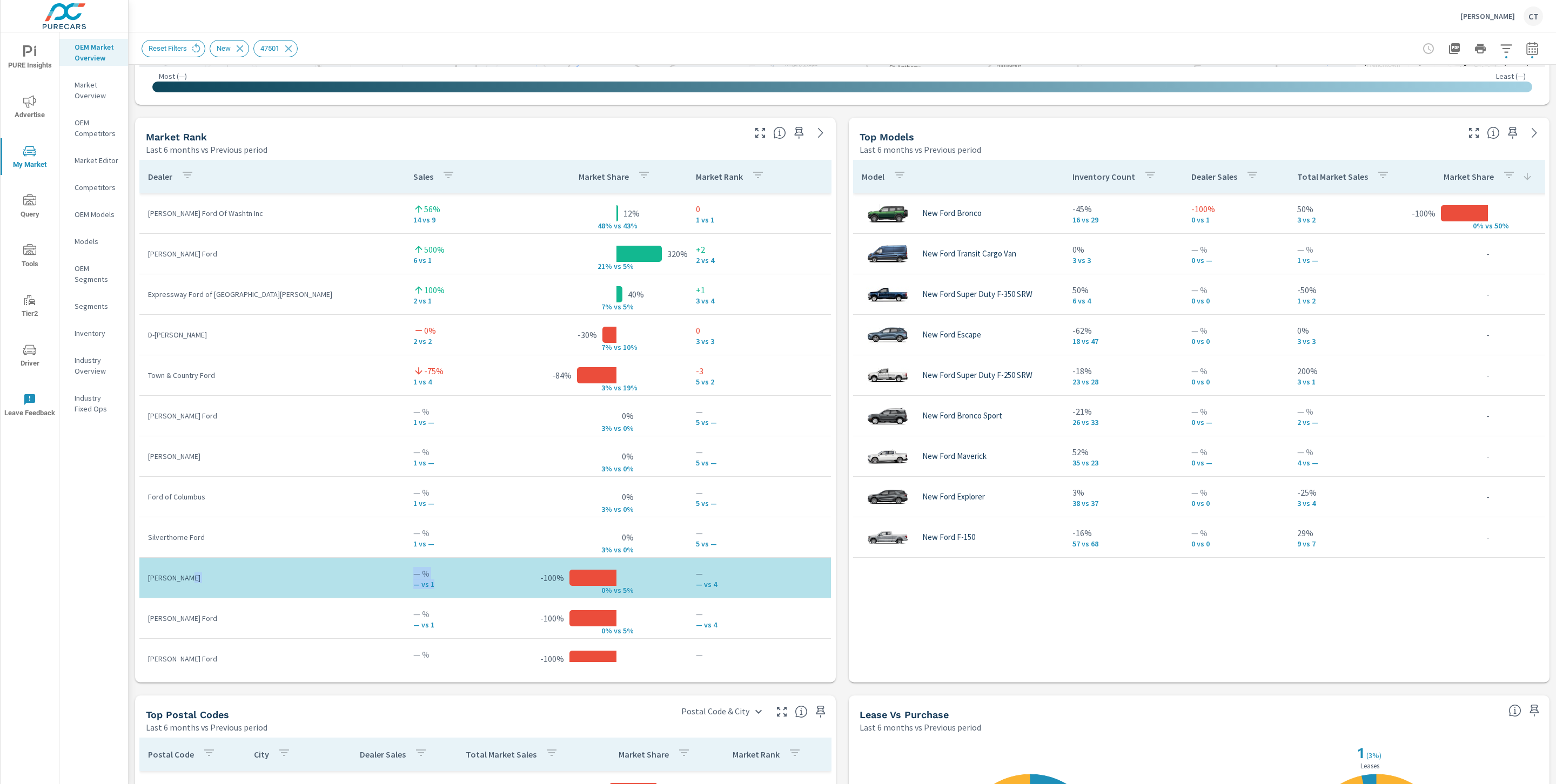
drag, startPoint x: 436, startPoint y: 588, endPoint x: 331, endPoint y: 584, distance: 105.1
click at [331, 584] on tr "Hobson Ford — % — vs 1 -100% 0% v s 5% — — vs 4" at bounding box center [485, 578] width 692 height 40
click at [633, 585] on td "-100% 0% v s 5%" at bounding box center [617, 578] width 141 height 17
click at [254, 212] on p "Bill Dobson Ford Of Washtn Inc" at bounding box center [272, 213] width 248 height 10
drag, startPoint x: 262, startPoint y: 207, endPoint x: 150, endPoint y: 218, distance: 112.5
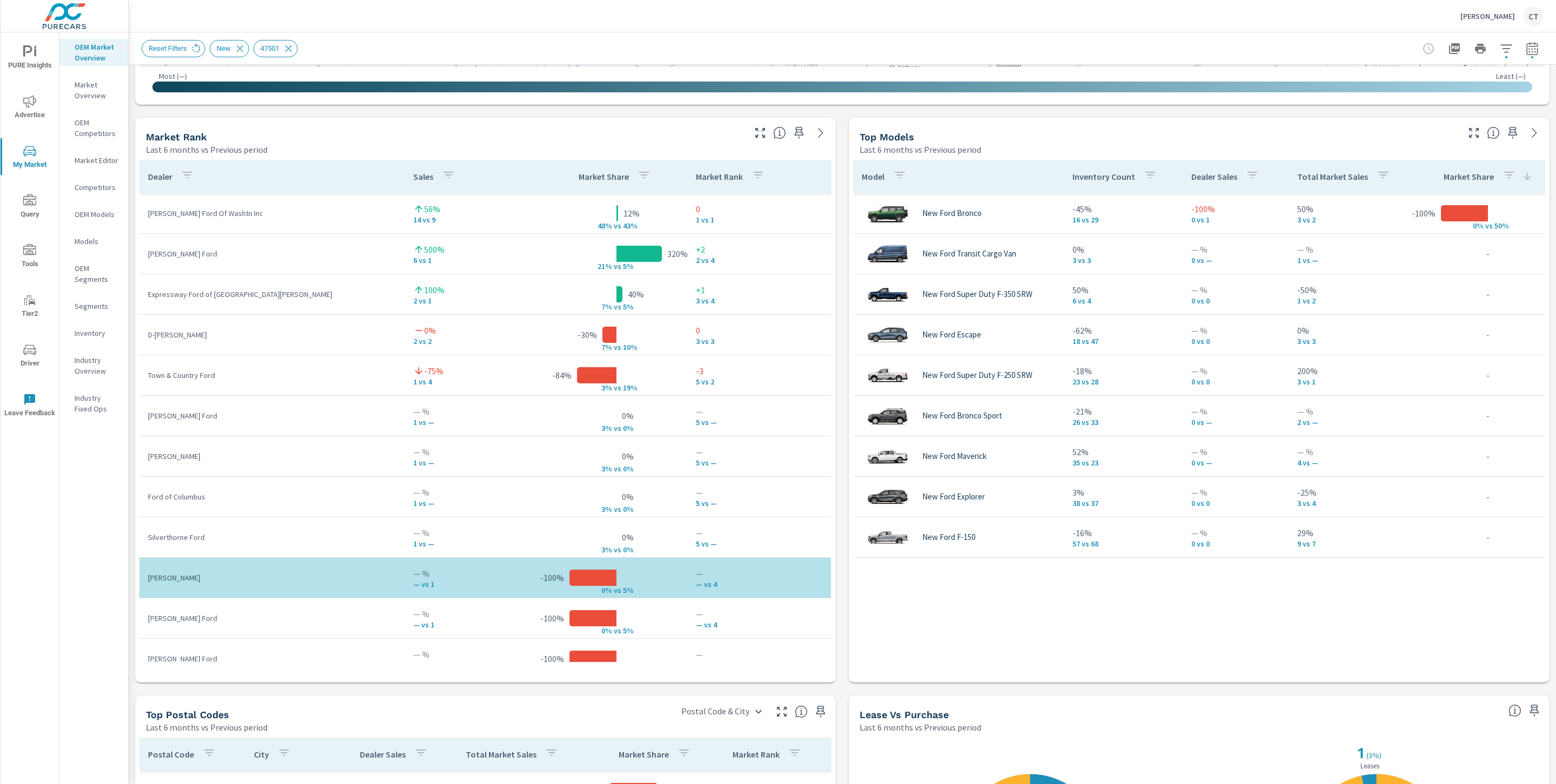
click at [150, 218] on td "Bill Dobson Ford Of Washtn Inc" at bounding box center [272, 213] width 265 height 28
drag, startPoint x: 158, startPoint y: 210, endPoint x: 260, endPoint y: 211, distance: 102.0
click at [260, 211] on td "Bill Dobson Ford Of Washtn Inc" at bounding box center [272, 213] width 265 height 28
click at [300, 217] on p "Bill Dobson Ford Of Washtn Inc" at bounding box center [272, 213] width 248 height 10
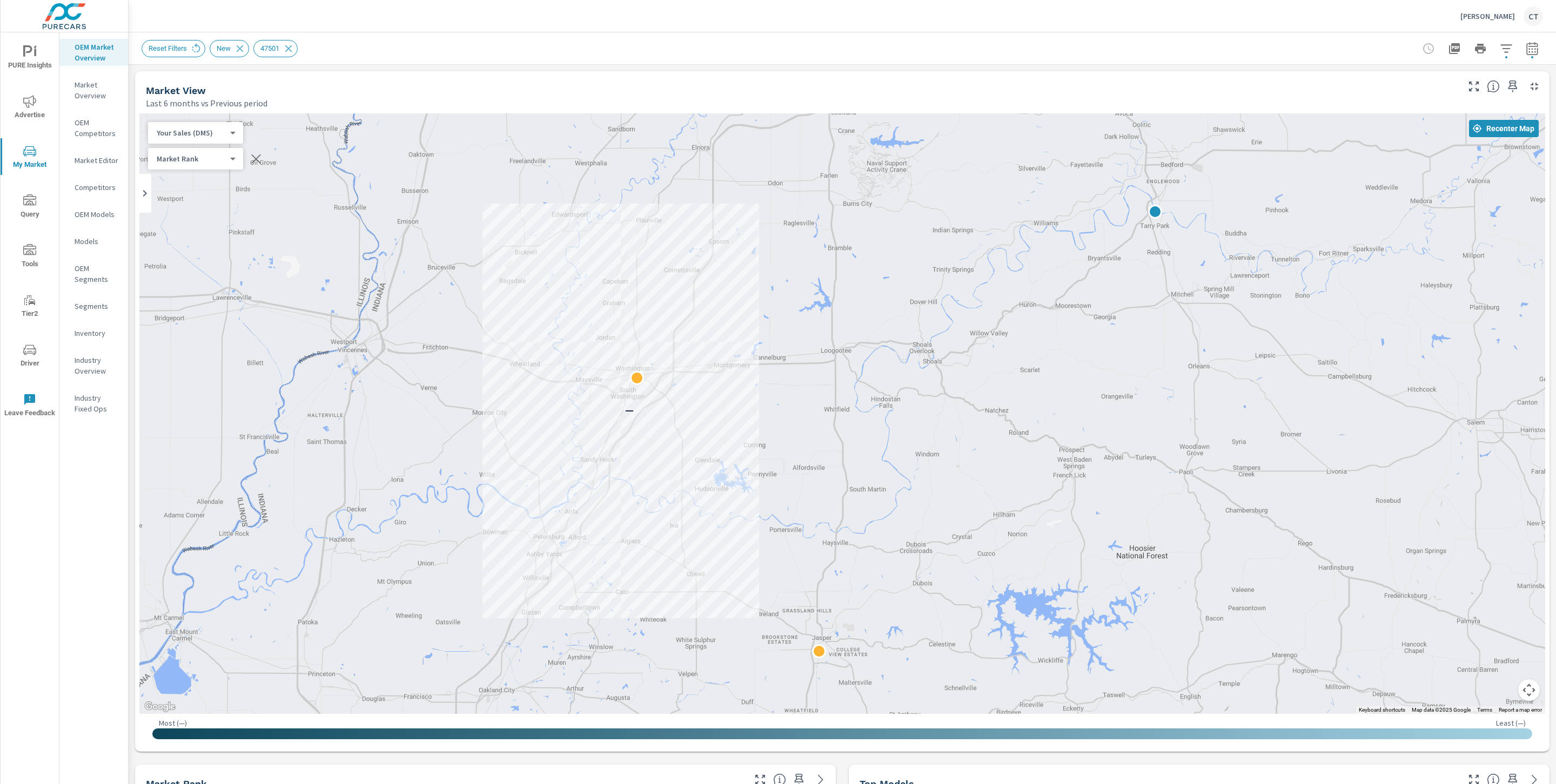
click at [775, 30] on div "Hobson Ford CT" at bounding box center [841, 15] width 1401 height 31
click at [16, 349] on span "Driver" at bounding box center [30, 357] width 52 height 27
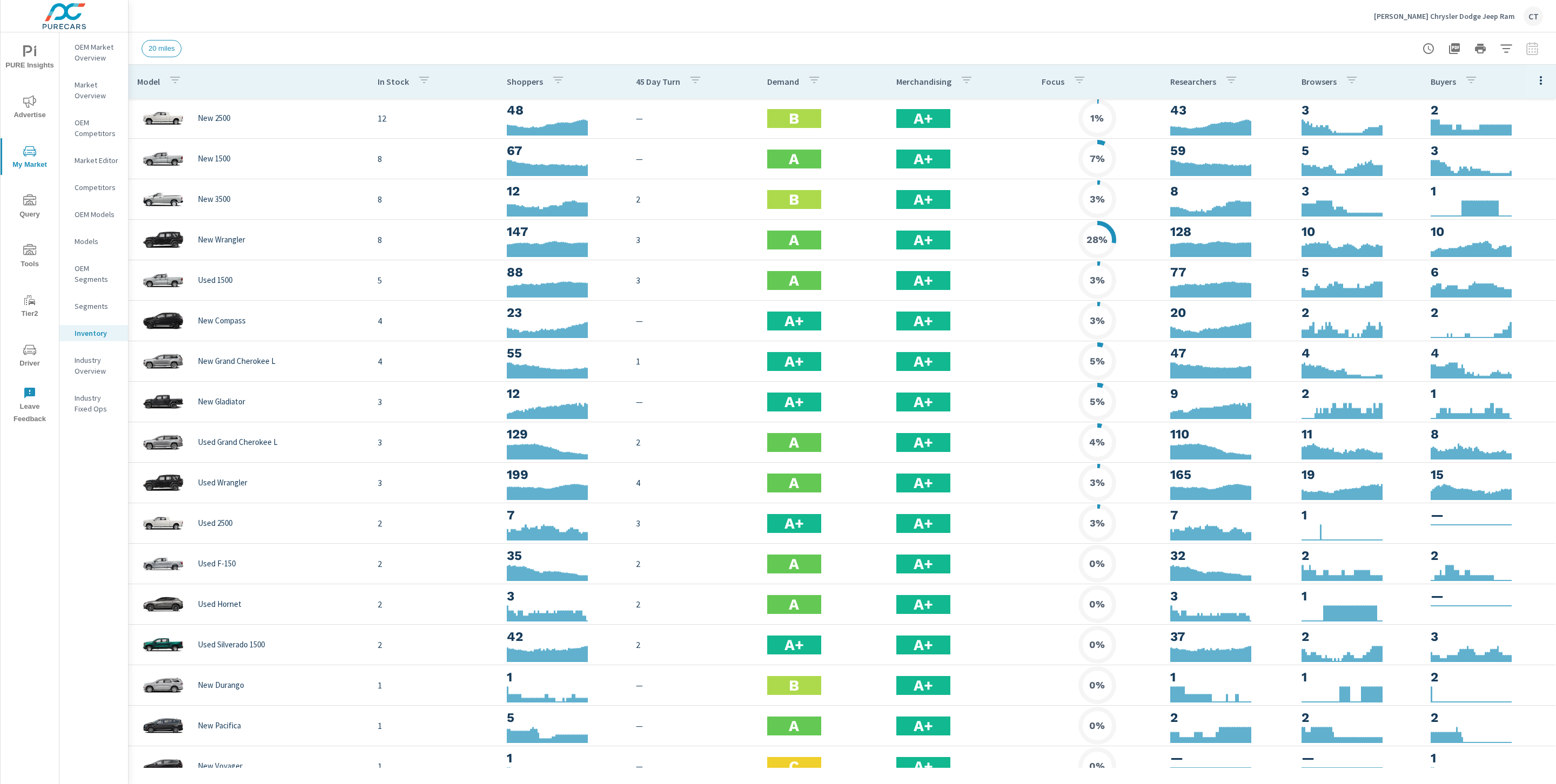
click at [853, 31] on header "Hobson Chrysler Dodge Jeep Ram CT" at bounding box center [842, 16] width 1427 height 32
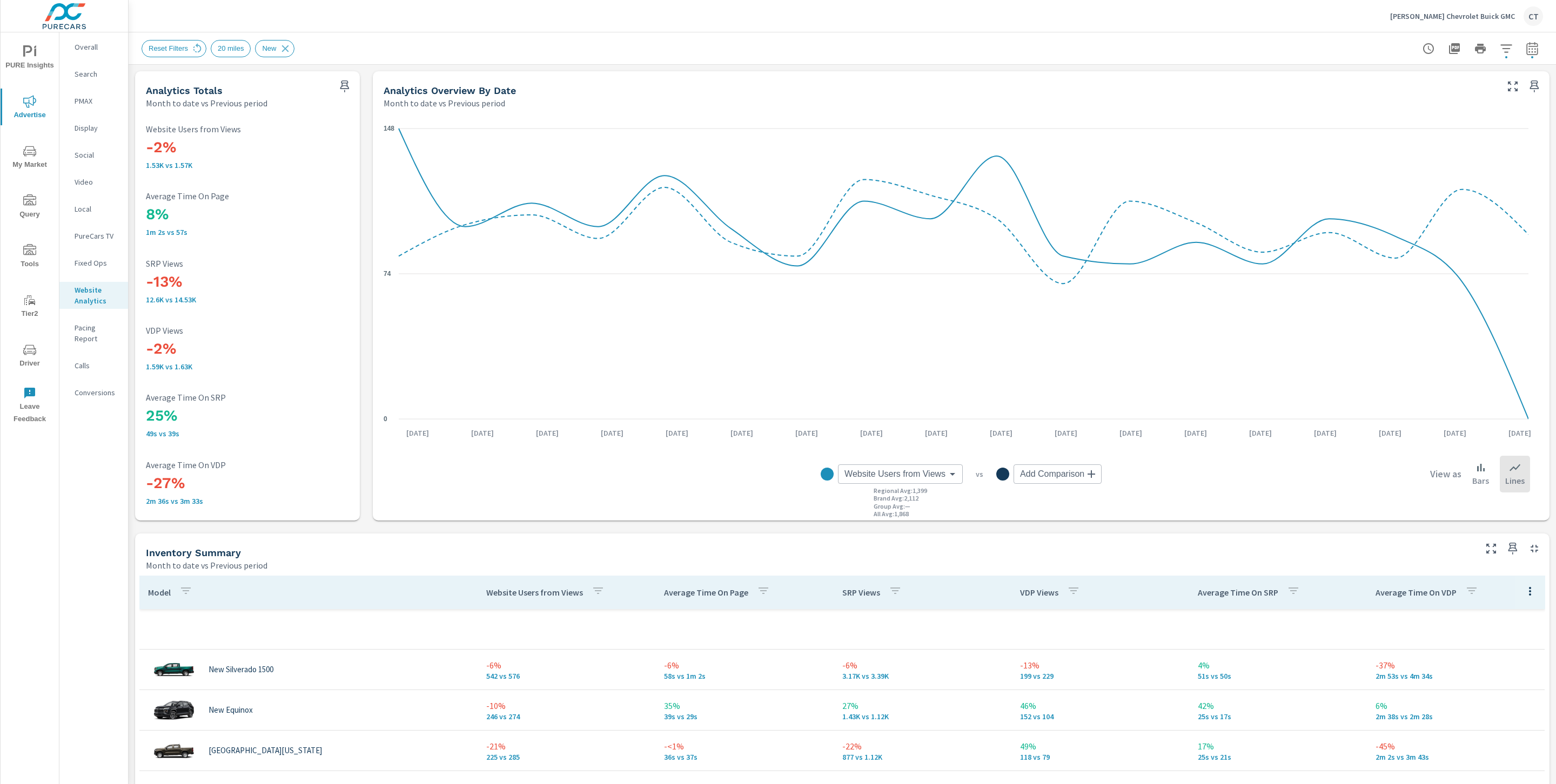
click at [377, 353] on div "0 74 148 [DATE] [DATE] [DATE] [DATE] [DATE] [DATE] [DATE] [DATE] [DATE] [DATE] …" at bounding box center [961, 315] width 1168 height 402
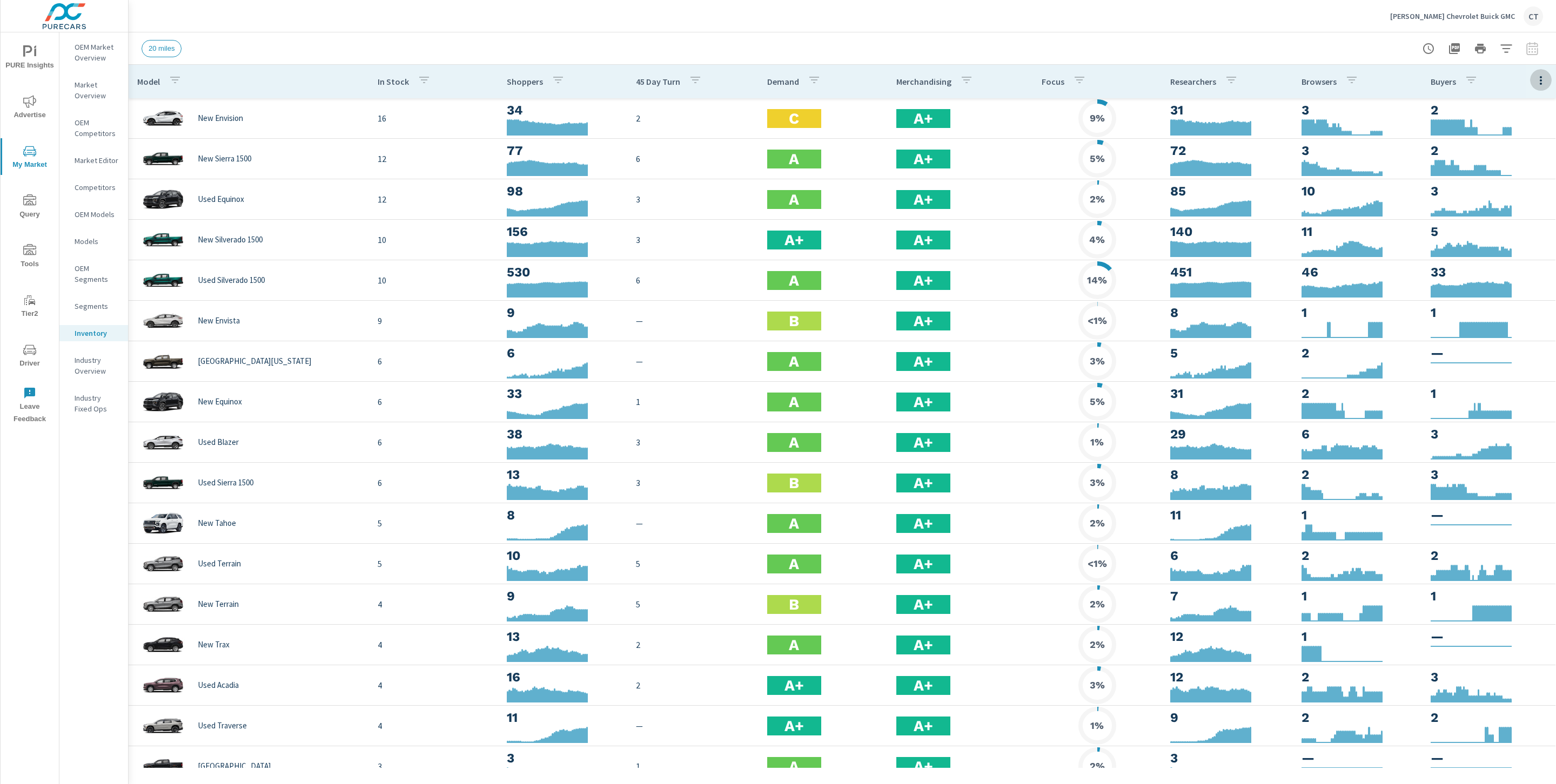
click at [1532, 72] on button "button" at bounding box center [1541, 79] width 22 height 22
click at [488, 17] on div at bounding box center [778, 392] width 1556 height 784
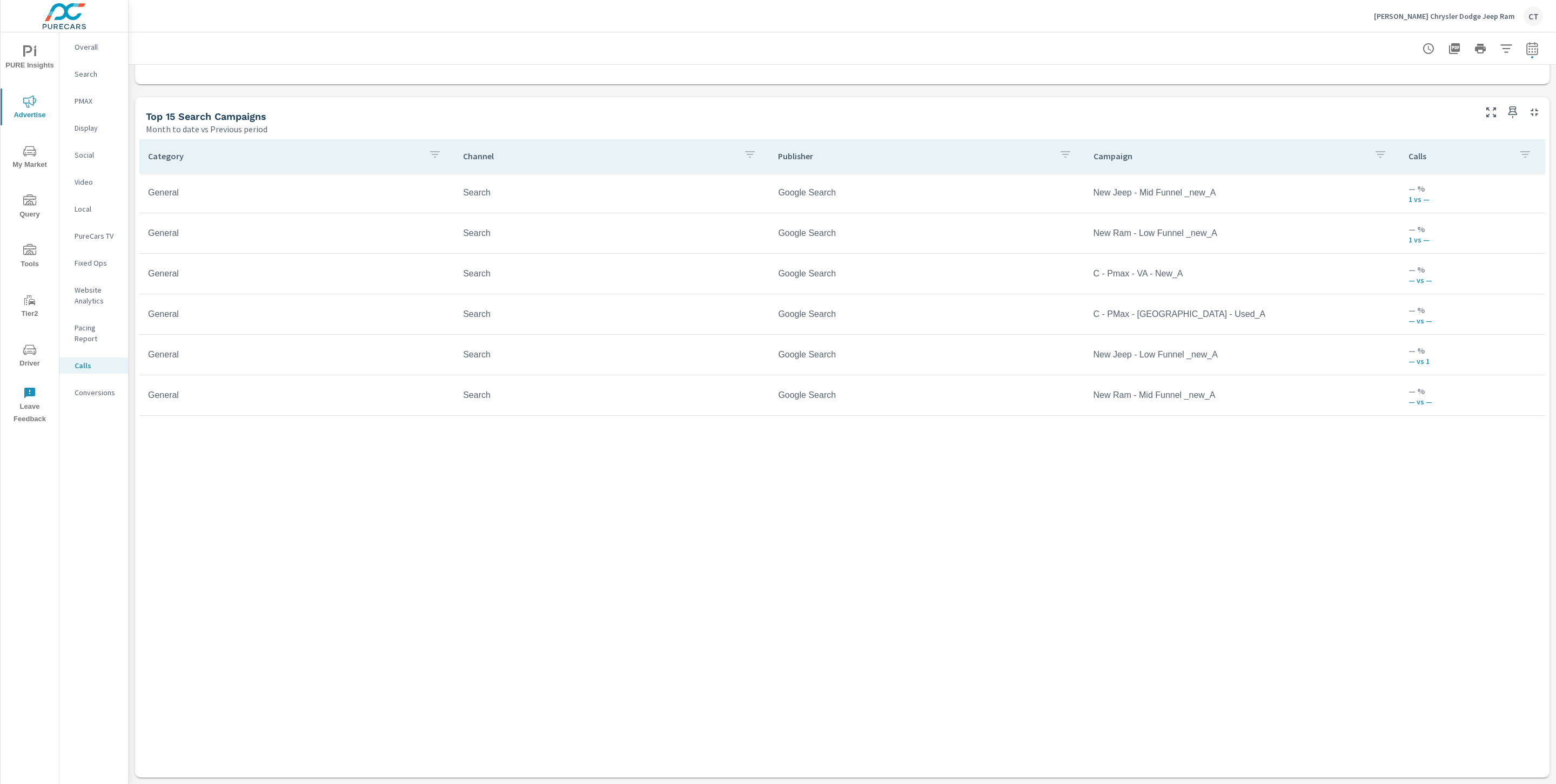
scroll to position [668, 0]
click at [35, 352] on icon "nav menu" at bounding box center [30, 349] width 13 height 10
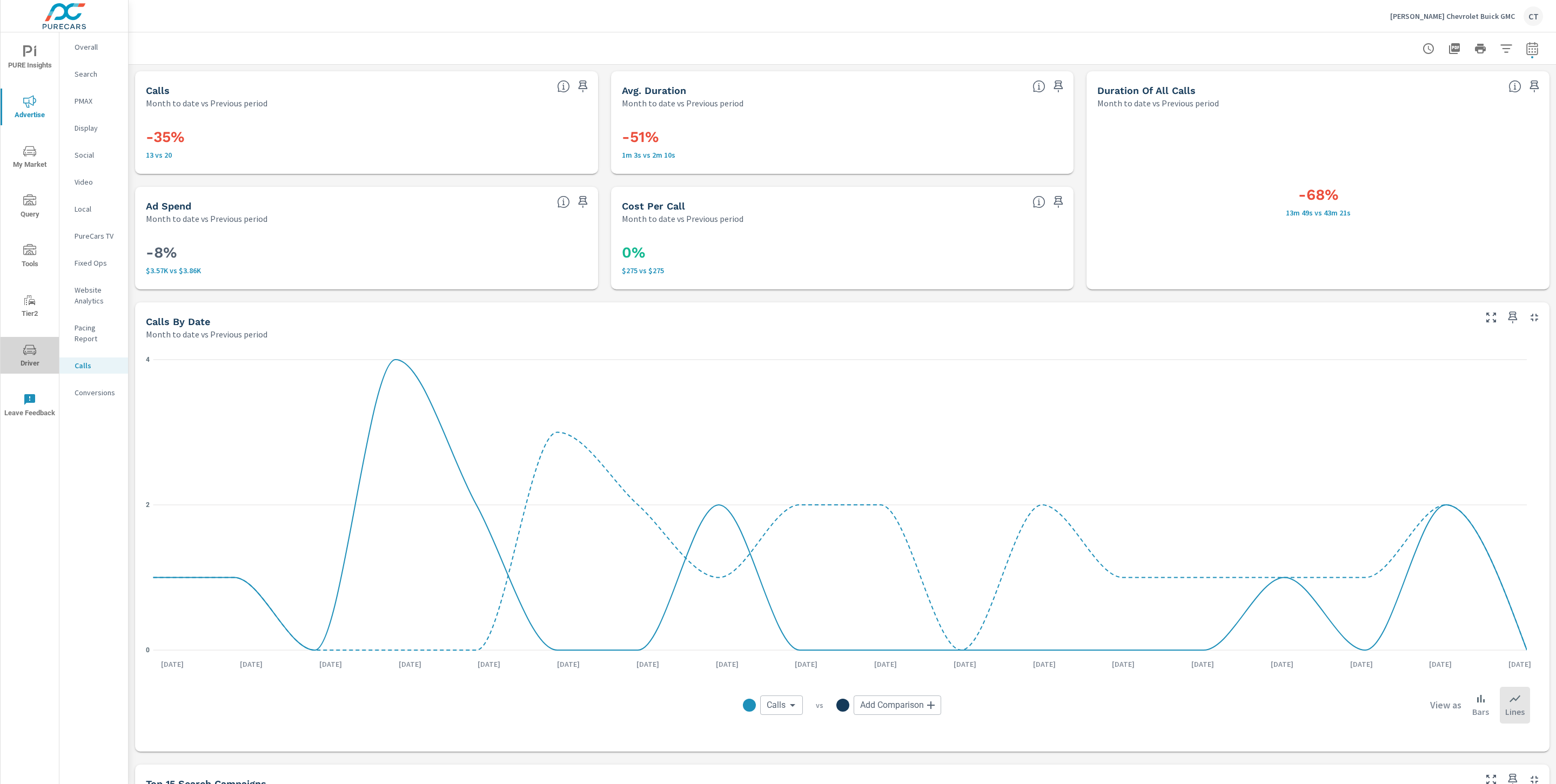
click at [28, 359] on span "Driver" at bounding box center [30, 357] width 52 height 27
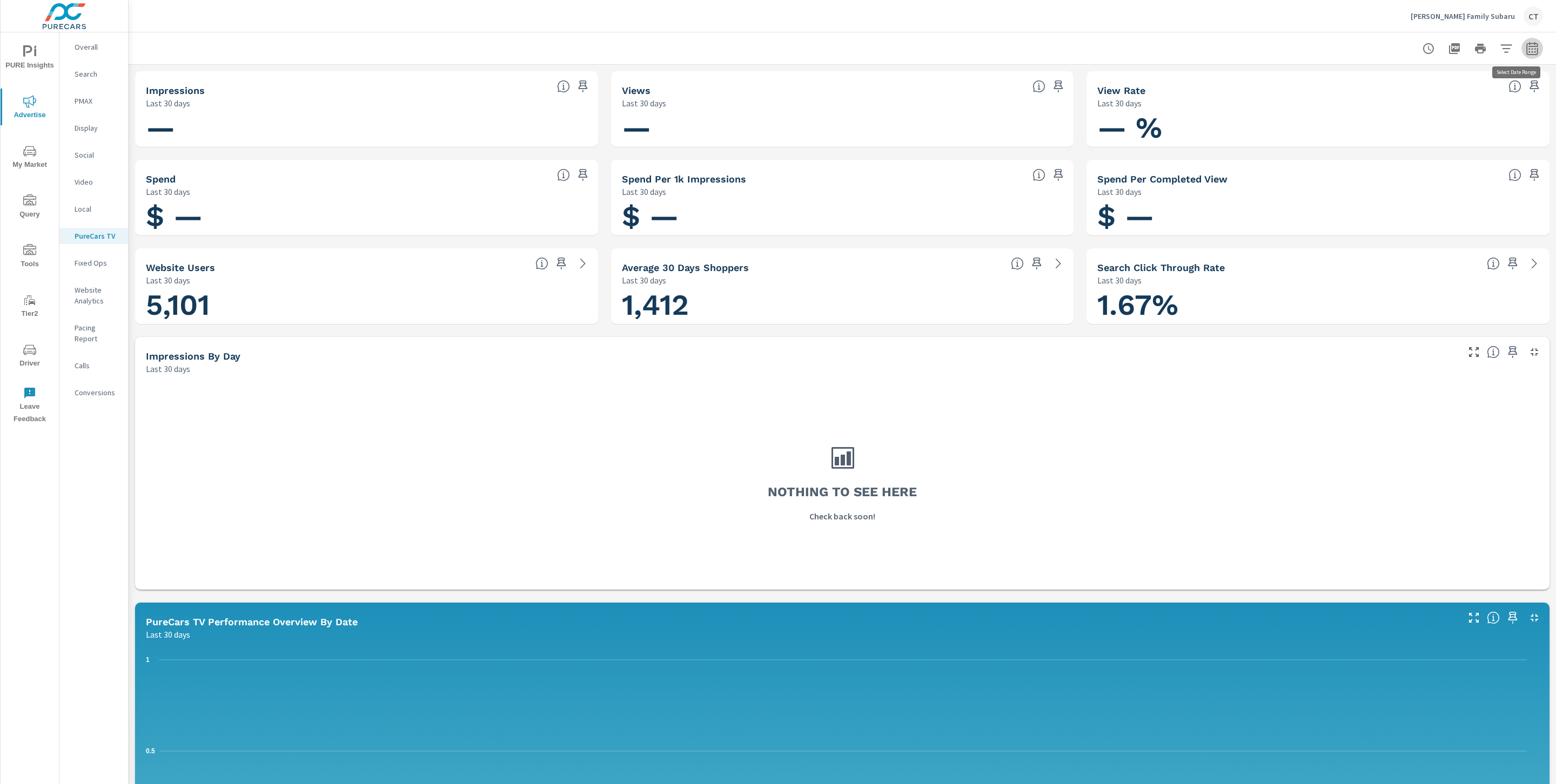
click at [1523, 55] on button "button" at bounding box center [1532, 49] width 22 height 22
click at [1435, 103] on select "Custom [DATE] Last week Last 7 days Last 14 days Last 30 days Last 45 days Last…" at bounding box center [1433, 93] width 108 height 22
click at [1380, 83] on select "Custom [DATE] Last week Last 7 days Last 14 days Last 30 days Last 45 days Last…" at bounding box center [1433, 93] width 108 height 22
select select "Month to date"
click at [1409, 106] on div "Custom [DATE] Last week Last 7 days Last 14 days Last 30 days Last 45 days Last…" at bounding box center [1433, 93] width 116 height 31
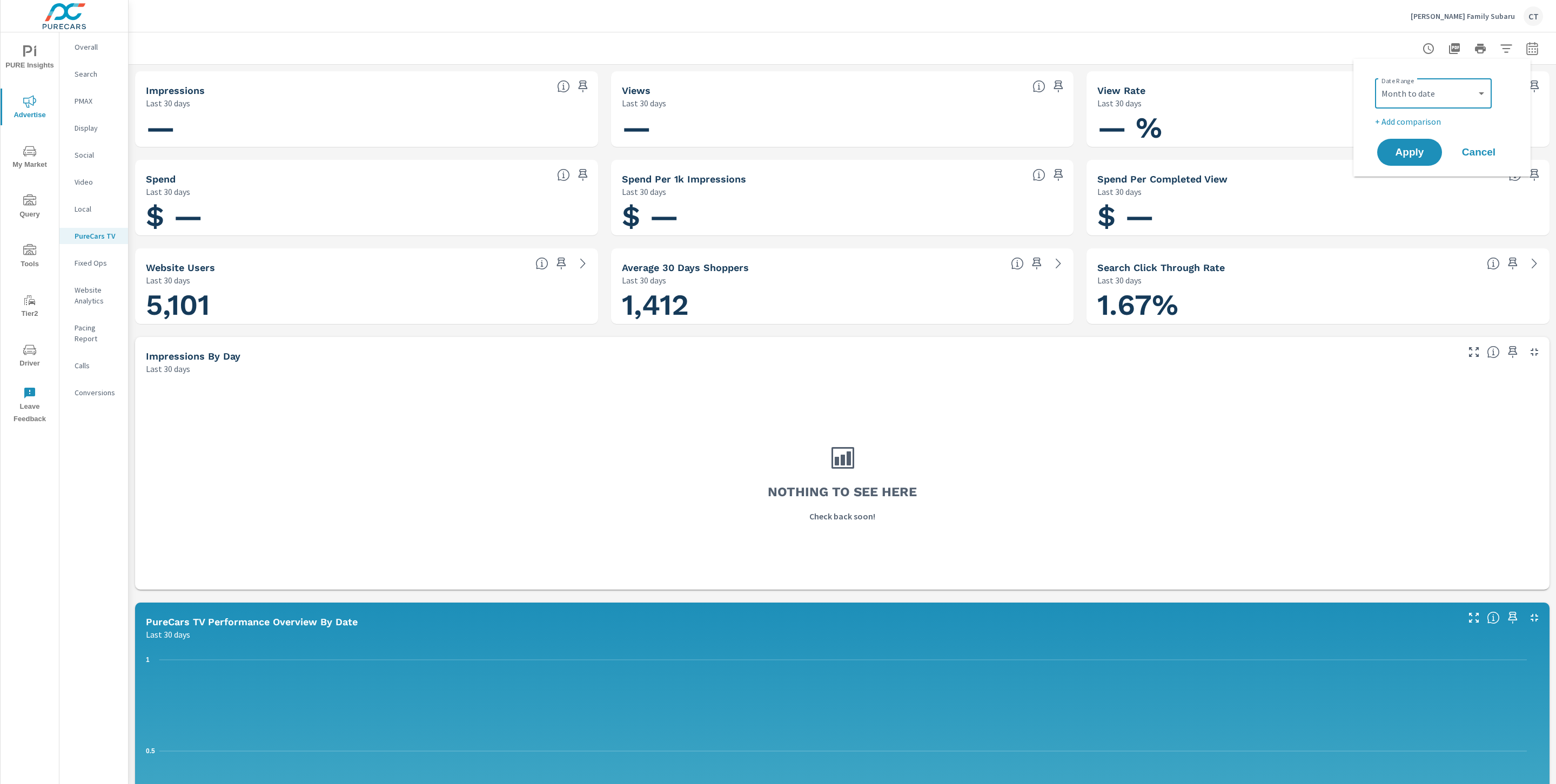
click at [1415, 134] on div "Date Range Custom [DATE] Last week Last 7 days Last 14 days Last 30 days Last 4…" at bounding box center [1442, 117] width 152 height 100
click at [1416, 130] on div "Date Range Custom [DATE] Last week Last 7 days Last 14 days Last 30 days Last 4…" at bounding box center [1442, 117] width 152 height 100
click at [1416, 128] on div "Date Range Custom [DATE] Last week Last 7 days Last 14 days Last 30 days Last 4…" at bounding box center [1442, 117] width 152 height 100
click at [1418, 121] on p "+ Add comparison" at bounding box center [1443, 122] width 138 height 13
select select "Previous period"
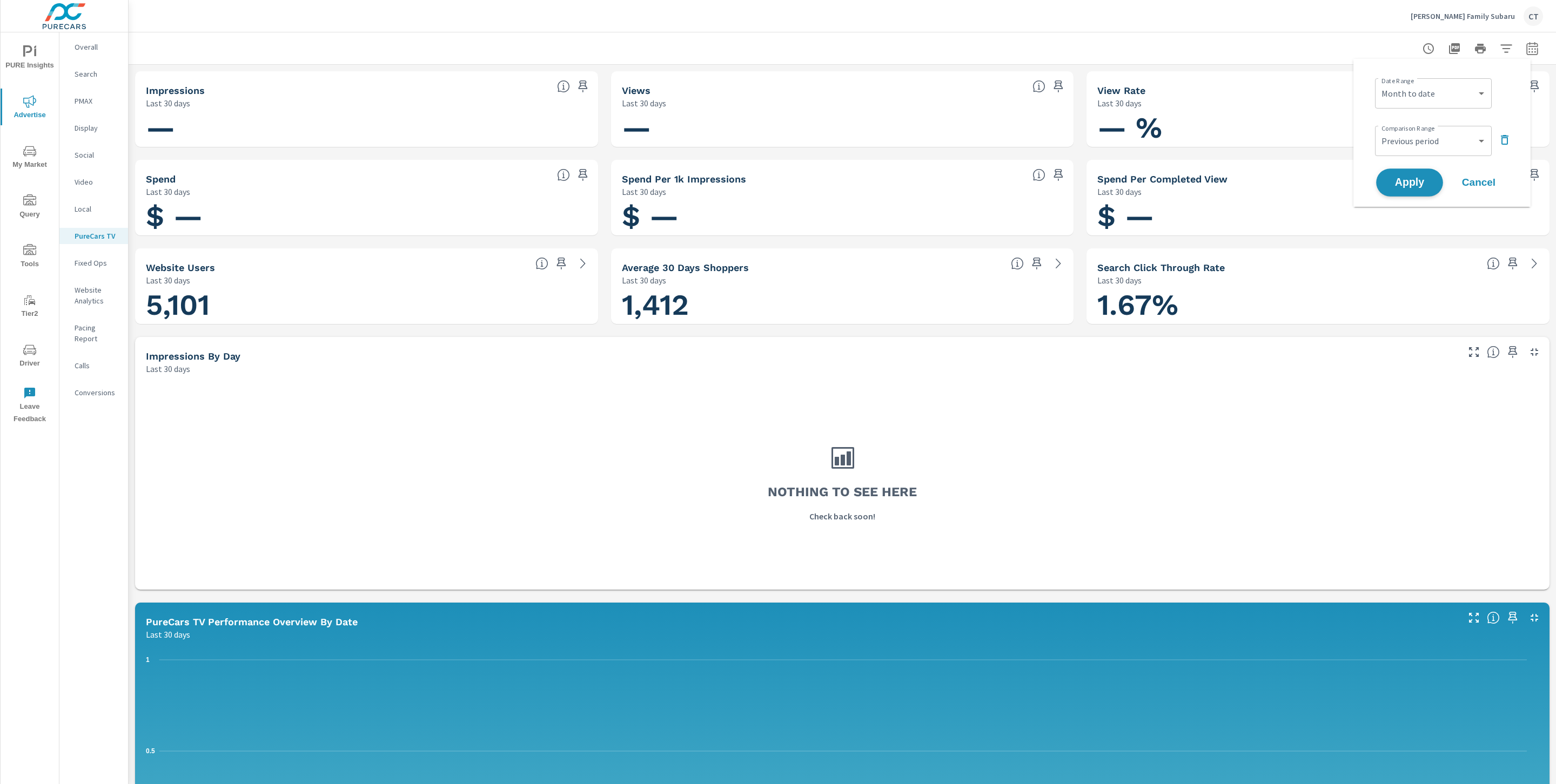
click at [1408, 173] on button "Apply" at bounding box center [1409, 182] width 67 height 28
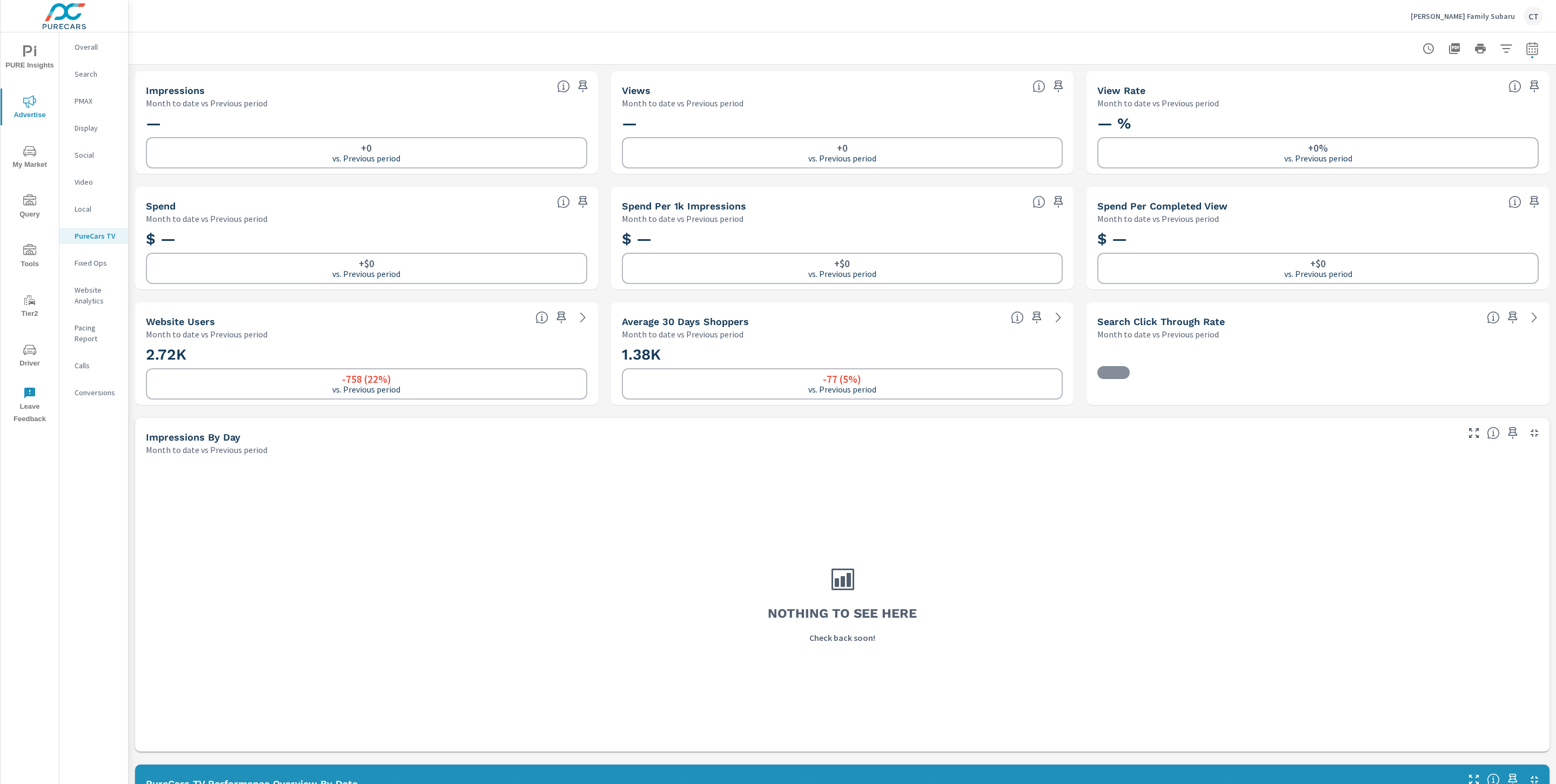
click at [31, 60] on span "PURE Insights" at bounding box center [30, 59] width 52 height 27
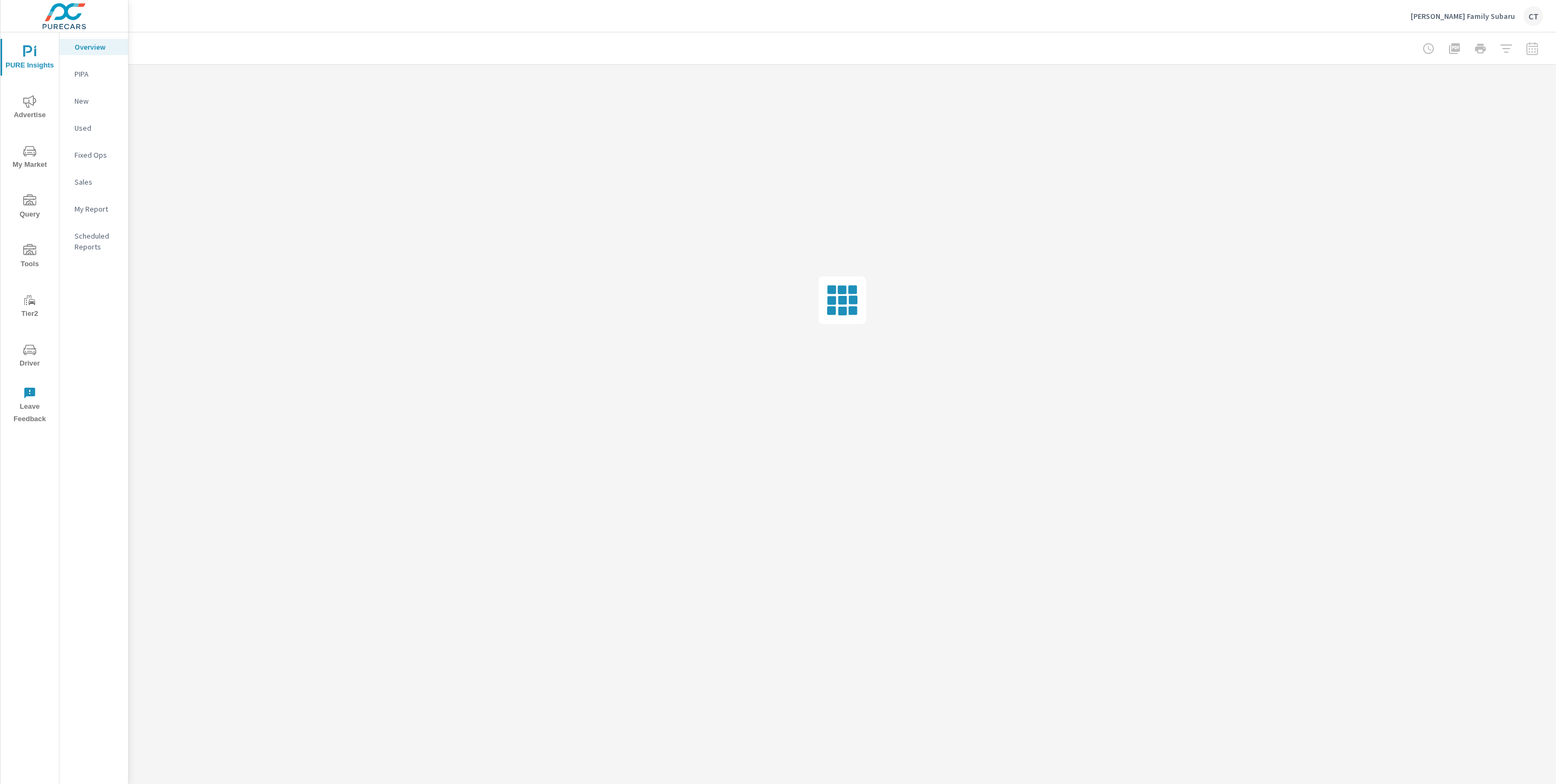
click at [89, 210] on p "My Report" at bounding box center [96, 208] width 45 height 10
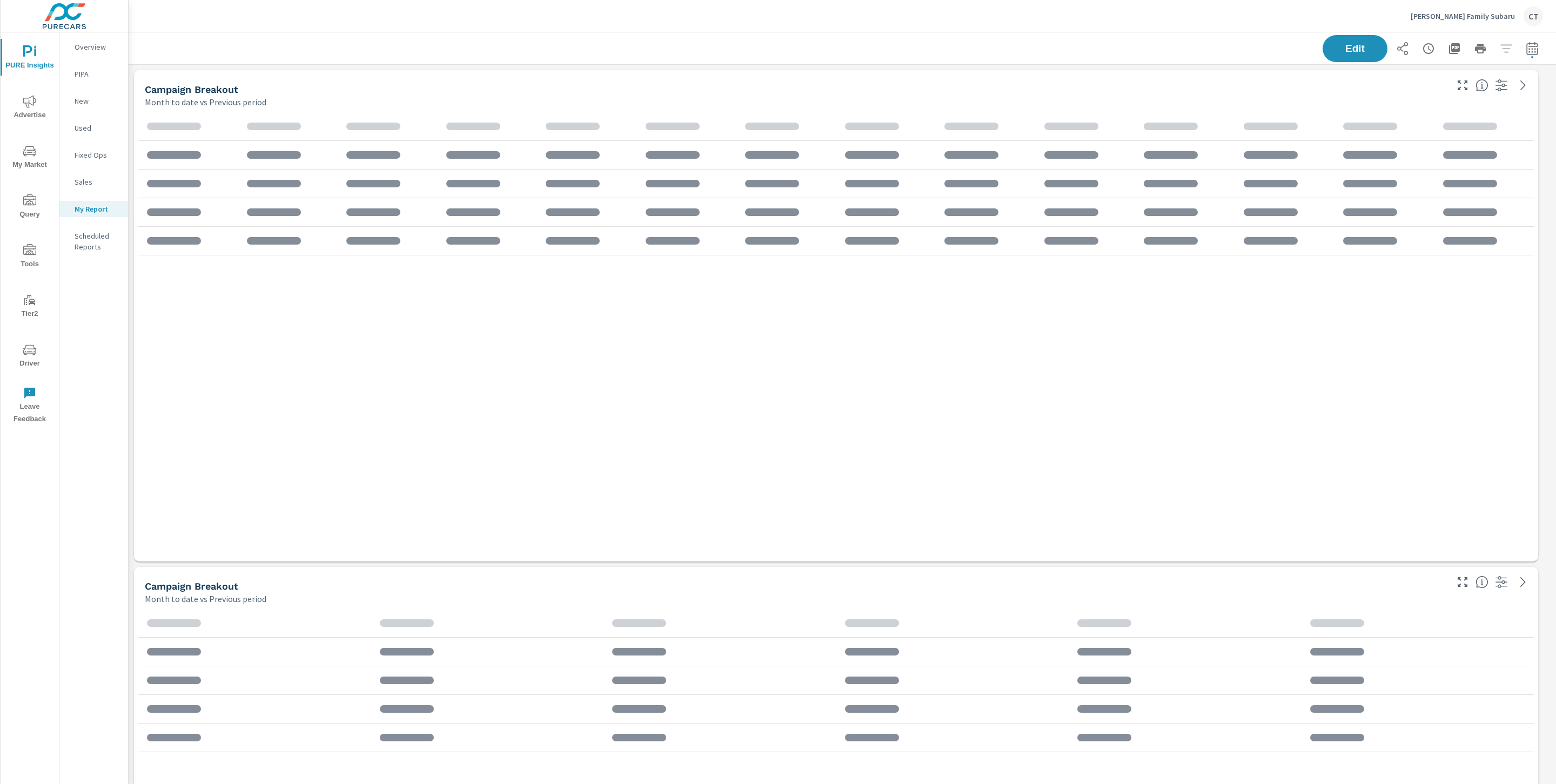
scroll to position [2019, 1440]
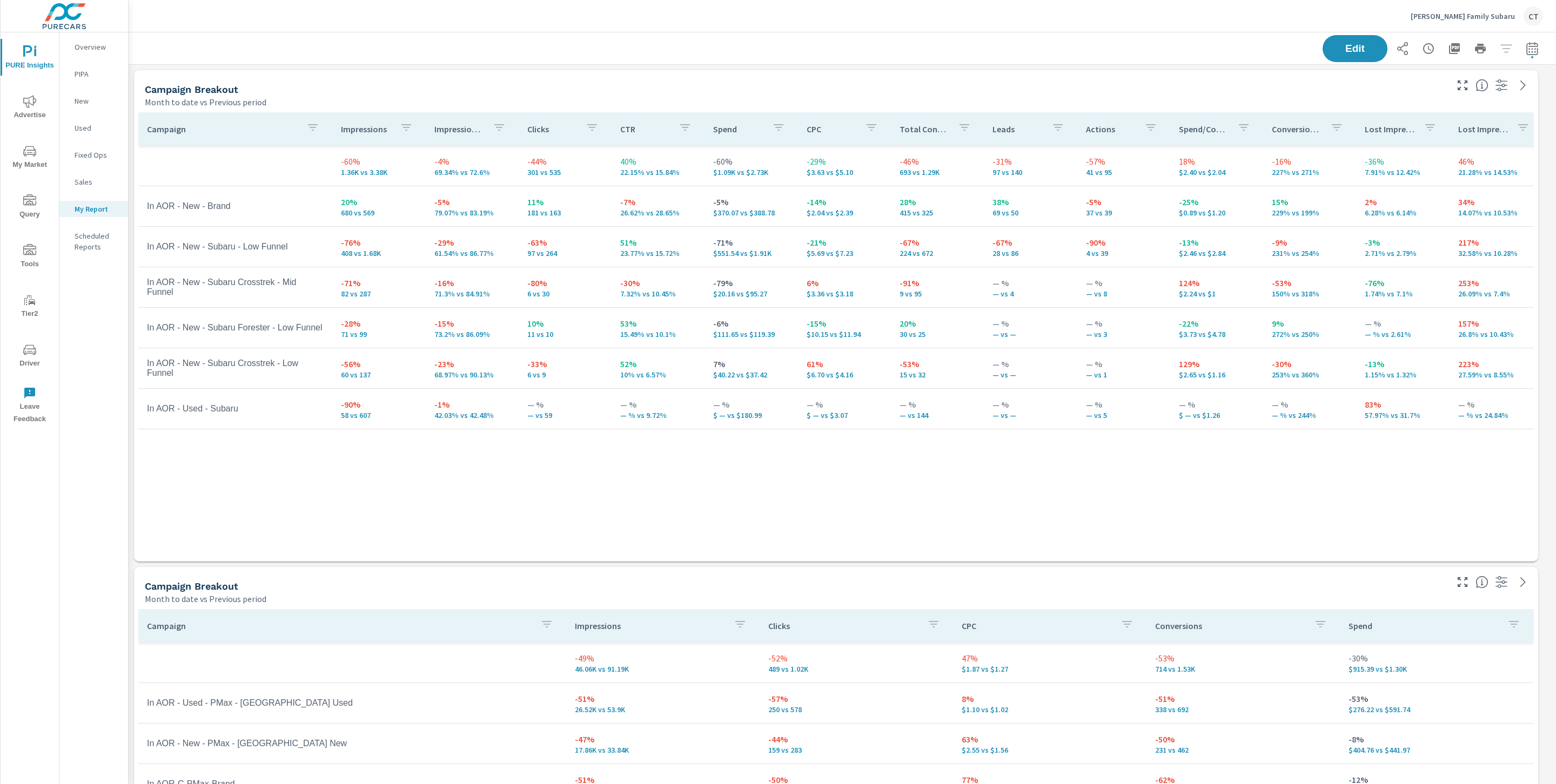
drag, startPoint x: 735, startPoint y: 555, endPoint x: 738, endPoint y: 529, distance: 26.2
click at [742, 539] on div "Campaign Impressions Impression Share Clicks CTR Spend CPC Total Conversions Le…" at bounding box center [836, 335] width 1396 height 445
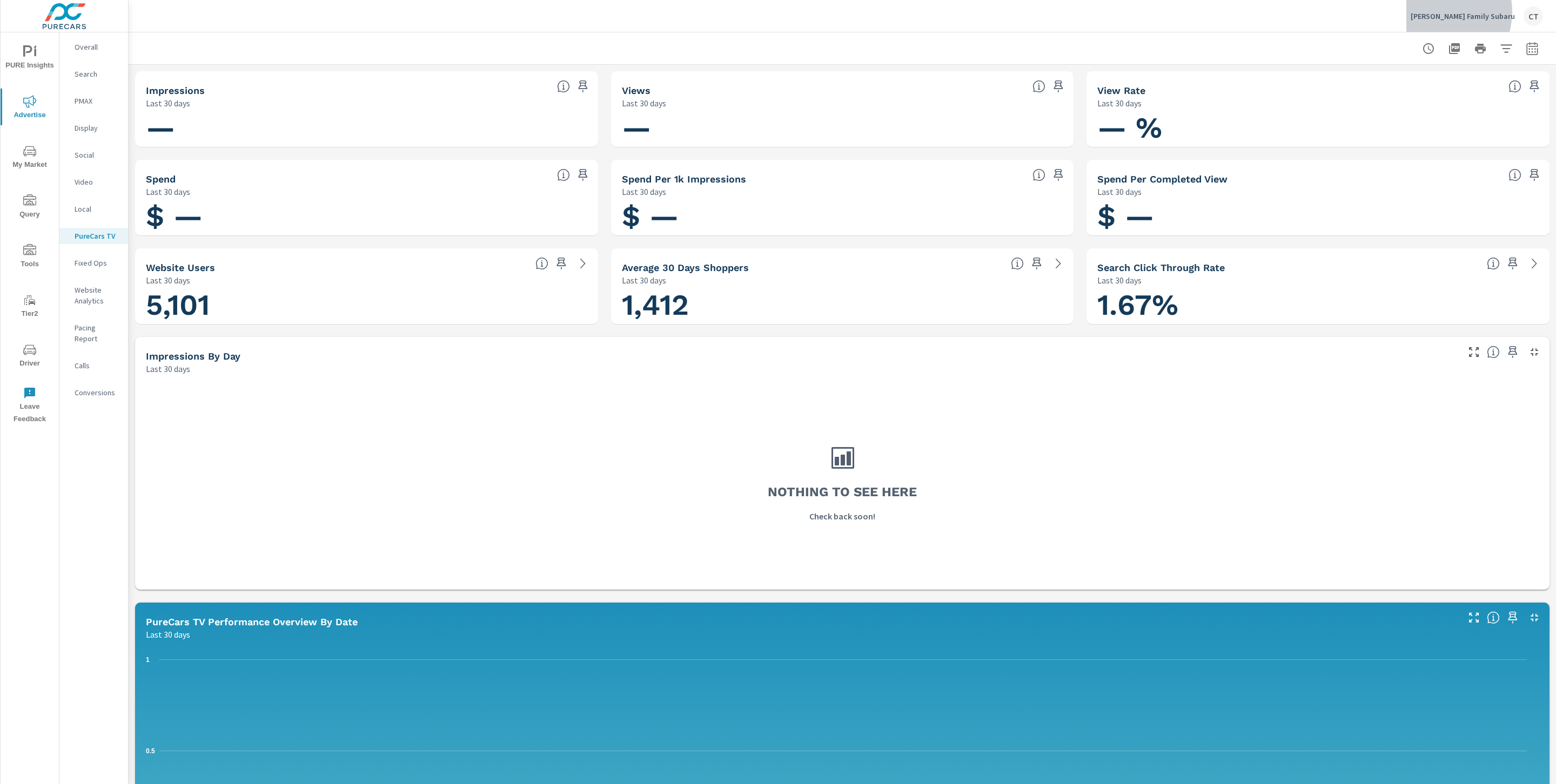
click at [1473, 11] on p "Hicks Family Subaru" at bounding box center [1463, 16] width 104 height 10
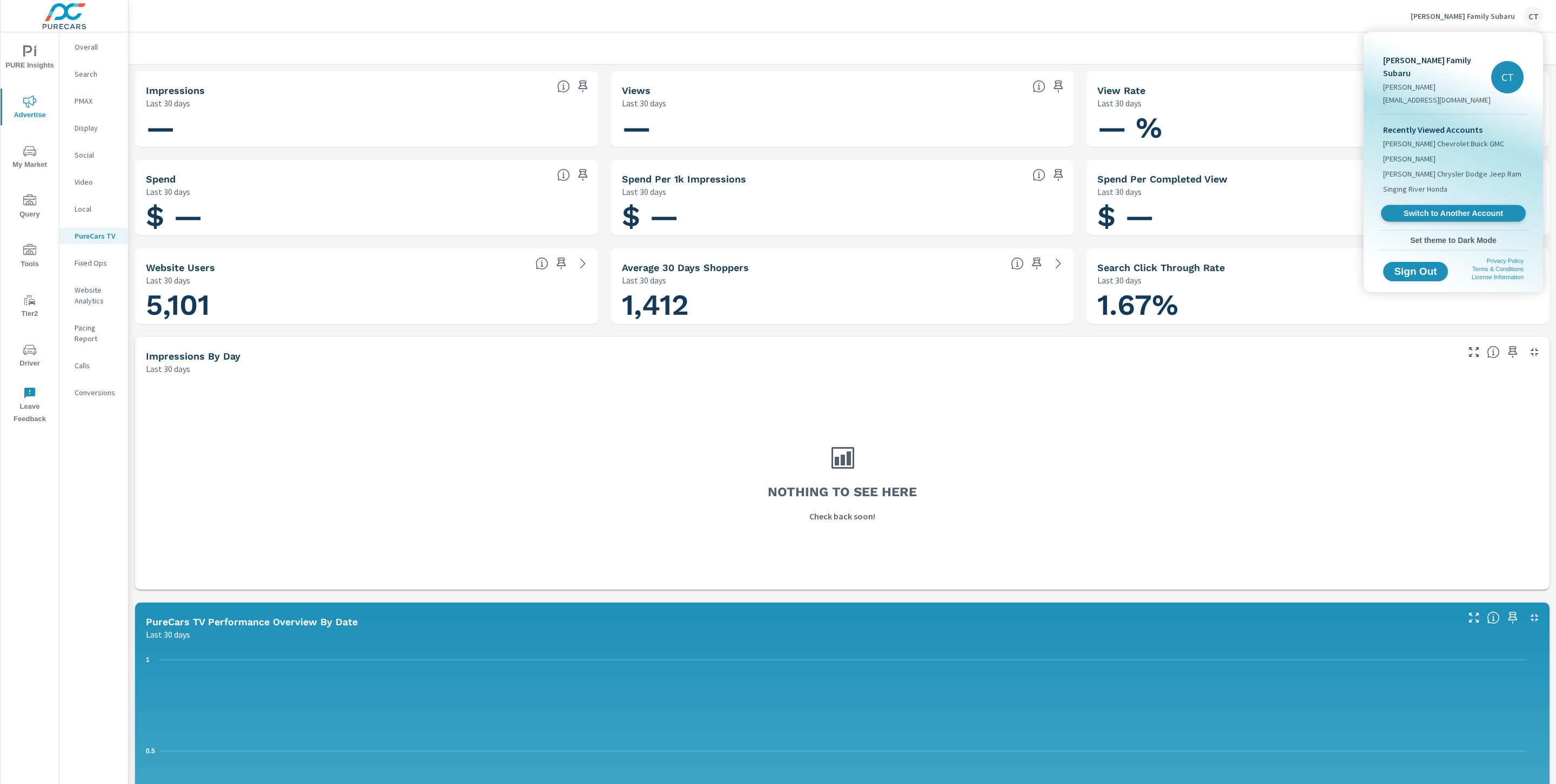
click at [1439, 209] on span "Switch to Another Account" at bounding box center [1453, 214] width 133 height 10
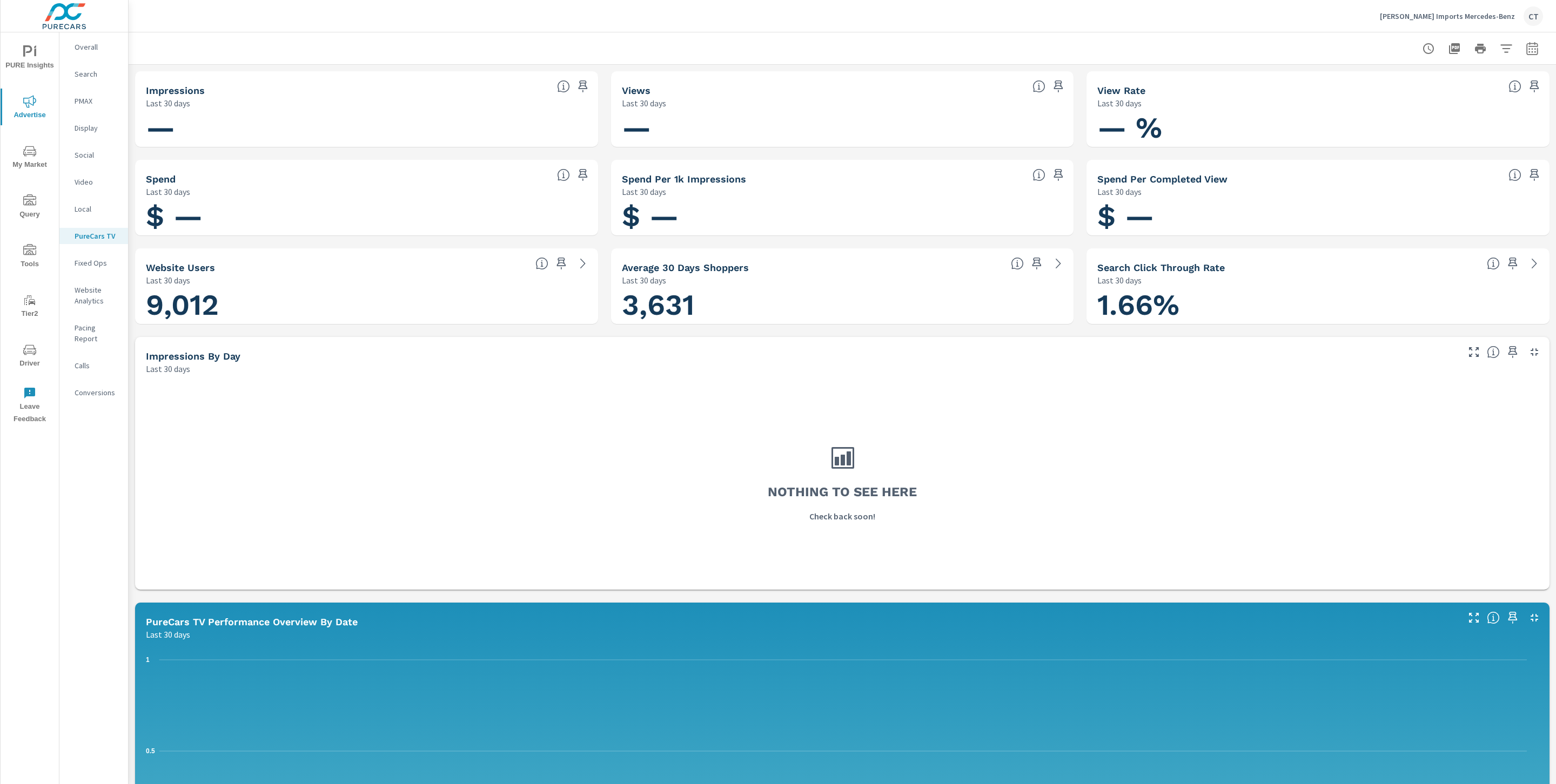
click at [37, 39] on button "PURE Insights" at bounding box center [30, 57] width 58 height 37
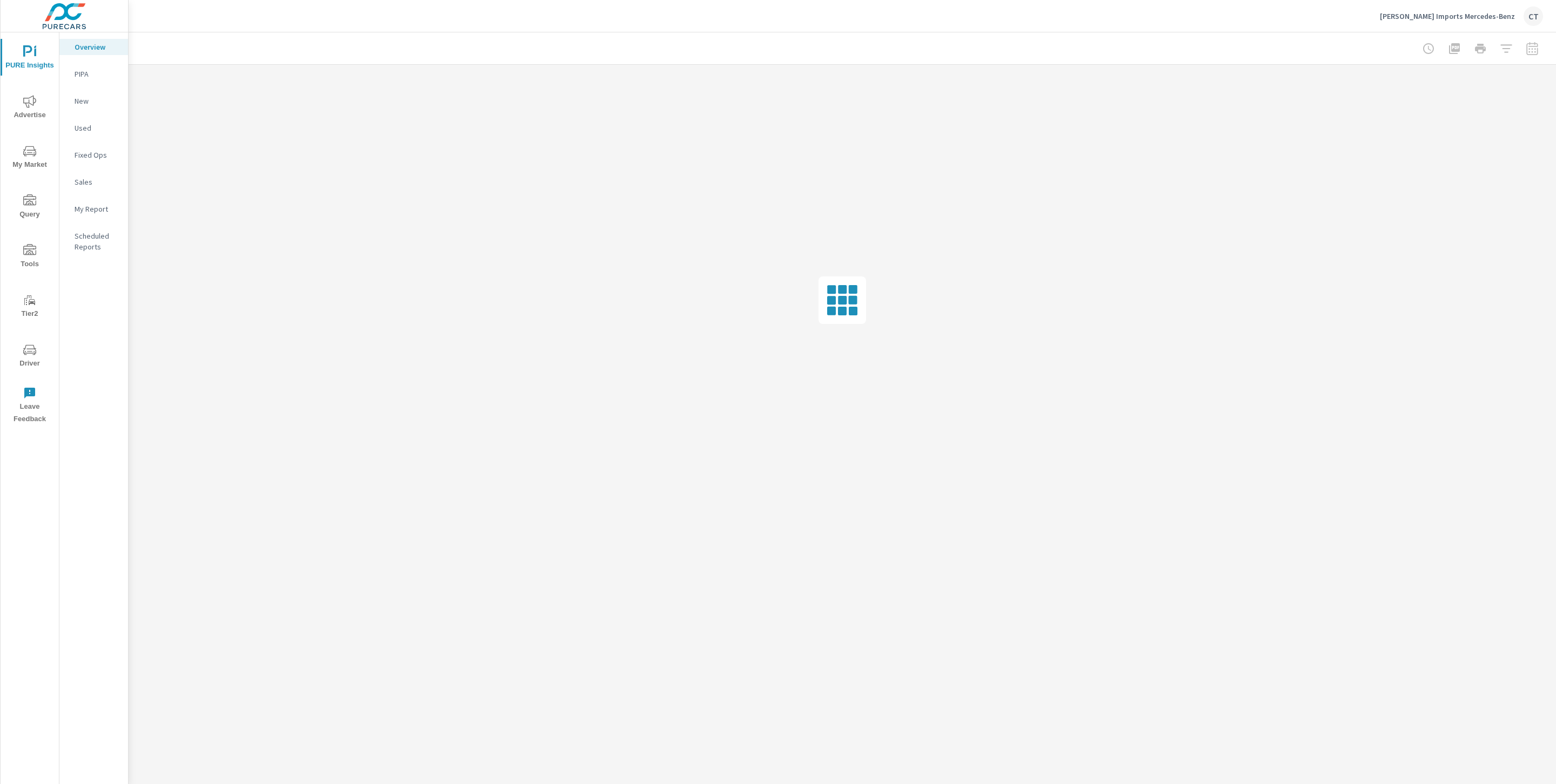
click at [80, 205] on p "My Report" at bounding box center [96, 208] width 45 height 10
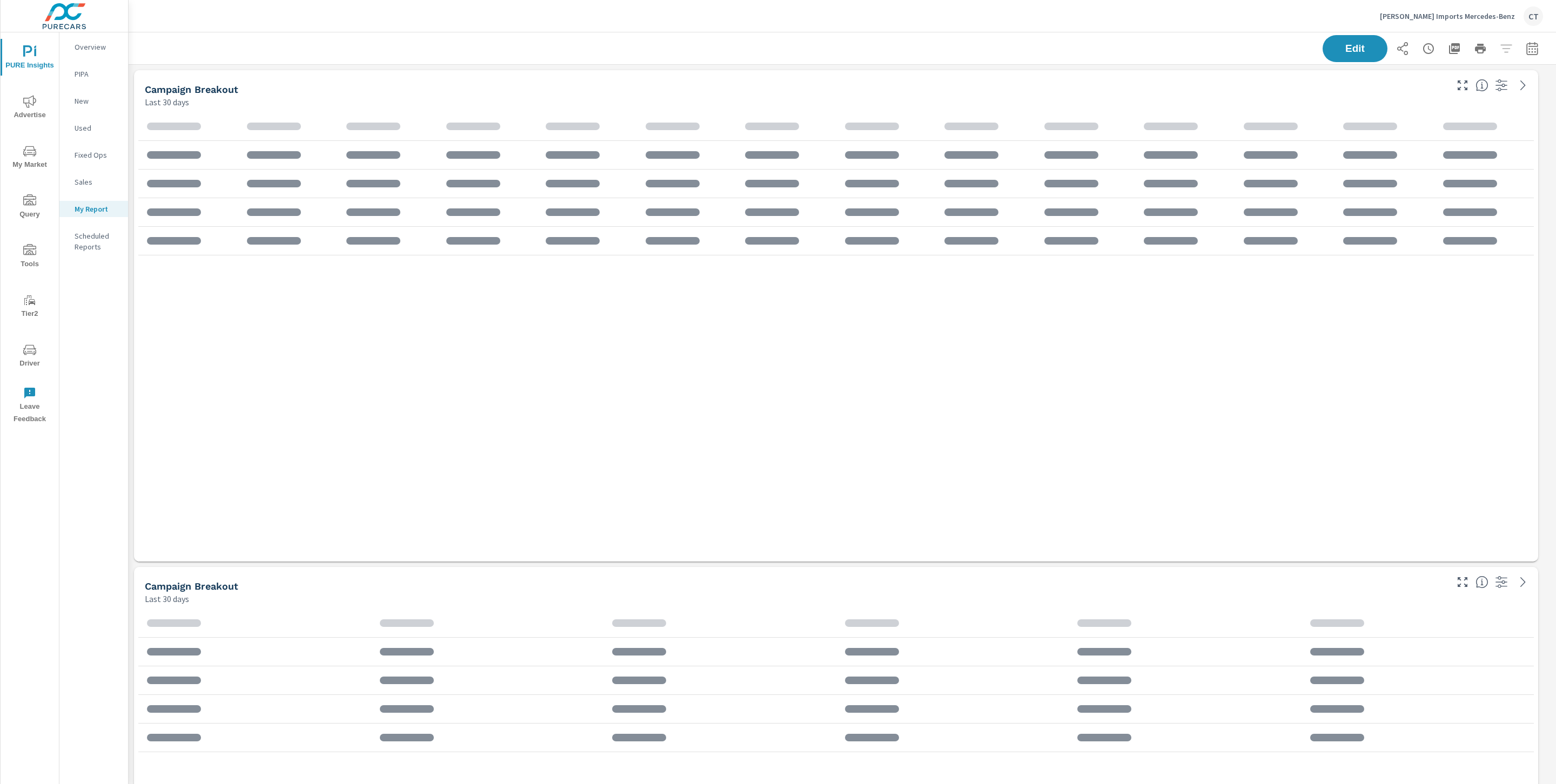
scroll to position [1396, 1440]
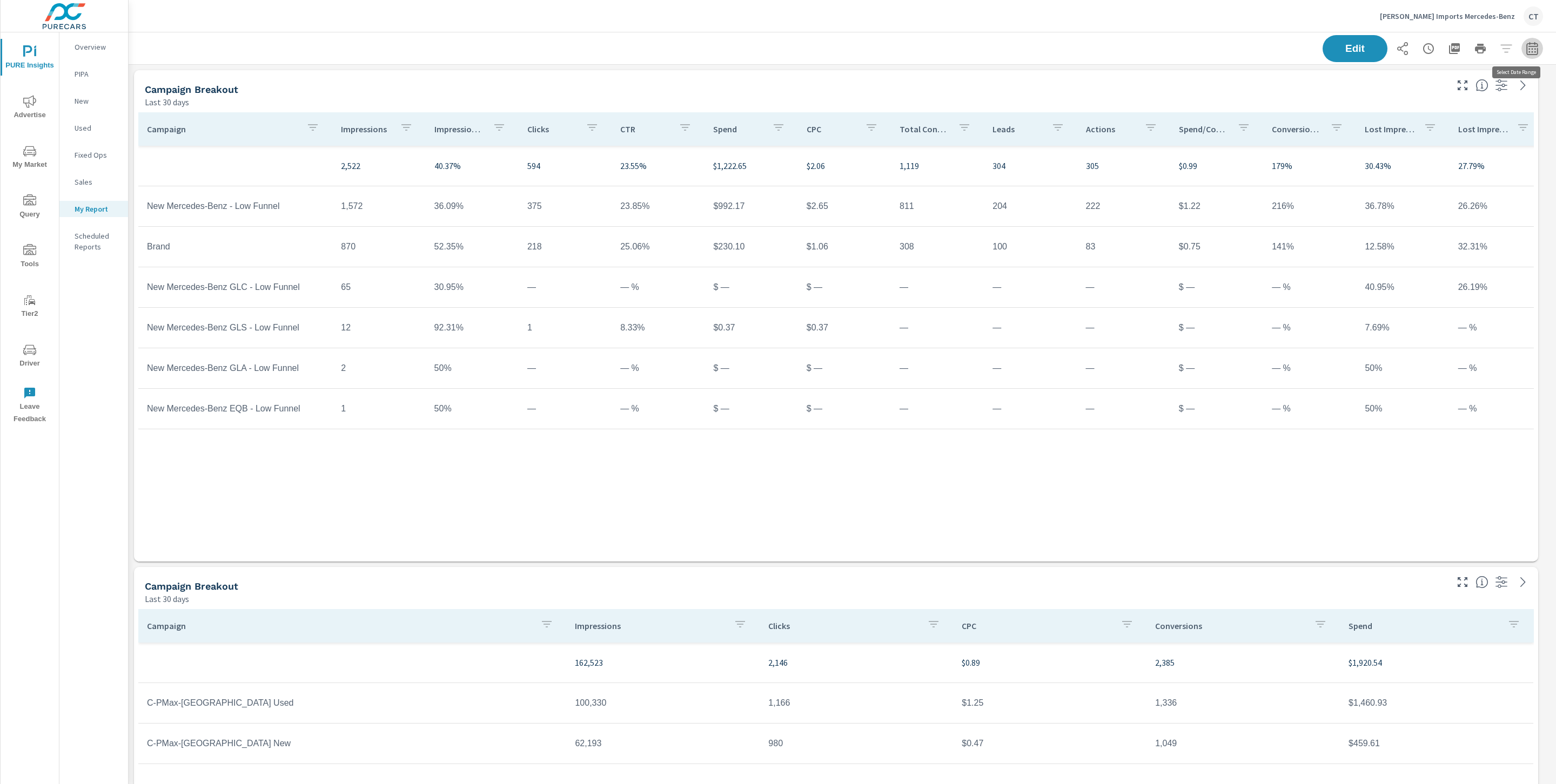
click at [1526, 46] on icon "button" at bounding box center [1532, 49] width 11 height 13
click at [1458, 89] on select "Custom [DATE] Last week Last 7 days Last 14 days Last 30 days Last 45 days Last…" at bounding box center [1433, 93] width 108 height 22
click at [1380, 83] on select "Custom [DATE] Last week Last 7 days Last 14 days Last 30 days Last 45 days Last…" at bounding box center [1433, 93] width 108 height 22
select select "Month to date"
click at [1425, 124] on p "+ Add comparison" at bounding box center [1443, 122] width 138 height 13
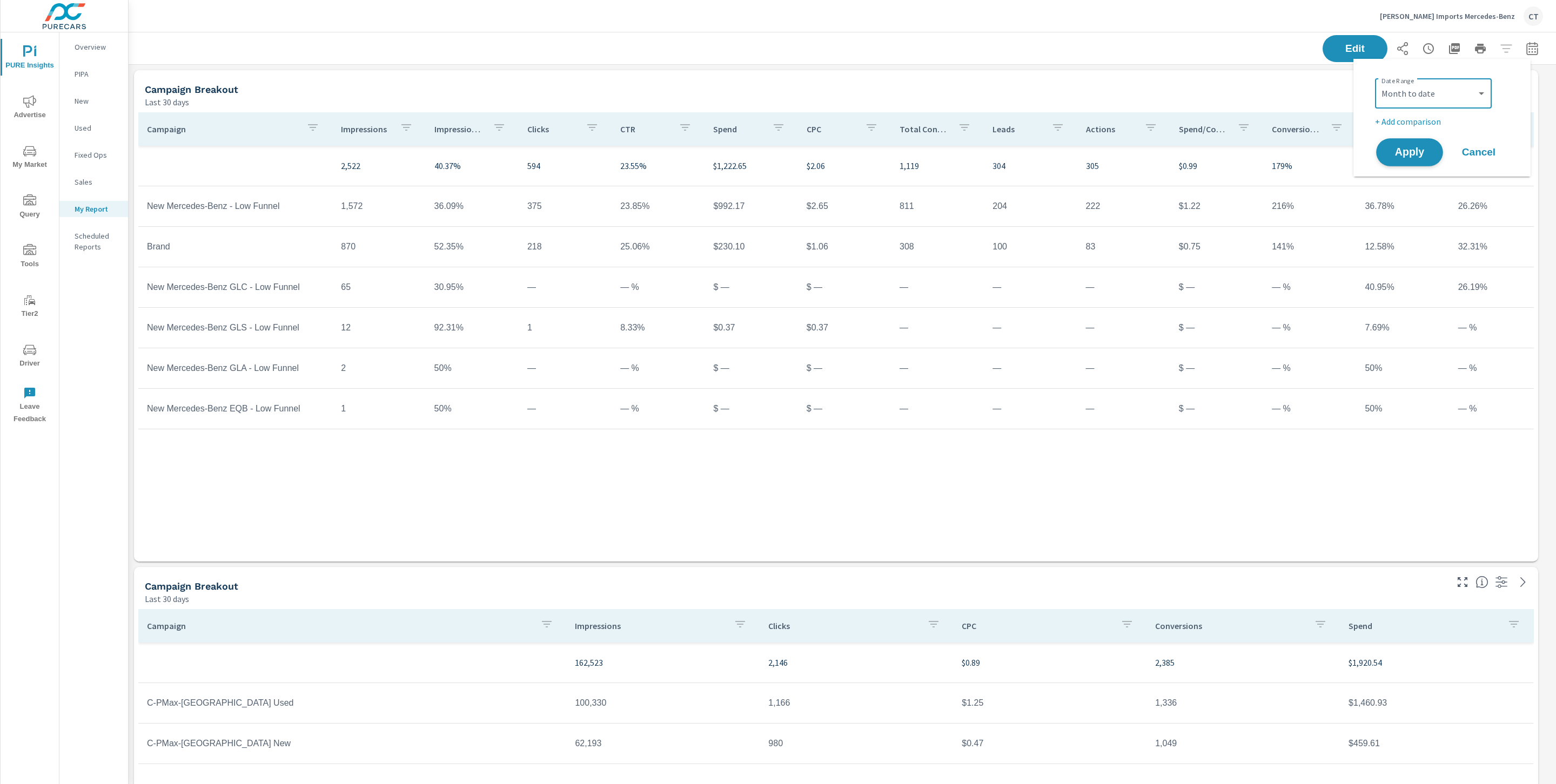
select select "Previous period"
click at [1421, 184] on span "Apply" at bounding box center [1409, 182] width 44 height 10
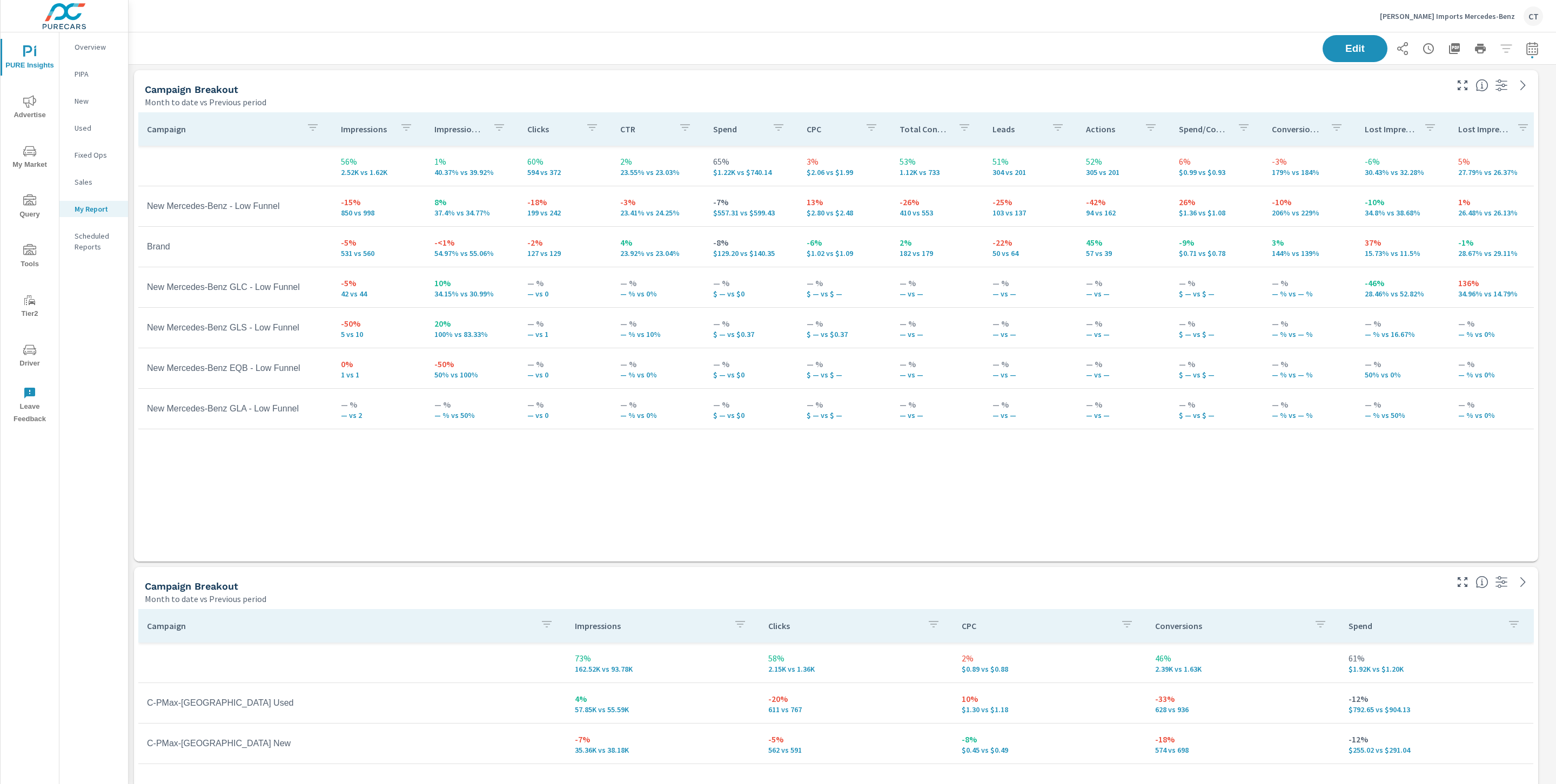
scroll to position [1396, 1440]
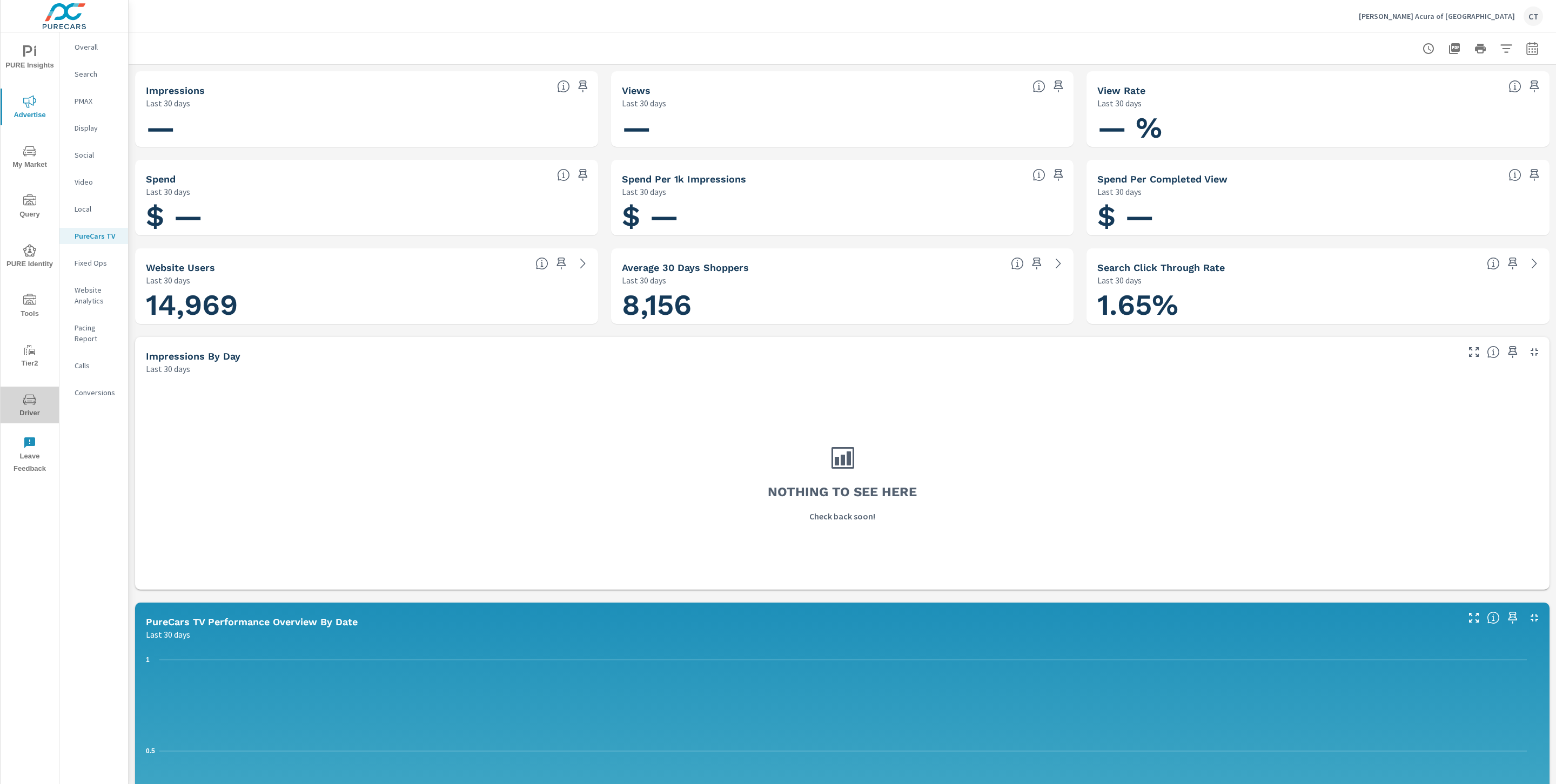
click at [27, 420] on button "Driver" at bounding box center [30, 404] width 58 height 37
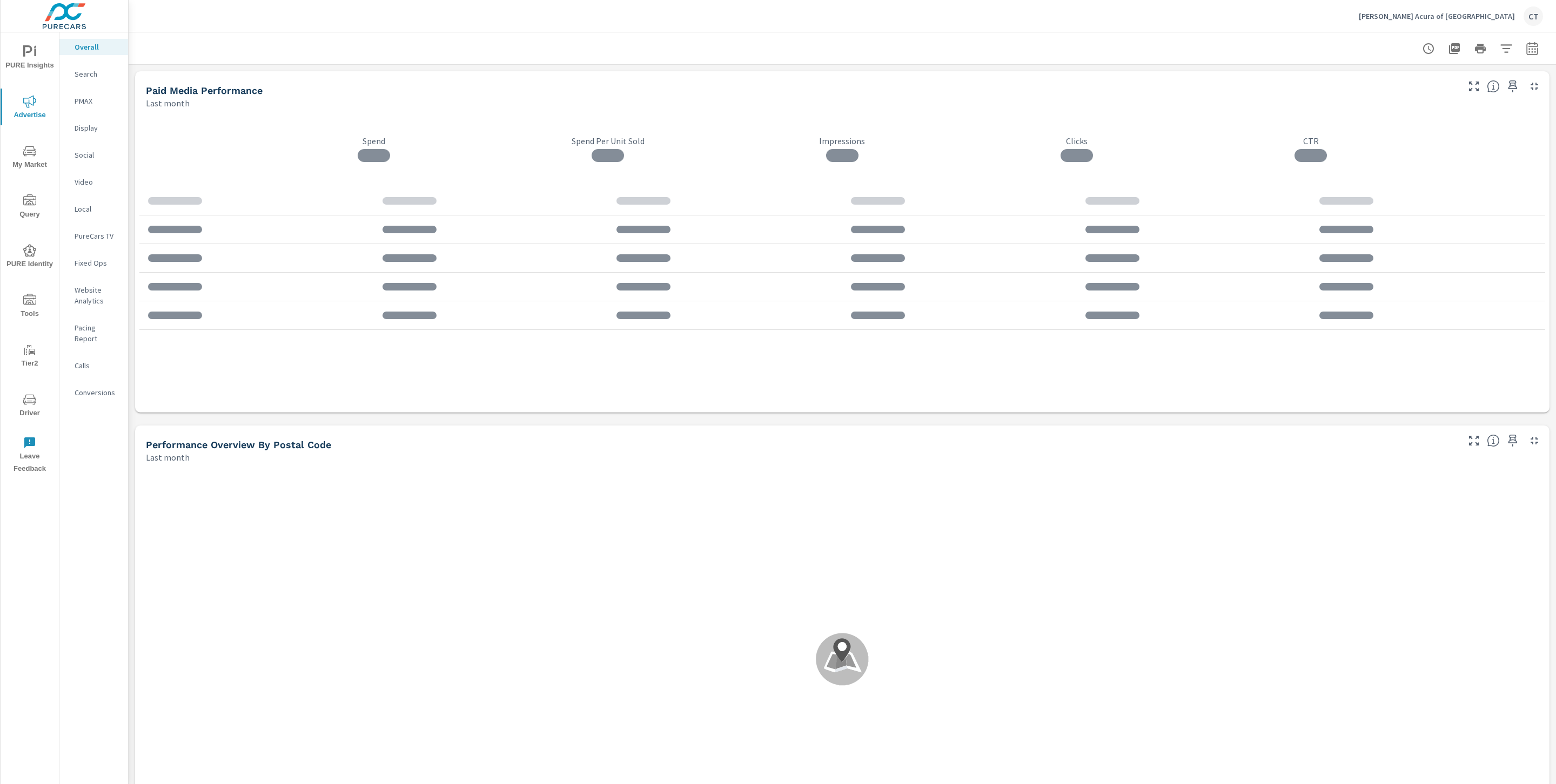
click at [23, 162] on span "My Market" at bounding box center [30, 158] width 52 height 27
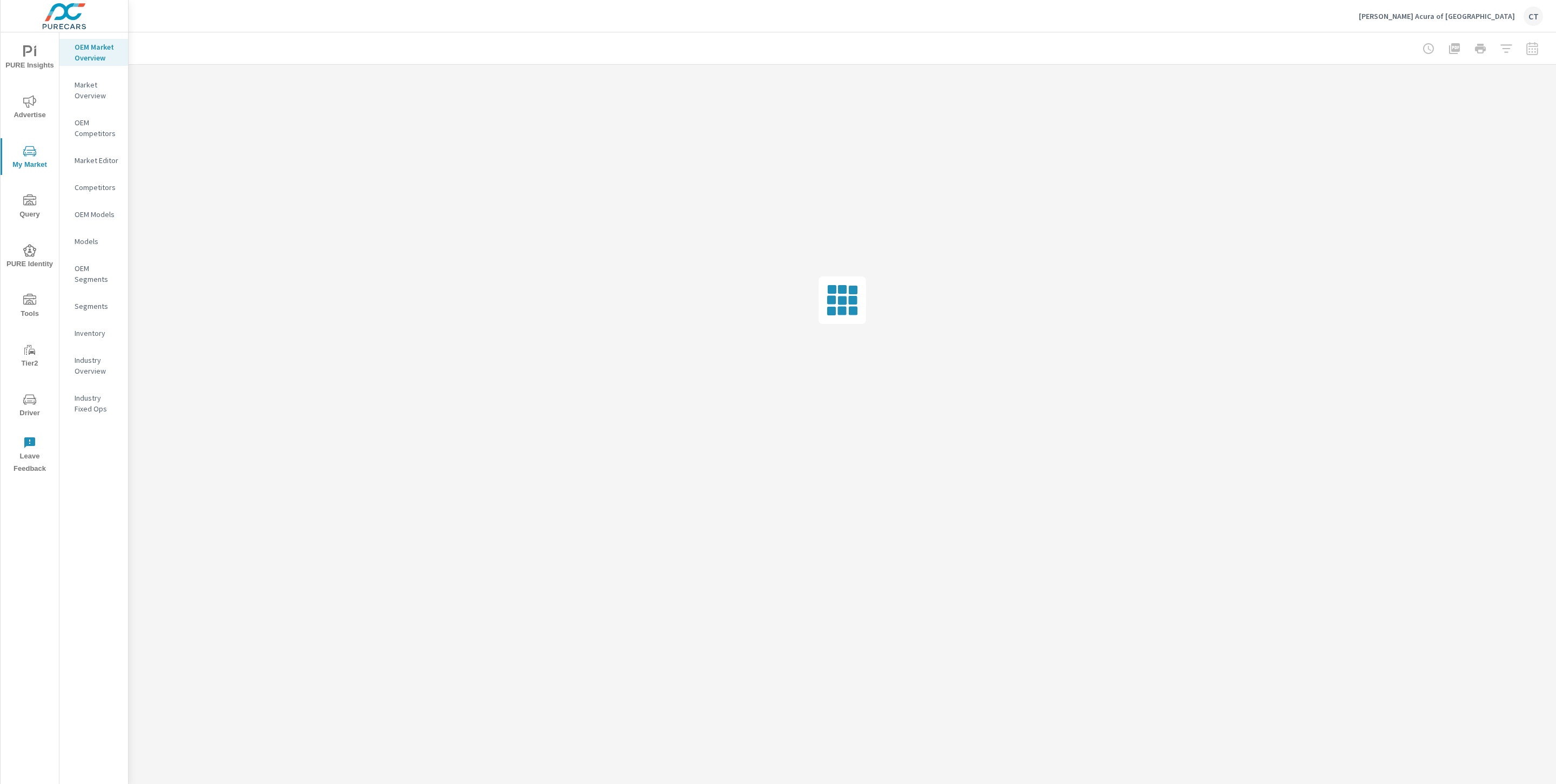
click at [80, 340] on nav "OEM Market Overview Market Overview OEM Competitors Market Editor Competitors O…" at bounding box center [93, 232] width 69 height 400
click at [83, 335] on p "Inventory" at bounding box center [96, 333] width 45 height 10
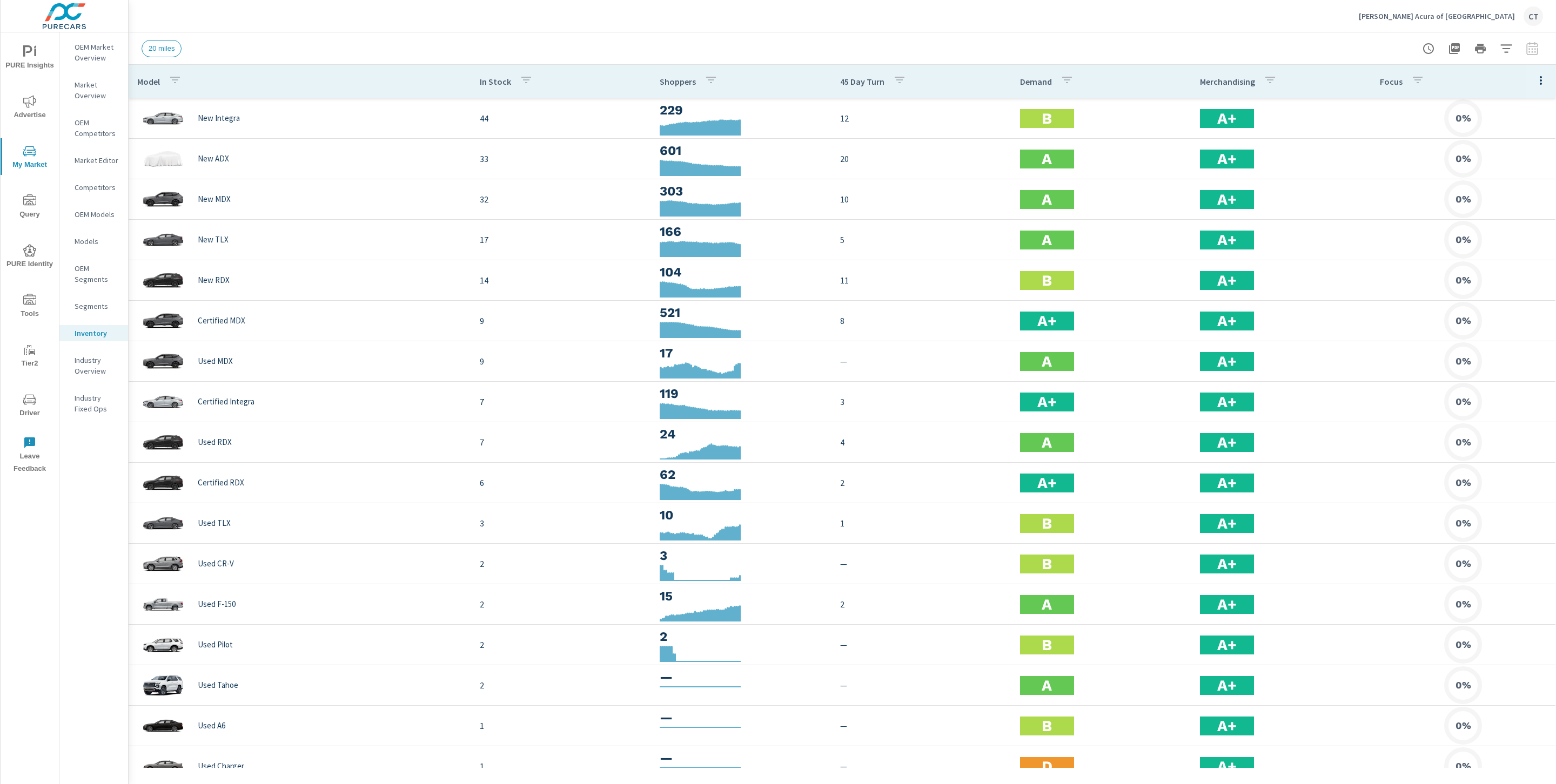
click at [1534, 76] on icon "button" at bounding box center [1541, 81] width 13 height 13
click at [1510, 139] on span "Audience" at bounding box center [1505, 144] width 68 height 10
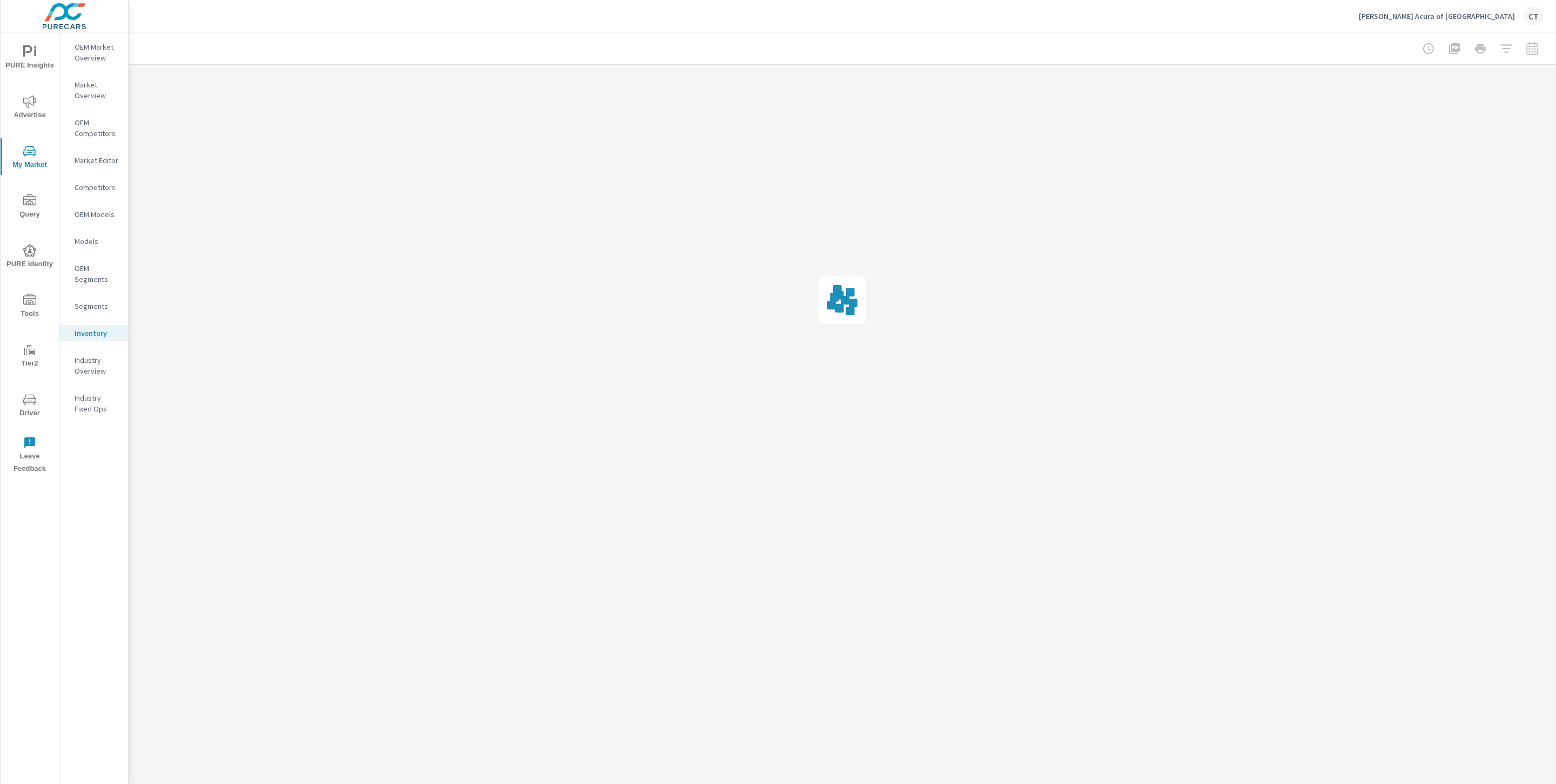
click at [28, 52] on icon "nav menu" at bounding box center [28, 52] width 10 height 11
click at [34, 96] on icon "nav menu" at bounding box center [30, 102] width 13 height 13
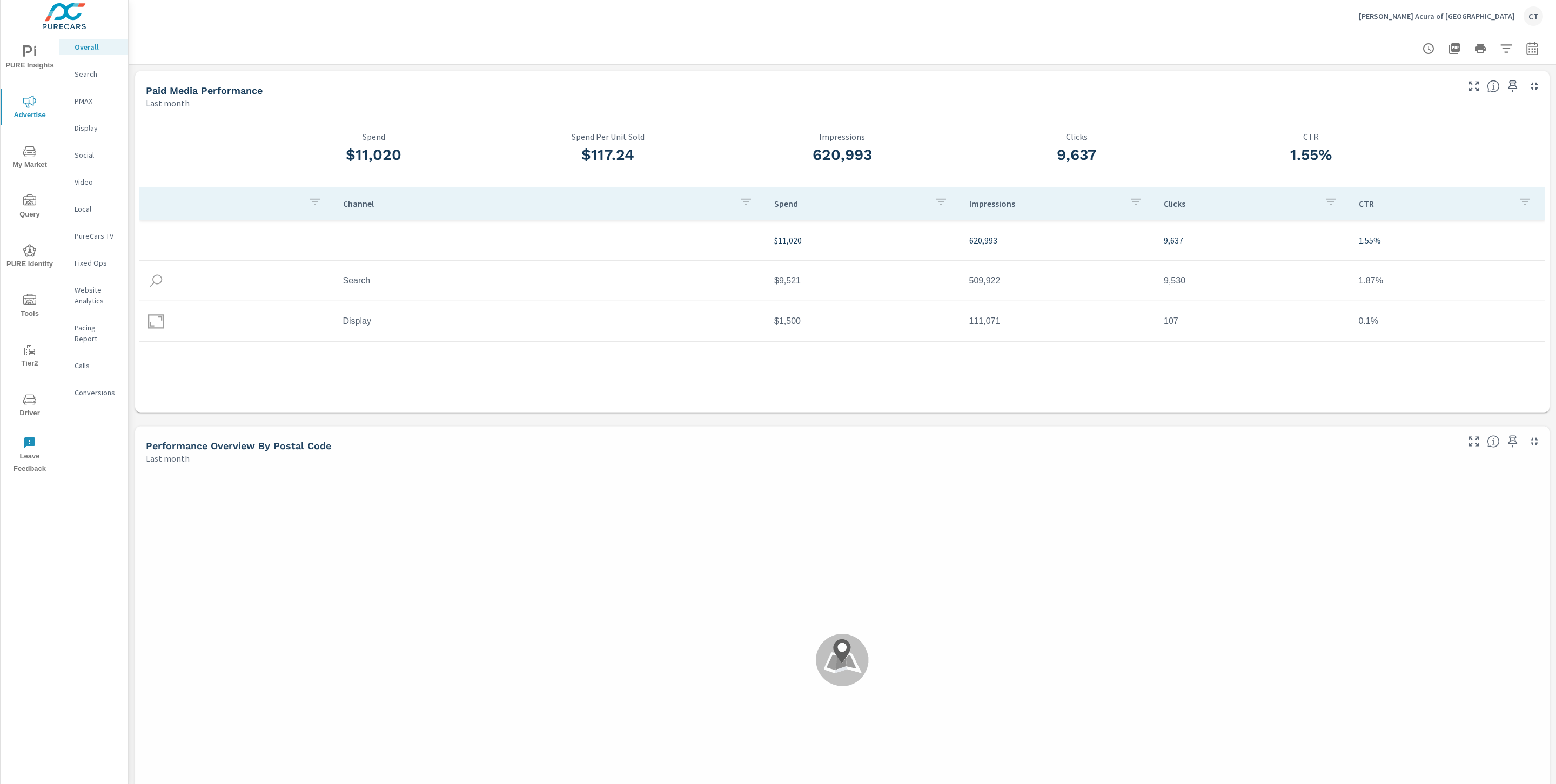
click at [86, 78] on p "Search" at bounding box center [96, 73] width 45 height 10
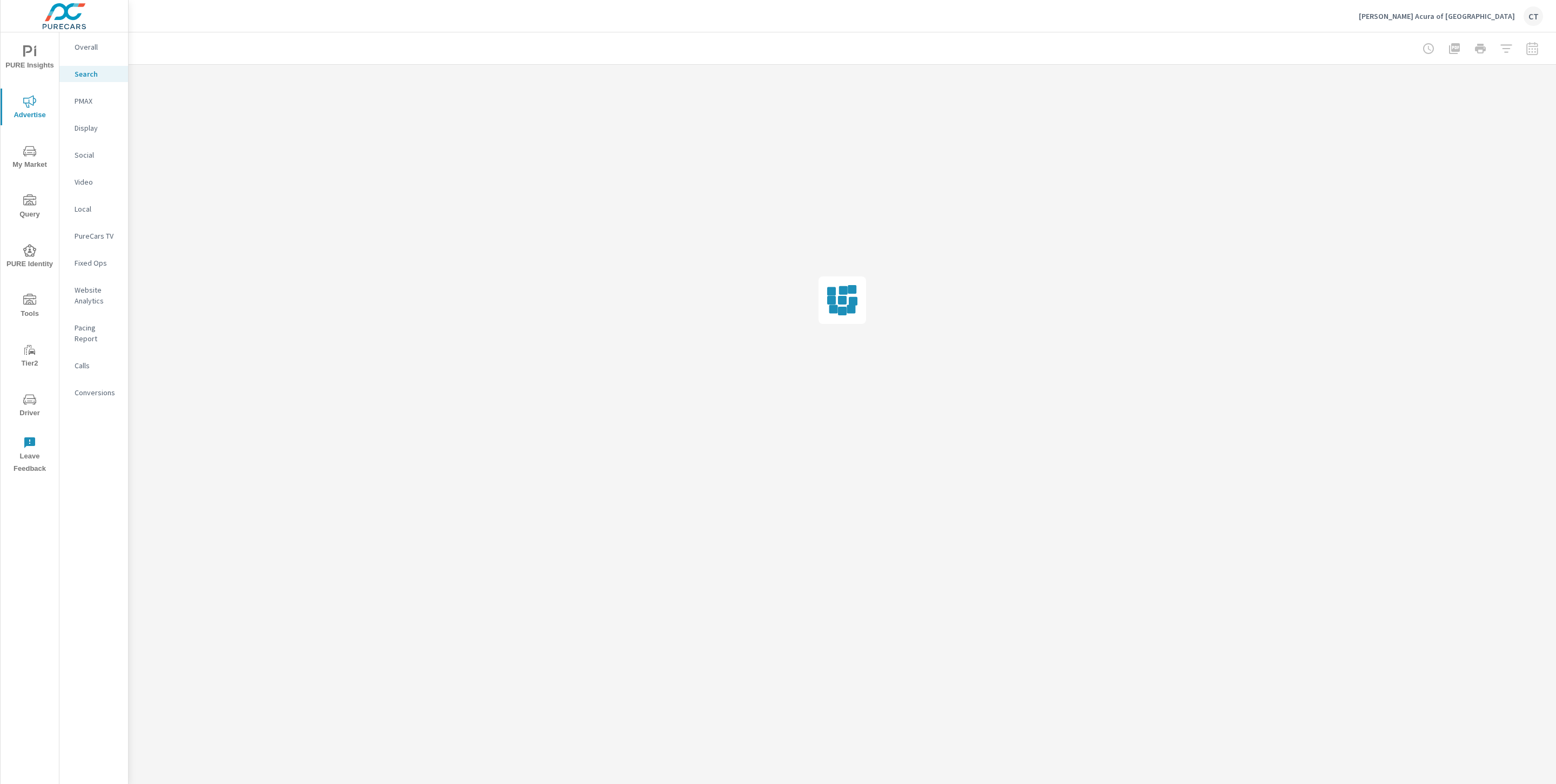
click at [952, 24] on div "Hiley Acura of Fort Worth CT" at bounding box center [841, 15] width 1401 height 31
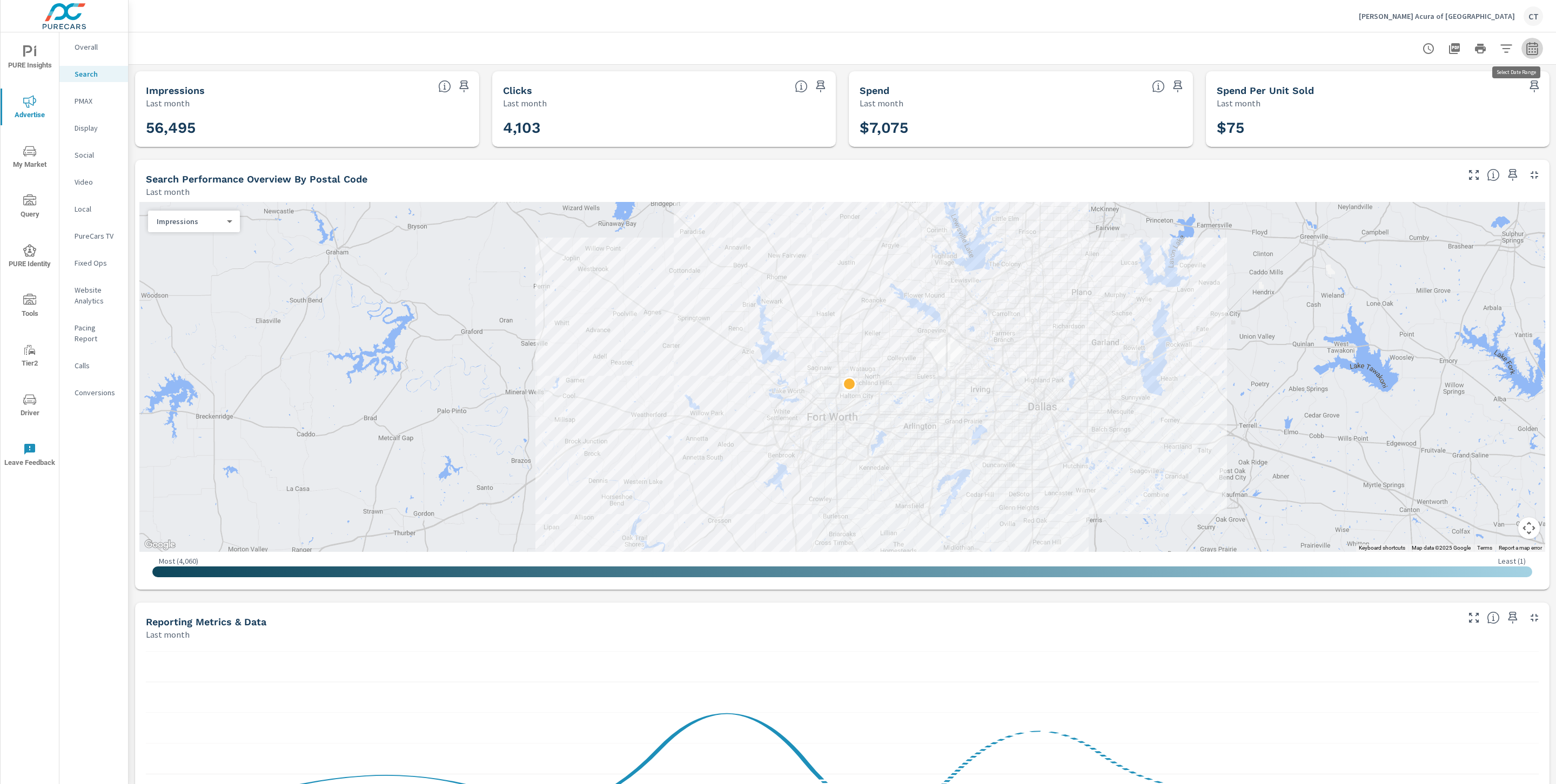
click at [1526, 55] on button "button" at bounding box center [1532, 49] width 22 height 22
click at [1477, 83] on select "Custom Yesterday Last week Last 7 days Last 14 days Last 30 days Last 45 days L…" at bounding box center [1433, 93] width 108 height 22
click at [1380, 83] on select "Custom Yesterday Last week Last 7 days Last 14 days Last 30 days Last 45 days L…" at bounding box center [1433, 93] width 108 height 22
select select "Month to date"
click at [1421, 119] on p "+ Add comparison" at bounding box center [1443, 122] width 138 height 13
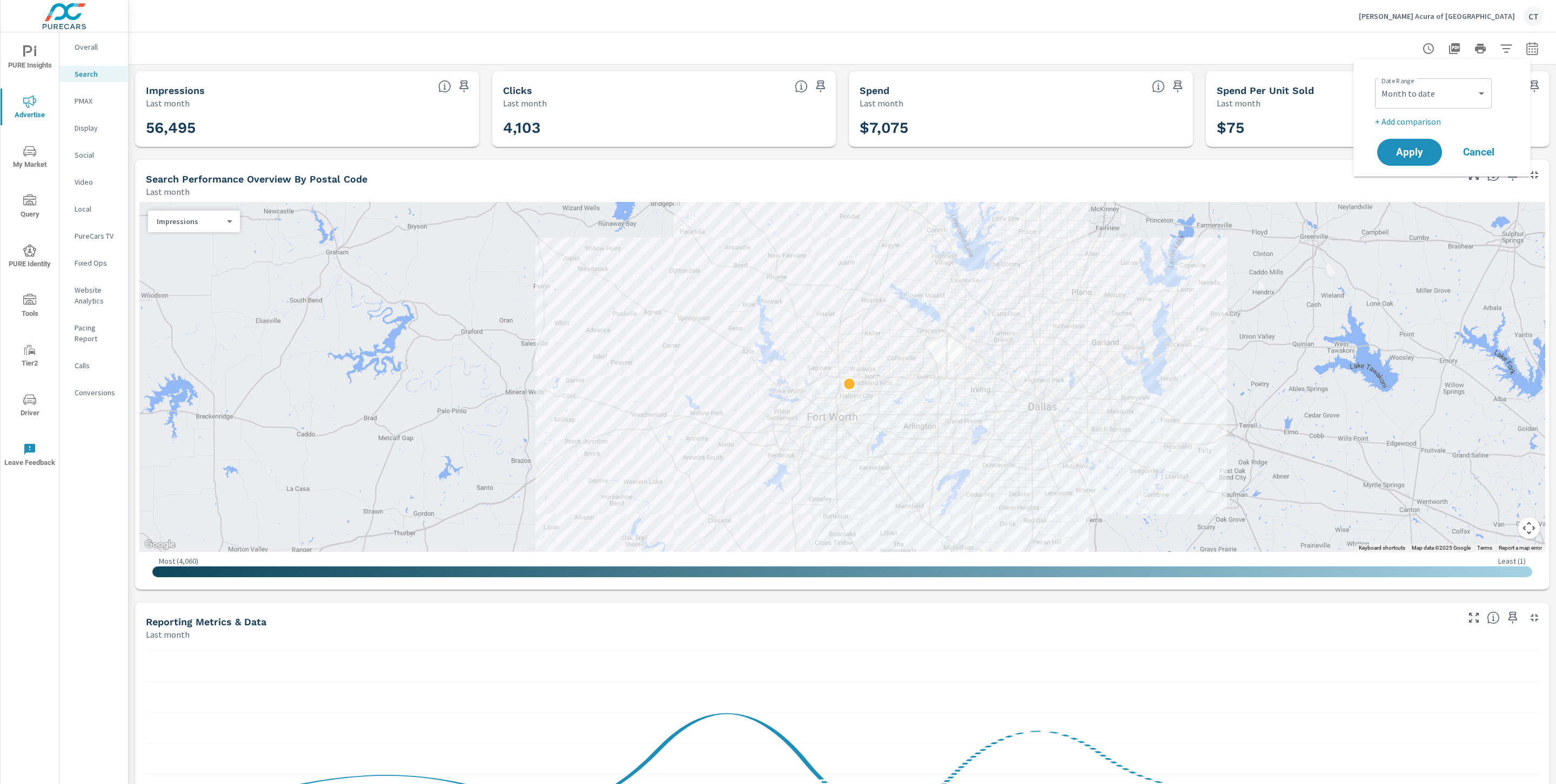
select select "Previous period"
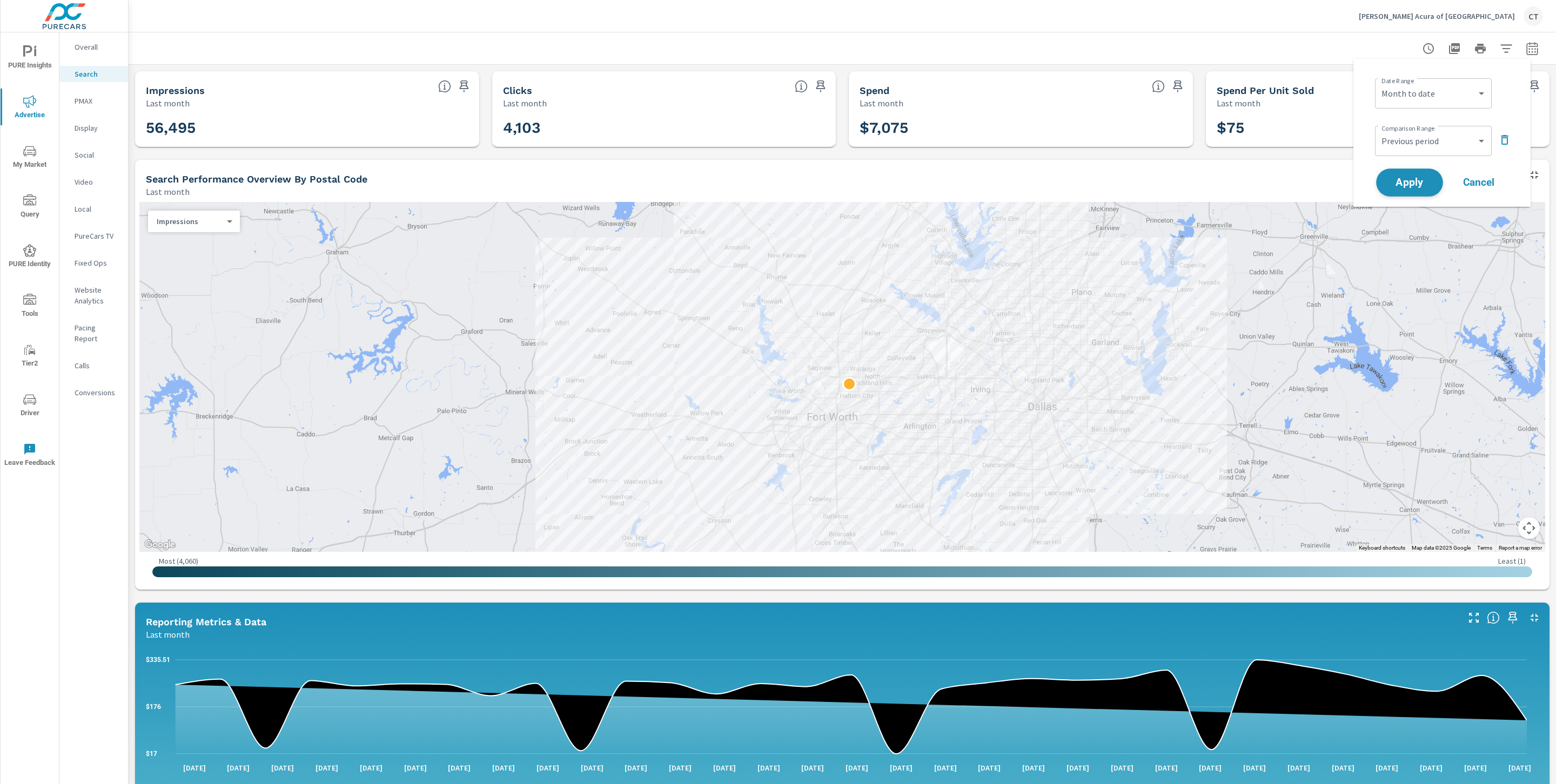
click at [1409, 185] on span "Apply" at bounding box center [1409, 182] width 44 height 10
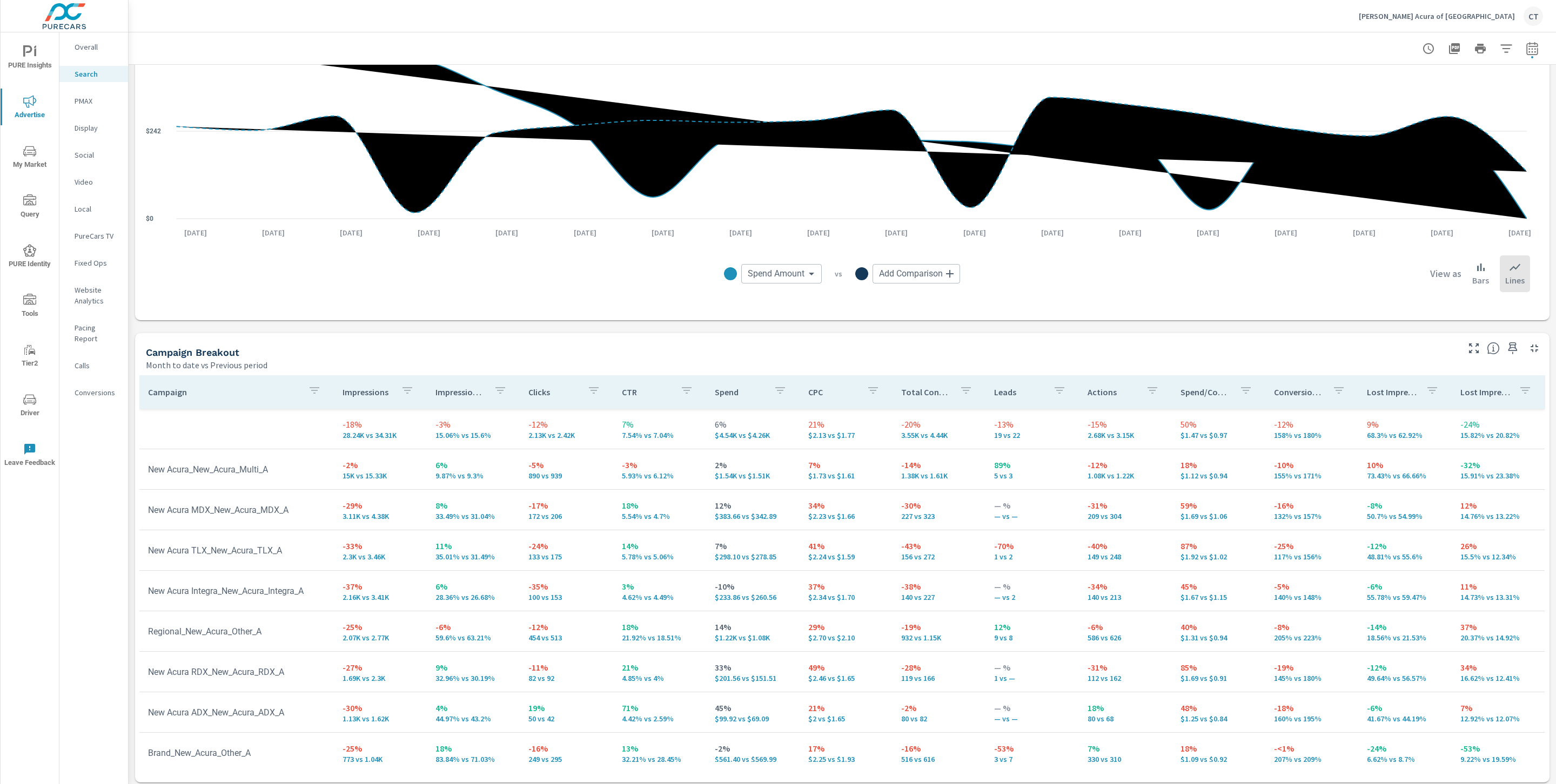
scroll to position [783, 0]
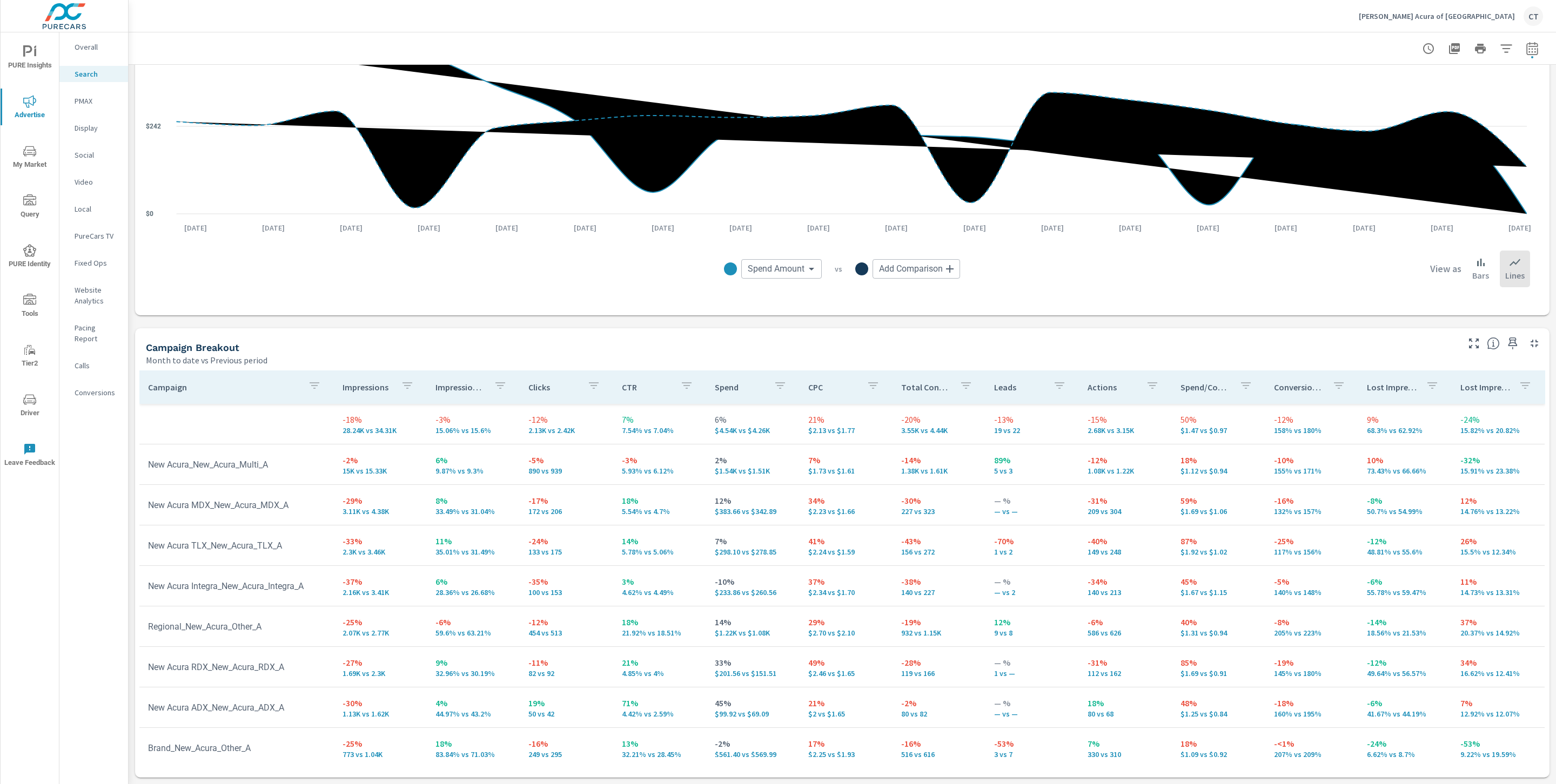
click at [1469, 347] on icon "button" at bounding box center [1474, 343] width 10 height 10
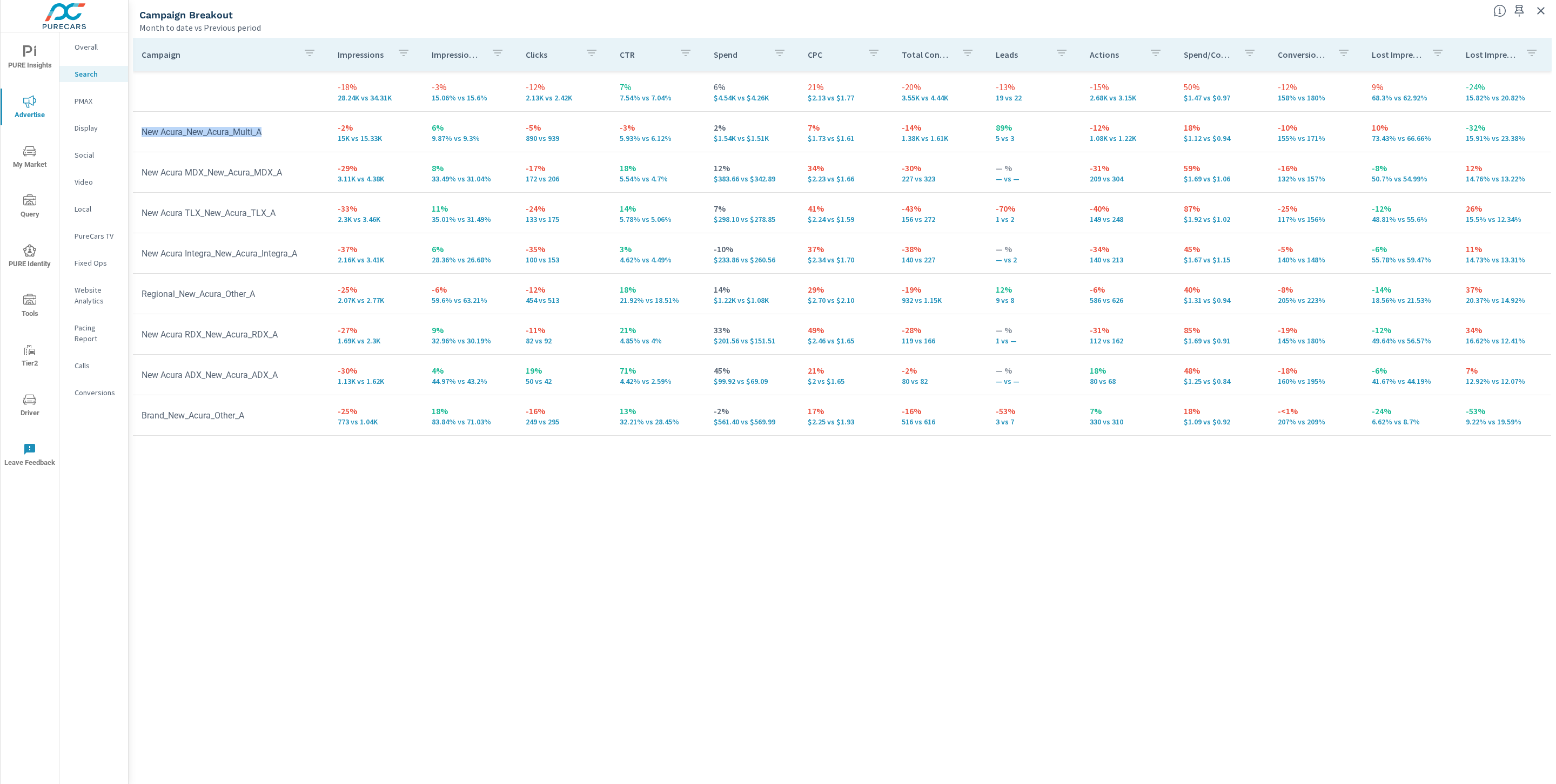
drag, startPoint x: 278, startPoint y: 134, endPoint x: 139, endPoint y: 134, distance: 139.0
click at [139, 134] on td "New Acura_New_Acura_Multi_A" at bounding box center [231, 132] width 197 height 28
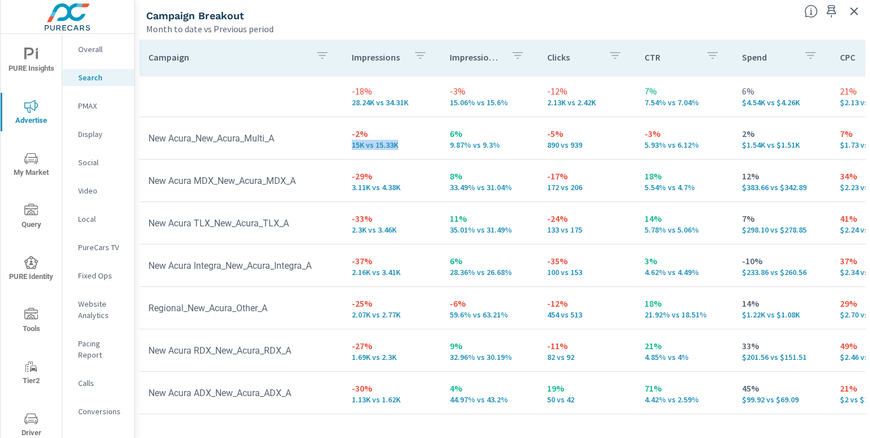
drag, startPoint x: 398, startPoint y: 144, endPoint x: 347, endPoint y: 145, distance: 50.4
click at [347, 145] on td "-2% 15K vs 15.33K" at bounding box center [391, 138] width 97 height 41
drag, startPoint x: 495, startPoint y: 147, endPoint x: 439, endPoint y: 147, distance: 55.5
click at [441, 147] on td "6% 9.87% vs 9.3%" at bounding box center [489, 138] width 97 height 41
drag, startPoint x: 293, startPoint y: 143, endPoint x: 146, endPoint y: 139, distance: 147.3
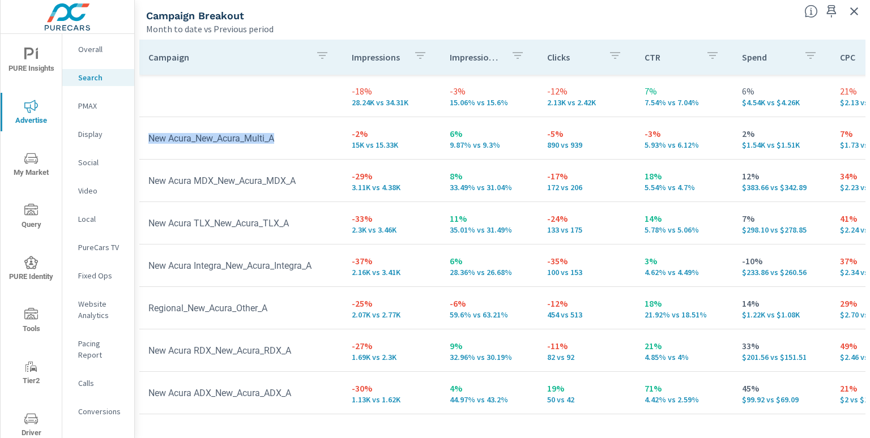
click at [146, 139] on td "New Acura_New_Acura_Multi_A" at bounding box center [240, 138] width 203 height 29
click at [505, 142] on p "9.87% vs 9.3%" at bounding box center [489, 144] width 79 height 9
drag, startPoint x: 500, startPoint y: 145, endPoint x: 438, endPoint y: 146, distance: 62.3
click at [441, 146] on td "6% 9.87% vs 9.3%" at bounding box center [489, 138] width 97 height 41
drag, startPoint x: 793, startPoint y: 144, endPoint x: 729, endPoint y: 148, distance: 64.6
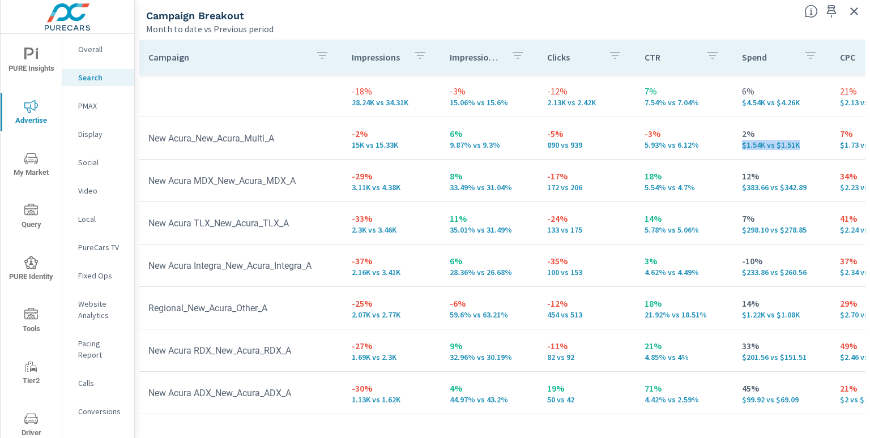
click at [733, 148] on td "2% $1.54K vs $1.51K" at bounding box center [781, 138] width 97 height 41
drag, startPoint x: 496, startPoint y: 143, endPoint x: 444, endPoint y: 146, distance: 52.2
click at [443, 145] on td "6% 9.87% vs 9.3%" at bounding box center [489, 138] width 97 height 41
click at [472, 151] on td "6% 9.87% vs 9.3%" at bounding box center [489, 138] width 97 height 41
drag, startPoint x: 288, startPoint y: 142, endPoint x: 147, endPoint y: 140, distance: 141.0
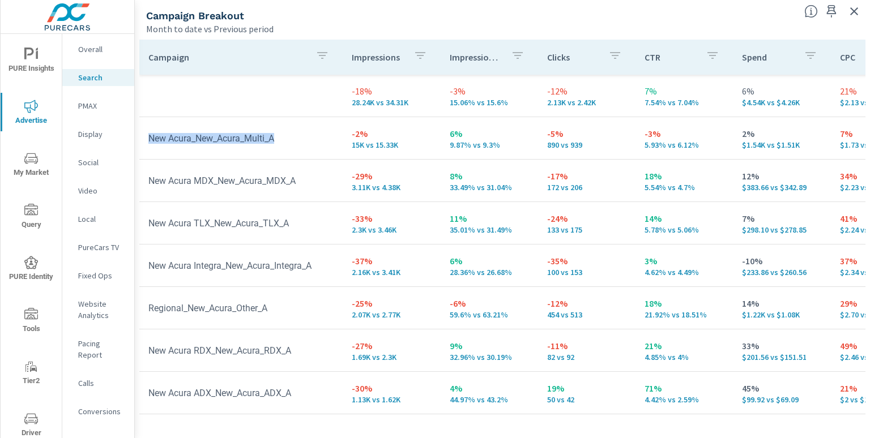
click at [147, 140] on td "New Acura_New_Acura_Multi_A" at bounding box center [240, 138] width 203 height 29
drag, startPoint x: 503, startPoint y: 146, endPoint x: 439, endPoint y: 144, distance: 64.0
click at [441, 144] on td "6% 9.87% vs 9.3%" at bounding box center [489, 138] width 97 height 41
drag, startPoint x: 798, startPoint y: 148, endPoint x: 730, endPoint y: 142, distance: 68.8
click at [733, 142] on td "2% $1.54K vs $1.51K" at bounding box center [781, 138] width 97 height 41
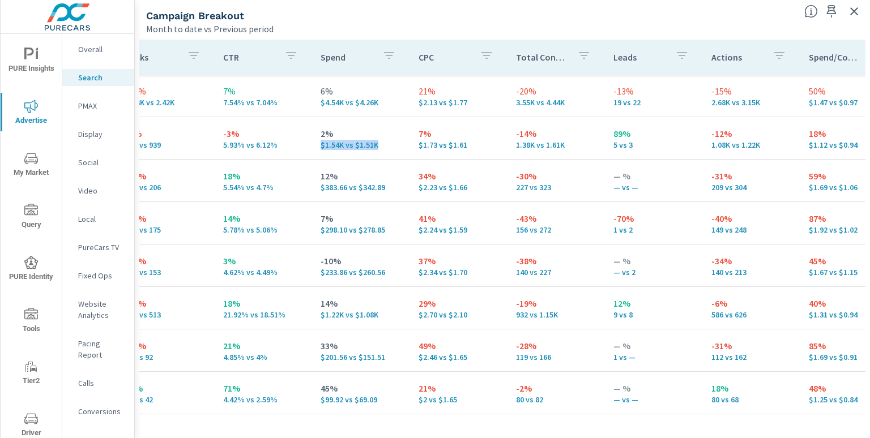
scroll to position [0, 422]
drag, startPoint x: 546, startPoint y: 146, endPoint x: 494, endPoint y: 150, distance: 51.6
click at [494, 150] on tr "New Acura_New_Acura_Multi_A -2% 15K vs 15.33K 6% 9.87% vs 9.3% -5% 890 vs 939 -…" at bounding box center [453, 138] width 1472 height 42
drag, startPoint x: 489, startPoint y: 146, endPoint x: 553, endPoint y: 144, distance: 64.6
click at [553, 144] on tr "New Acura_New_Acura_Multi_A -2% 15K vs 15.33K 6% 9.87% vs 9.3% -5% 890 vs 939 -…" at bounding box center [453, 138] width 1472 height 42
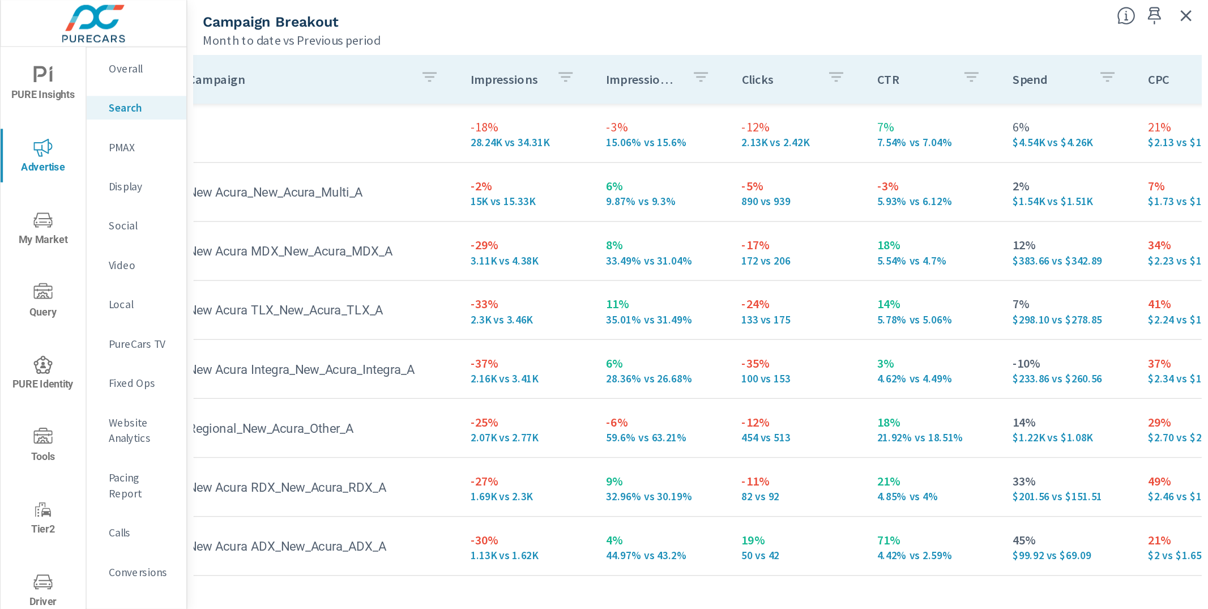
scroll to position [0, 0]
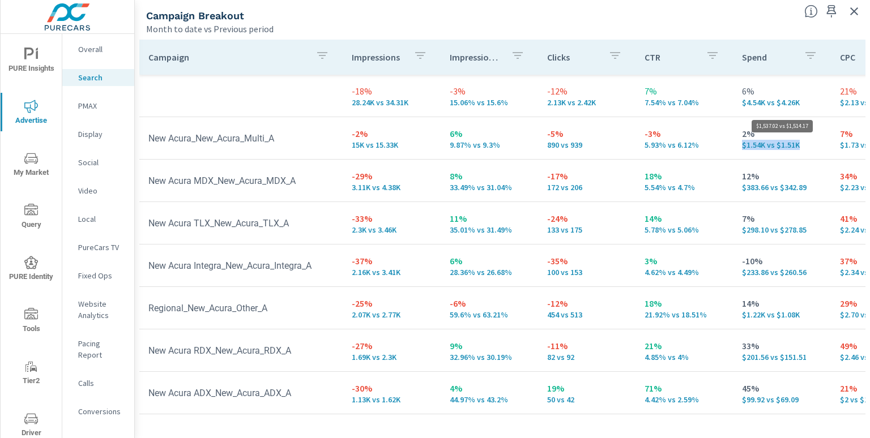
drag, startPoint x: 795, startPoint y: 147, endPoint x: 802, endPoint y: 147, distance: 6.8
click at [802, 147] on p "$1.54K vs $1.51K" at bounding box center [781, 144] width 79 height 9
click at [471, 15] on div "Campaign Breakout" at bounding box center [470, 15] width 649 height 13
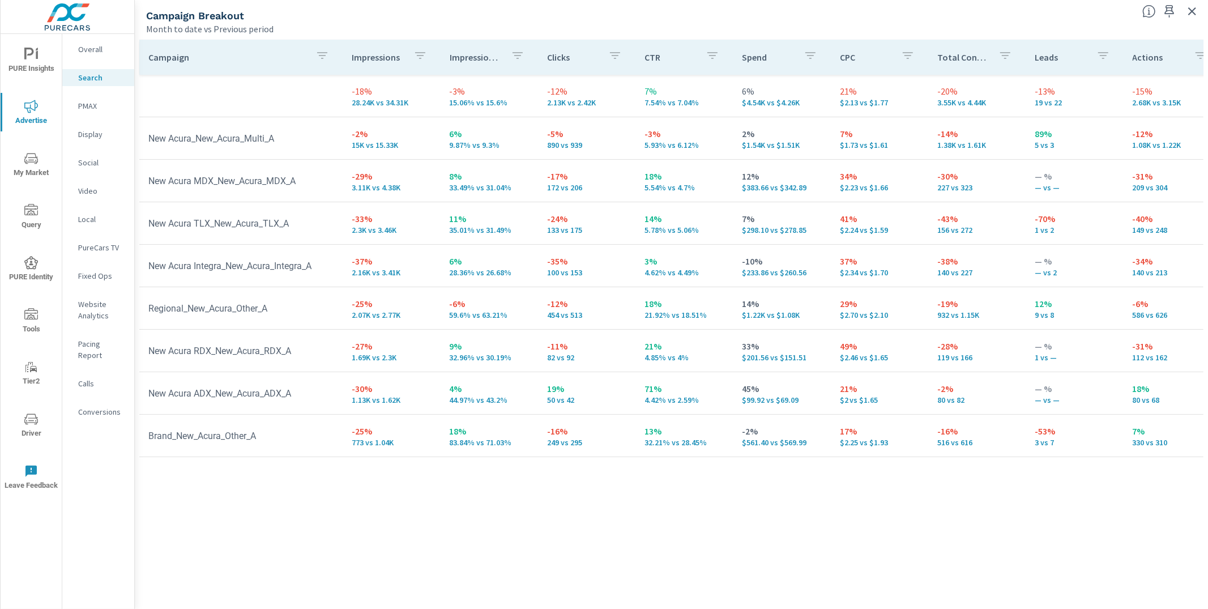
click at [1196, 10] on icon "button" at bounding box center [1192, 12] width 14 height 14
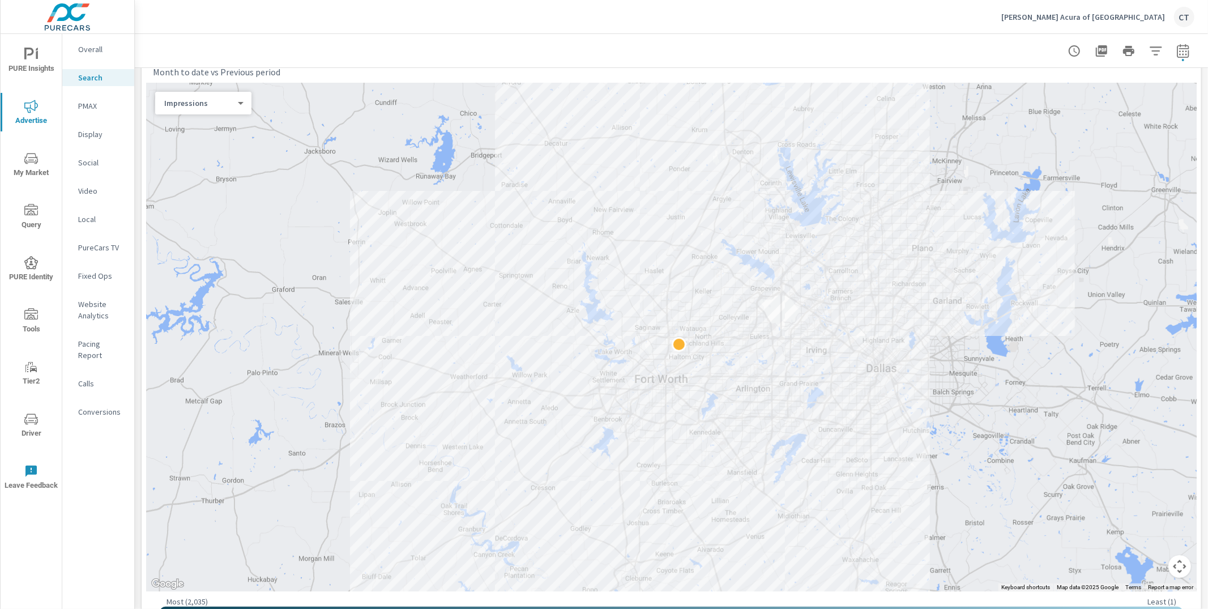
scroll to position [166, 0]
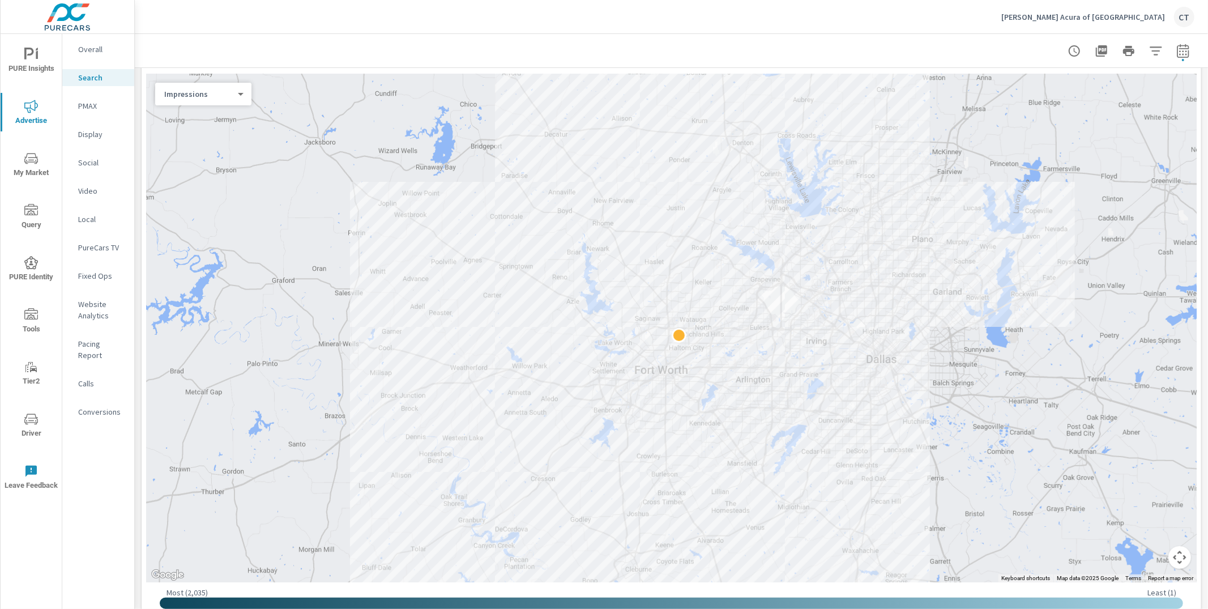
click at [106, 70] on div "Search" at bounding box center [98, 77] width 72 height 17
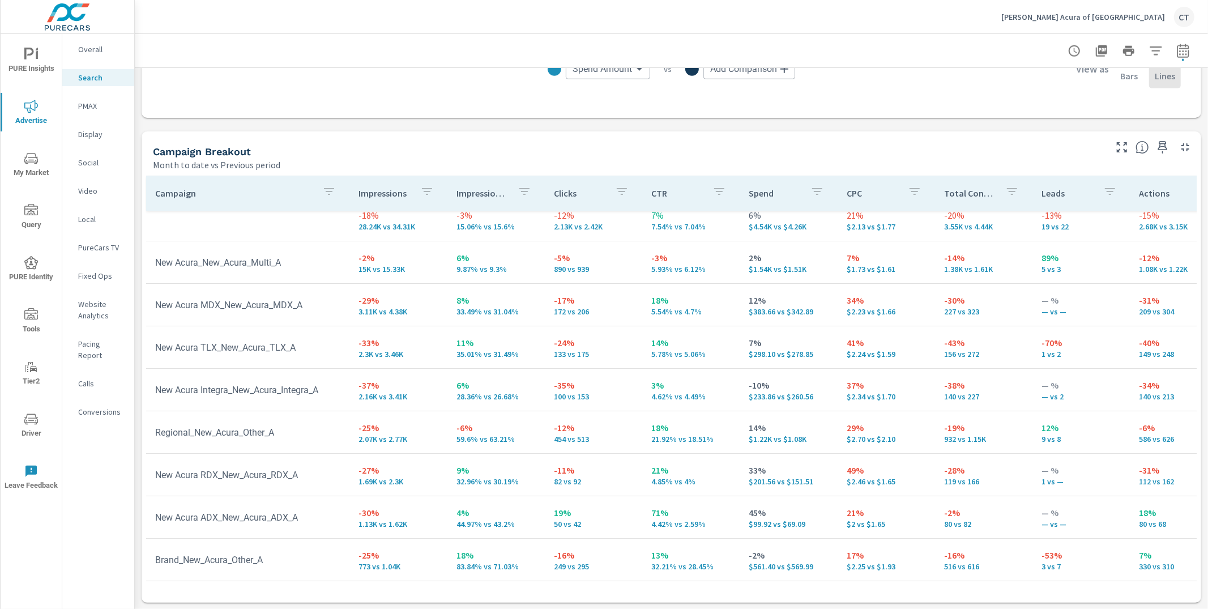
scroll to position [20, 0]
click at [1115, 146] on icon "button" at bounding box center [1122, 147] width 14 height 14
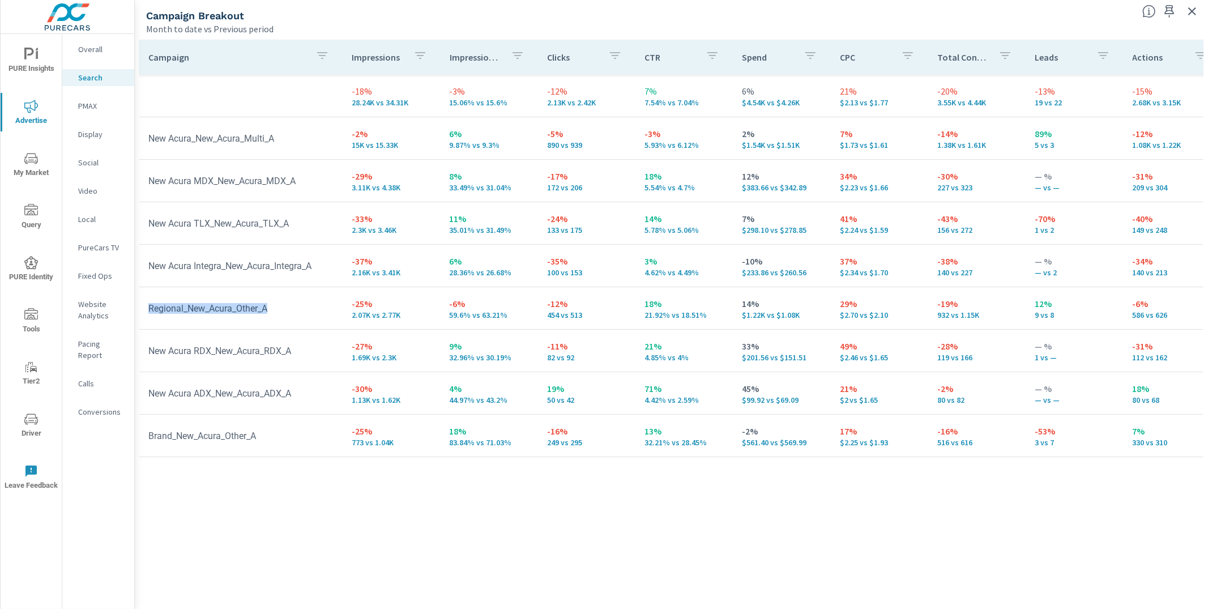
drag, startPoint x: 298, startPoint y: 302, endPoint x: 278, endPoint y: 307, distance: 20.9
click at [278, 307] on td "Regional_New_Acura_Other_A" at bounding box center [240, 308] width 203 height 29
click at [278, 308] on td "Regional_New_Acura_Other_A" at bounding box center [240, 308] width 203 height 29
drag, startPoint x: 281, startPoint y: 309, endPoint x: 147, endPoint y: 308, distance: 134.8
click at [147, 308] on td "Regional_New_Acura_Other_A" at bounding box center [240, 308] width 203 height 29
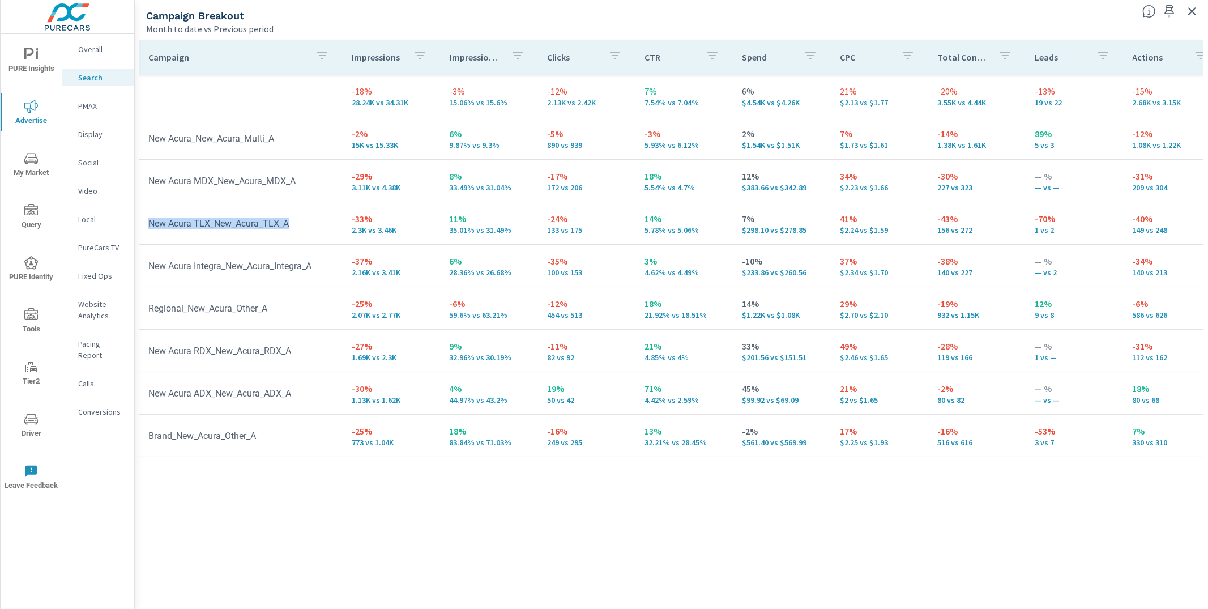
drag, startPoint x: 309, startPoint y: 223, endPoint x: 144, endPoint y: 228, distance: 165.4
click at [144, 228] on td "New Acura TLX_New_Acura_TLX_A" at bounding box center [240, 223] width 203 height 29
drag, startPoint x: 801, startPoint y: 147, endPoint x: 730, endPoint y: 144, distance: 71.4
click at [733, 144] on td "2% $1.54K vs $1.51K" at bounding box center [781, 138] width 97 height 41
drag, startPoint x: 520, startPoint y: 148, endPoint x: 441, endPoint y: 148, distance: 79.8
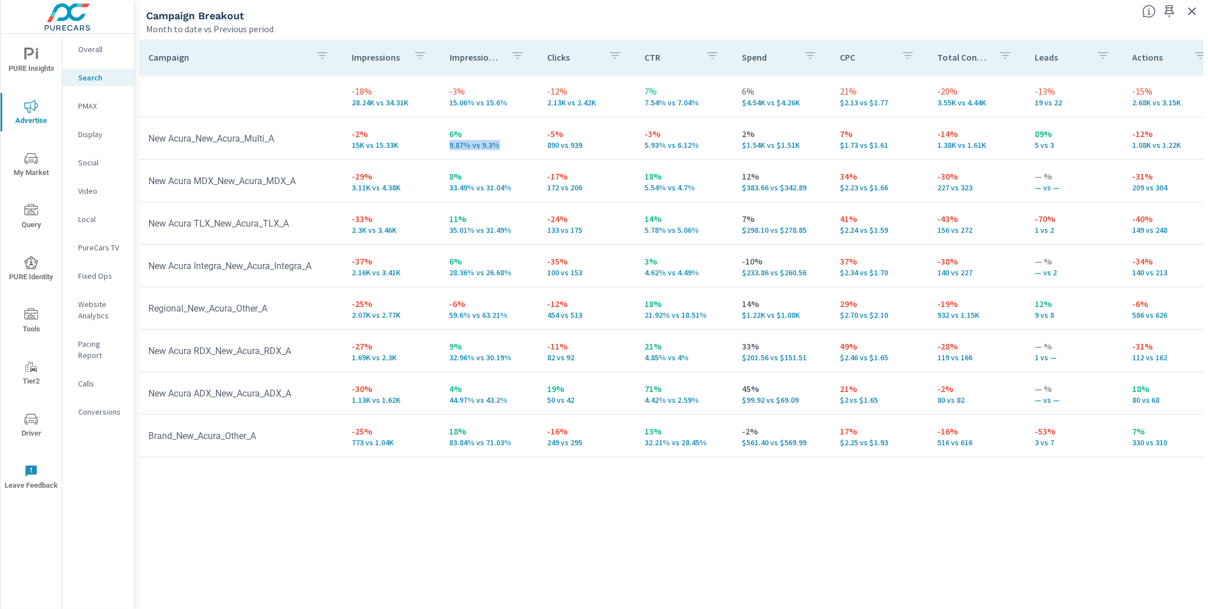
click at [441, 148] on td "6% 9.87% vs 9.3%" at bounding box center [489, 138] width 97 height 41
drag, startPoint x: 399, startPoint y: 144, endPoint x: 341, endPoint y: 146, distance: 57.8
click at [343, 146] on td "-2% 15K vs 15.33K" at bounding box center [391, 138] width 97 height 41
drag, startPoint x: 888, startPoint y: 278, endPoint x: 835, endPoint y: 272, distance: 53.0
click at [835, 272] on td "37% $2.34 vs $1.70" at bounding box center [879, 265] width 97 height 41
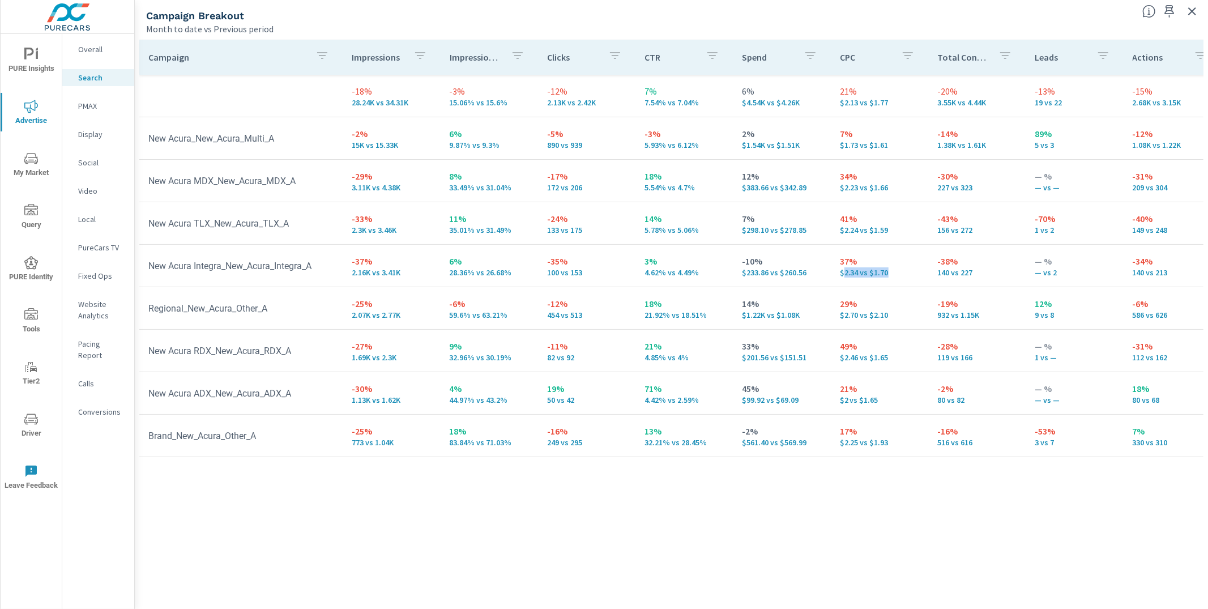
click at [883, 280] on td "37% $2.34 vs $1.70" at bounding box center [879, 265] width 97 height 41
drag, startPoint x: 883, startPoint y: 276, endPoint x: 861, endPoint y: 274, distance: 21.6
click at [861, 274] on p "$2.34 vs $1.70" at bounding box center [879, 272] width 79 height 9
drag, startPoint x: 851, startPoint y: 274, endPoint x: 827, endPoint y: 274, distance: 23.8
click at [831, 275] on td "37% $2.34 vs $1.70" at bounding box center [879, 265] width 97 height 41
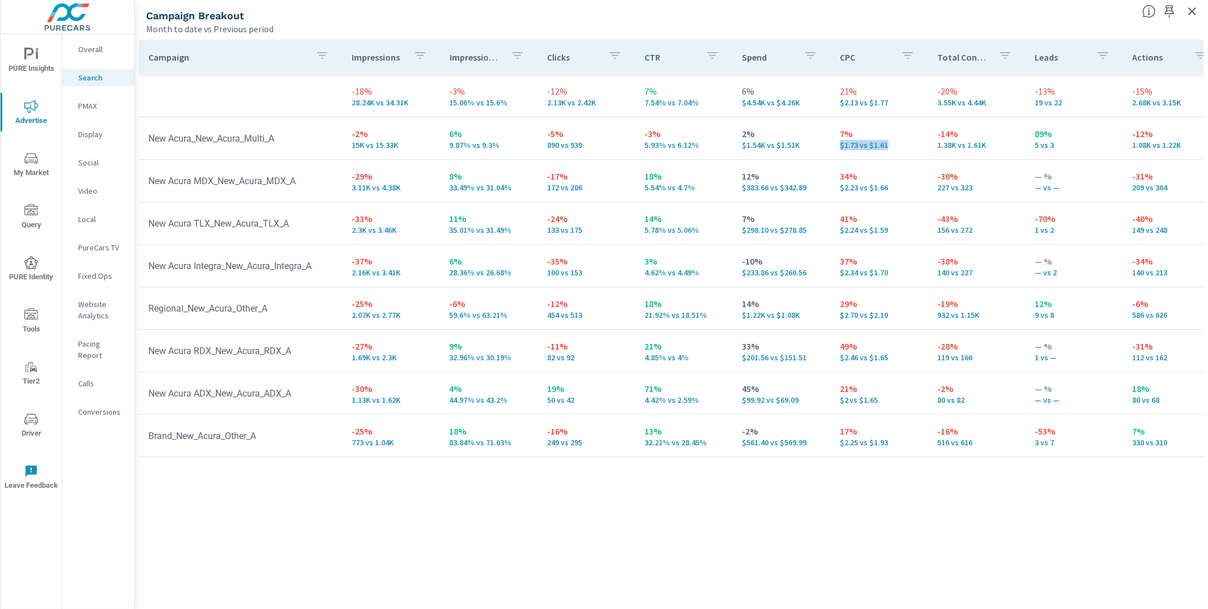
drag, startPoint x: 885, startPoint y: 147, endPoint x: 827, endPoint y: 143, distance: 57.4
click at [831, 143] on td "7% $1.73 vs $1.61" at bounding box center [879, 138] width 97 height 41
drag, startPoint x: 401, startPoint y: 148, endPoint x: 336, endPoint y: 143, distance: 64.7
click at [336, 143] on tr "New Acura_New_Acura_Multi_A -2% 15K vs 15.33K 6% 9.87% vs 9.3% -5% 890 vs 939 -…" at bounding box center [875, 138] width 1472 height 42
drag, startPoint x: 809, startPoint y: 233, endPoint x: 738, endPoint y: 232, distance: 71.4
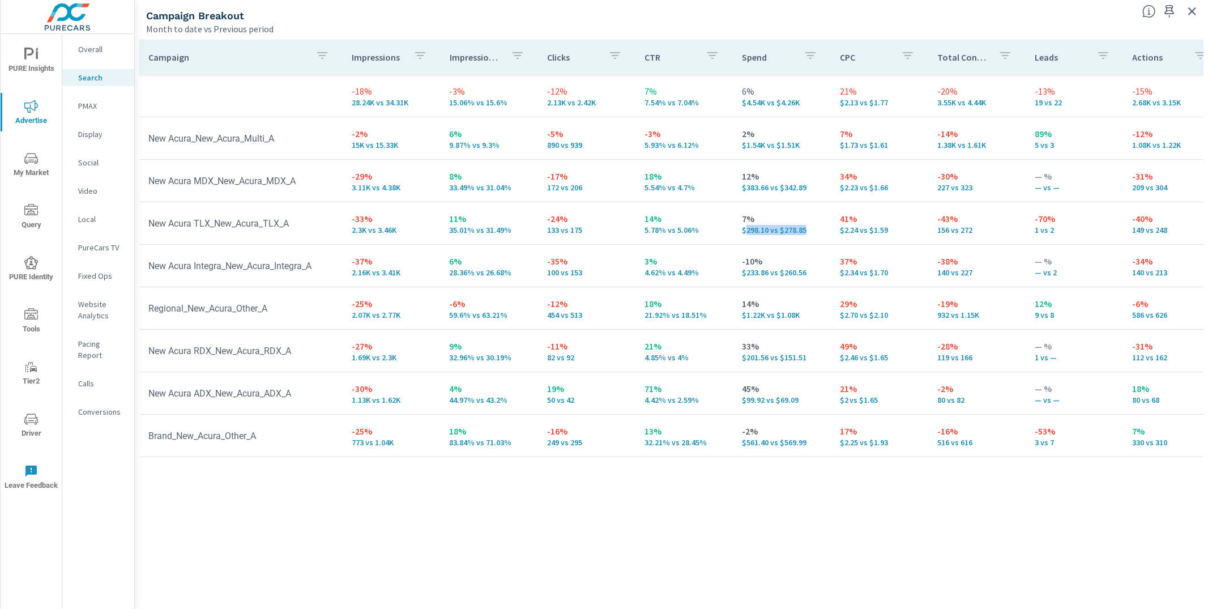
click at [738, 232] on td "7% $298.10 vs $278.85" at bounding box center [781, 223] width 97 height 41
drag, startPoint x: 312, startPoint y: 144, endPoint x: 193, endPoint y: 140, distance: 119.0
click at [193, 140] on td "New Acura_New_Acura_Multi_A" at bounding box center [240, 138] width 203 height 29
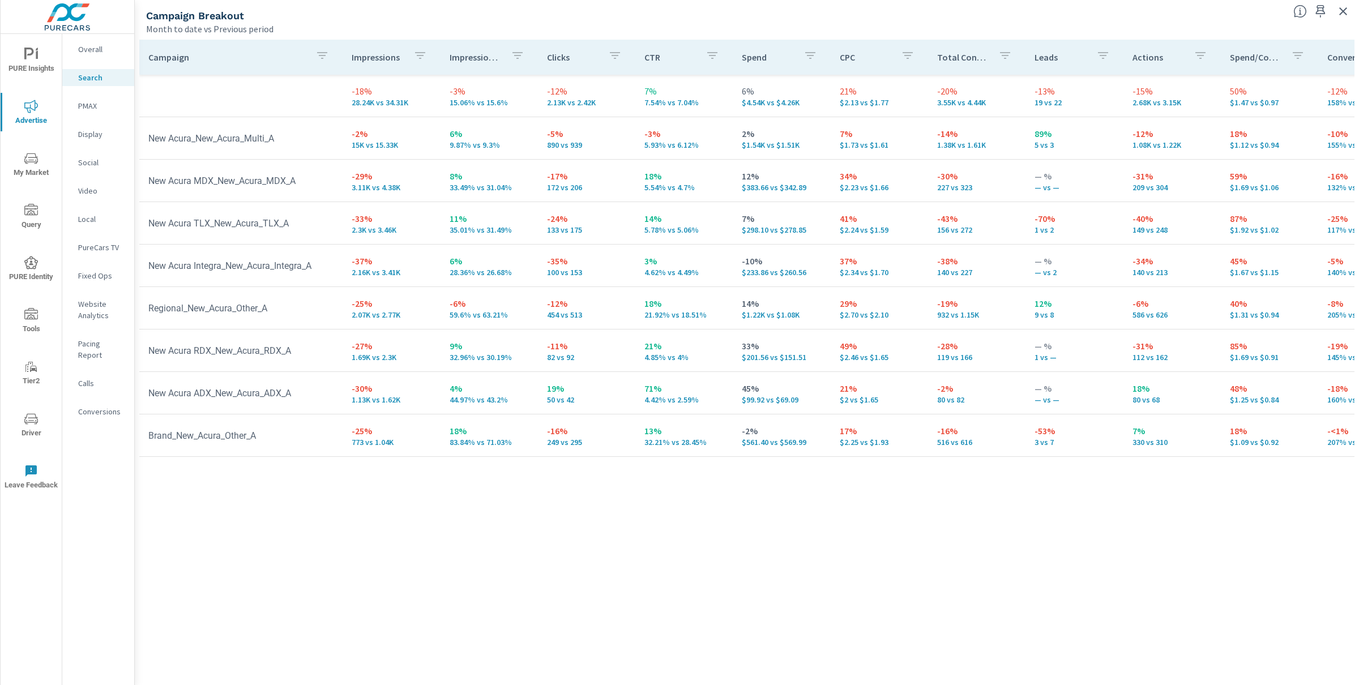
click at [276, 223] on td "New Acura TLX_New_Acura_TLX_A" at bounding box center [240, 223] width 203 height 29
click at [284, 179] on td "New Acura MDX_New_Acura_MDX_A" at bounding box center [240, 180] width 203 height 29
click at [301, 264] on td "New Acura Integra_New_Acura_Integra_A" at bounding box center [240, 265] width 203 height 29
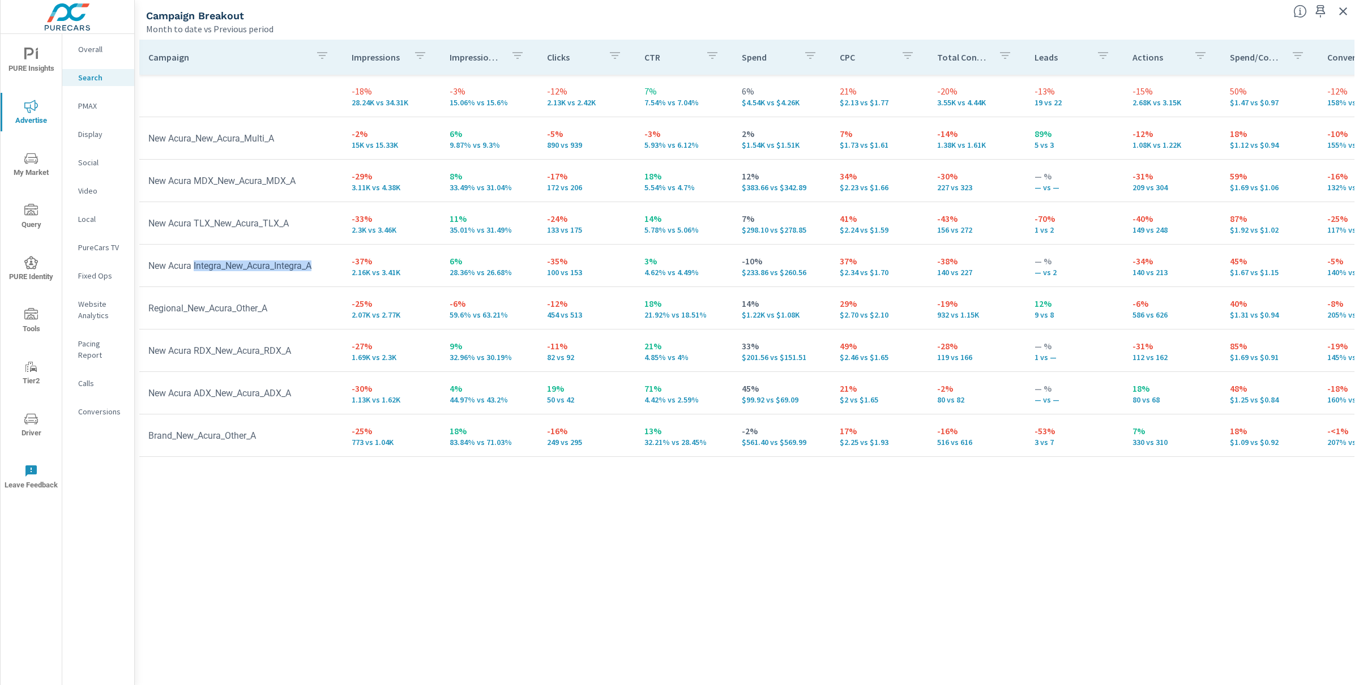
click at [300, 263] on td "New Acura Integra_New_Acura_Integra_A" at bounding box center [240, 265] width 203 height 29
click at [92, 103] on p "PMAX" at bounding box center [101, 105] width 47 height 11
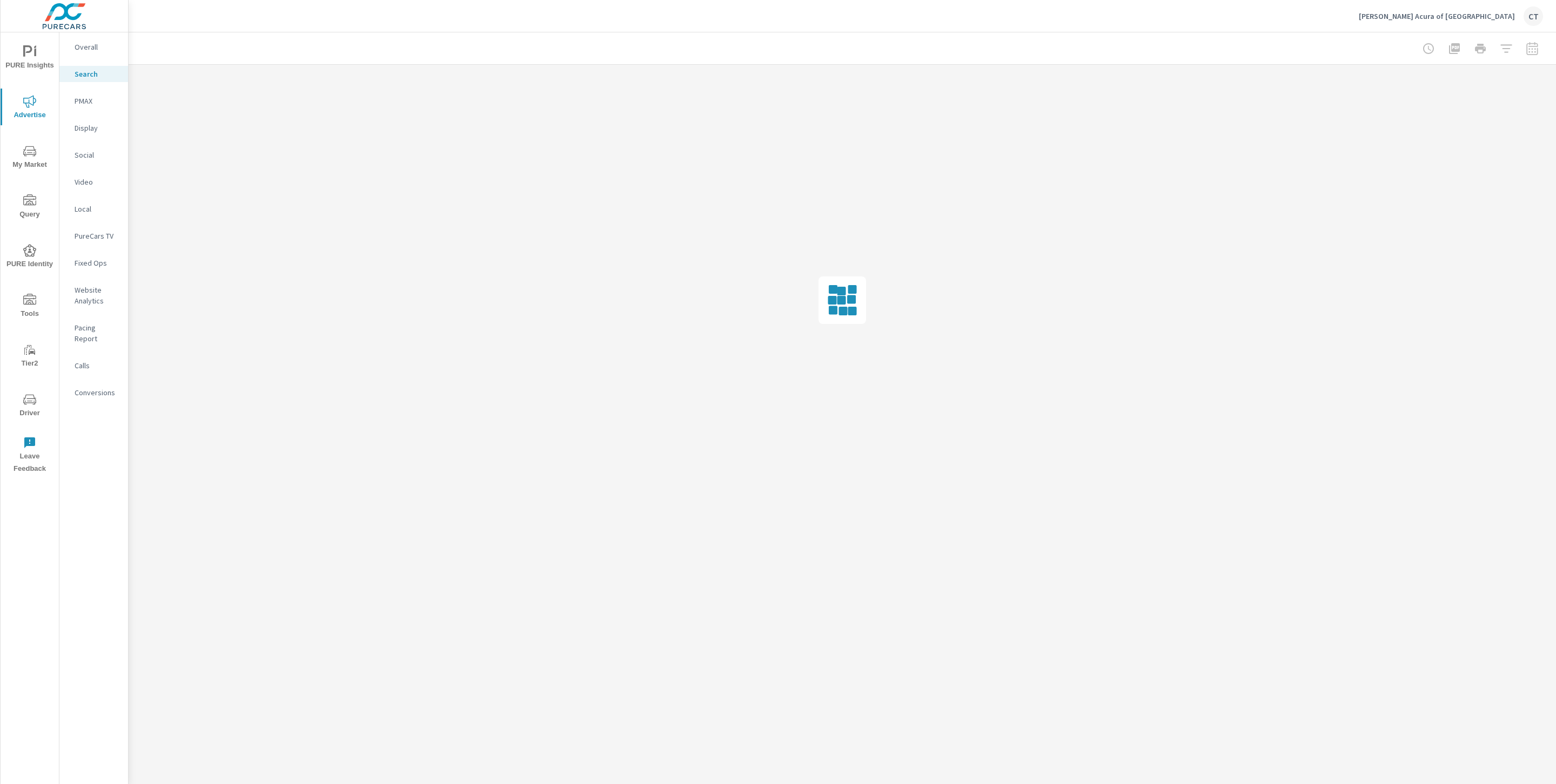
click at [33, 52] on icon "nav menu" at bounding box center [30, 52] width 13 height 13
click at [82, 196] on nav "Overview PIPA New Used Fixed Ops Sales My Report Scheduled Reports" at bounding box center [93, 151] width 69 height 237
click at [84, 214] on p "My Report" at bounding box center [96, 208] width 45 height 10
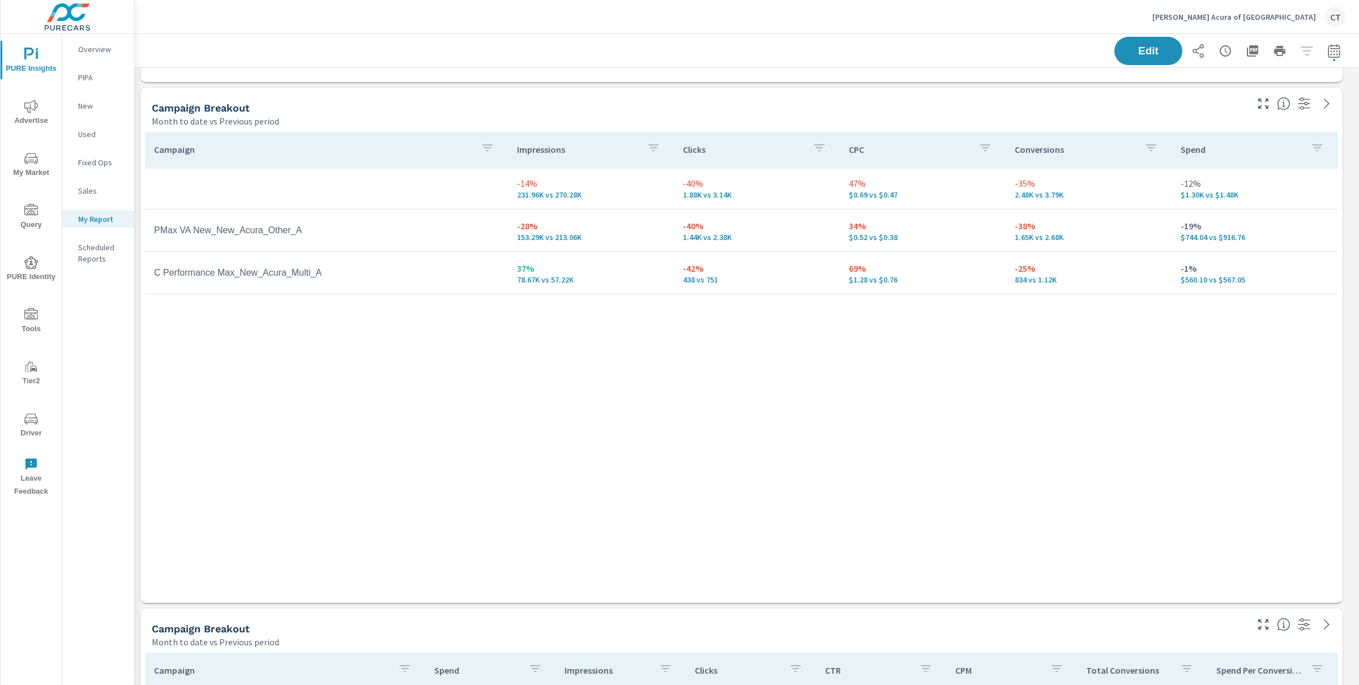
scroll to position [899, 0]
drag, startPoint x: 529, startPoint y: 400, endPoint x: 446, endPoint y: 356, distance: 94.5
click at [449, 356] on div "Campaign Impressions Clicks CPC Conversions Spend -14% 231.96K vs 270.28K -40% …" at bounding box center [741, 355] width 1193 height 450
drag, startPoint x: 153, startPoint y: 224, endPoint x: 316, endPoint y: 233, distance: 163.3
click at [316, 233] on td "PMax VA New_New_Acura_Other_A" at bounding box center [326, 229] width 363 height 28
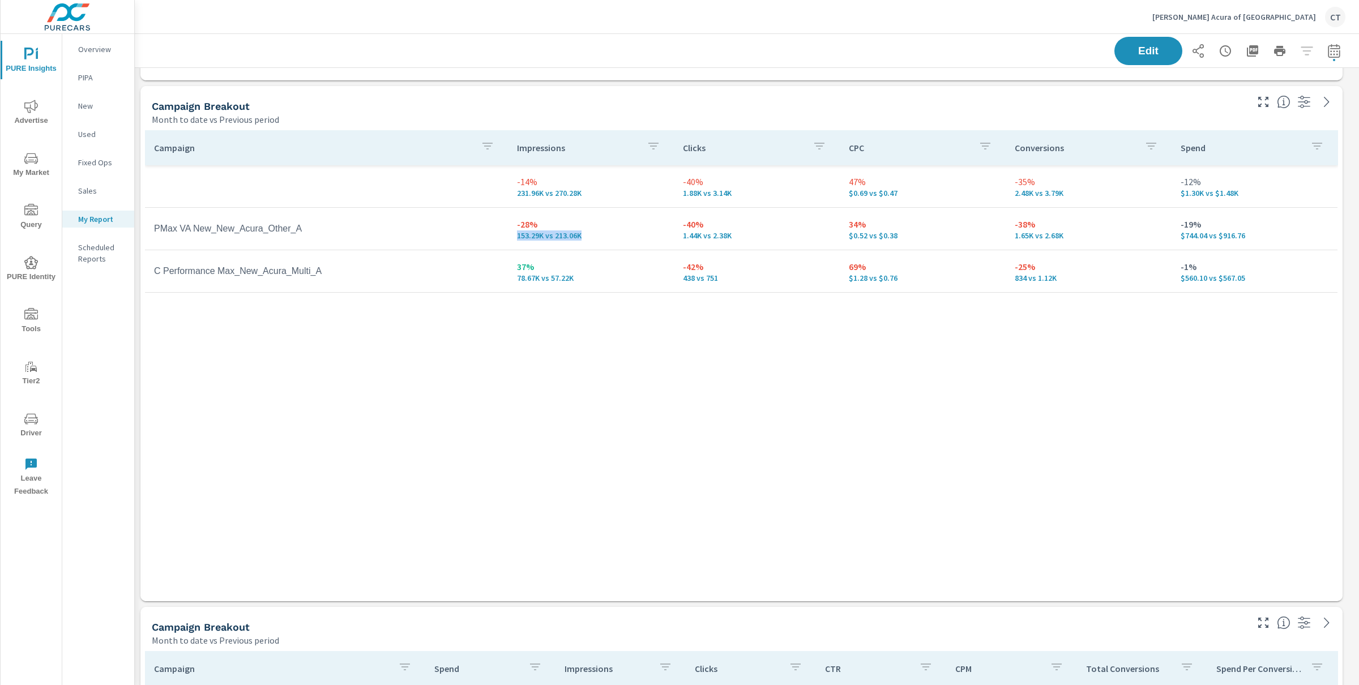
scroll to position [3027, 1240]
drag, startPoint x: 588, startPoint y: 239, endPoint x: 518, endPoint y: 221, distance: 72.4
click at [518, 221] on div "-28% 153.29K vs 213.06K" at bounding box center [591, 228] width 148 height 23
click at [734, 454] on div "Campaign Impressions Clicks CPC Conversions Spend -14% 231.96K vs 270.28K -40% …" at bounding box center [741, 355] width 1193 height 450
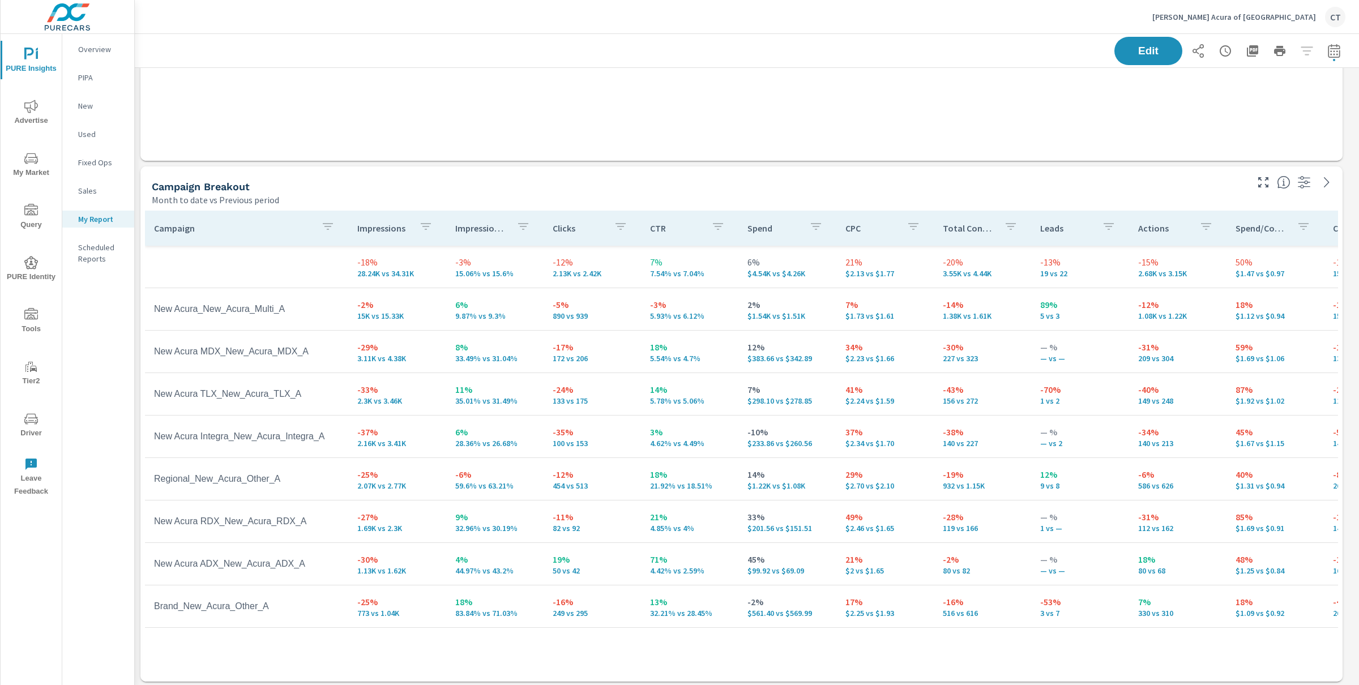
scroll to position [314, 0]
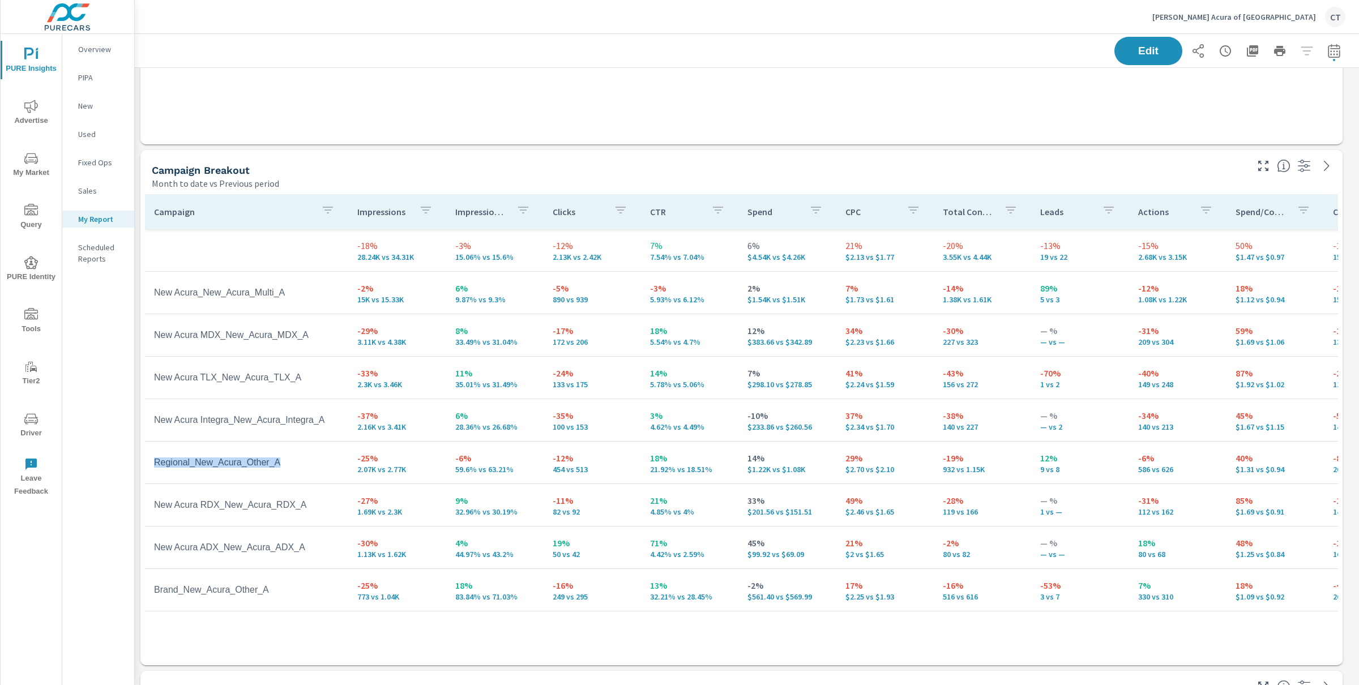
drag, startPoint x: 298, startPoint y: 468, endPoint x: 148, endPoint y: 467, distance: 150.1
click at [148, 467] on td "Regional_New_Acura_Other_A" at bounding box center [246, 463] width 203 height 28
click at [955, 150] on div "Campaign Breakout Month to date vs Previous period" at bounding box center [694, 170] width 1109 height 40
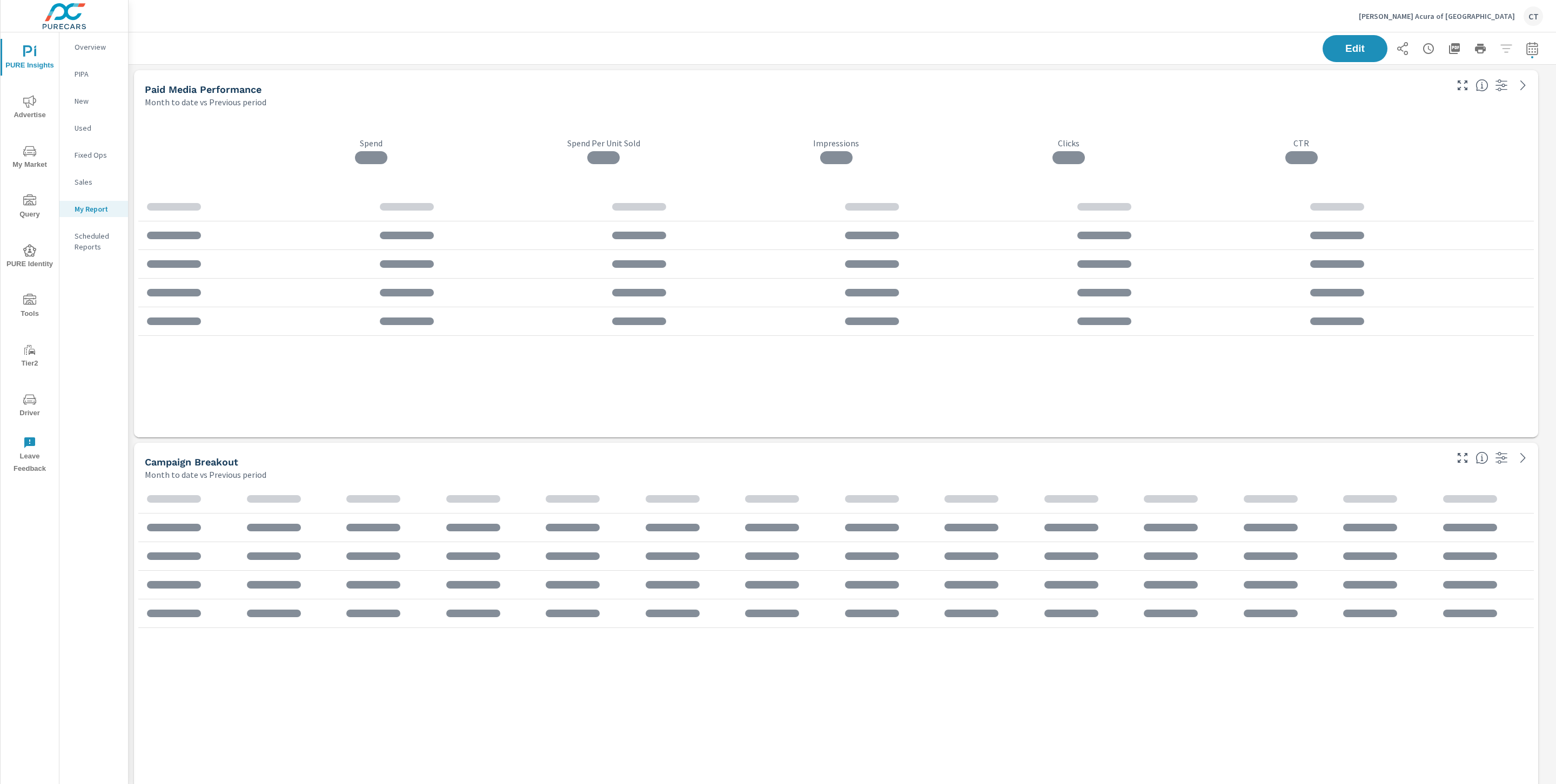
scroll to position [2887, 1440]
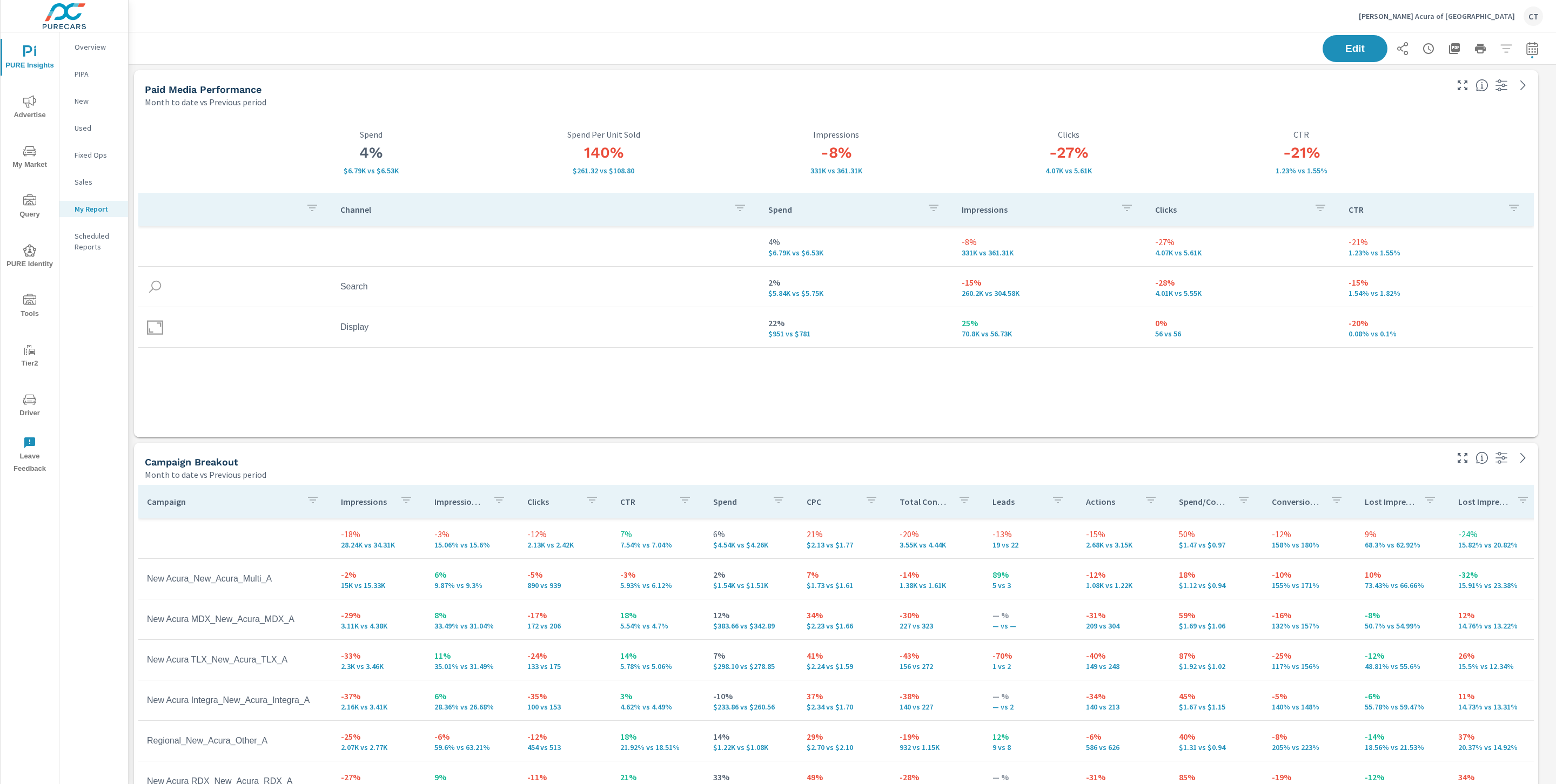
click at [1525, 44] on icon "button" at bounding box center [1532, 49] width 13 height 13
select select "Month to date"
select select "Previous period"
click at [1447, 93] on select "Custom Yesterday Last week Last 7 days Last 14 days Last 30 days Last 45 days L…" at bounding box center [1433, 93] width 108 height 22
click at [1380, 83] on select "Custom Yesterday Last week Last 7 days Last 14 days Last 30 days Last 45 days L…" at bounding box center [1433, 93] width 108 height 22
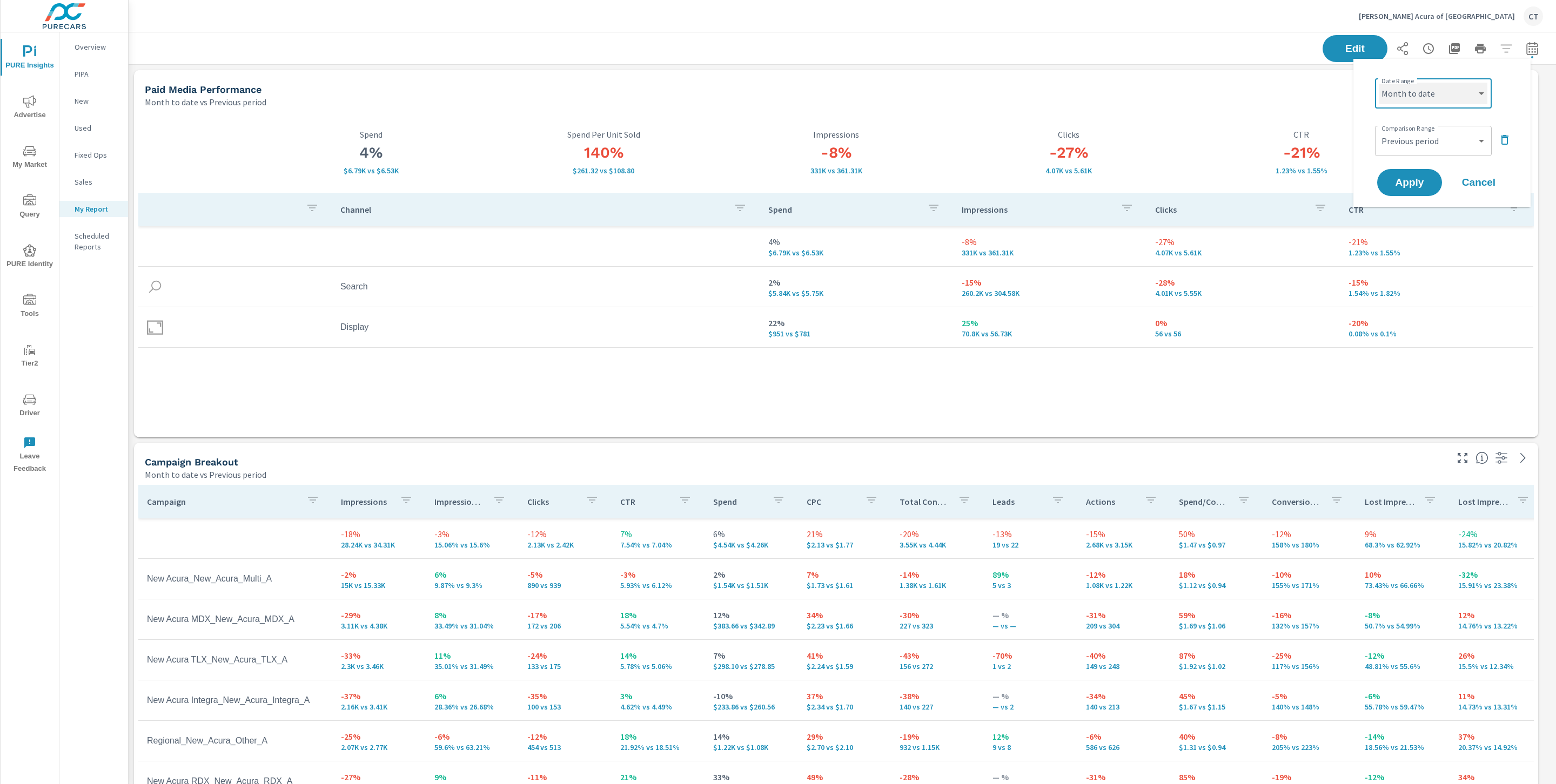
select select "Last 6 months"
click at [1421, 178] on span "Apply" at bounding box center [1409, 182] width 44 height 10
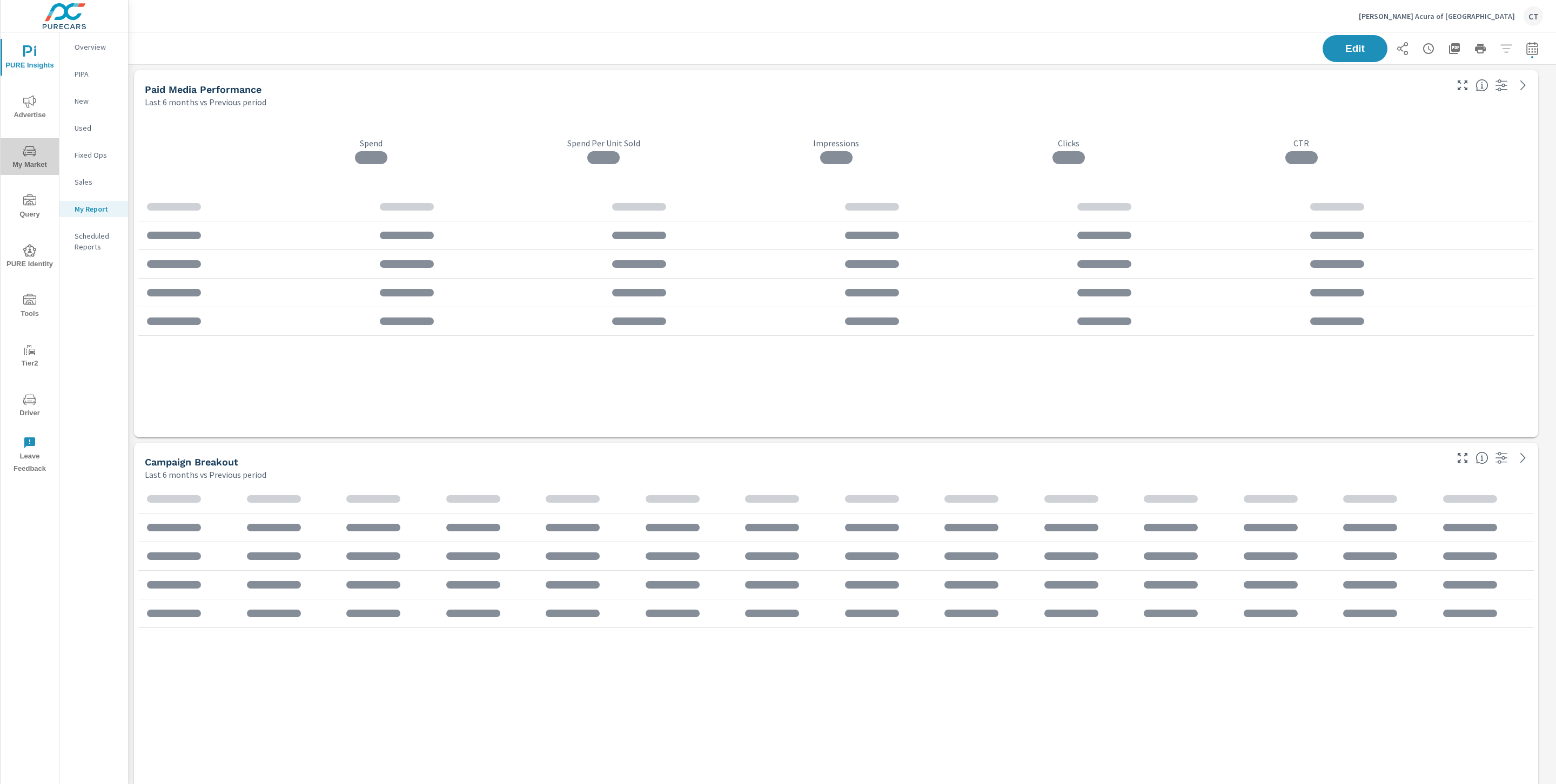
click at [37, 148] on span "My Market" at bounding box center [30, 158] width 52 height 27
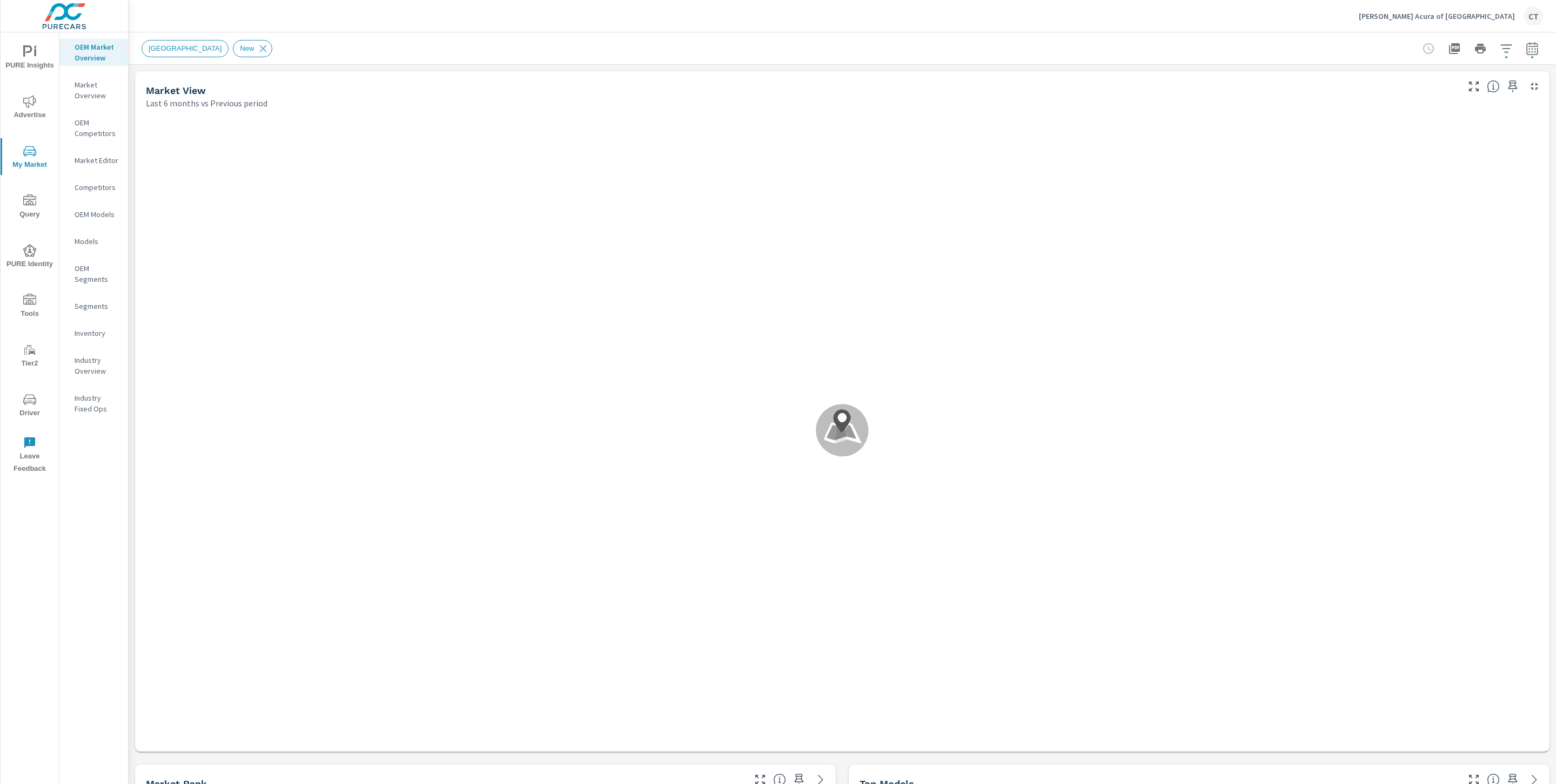
click at [699, 33] on div "New Market Area New" at bounding box center [841, 48] width 1401 height 31
